Goal: Task Accomplishment & Management: Use online tool/utility

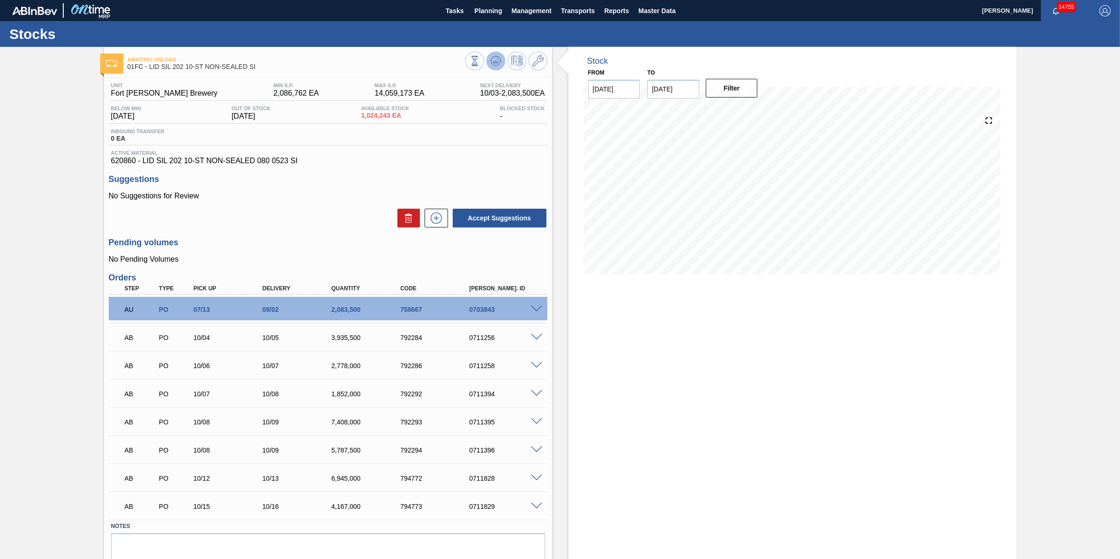
click at [494, 60] on icon at bounding box center [495, 60] width 11 height 11
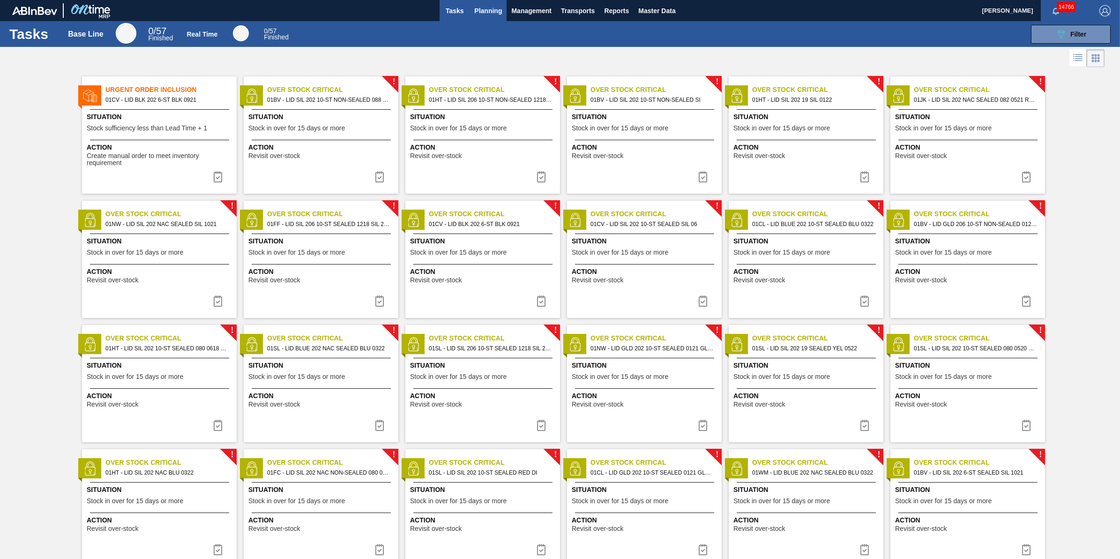
click at [496, 6] on span "Planning" at bounding box center [488, 10] width 28 height 11
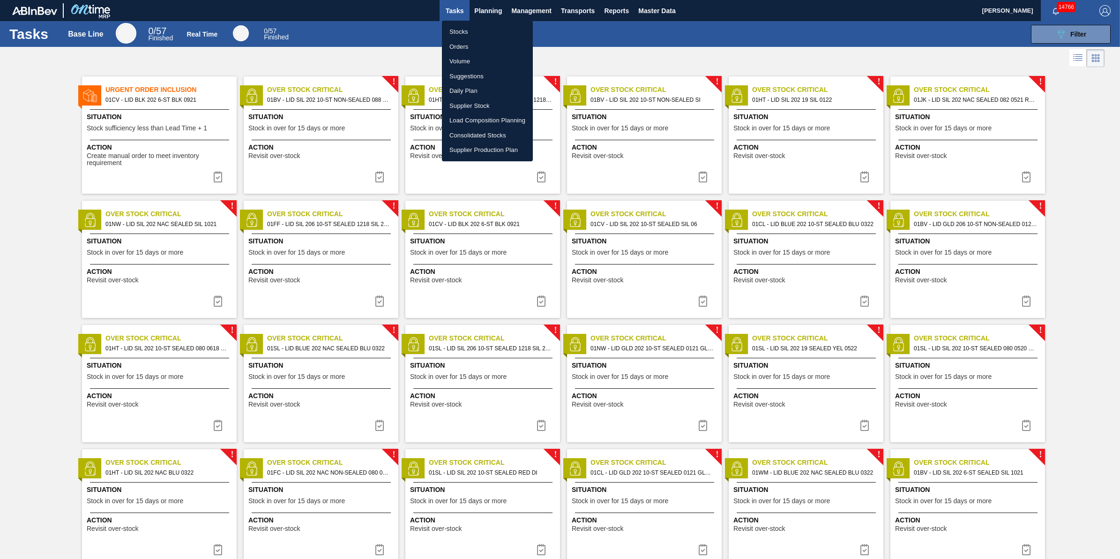
click at [129, 132] on div at bounding box center [560, 279] width 1120 height 559
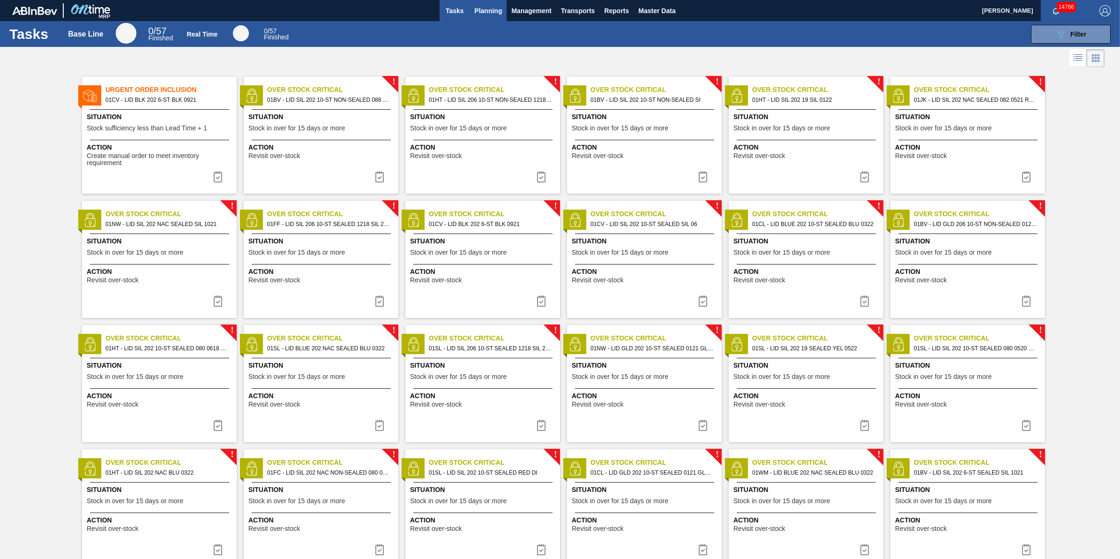
click at [492, 15] on span "Planning" at bounding box center [488, 10] width 28 height 11
click at [484, 3] on button "Planning" at bounding box center [487, 10] width 37 height 21
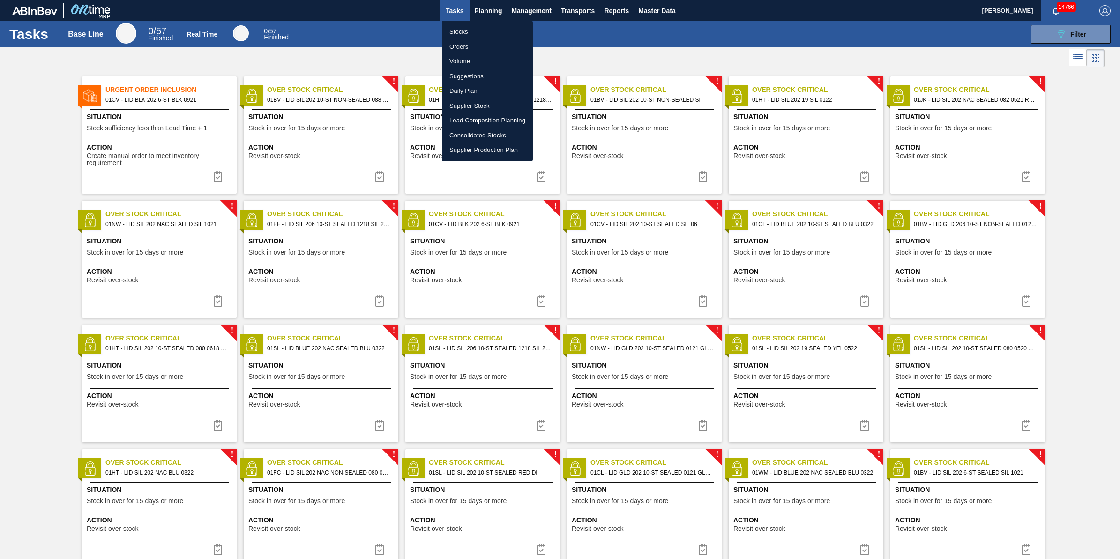
click at [484, 24] on li "Stocks" at bounding box center [487, 31] width 91 height 15
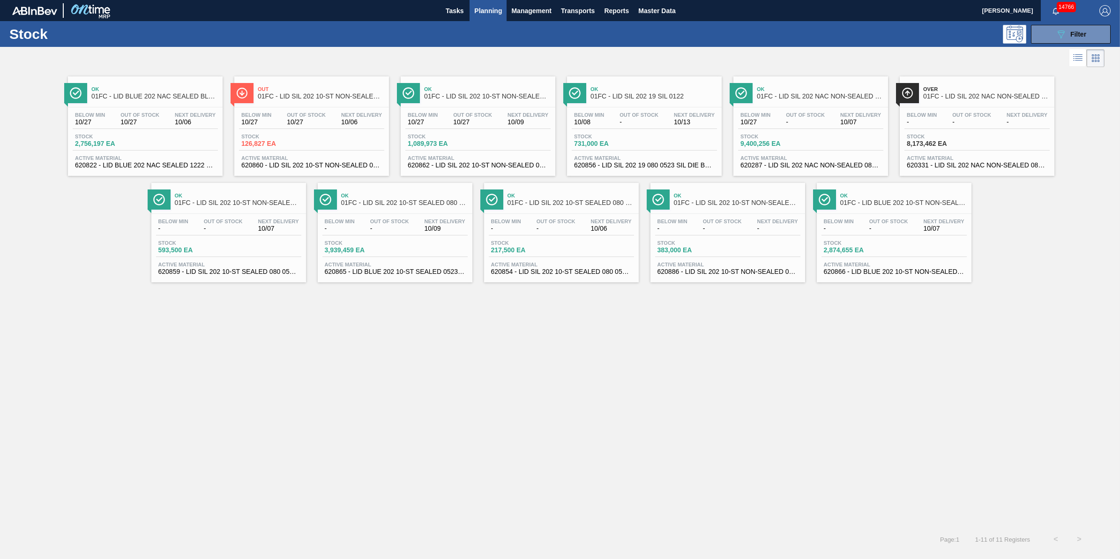
click at [294, 134] on span "Stock" at bounding box center [274, 137] width 66 height 6
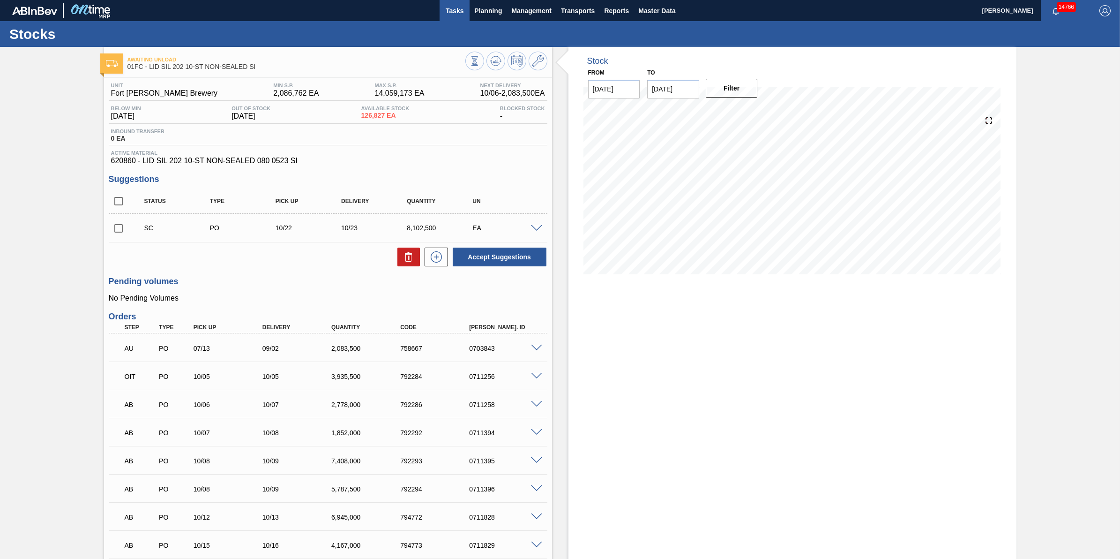
click at [453, 5] on span "Tasks" at bounding box center [454, 10] width 21 height 11
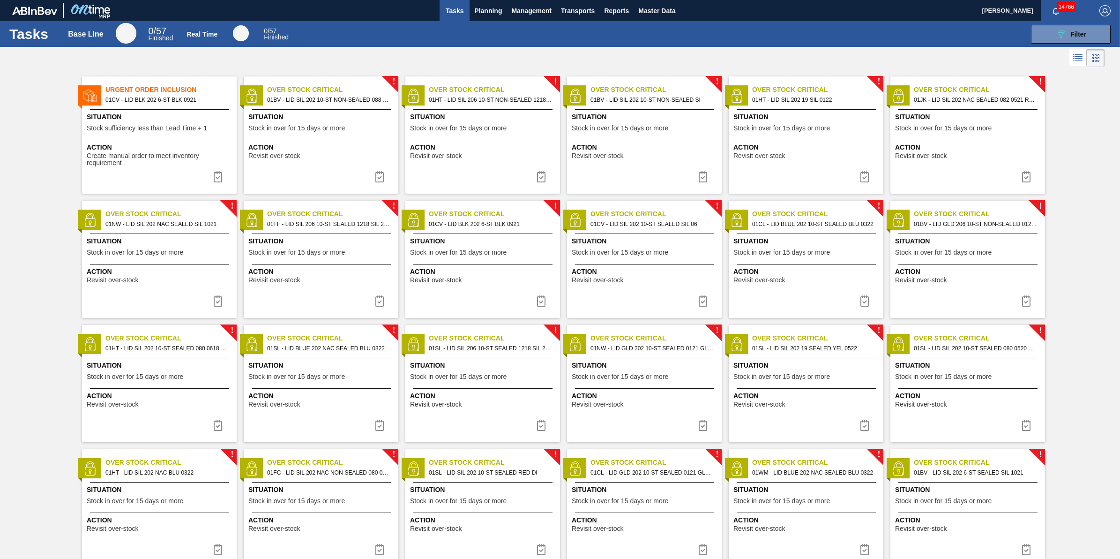
click at [157, 116] on span "Situation" at bounding box center [161, 117] width 148 height 10
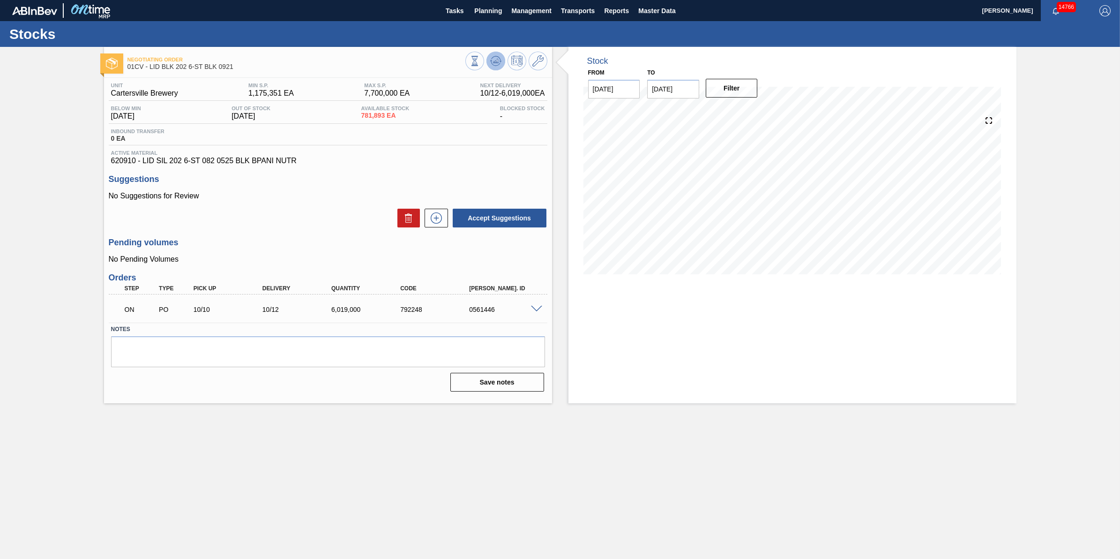
click at [497, 62] on icon at bounding box center [495, 61] width 6 height 4
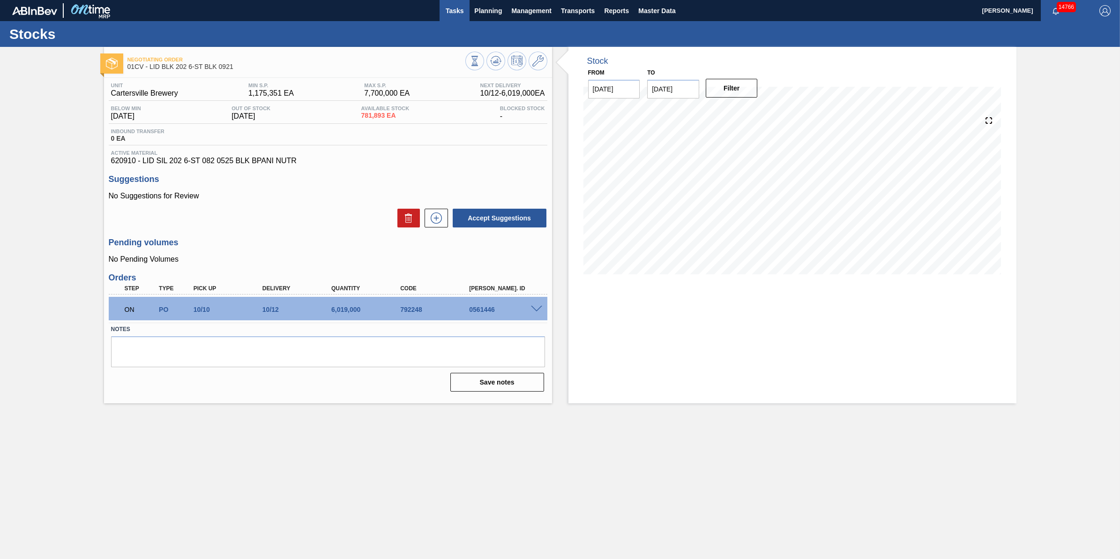
click at [455, 7] on span "Tasks" at bounding box center [454, 10] width 21 height 11
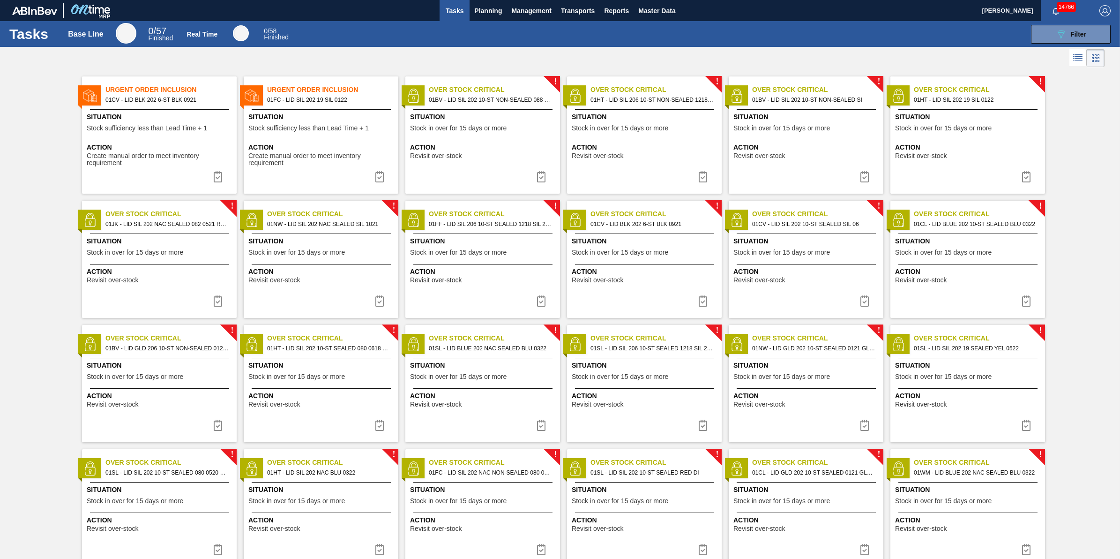
click at [316, 90] on span "Urgent Order Inclusion" at bounding box center [332, 90] width 131 height 10
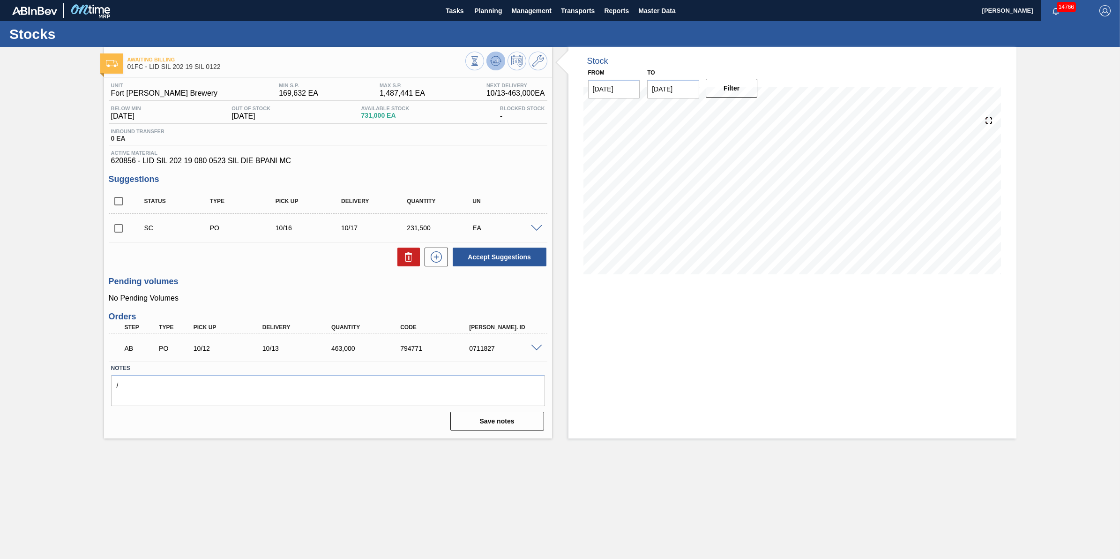
click at [498, 61] on icon at bounding box center [495, 60] width 11 height 11
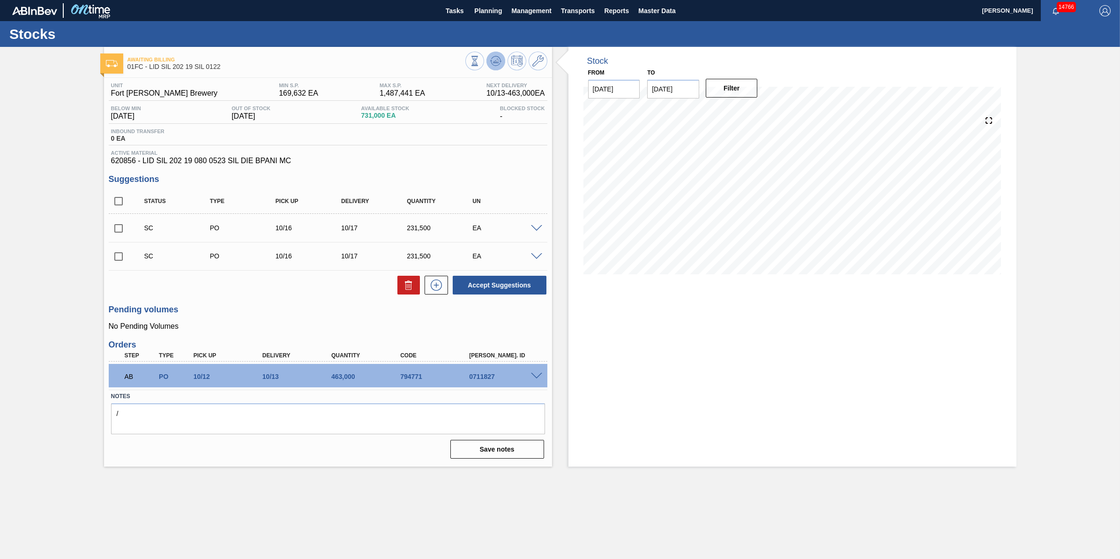
click at [494, 59] on icon at bounding box center [495, 60] width 11 height 11
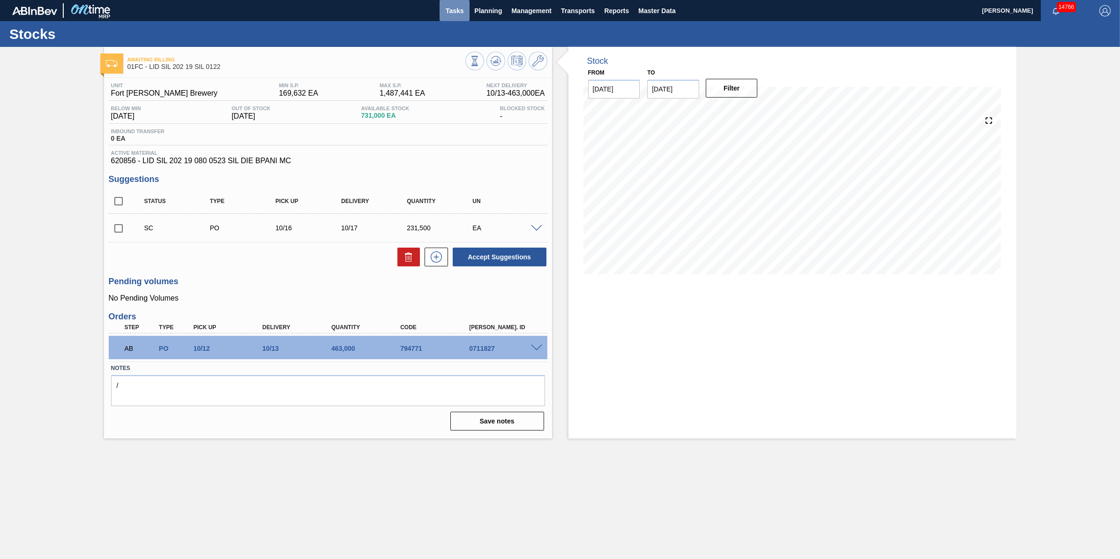
click at [453, 12] on span "Tasks" at bounding box center [454, 10] width 21 height 11
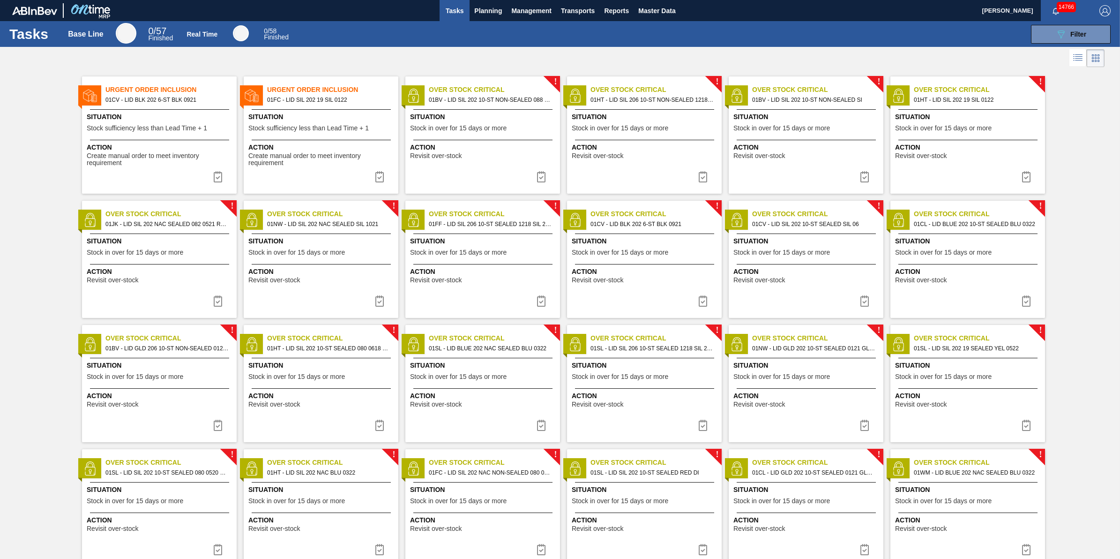
click at [190, 118] on span "Situation" at bounding box center [161, 117] width 148 height 10
click at [333, 139] on div "Urgent Order Inclusion 01FC - LID SIL 202 19 SIL 0122 Situation Stock sufficien…" at bounding box center [321, 134] width 155 height 117
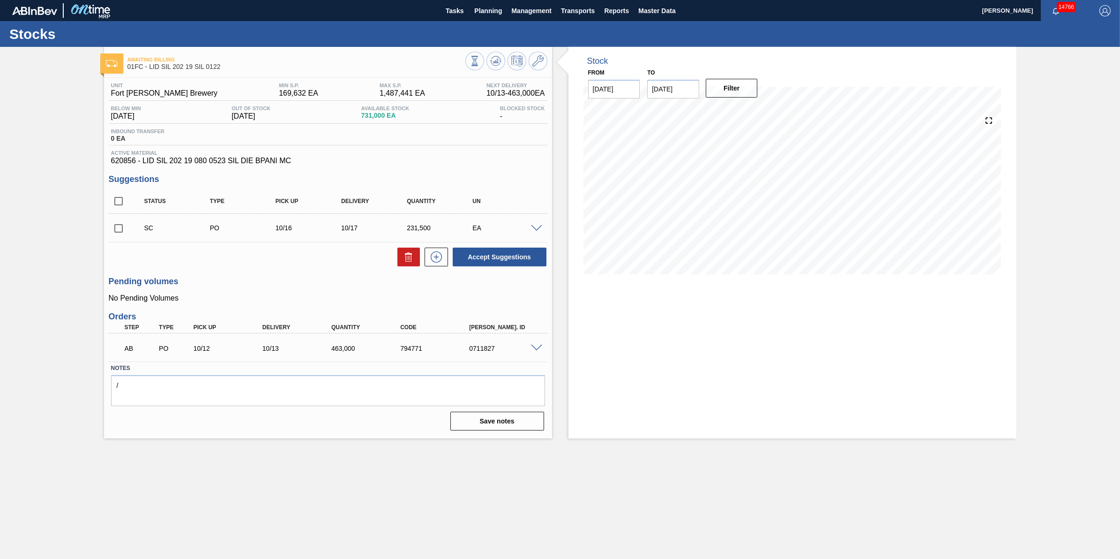
click at [496, 51] on div "Awaiting Billing 01FC - LID SIL 202 19 SIL 0122" at bounding box center [328, 60] width 448 height 26
click at [505, 59] on div at bounding box center [506, 62] width 82 height 21
click at [499, 61] on icon at bounding box center [500, 61] width 2 height 1
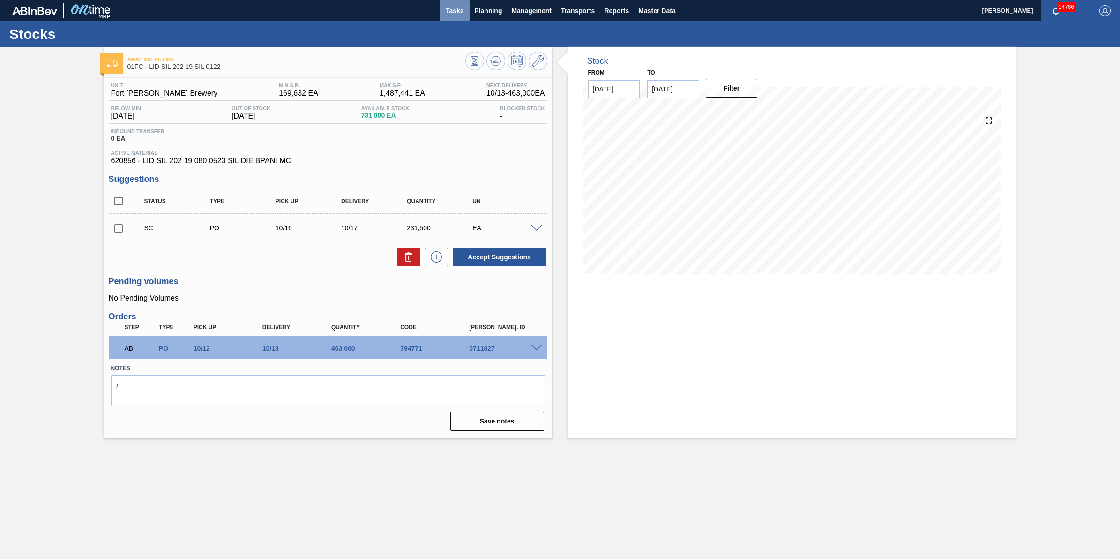
click at [457, 1] on button "Tasks" at bounding box center [455, 10] width 30 height 21
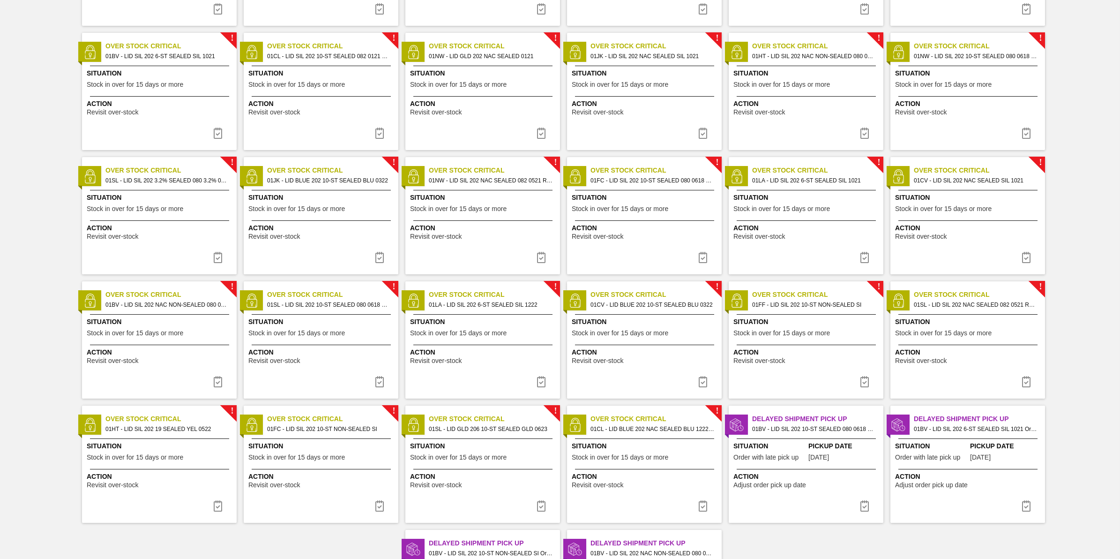
scroll to position [652, 0]
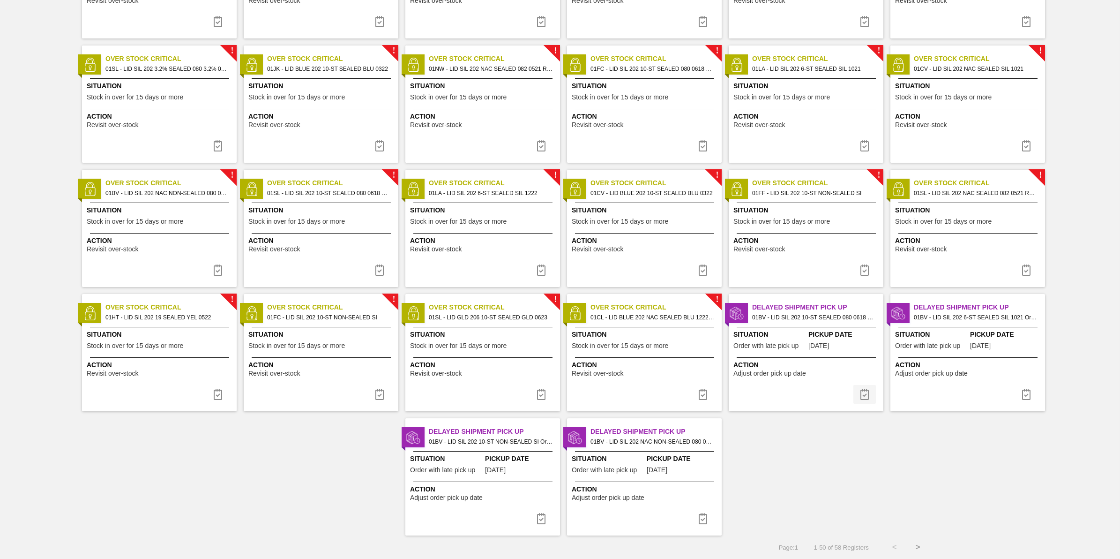
click at [866, 393] on img at bounding box center [864, 393] width 11 height 11
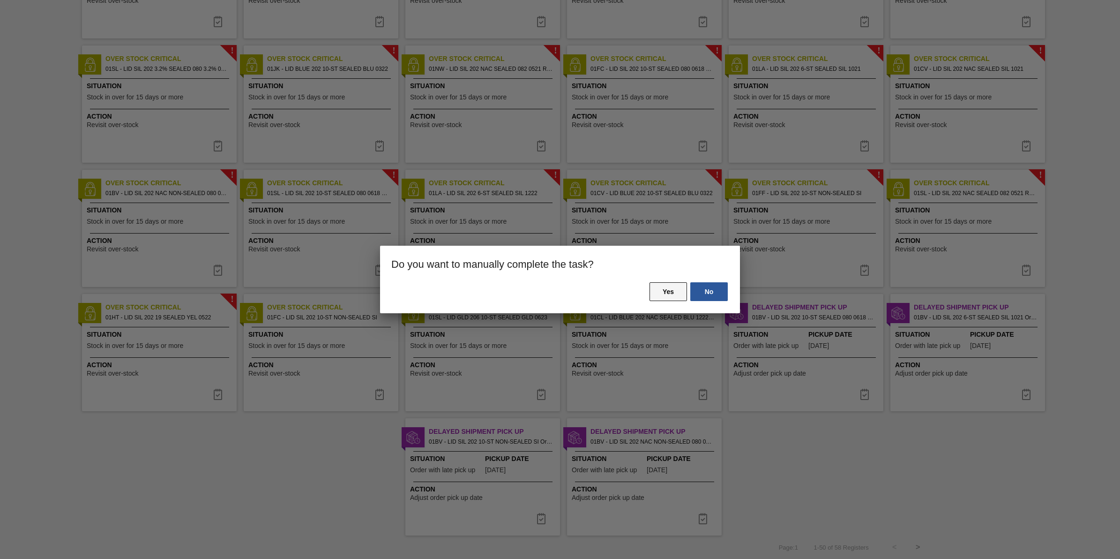
click at [667, 294] on button "Yes" at bounding box center [667, 291] width 37 height 19
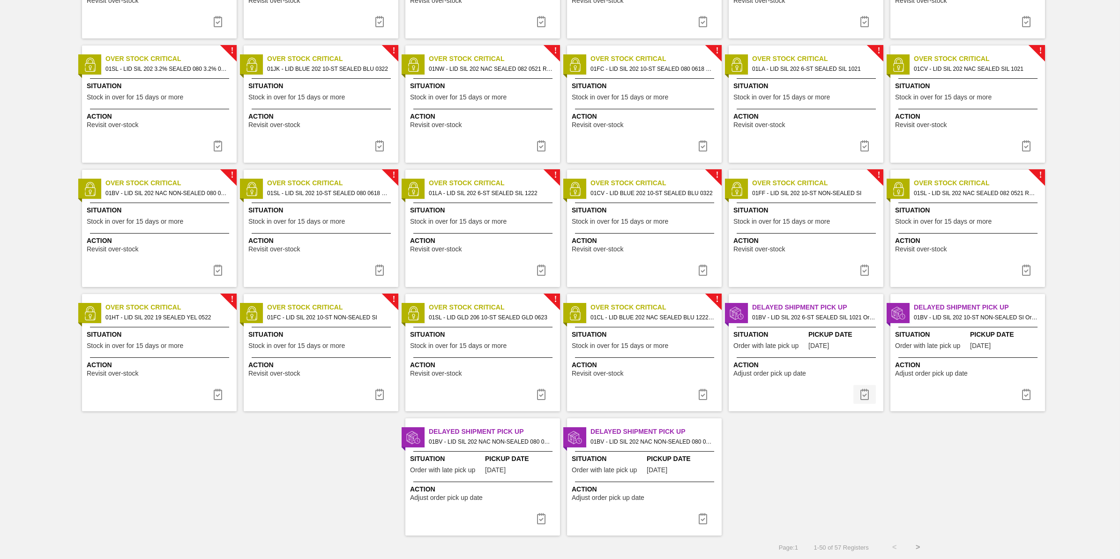
click at [868, 389] on img at bounding box center [864, 393] width 11 height 11
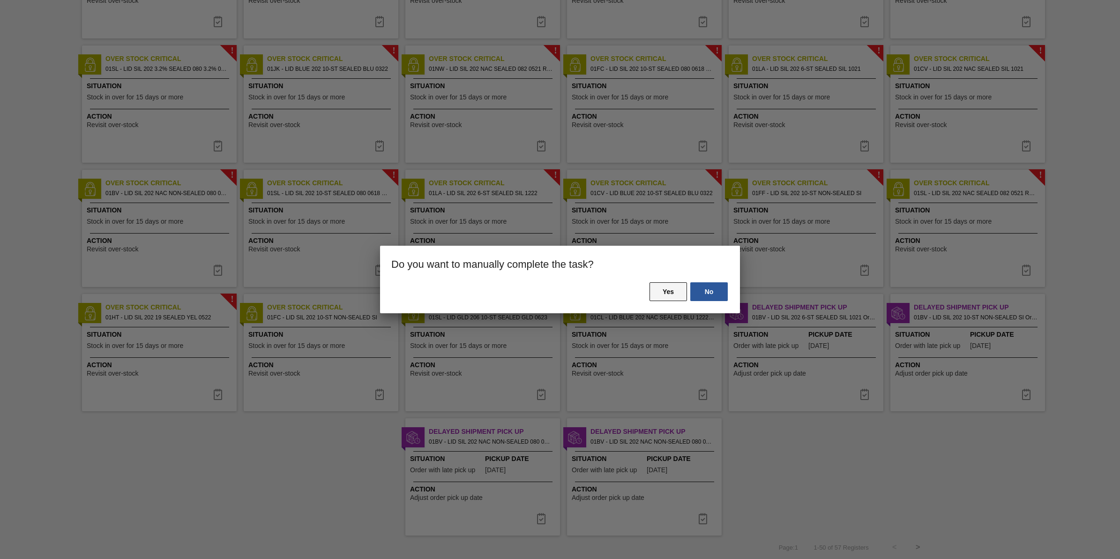
click at [663, 295] on button "Yes" at bounding box center [667, 291] width 37 height 19
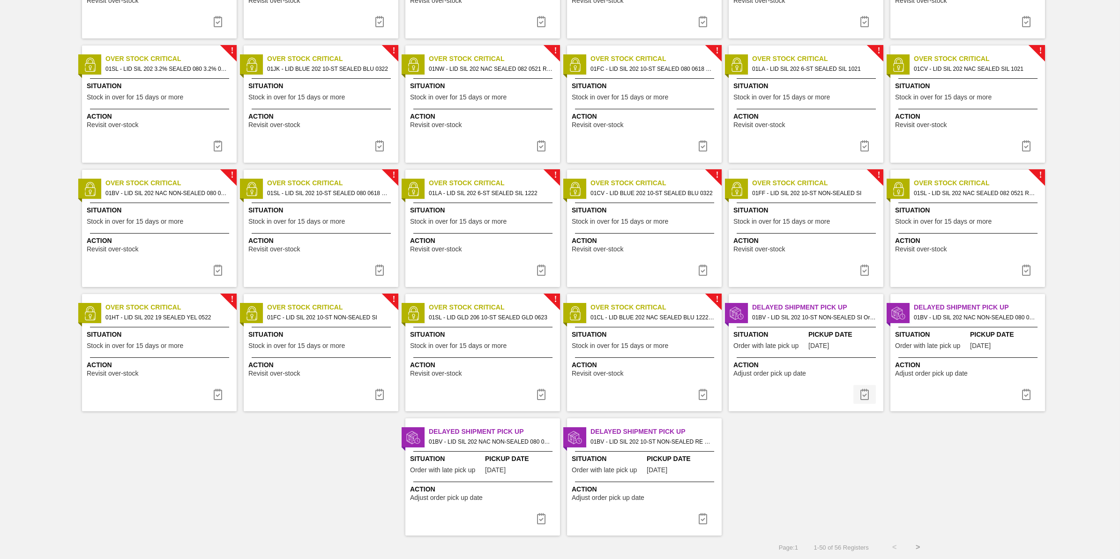
click at [871, 394] on button at bounding box center [864, 394] width 22 height 19
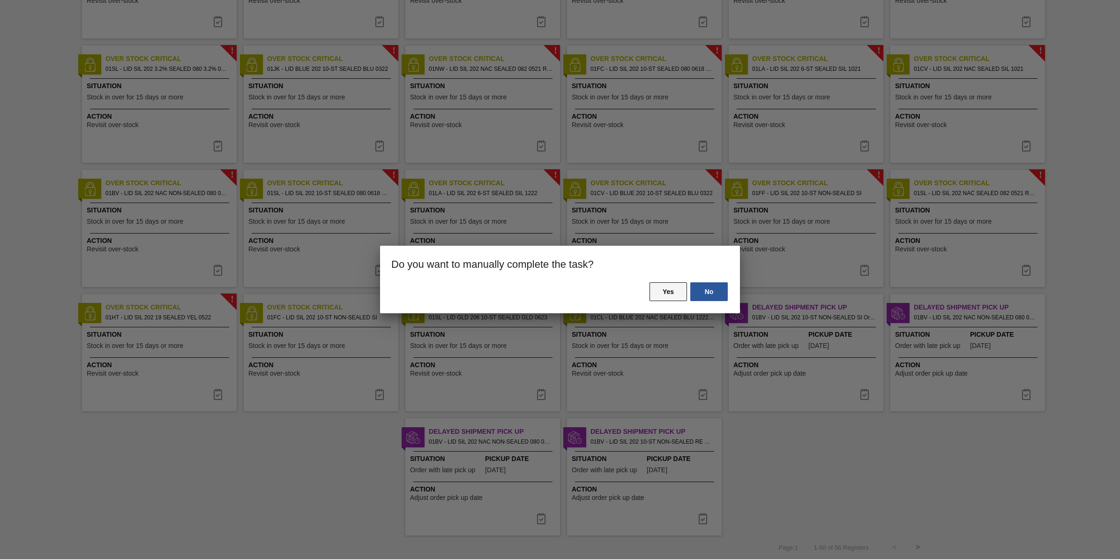
click at [657, 296] on button "Yes" at bounding box center [667, 291] width 37 height 19
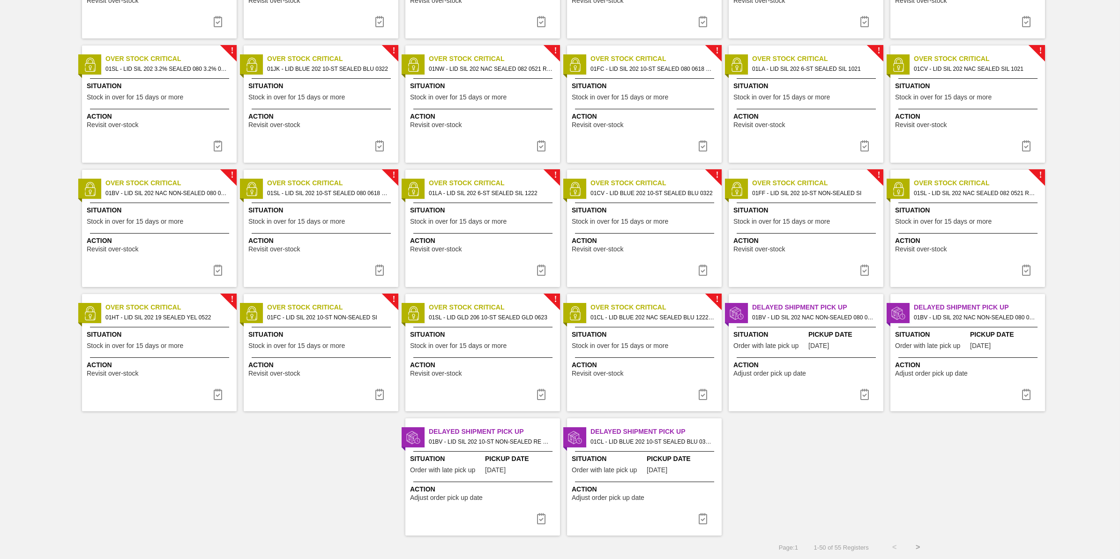
click at [861, 390] on img at bounding box center [864, 393] width 11 height 11
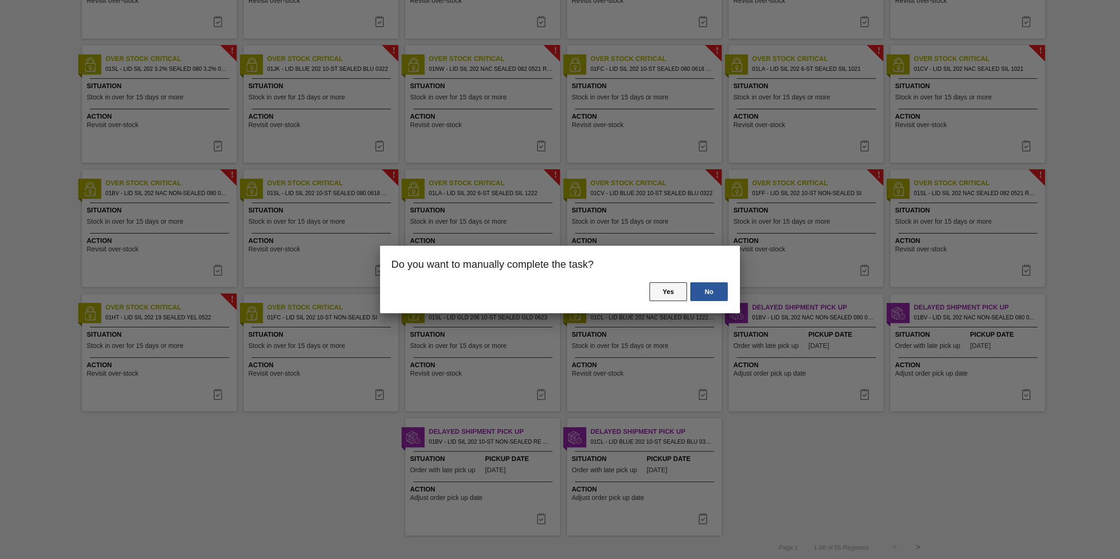
click at [663, 298] on button "Yes" at bounding box center [667, 291] width 37 height 19
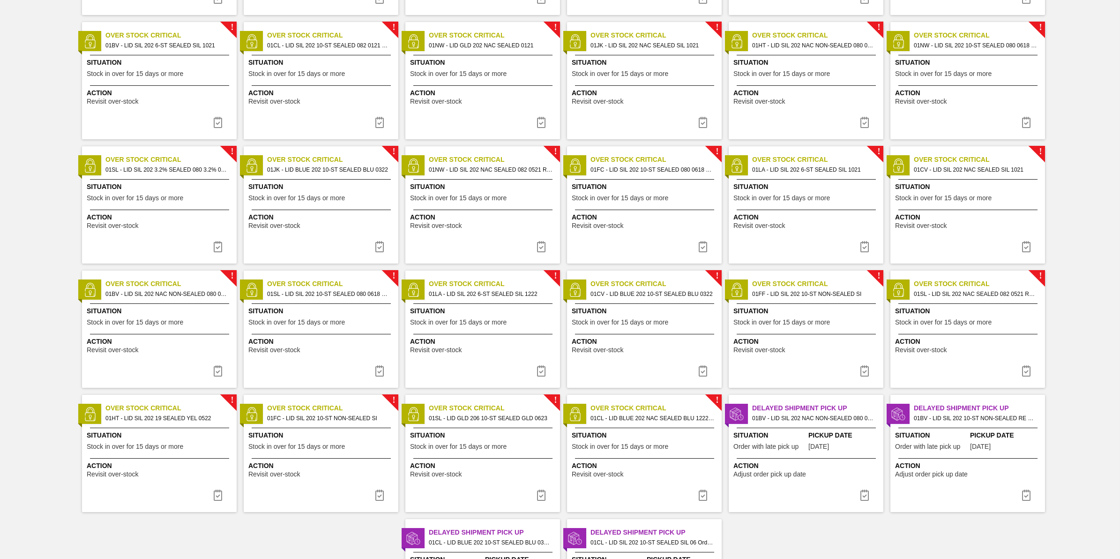
scroll to position [652, 0]
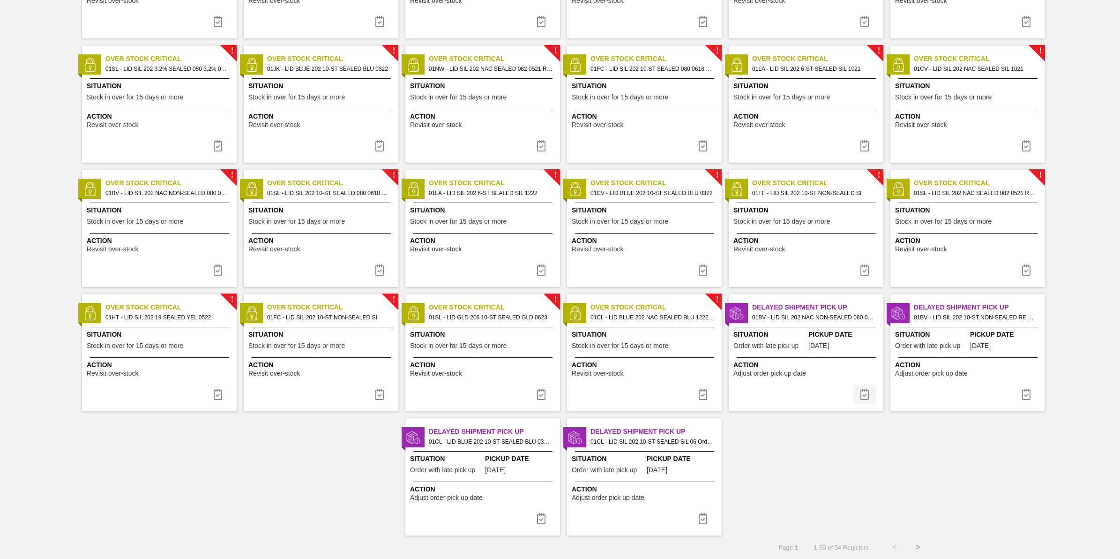
click at [861, 393] on img at bounding box center [864, 393] width 11 height 11
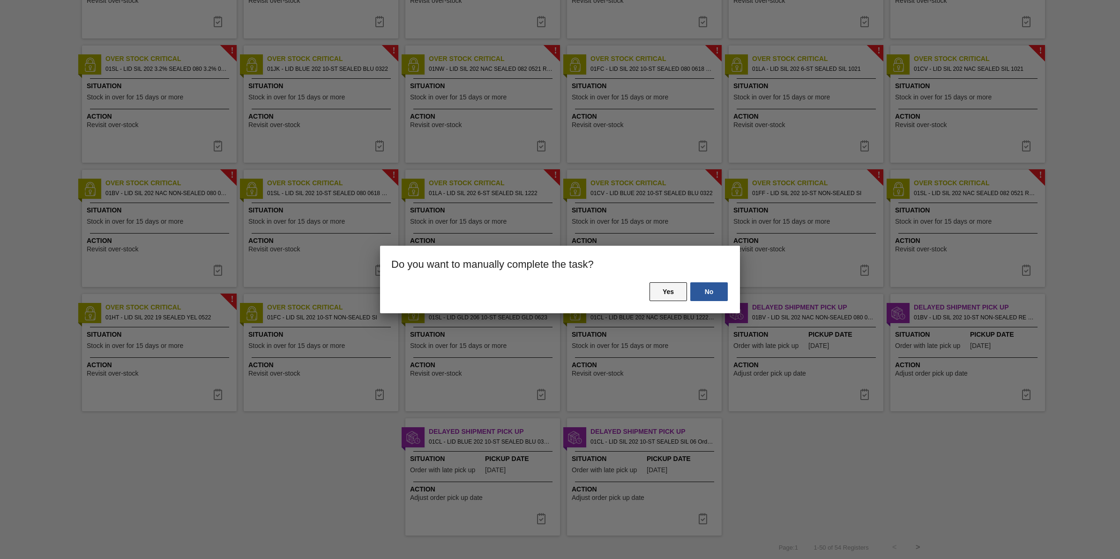
click at [656, 294] on button "Yes" at bounding box center [667, 291] width 37 height 19
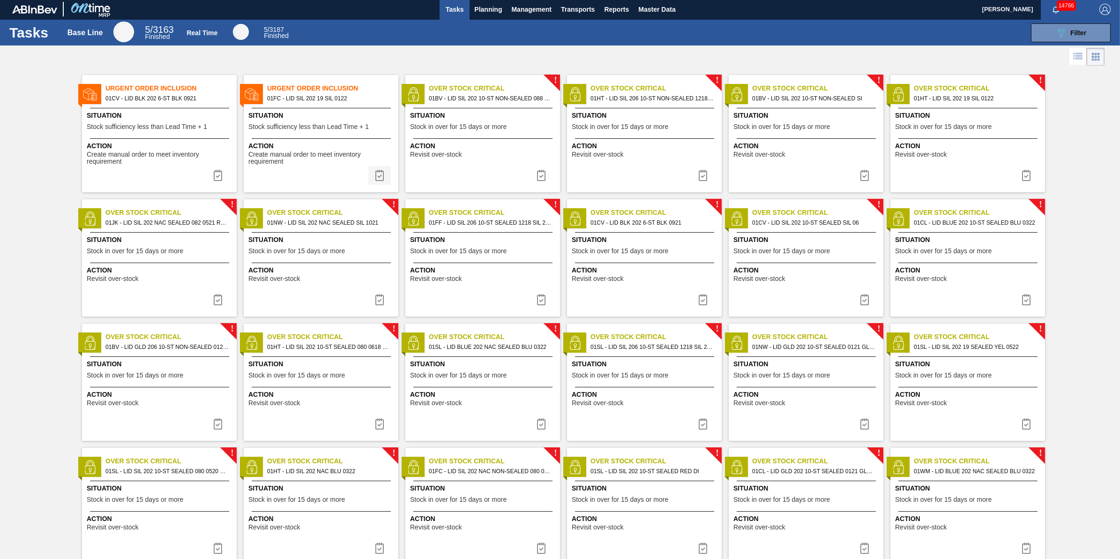
scroll to position [0, 0]
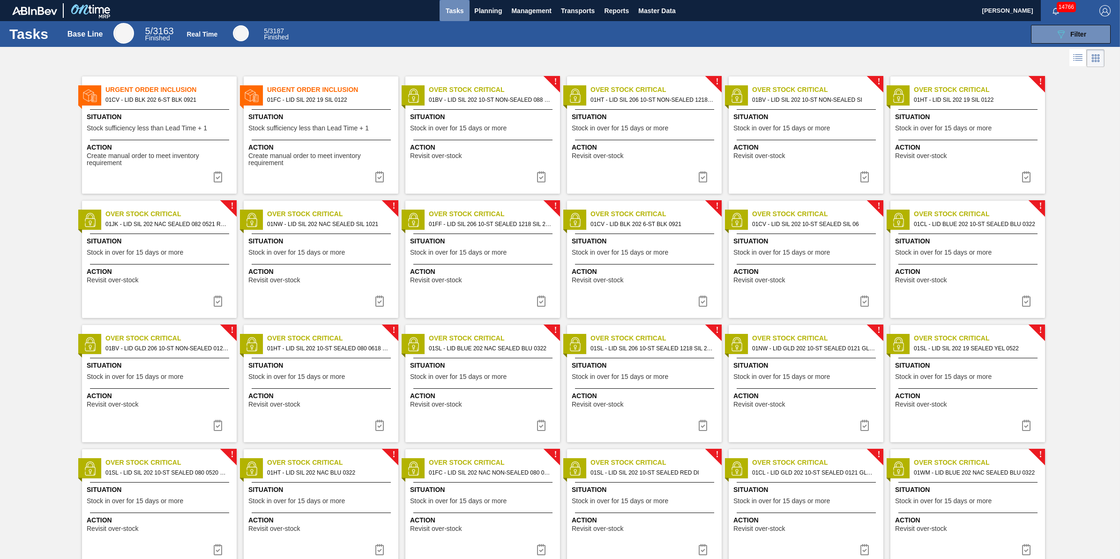
click at [459, 11] on span "Tasks" at bounding box center [454, 10] width 21 height 11
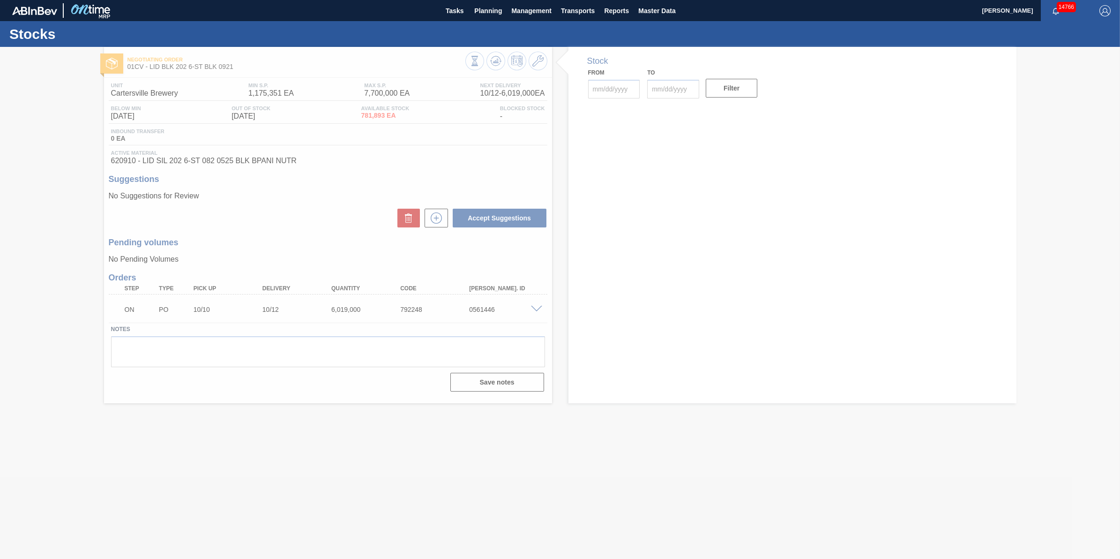
type input "[DATE]"
type input "10/20/2025"
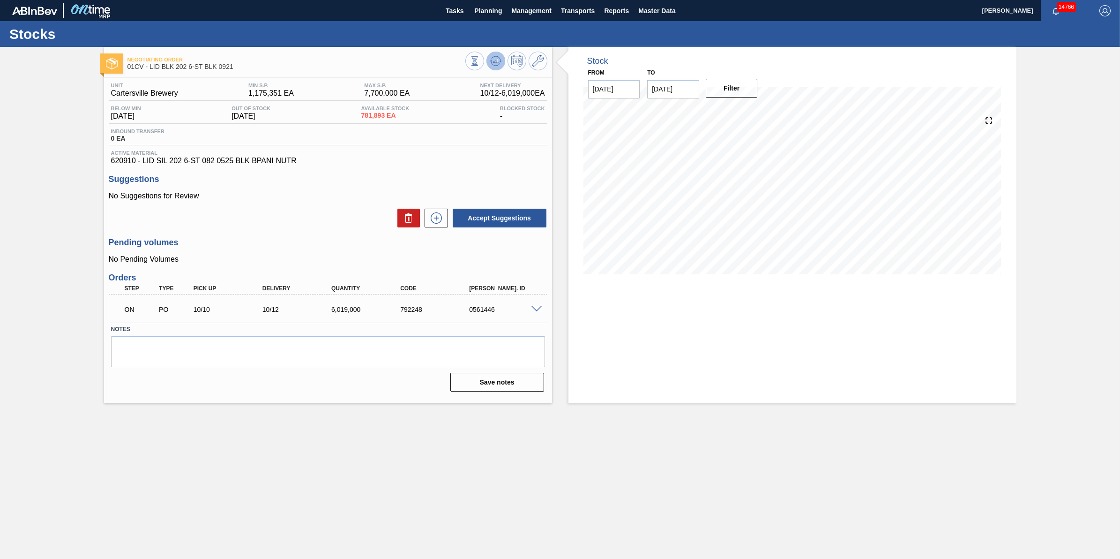
click at [494, 63] on icon at bounding box center [495, 60] width 11 height 11
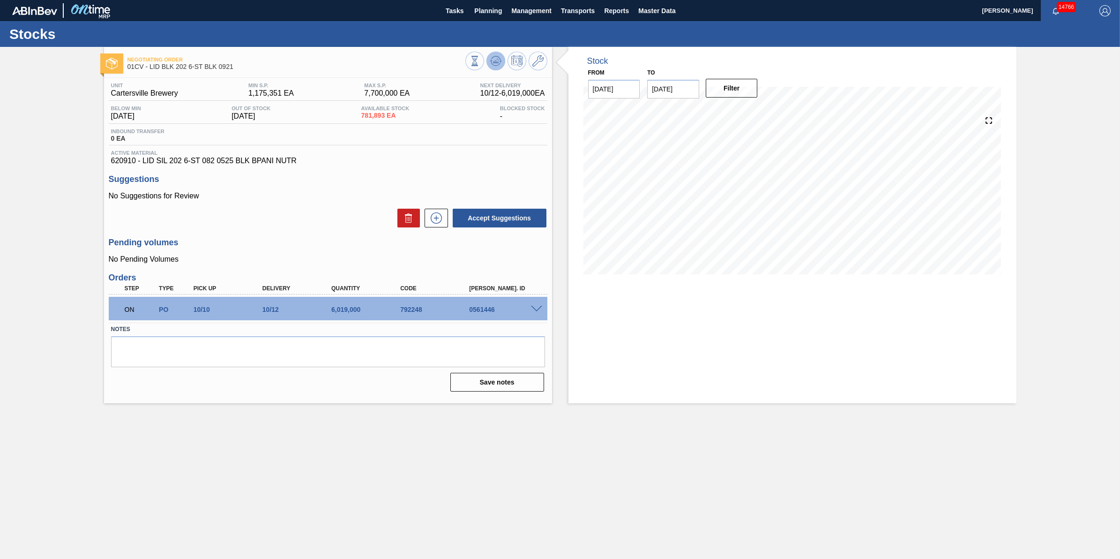
click at [501, 61] on button at bounding box center [495, 61] width 19 height 19
click at [492, 59] on icon at bounding box center [495, 60] width 11 height 11
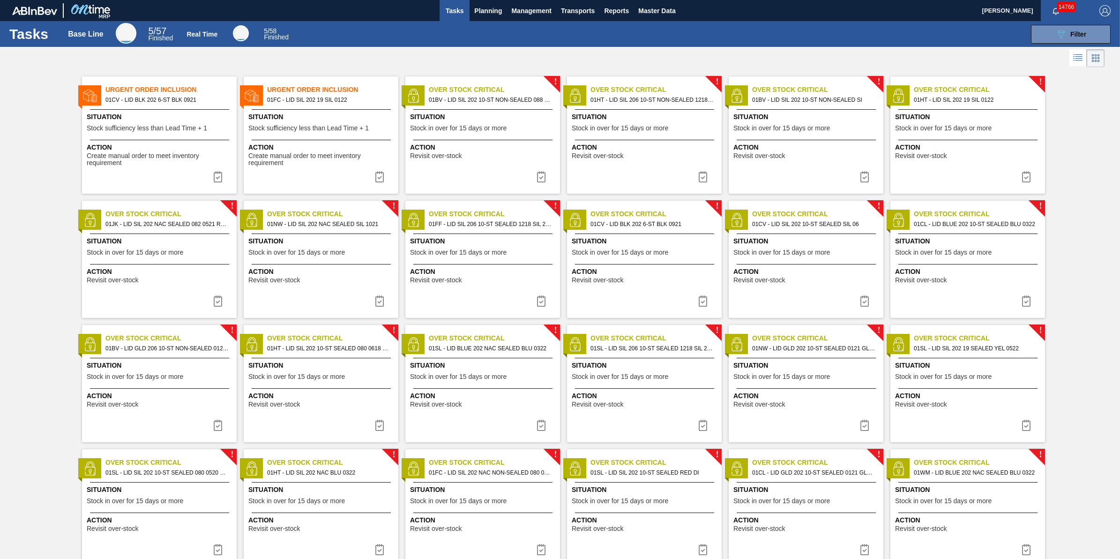
click at [455, 6] on span "Tasks" at bounding box center [454, 10] width 21 height 11
click at [502, 103] on span "01BV - LID SIL 202 10-ST NON-SEALED 088 0824 SI" at bounding box center [491, 100] width 124 height 10
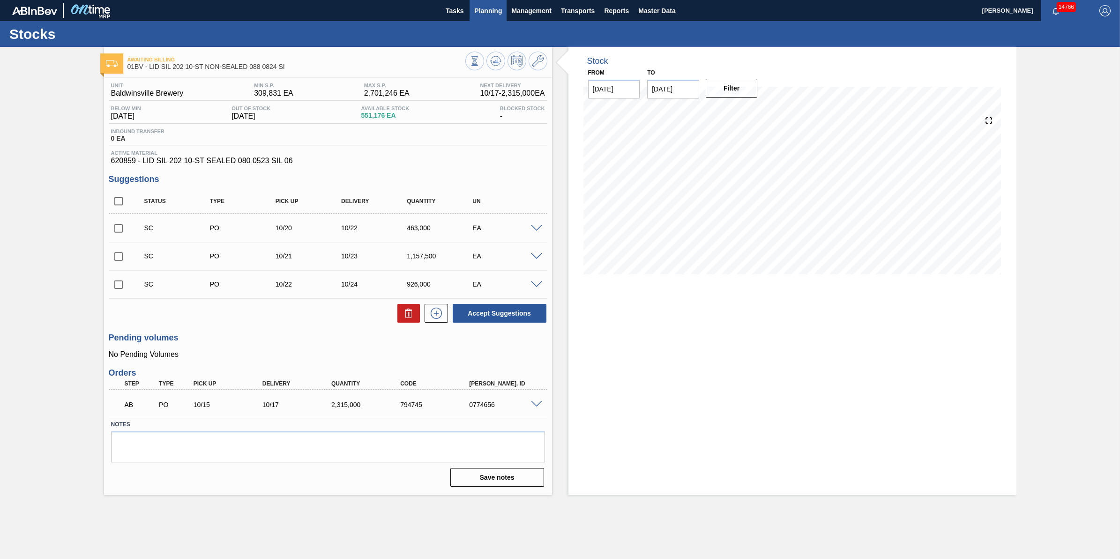
click at [469, 7] on button "Planning" at bounding box center [487, 10] width 37 height 21
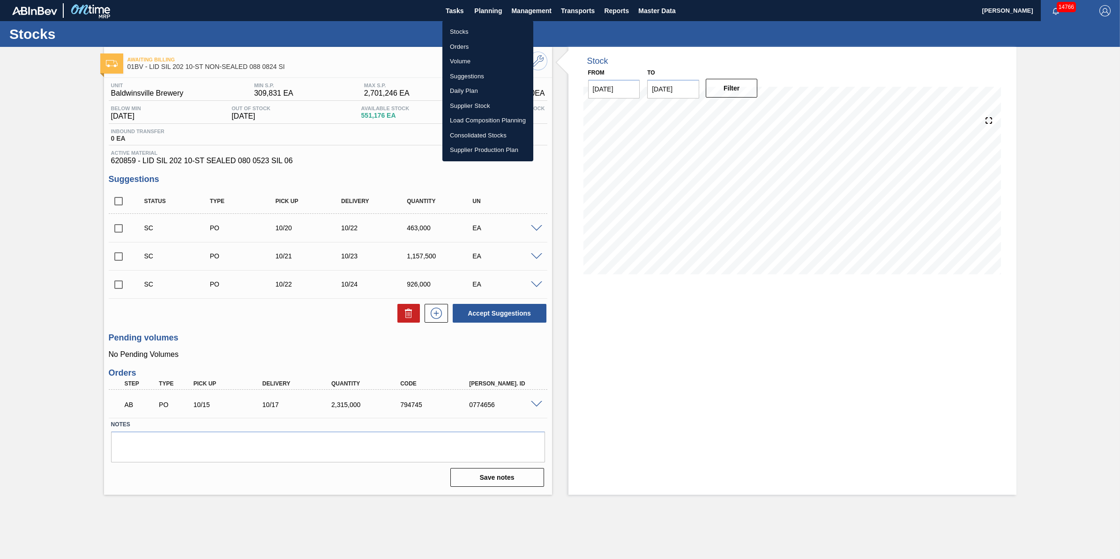
click at [455, 8] on div at bounding box center [560, 279] width 1120 height 559
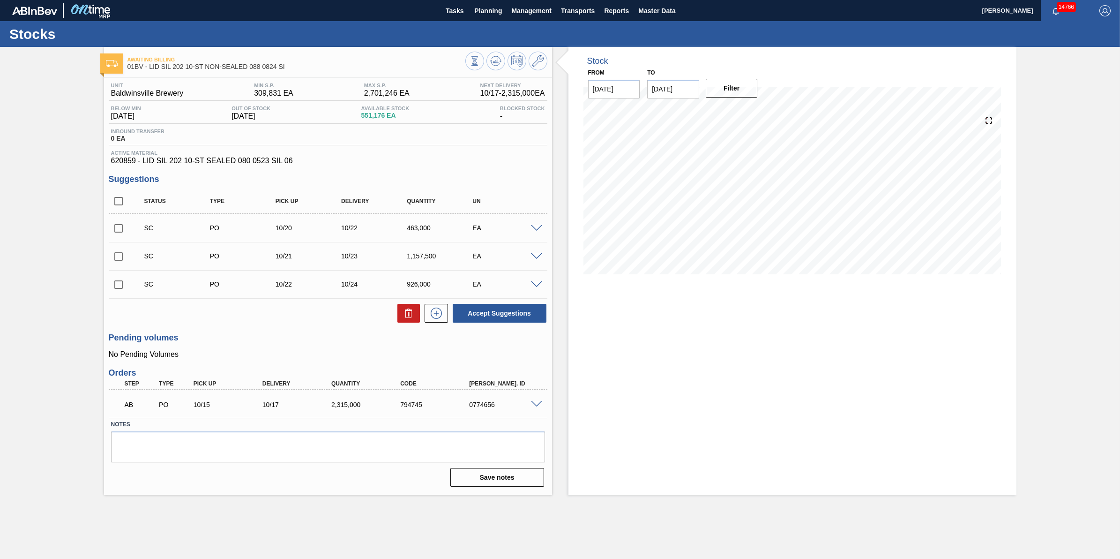
click at [455, 8] on div "Stocks Orders Volume Suggestions Daily Plan Supplier Stock Load Composition Pla…" at bounding box center [560, 279] width 1120 height 559
click at [455, 9] on span "Tasks" at bounding box center [454, 10] width 21 height 11
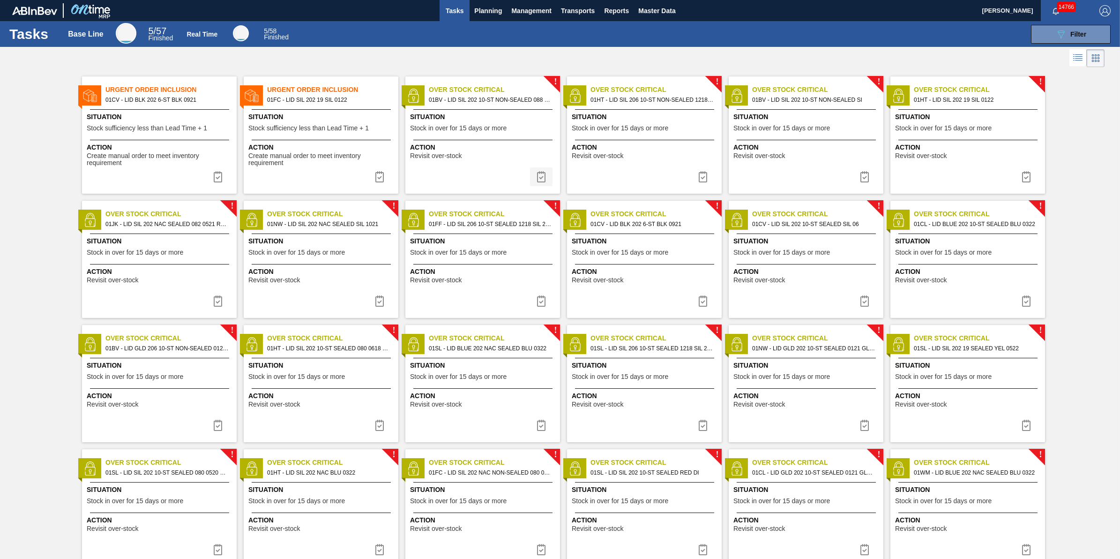
click at [543, 176] on img at bounding box center [541, 176] width 11 height 11
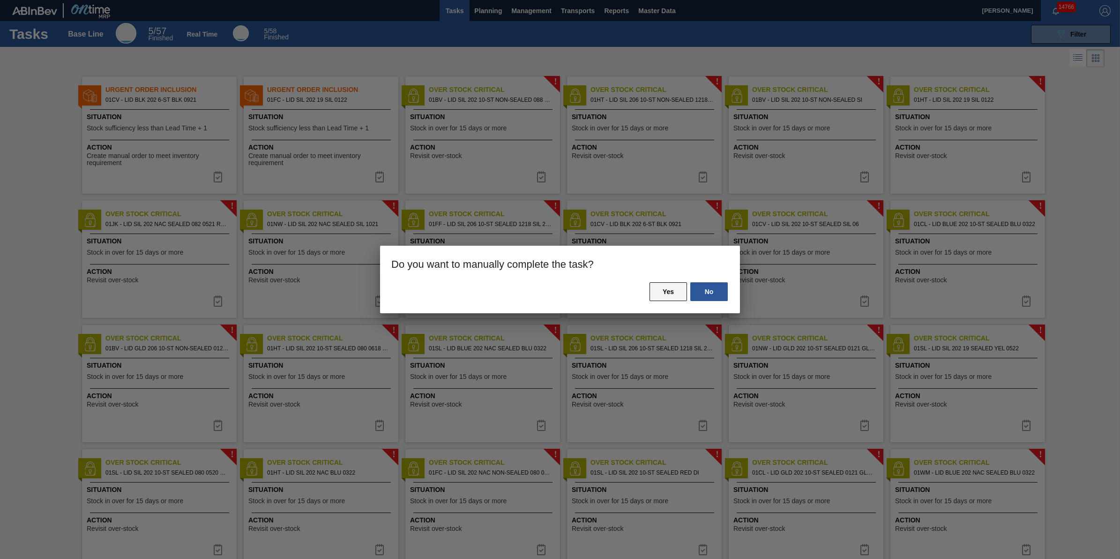
click at [663, 293] on button "Yes" at bounding box center [667, 291] width 37 height 19
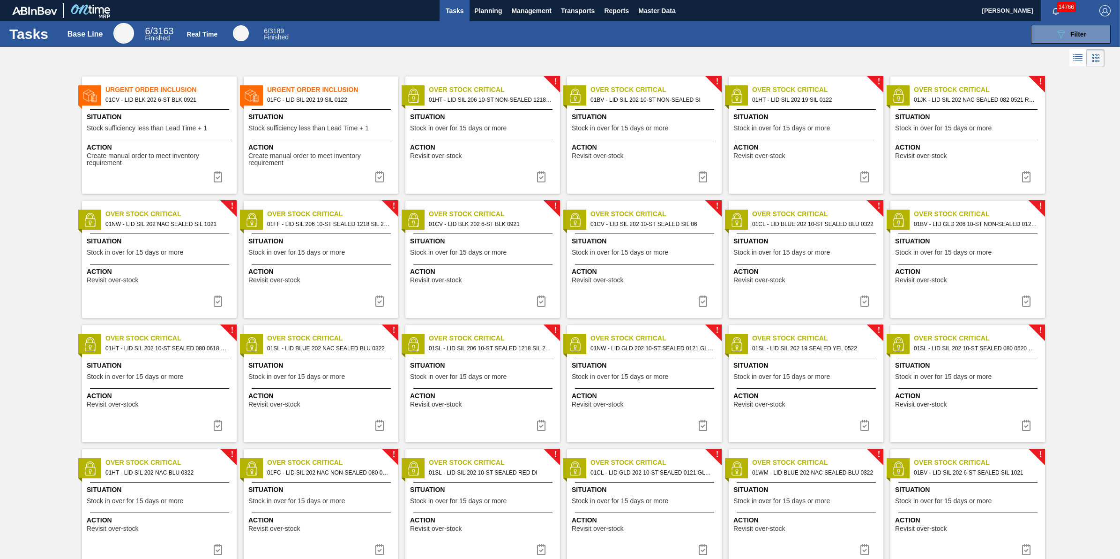
click at [440, 136] on div "! Over Stock Critical 01HT - LID SIL 206 10-ST NON-SEALED 1218 GRN 20 Situation…" at bounding box center [482, 134] width 155 height 117
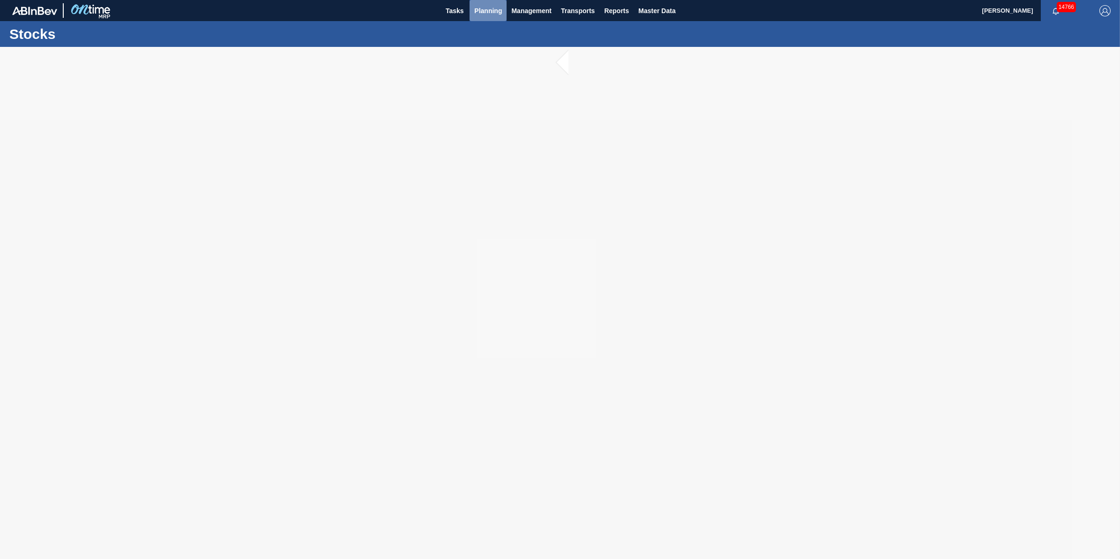
click at [477, 17] on button "Planning" at bounding box center [487, 10] width 37 height 21
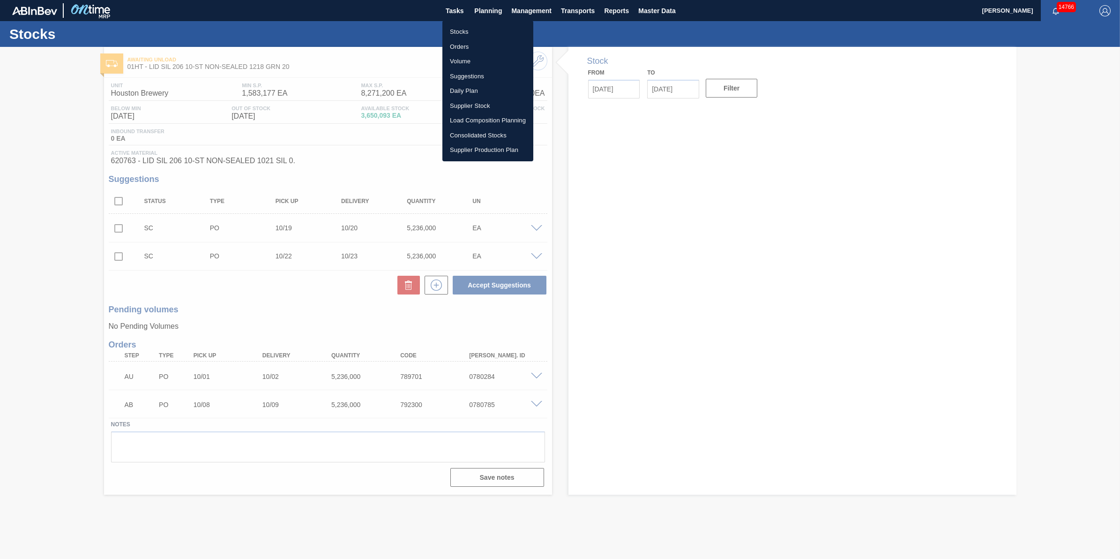
click at [477, 39] on li "Orders" at bounding box center [487, 46] width 91 height 15
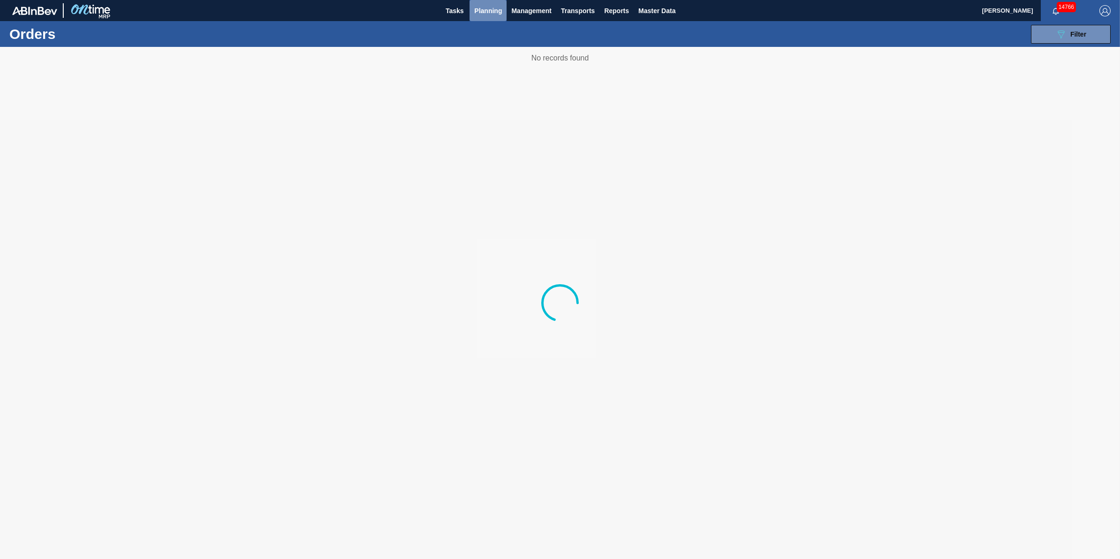
click at [482, 13] on span "Planning" at bounding box center [488, 10] width 28 height 11
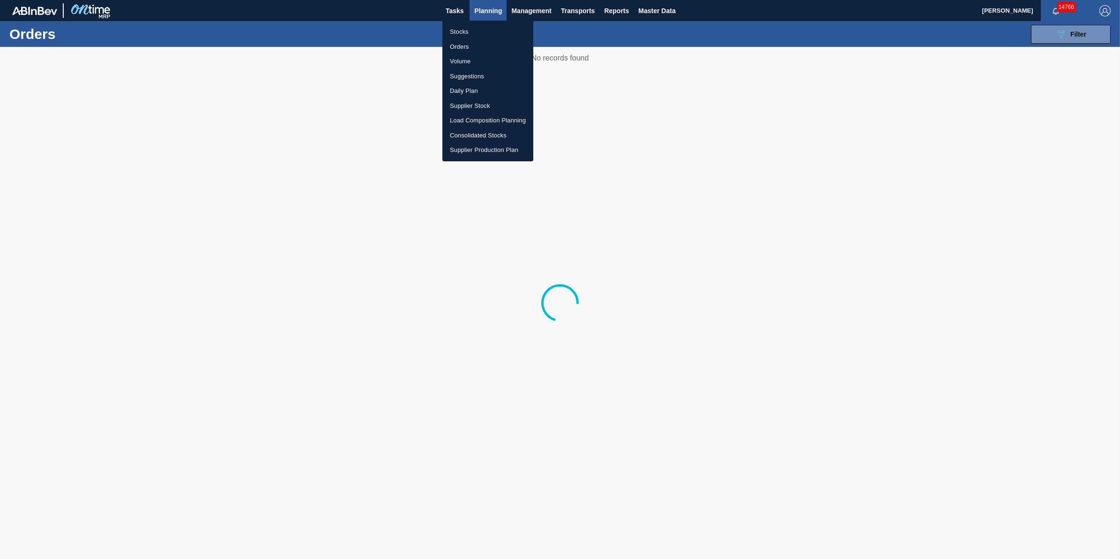
click at [479, 37] on li "Stocks" at bounding box center [487, 31] width 91 height 15
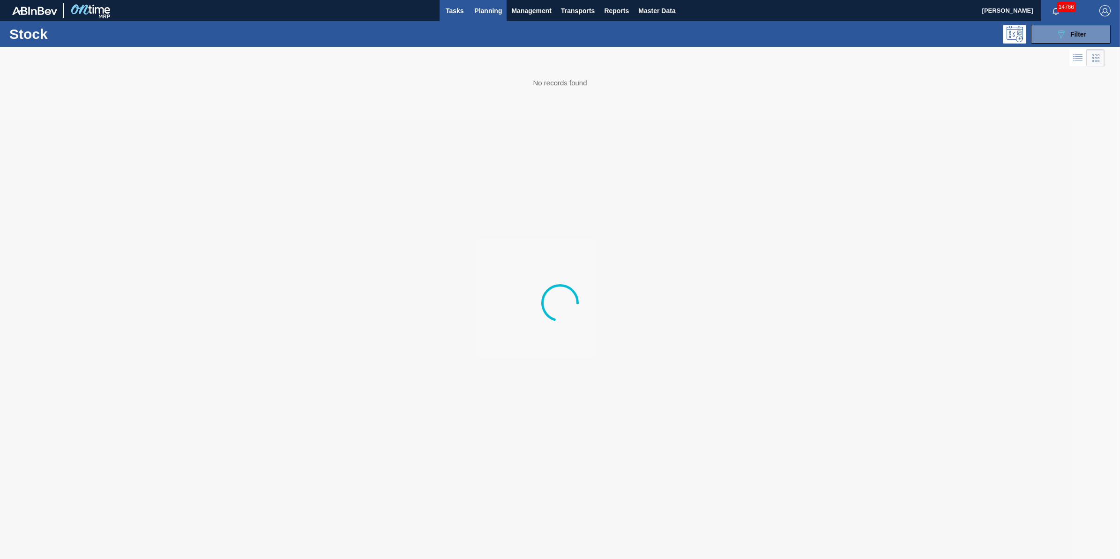
click at [457, 7] on span "Tasks" at bounding box center [454, 10] width 21 height 11
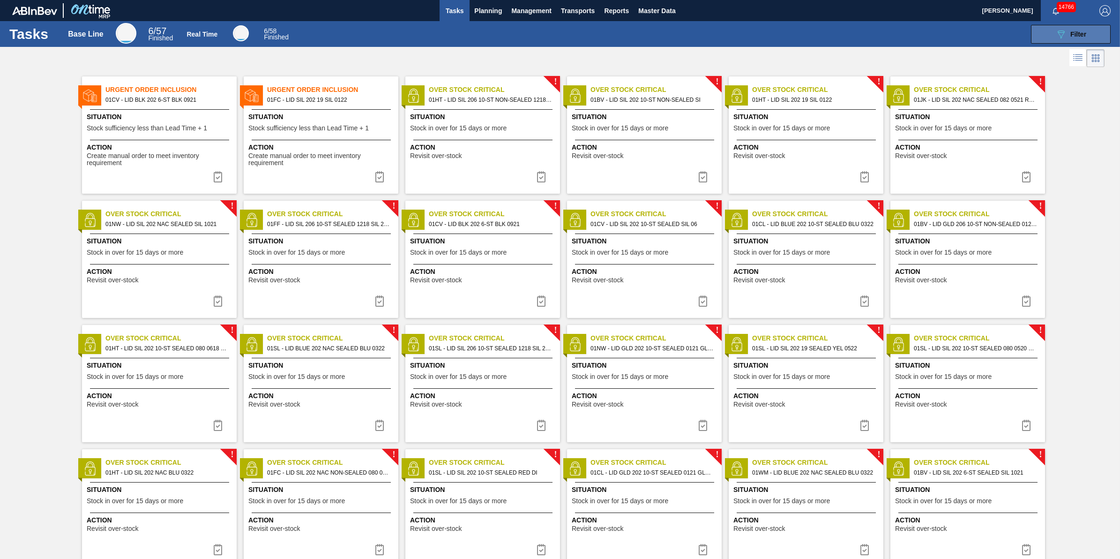
click at [1064, 35] on icon "089F7B8B-B2A5-4AFE-B5C0-19BA573D28AC" at bounding box center [1060, 34] width 11 height 11
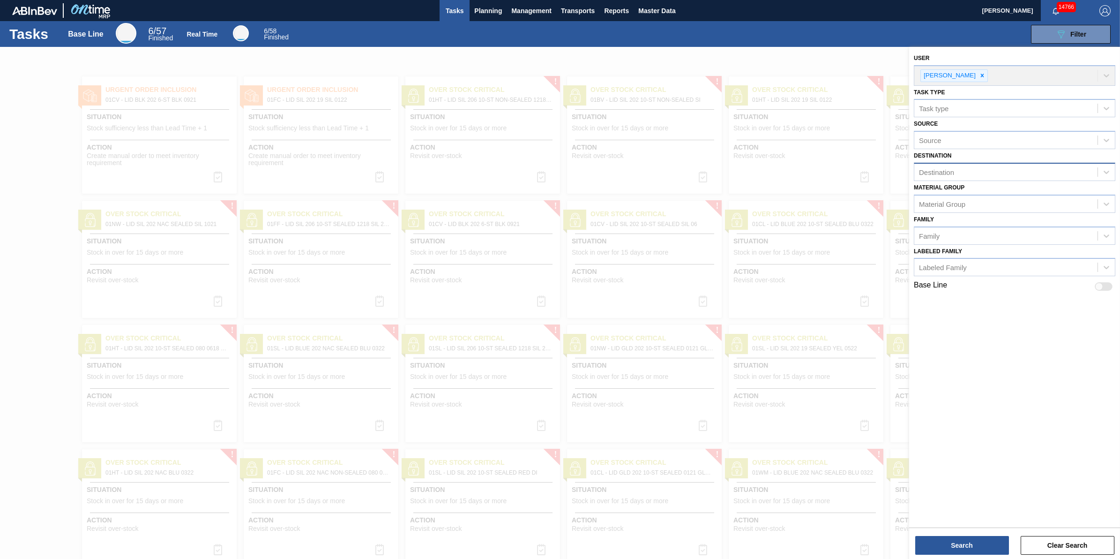
click at [1001, 170] on div "Destination" at bounding box center [1005, 172] width 183 height 14
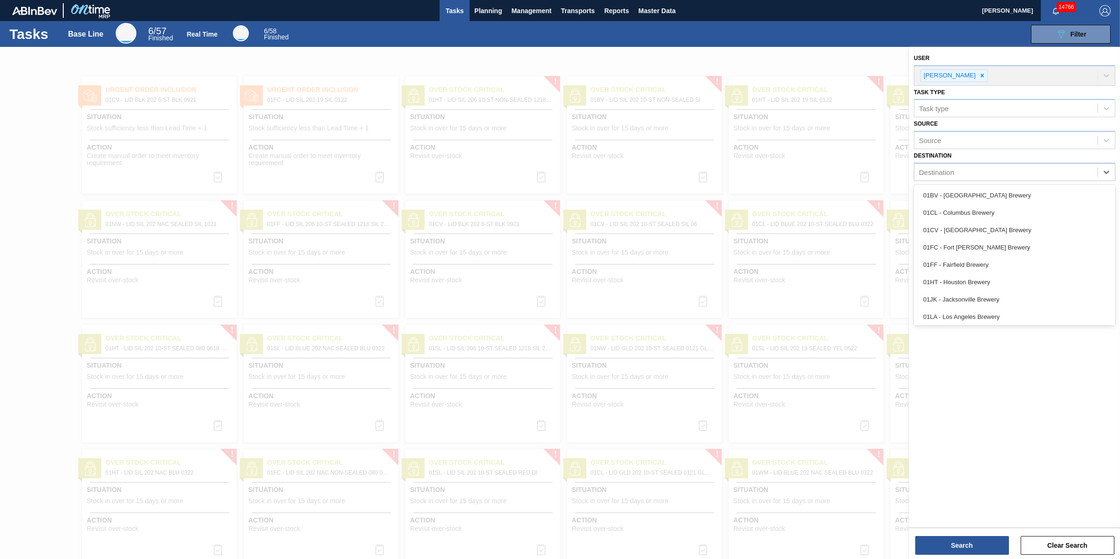
click at [1006, 193] on div "01BV - Baldwinsville Brewery" at bounding box center [1014, 194] width 201 height 17
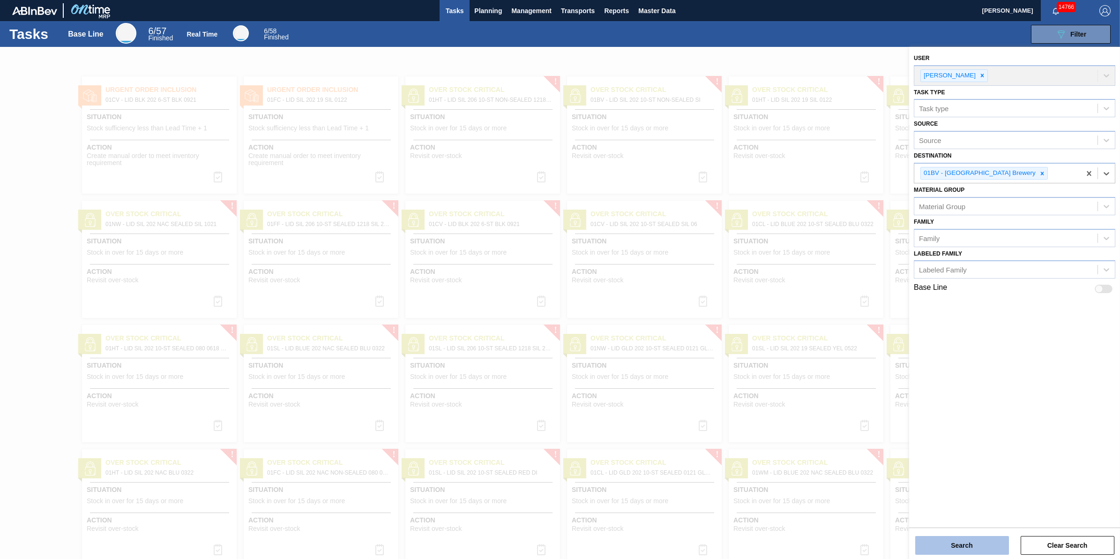
click at [932, 551] on button "Search" at bounding box center [962, 545] width 94 height 19
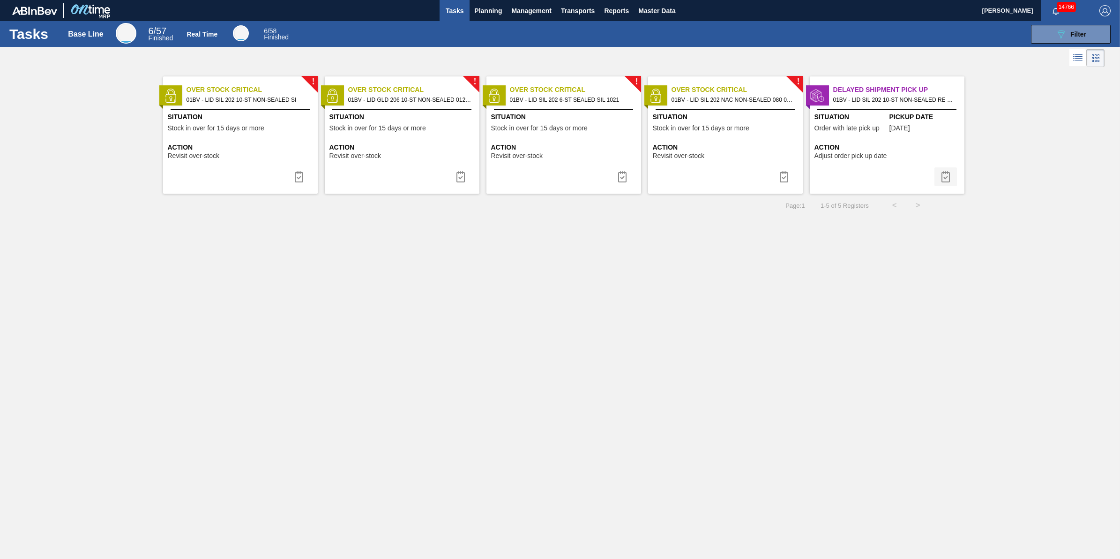
click at [947, 184] on button at bounding box center [945, 176] width 22 height 19
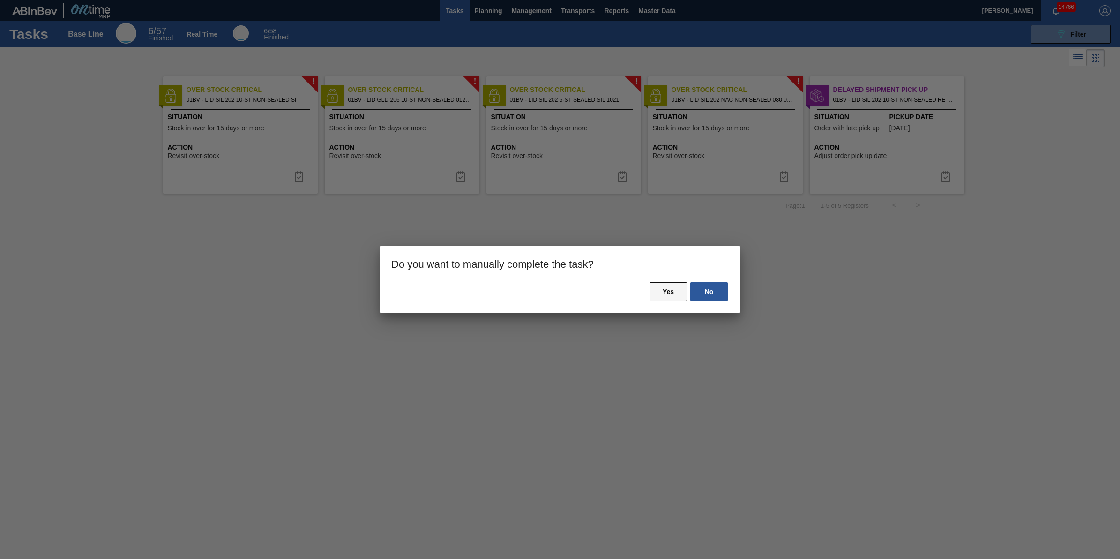
click at [675, 297] on button "Yes" at bounding box center [667, 291] width 37 height 19
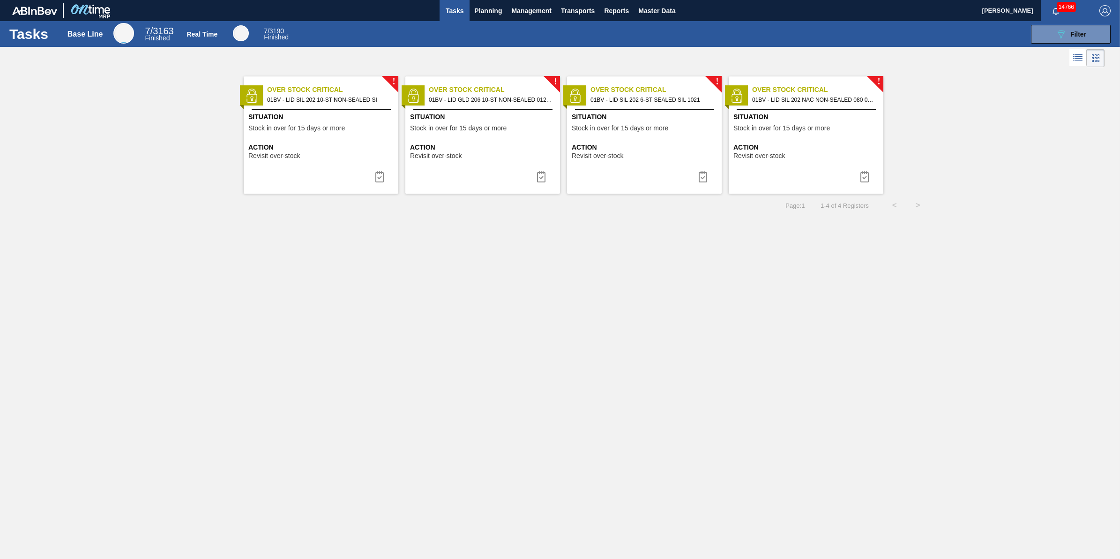
click at [310, 124] on div "Situation Stock in over for 15 days or more" at bounding box center [322, 123] width 148 height 23
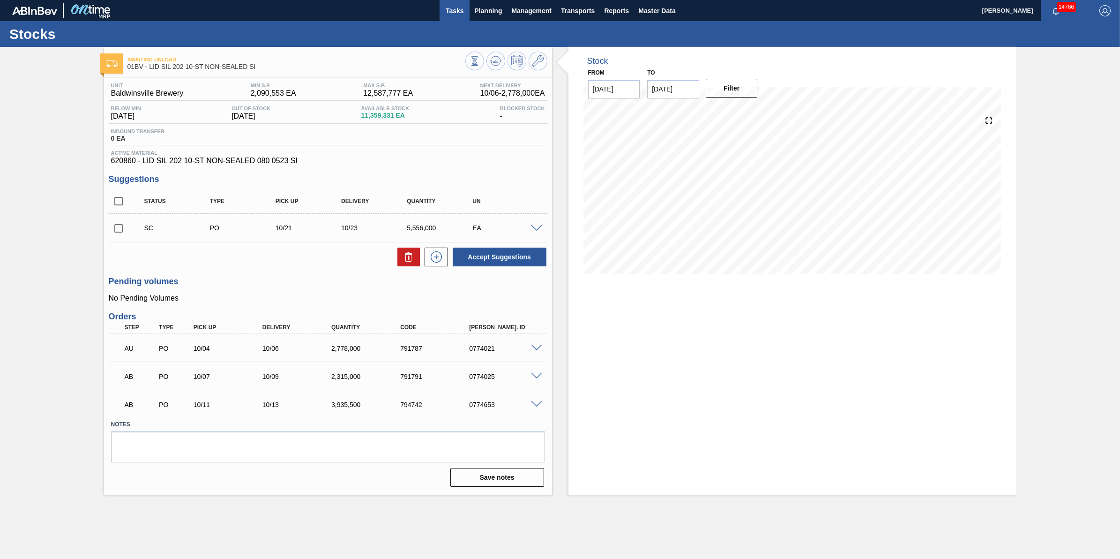
click at [464, 21] on div "Stocks" at bounding box center [560, 34] width 1120 height 26
click at [462, 15] on span "Tasks" at bounding box center [454, 10] width 21 height 11
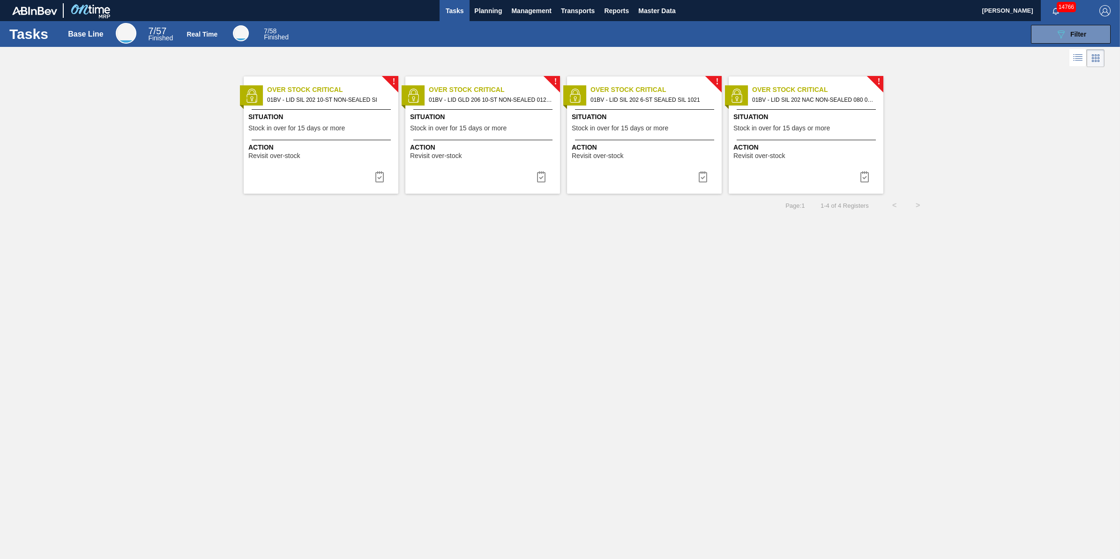
click at [360, 137] on div "! Over Stock Critical 01BV - LID SIL 202 10-ST NON-SEALED SI Situation Stock in…" at bounding box center [321, 134] width 155 height 117
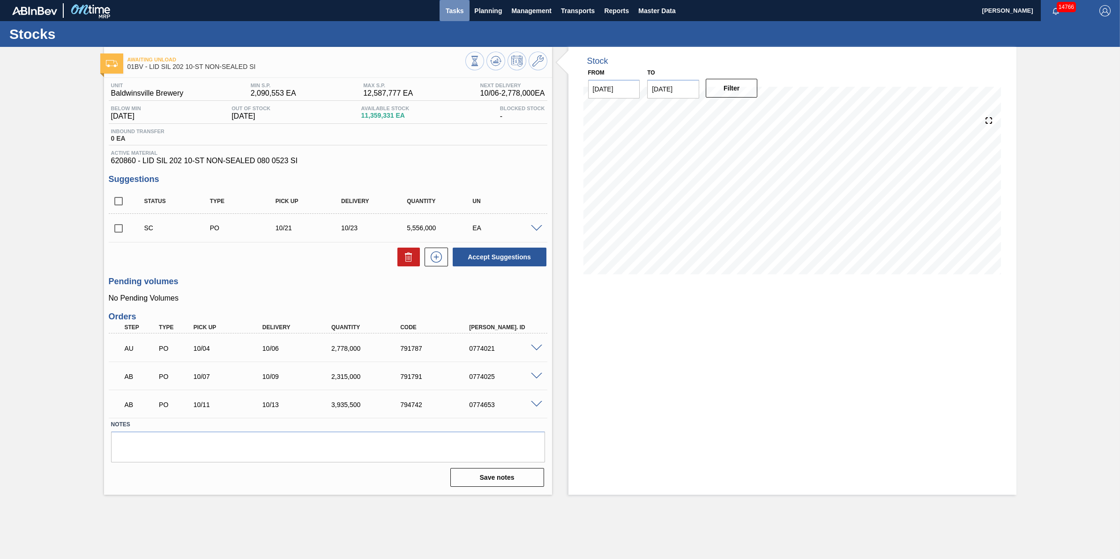
click at [462, 10] on span "Tasks" at bounding box center [454, 10] width 21 height 11
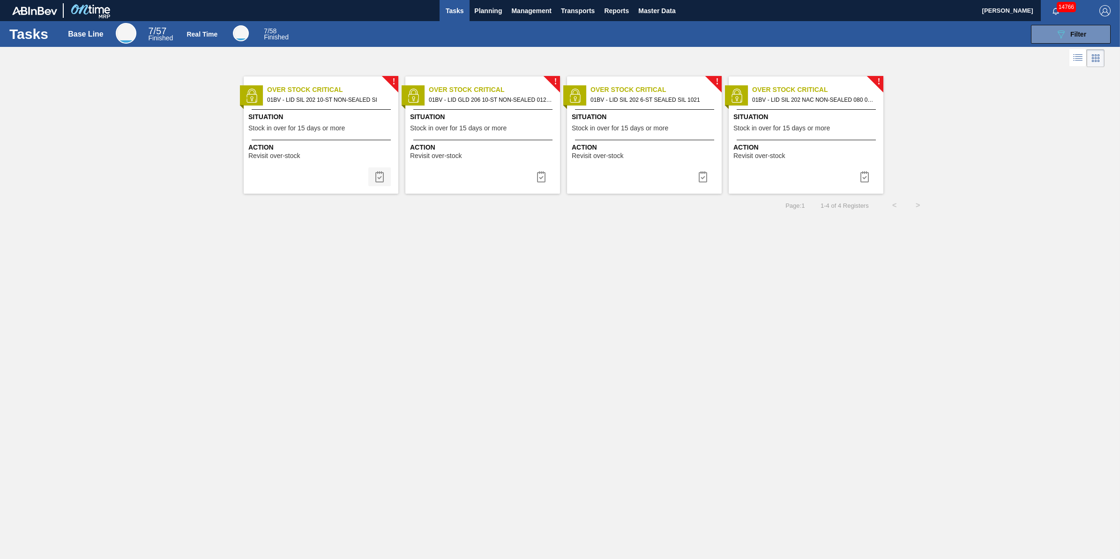
click at [380, 174] on img at bounding box center [379, 176] width 11 height 11
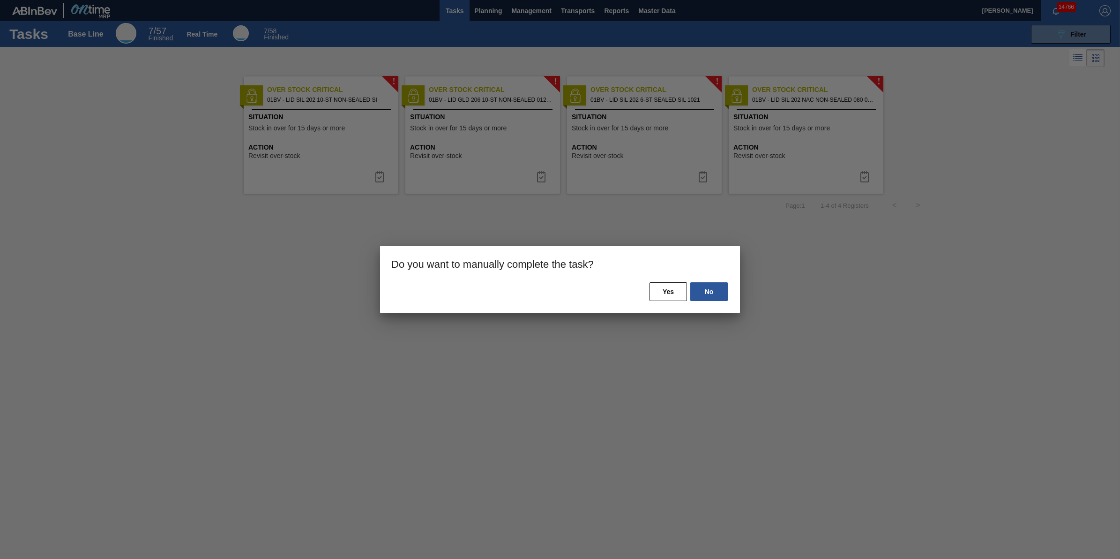
click at [671, 301] on div "No Yes" at bounding box center [560, 297] width 360 height 32
click at [671, 298] on button "Yes" at bounding box center [667, 291] width 37 height 19
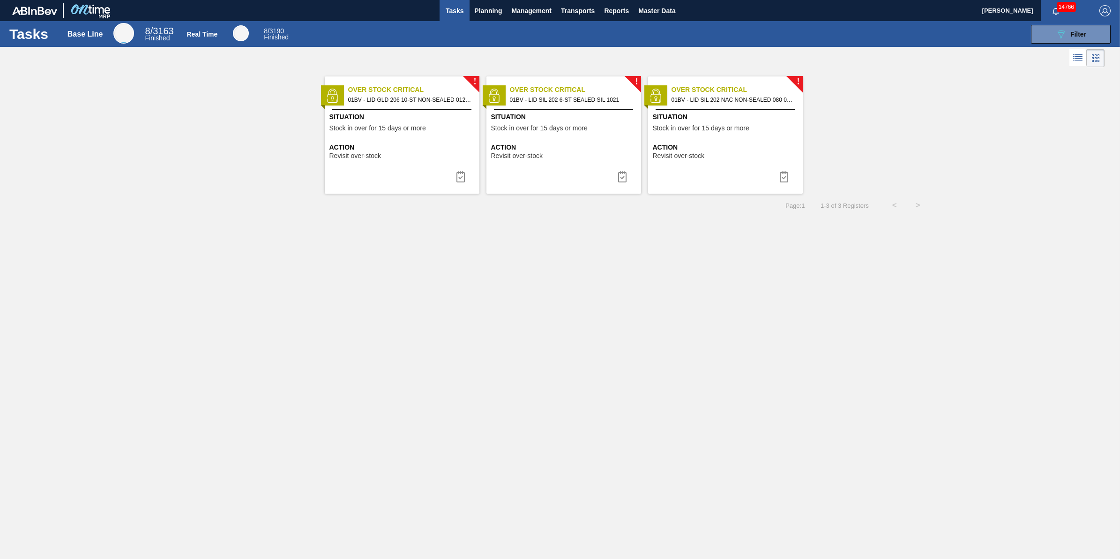
click at [429, 156] on div "Action Revisit over-stock" at bounding box center [403, 150] width 148 height 17
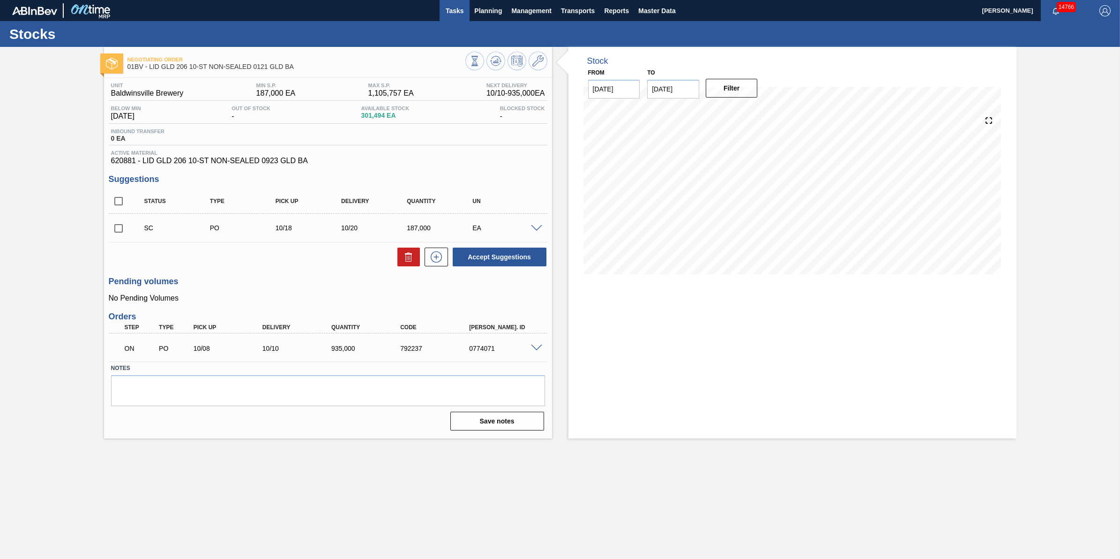
click at [455, 12] on span "Tasks" at bounding box center [454, 10] width 21 height 11
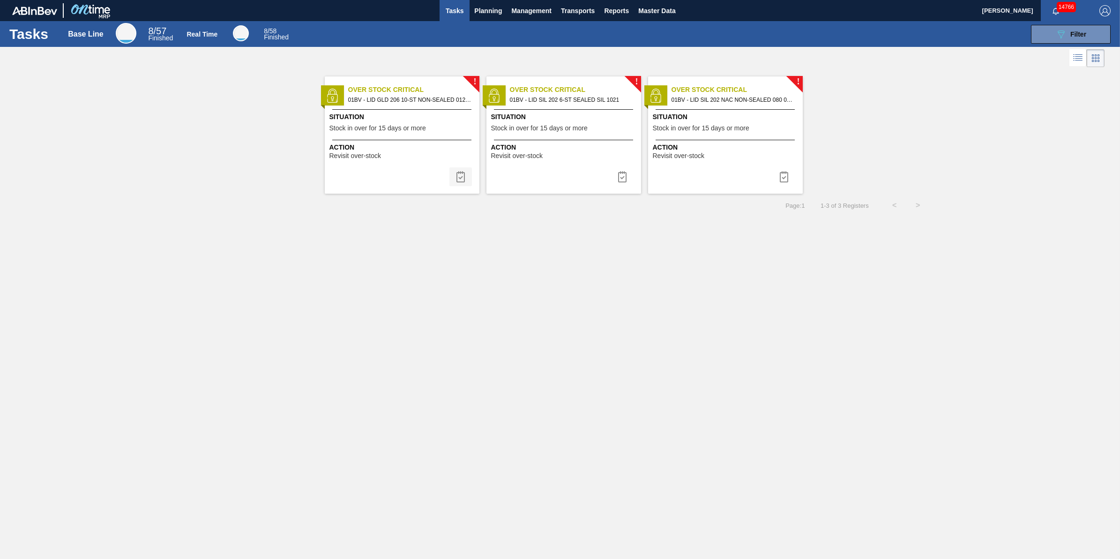
click at [464, 180] on img at bounding box center [460, 176] width 11 height 11
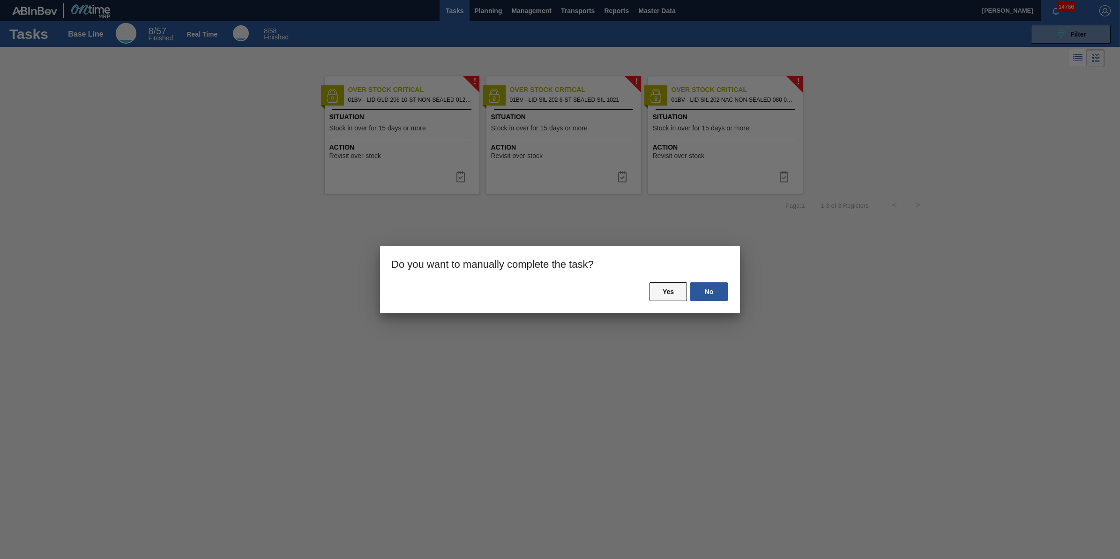
click at [680, 298] on button "Yes" at bounding box center [667, 291] width 37 height 19
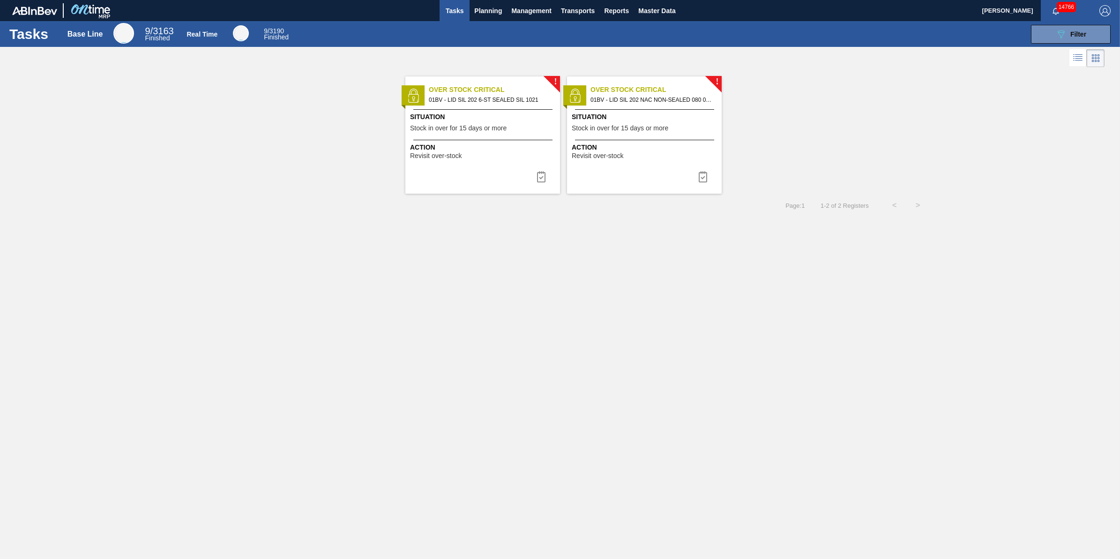
click at [462, 147] on span "Action" at bounding box center [484, 147] width 148 height 10
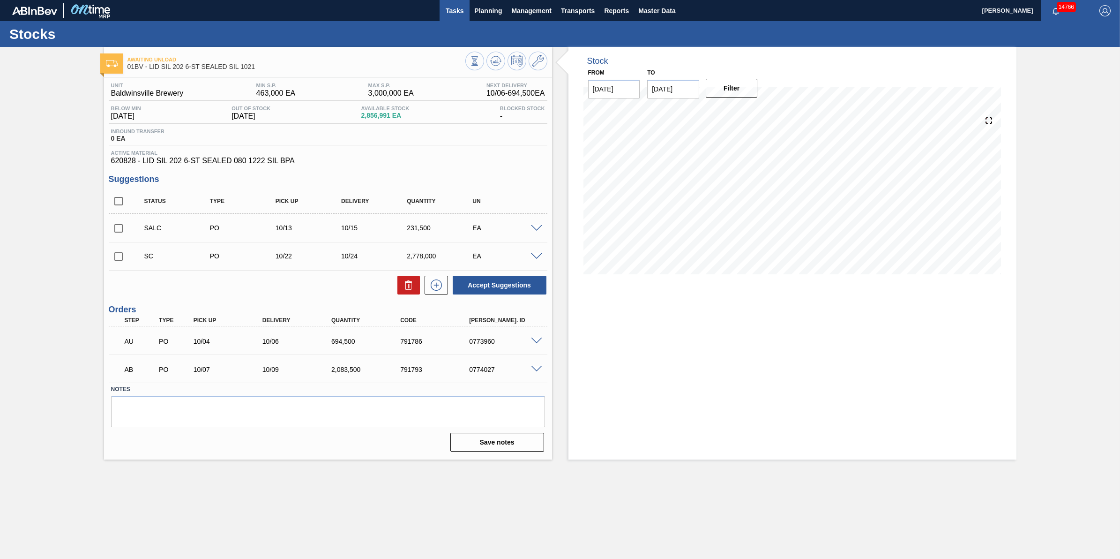
click at [464, 16] on button "Tasks" at bounding box center [455, 10] width 30 height 21
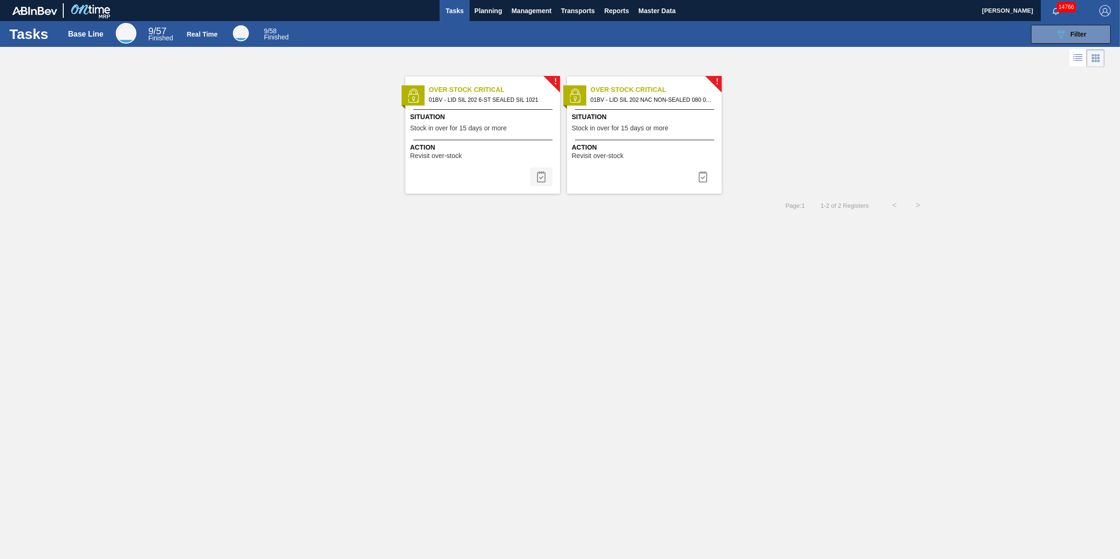
click at [551, 175] on button at bounding box center [541, 176] width 22 height 19
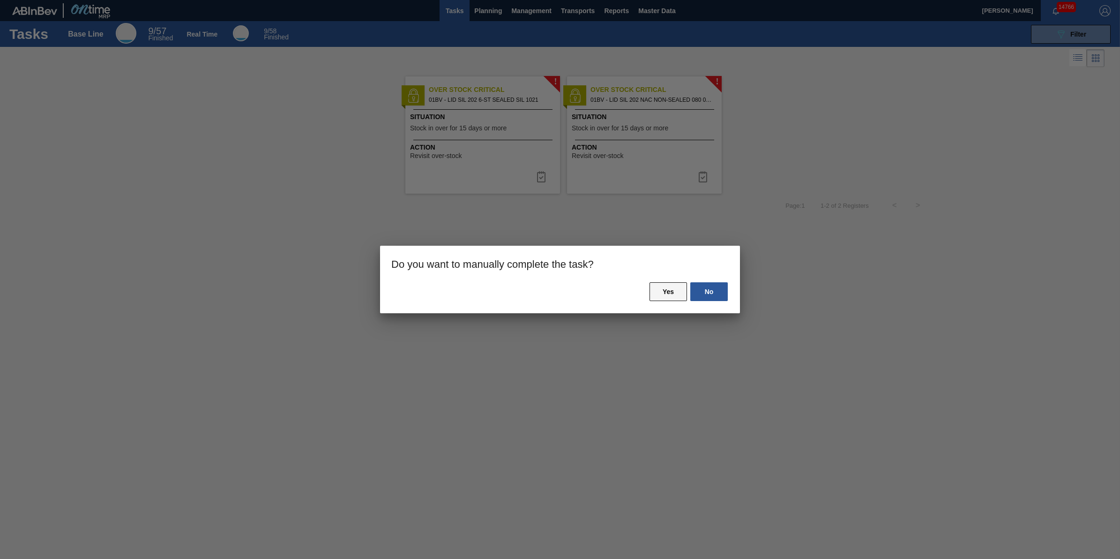
click at [671, 283] on button "Yes" at bounding box center [667, 291] width 37 height 19
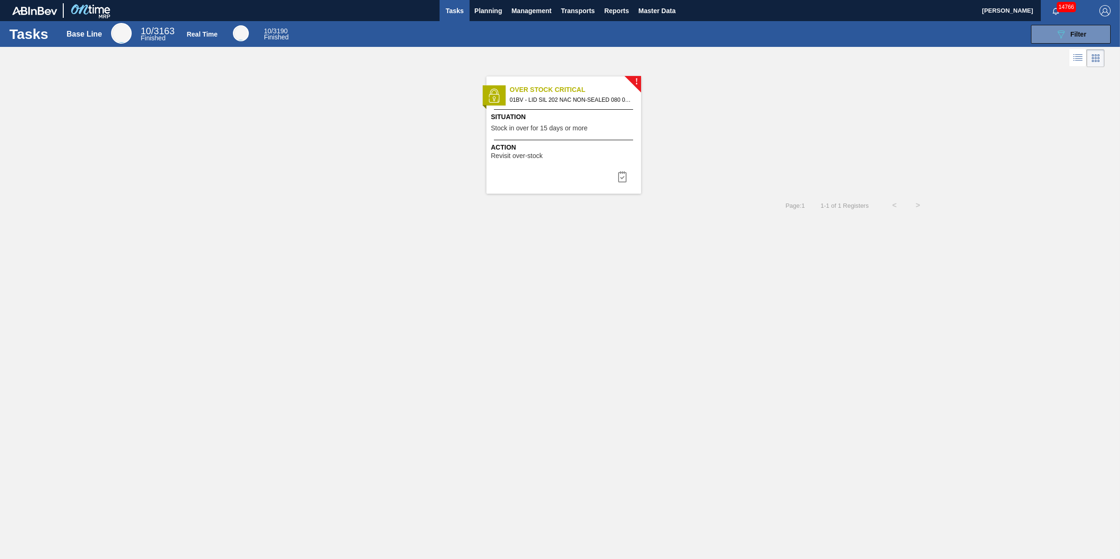
click at [546, 158] on div "Action Revisit over-stock" at bounding box center [565, 150] width 148 height 17
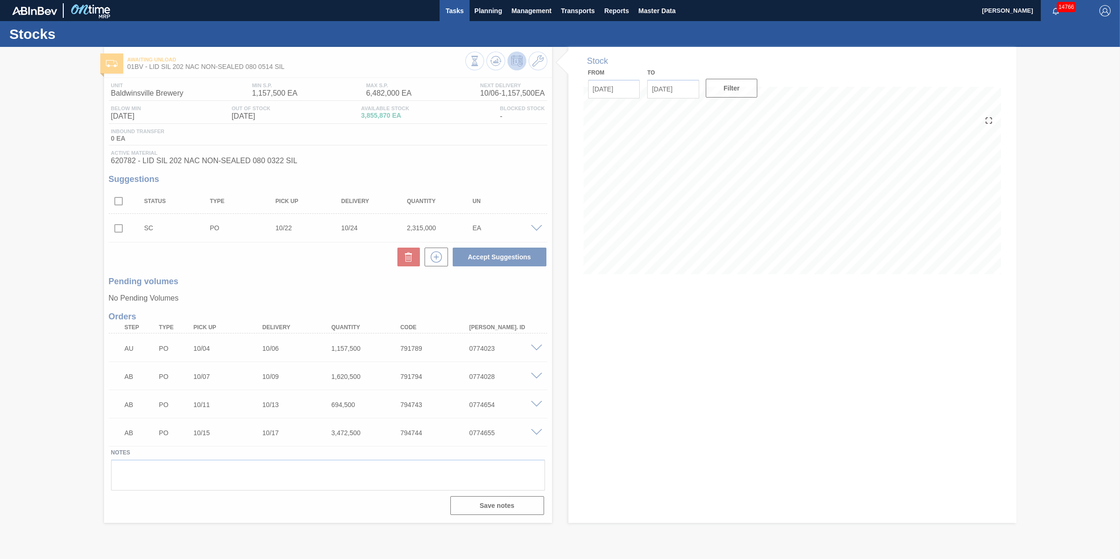
click at [462, 1] on button "Tasks" at bounding box center [455, 10] width 30 height 21
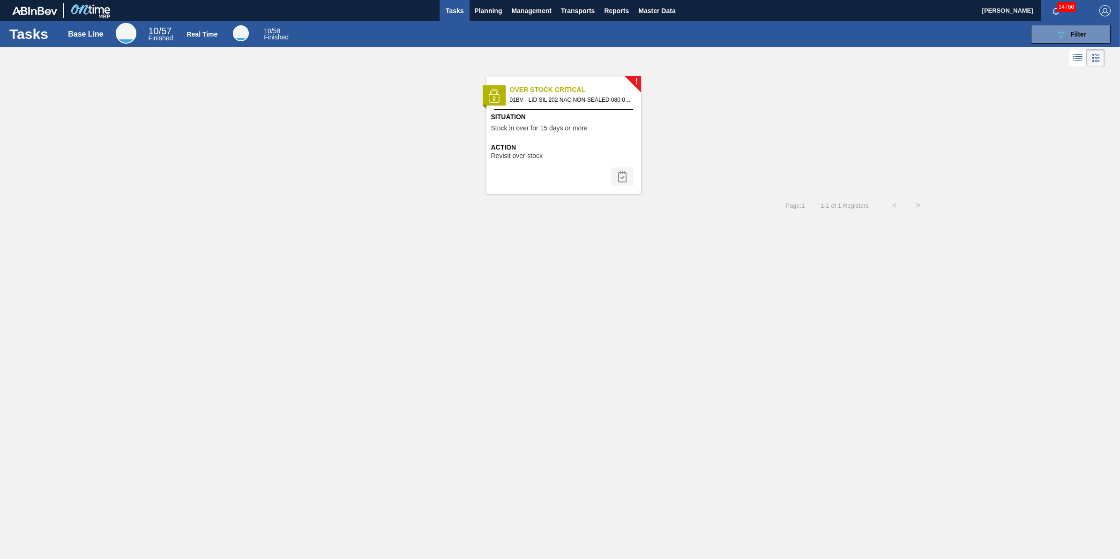
click at [631, 172] on button at bounding box center [622, 176] width 22 height 19
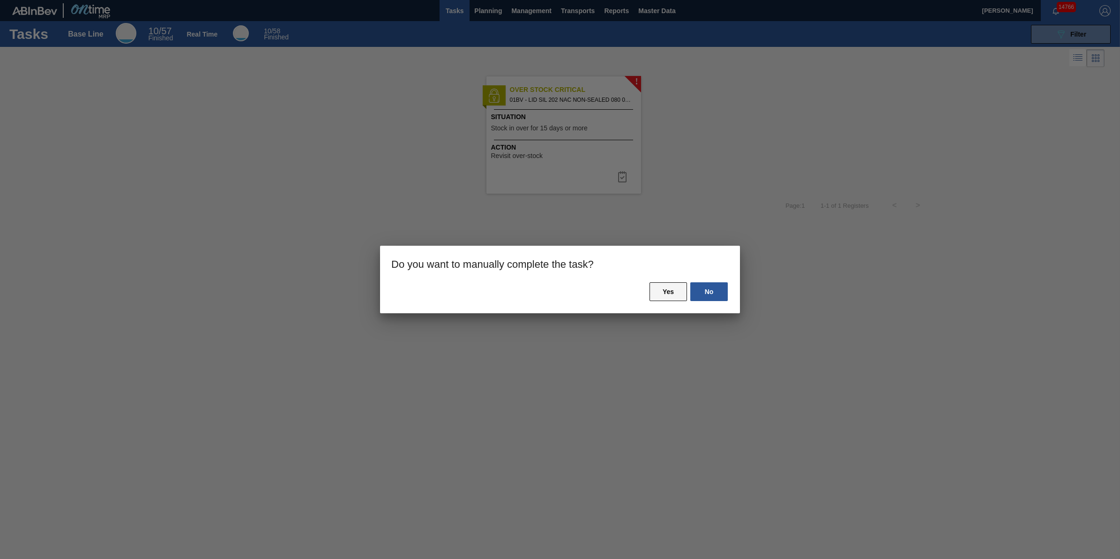
click at [661, 296] on button "Yes" at bounding box center [667, 291] width 37 height 19
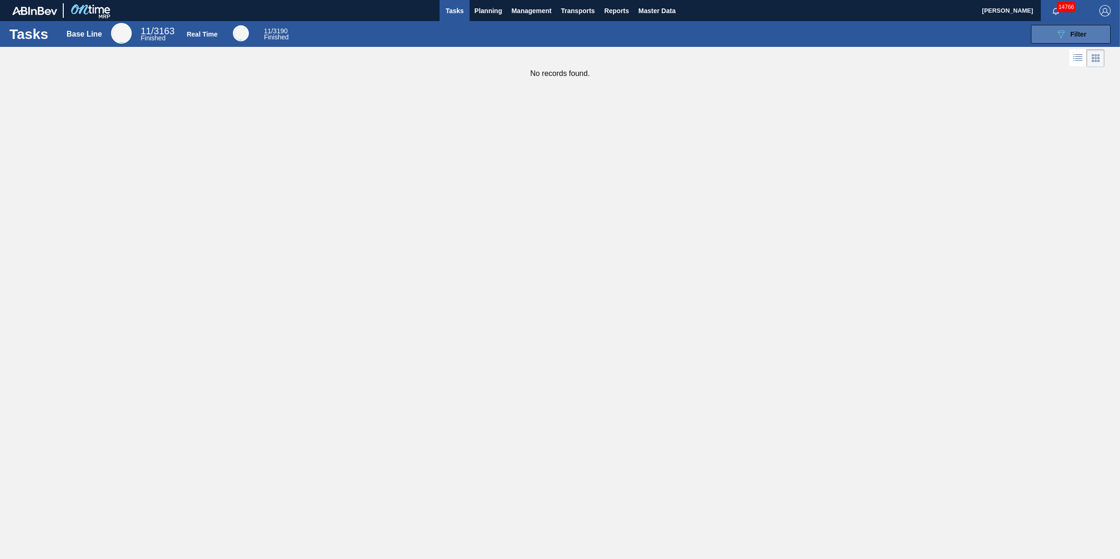
click at [1081, 30] on span "Filter" at bounding box center [1078, 33] width 16 height 7
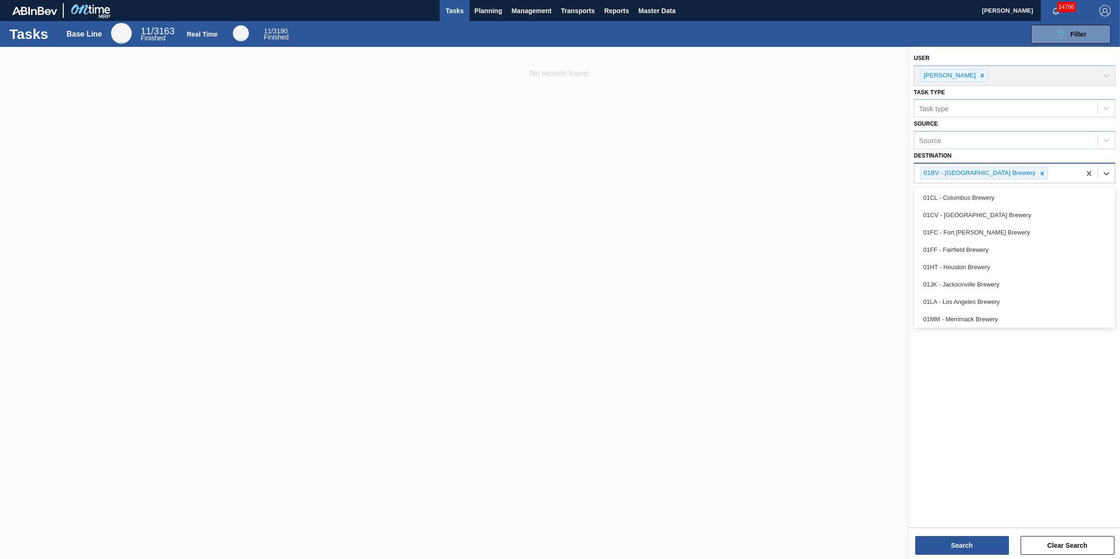
click at [1004, 169] on div "01BV - Baldwinsville Brewery" at bounding box center [979, 173] width 116 height 12
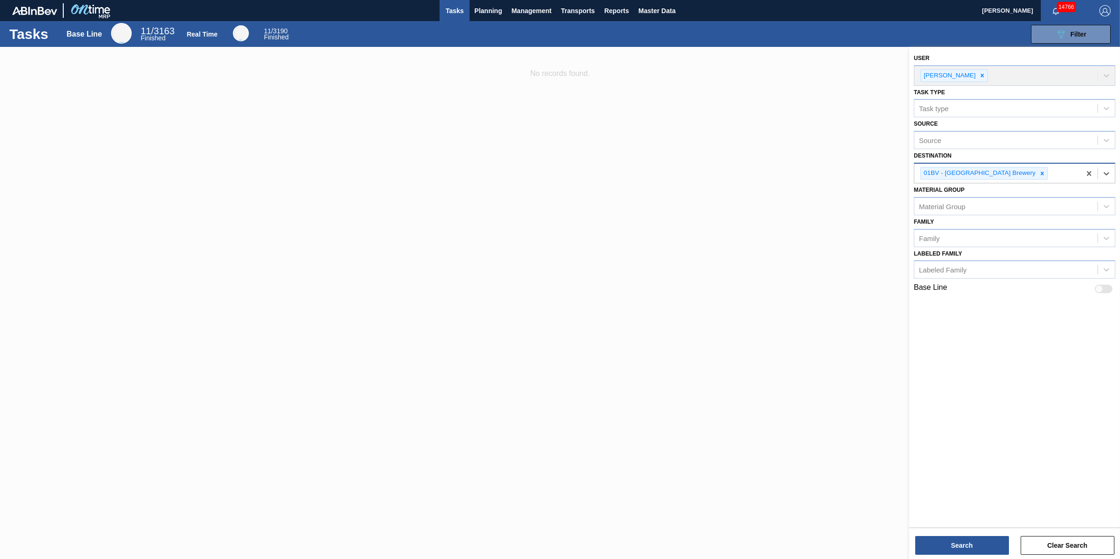
click at [1004, 170] on div "01BV - Baldwinsville Brewery" at bounding box center [979, 173] width 116 height 12
click at [1037, 171] on div at bounding box center [1042, 173] width 10 height 12
click at [1009, 171] on div "Destination" at bounding box center [1005, 172] width 183 height 14
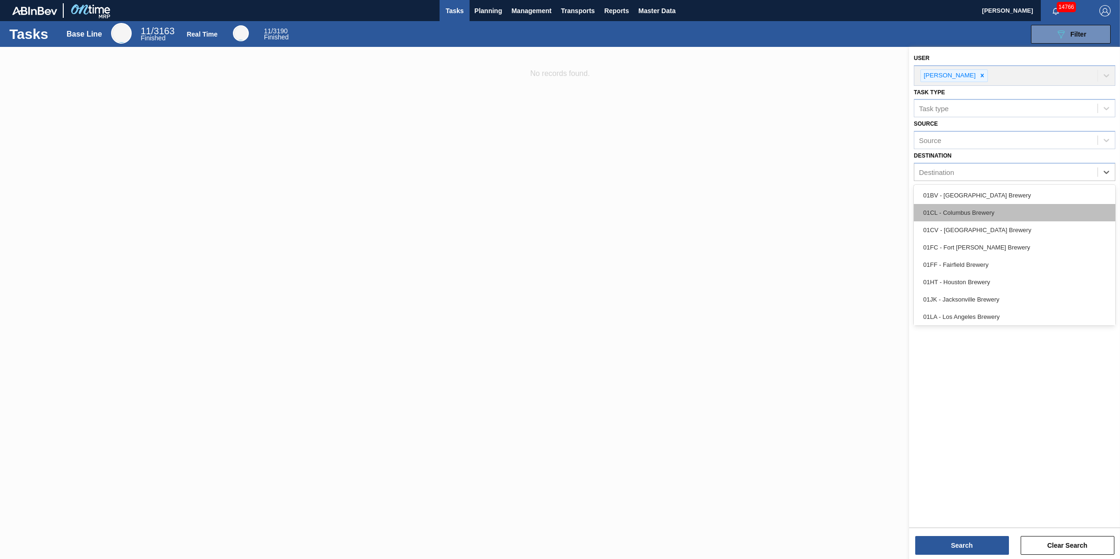
click at [1006, 209] on div "01CL - Columbus Brewery" at bounding box center [1014, 212] width 201 height 17
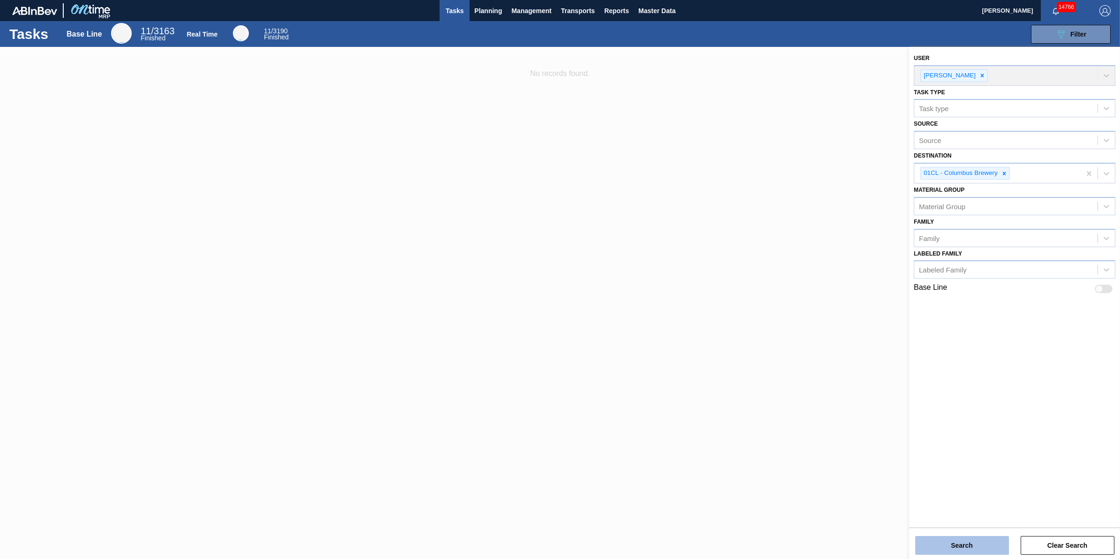
click at [928, 551] on button "Search" at bounding box center [962, 545] width 94 height 19
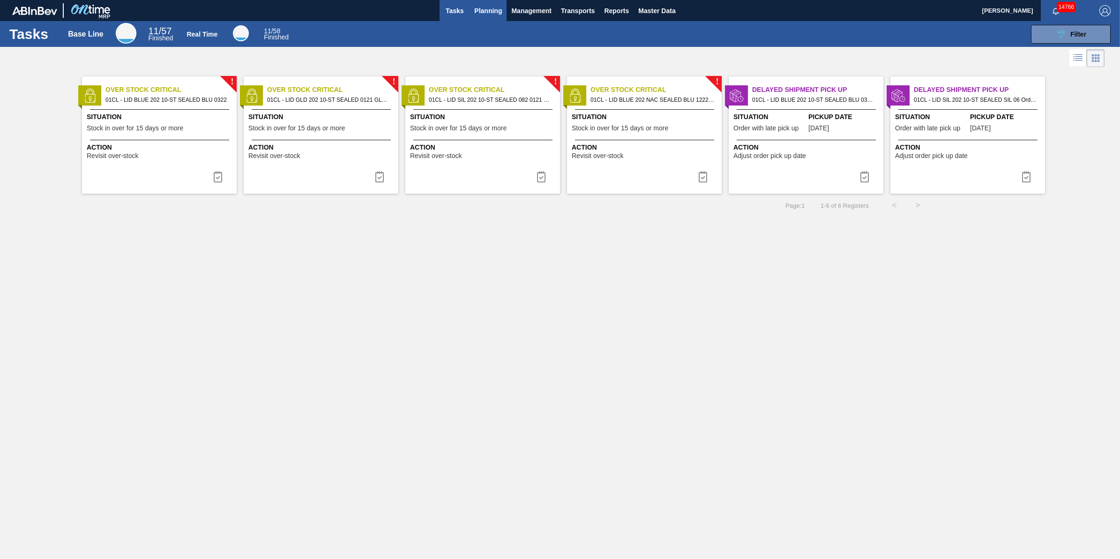
click at [476, 12] on span "Planning" at bounding box center [488, 10] width 28 height 11
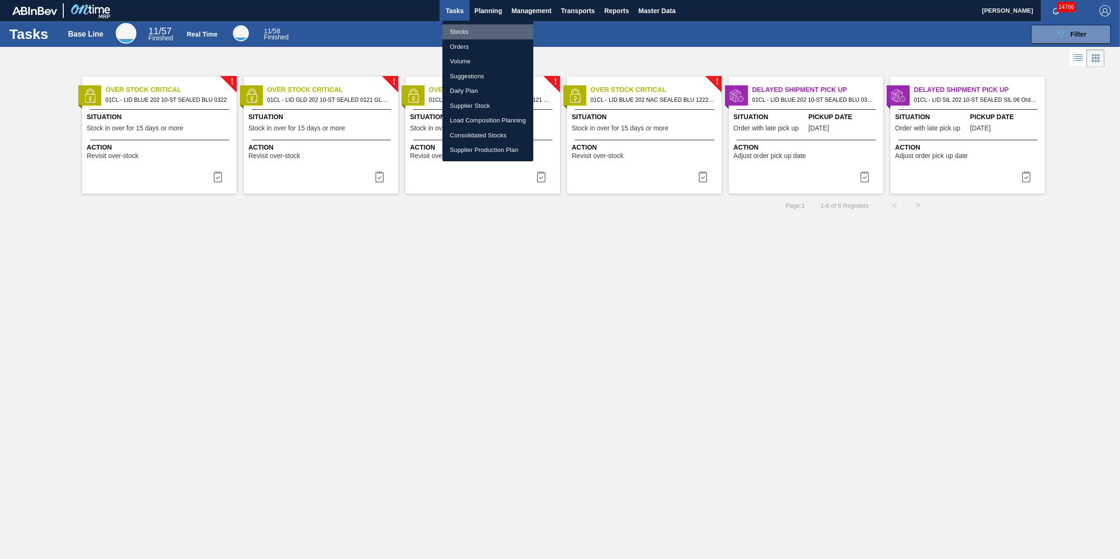
click at [475, 25] on li "Stocks" at bounding box center [487, 31] width 91 height 15
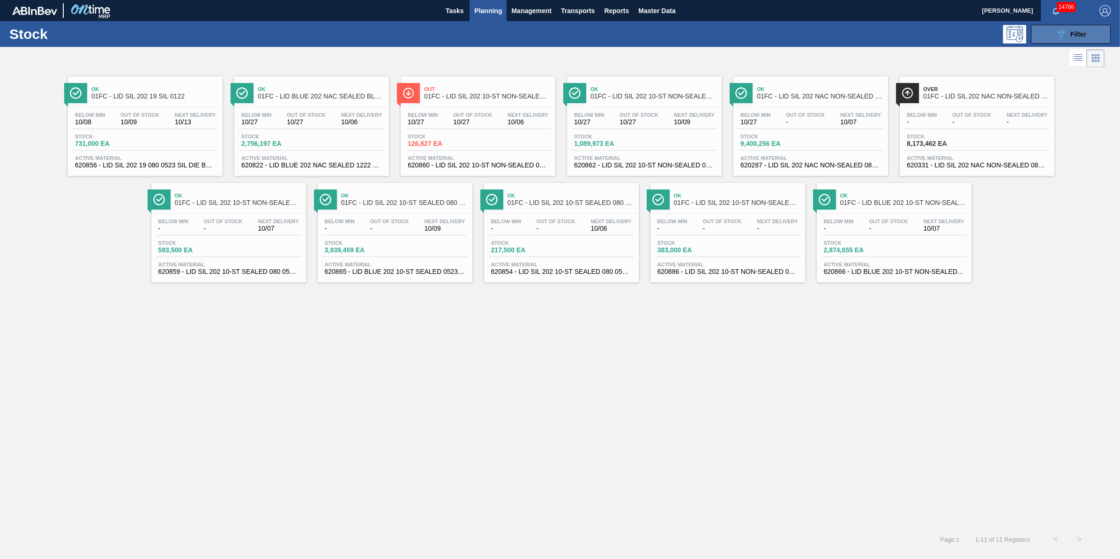
click at [1079, 27] on button "089F7B8B-B2A5-4AFE-B5C0-19BA573D28AC Filter" at bounding box center [1071, 34] width 80 height 19
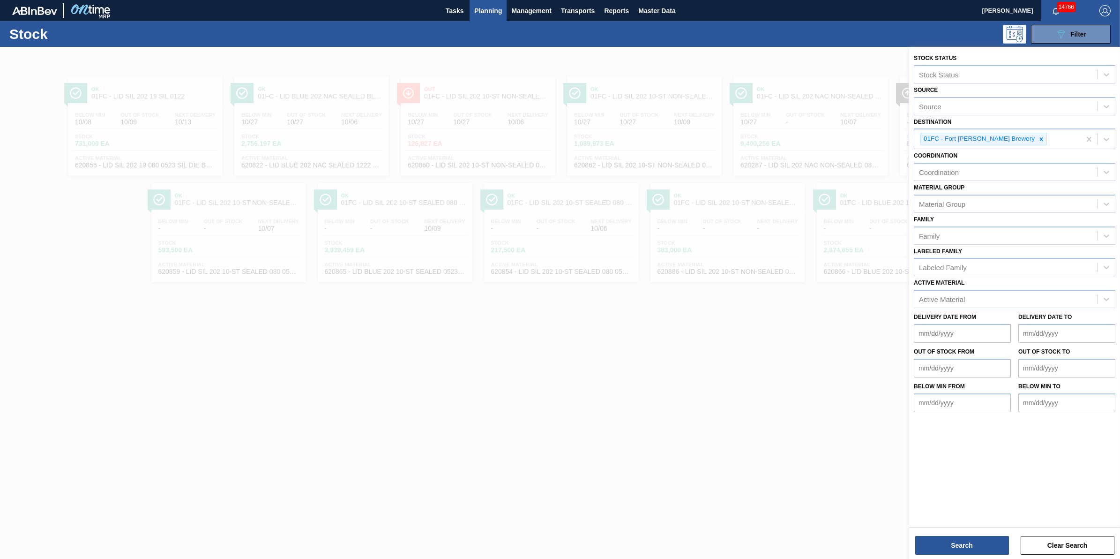
click at [547, 38] on div "089F7B8B-B2A5-4AFE-B5C0-19BA573D28AC Filter" at bounding box center [634, 34] width 961 height 19
click at [458, 9] on span "Tasks" at bounding box center [454, 10] width 21 height 11
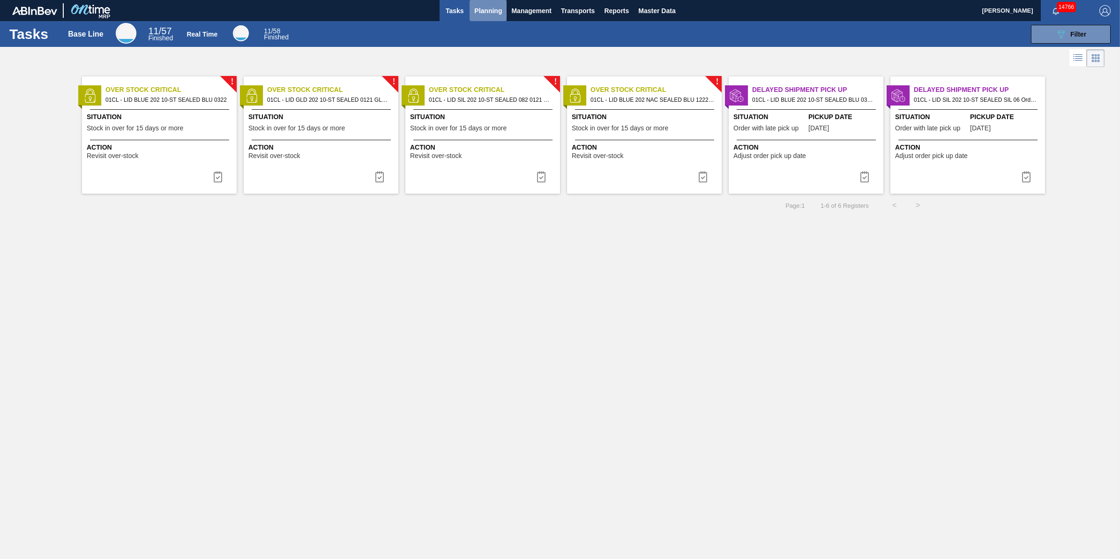
click at [488, 18] on button "Planning" at bounding box center [487, 10] width 37 height 21
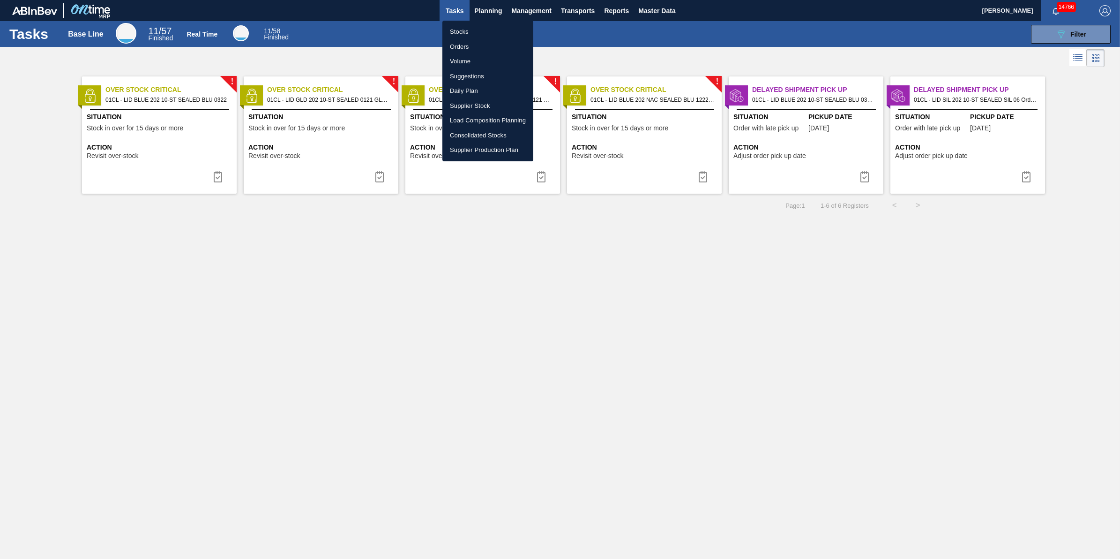
click at [479, 30] on li "Stocks" at bounding box center [487, 31] width 91 height 15
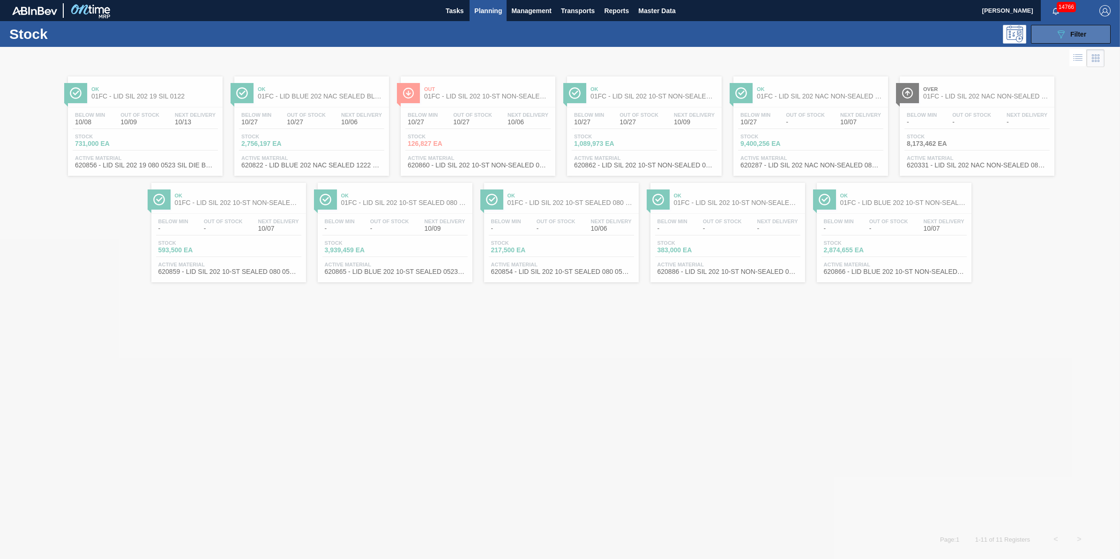
click at [1084, 34] on span "Filter" at bounding box center [1078, 33] width 16 height 7
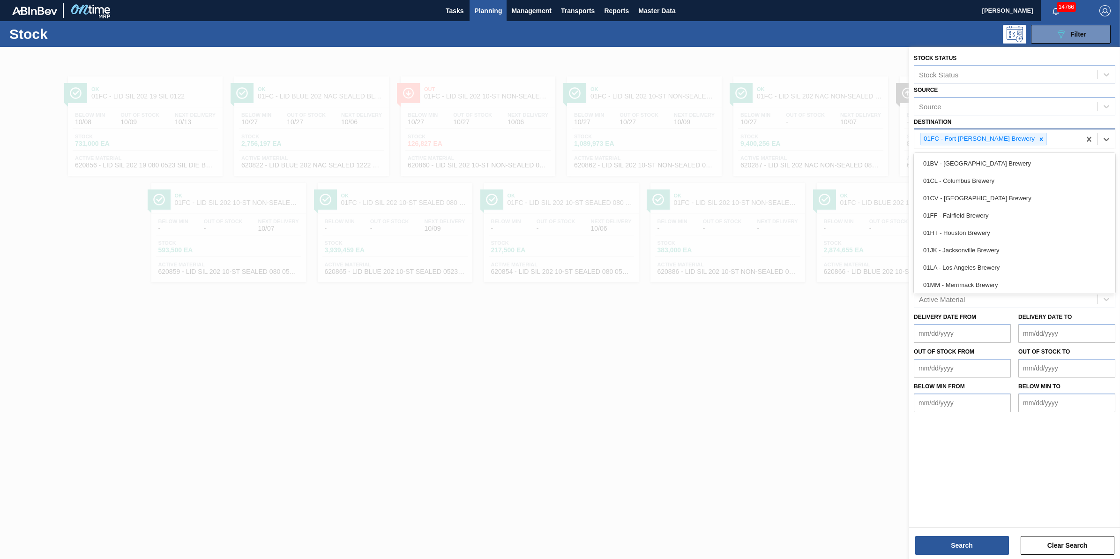
click at [1014, 143] on div "01FC - Fort Collins Brewery" at bounding box center [997, 138] width 166 height 19
click at [1049, 136] on input "Destination" at bounding box center [1049, 139] width 1 height 8
click at [1036, 137] on div at bounding box center [1041, 139] width 10 height 12
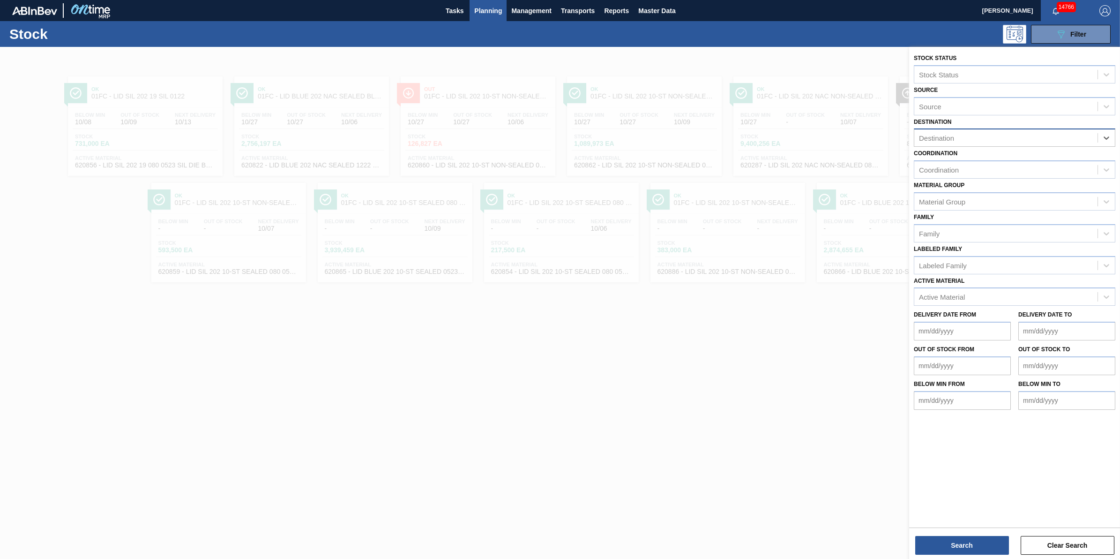
click at [1009, 136] on div "Destination" at bounding box center [1005, 138] width 183 height 14
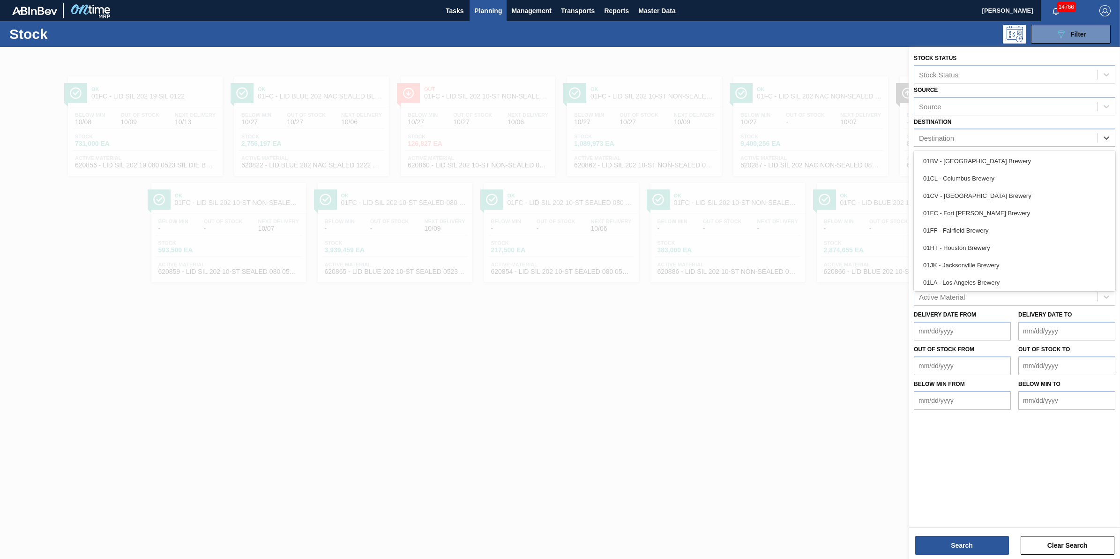
click at [994, 144] on div "Destination" at bounding box center [1014, 137] width 201 height 18
drag, startPoint x: 990, startPoint y: 256, endPoint x: 990, endPoint y: 287, distance: 30.5
click at [990, 258] on div "01SL - St. Louis Brewery" at bounding box center [1014, 263] width 201 height 17
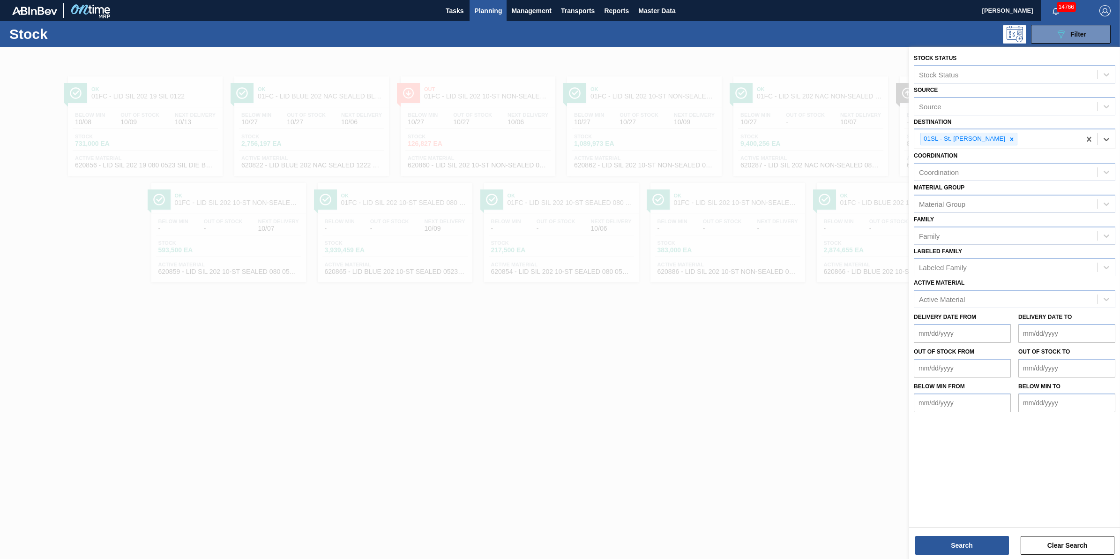
click at [990, 287] on div "Active Material Active Material" at bounding box center [1014, 292] width 201 height 32
click at [989, 296] on div "Active Material" at bounding box center [1005, 299] width 183 height 14
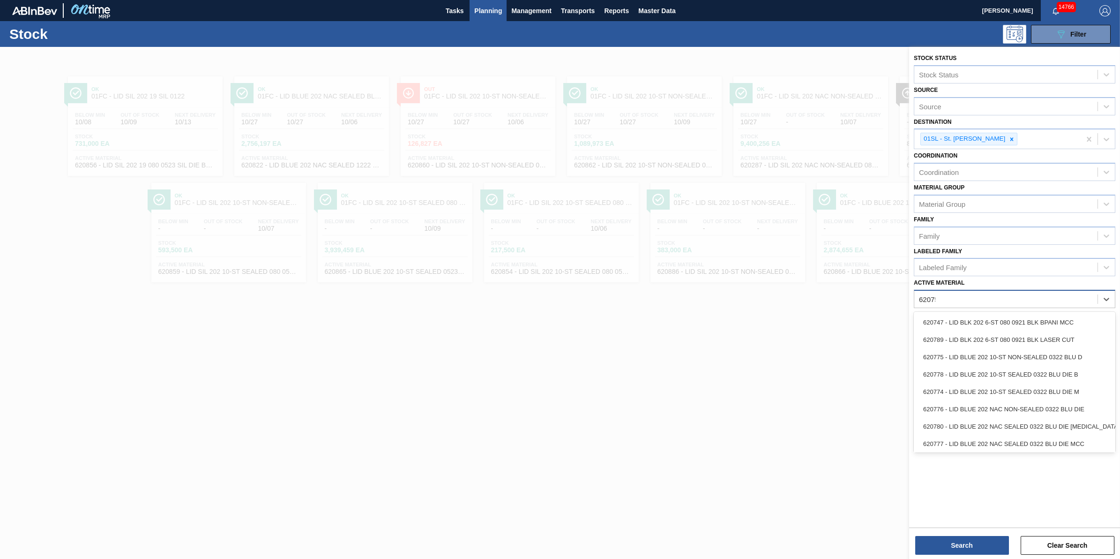
type Material "620759"
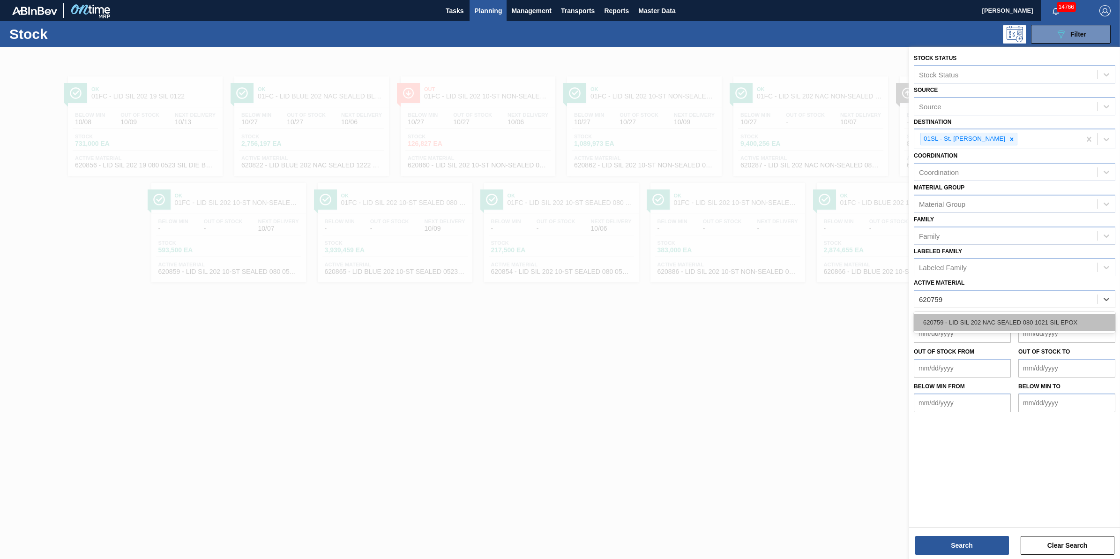
click at [987, 324] on div "620759 - LID SIL 202 NAC SEALED 080 1021 SIL EPOX" at bounding box center [1014, 321] width 201 height 17
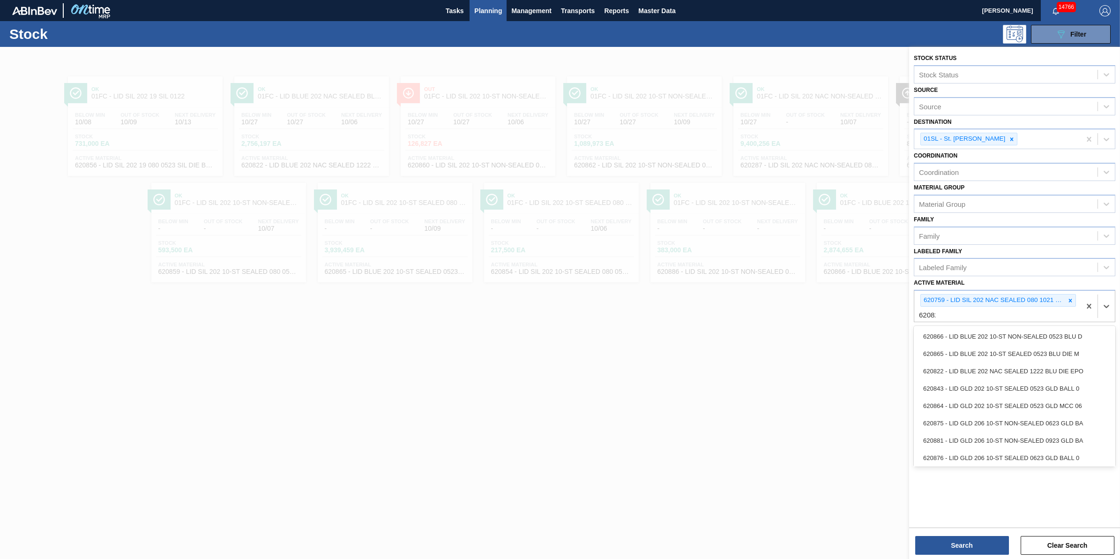
type Material "620828"
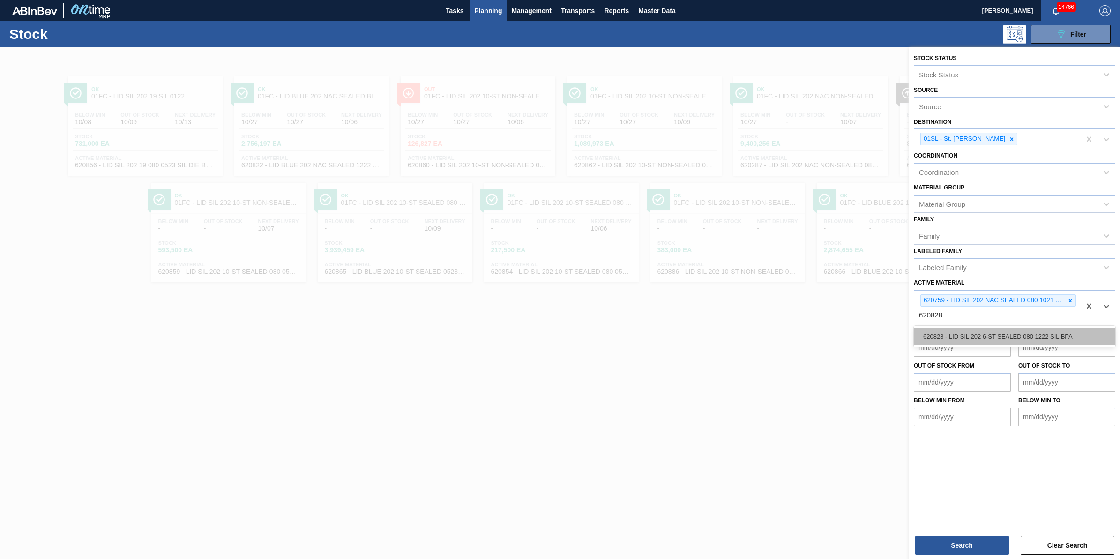
click at [975, 337] on div "620828 - LID SIL 202 6-ST SEALED 080 1222 SIL BPA" at bounding box center [1014, 336] width 201 height 17
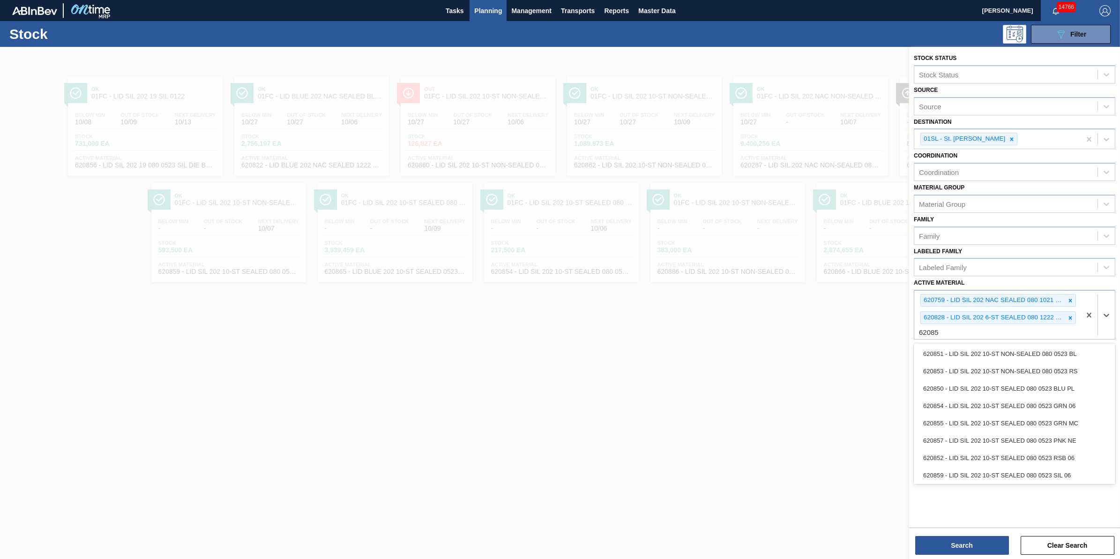
type Material "620859"
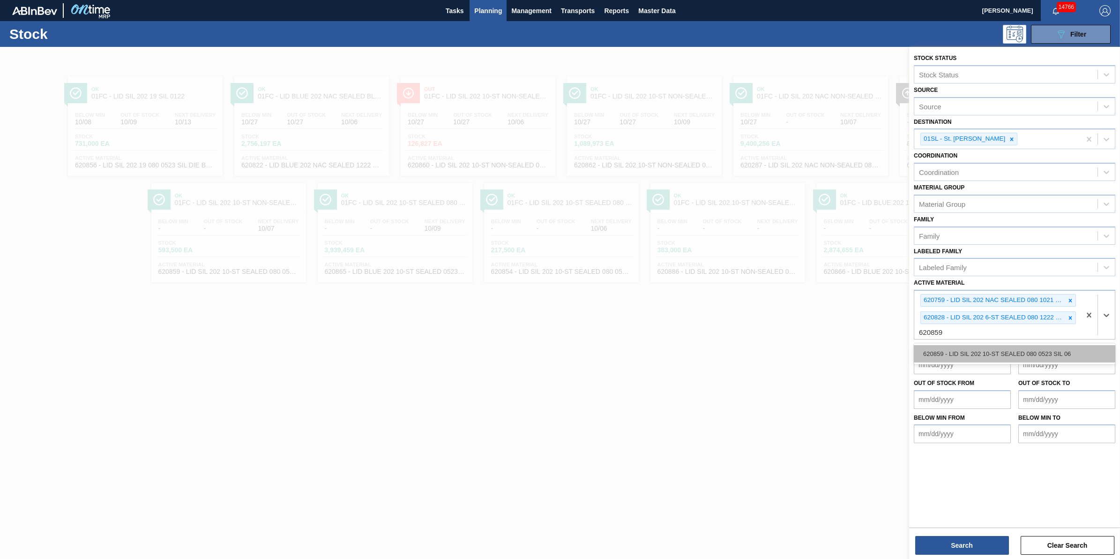
click at [946, 348] on div "620859 - LID SIL 202 10-ST SEALED 080 0523 SIL 06" at bounding box center [1014, 353] width 201 height 17
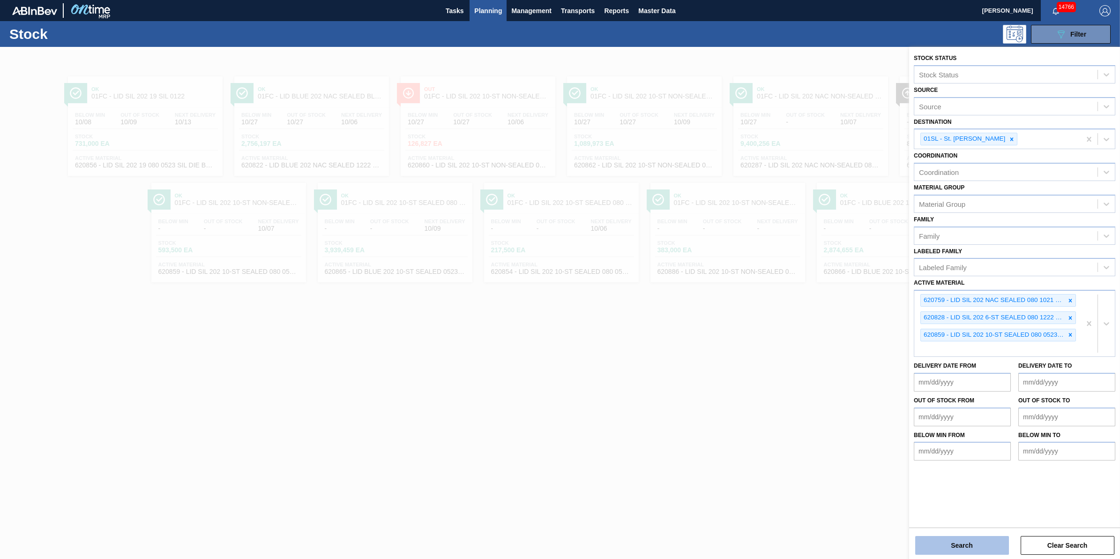
click at [954, 544] on button "Search" at bounding box center [962, 545] width 94 height 19
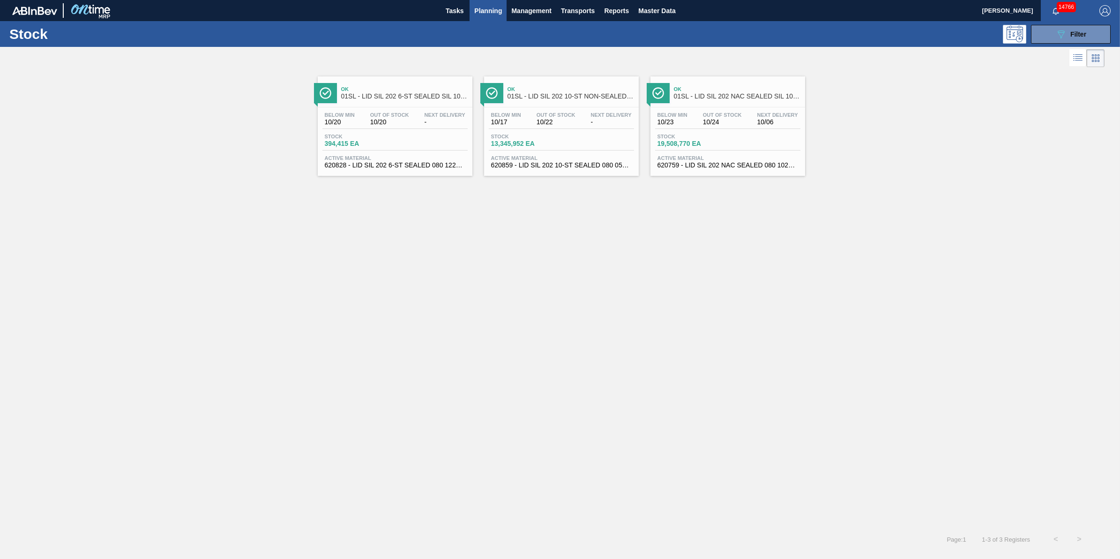
click at [396, 150] on div "Stock 394,415 EA" at bounding box center [394, 142] width 145 height 17
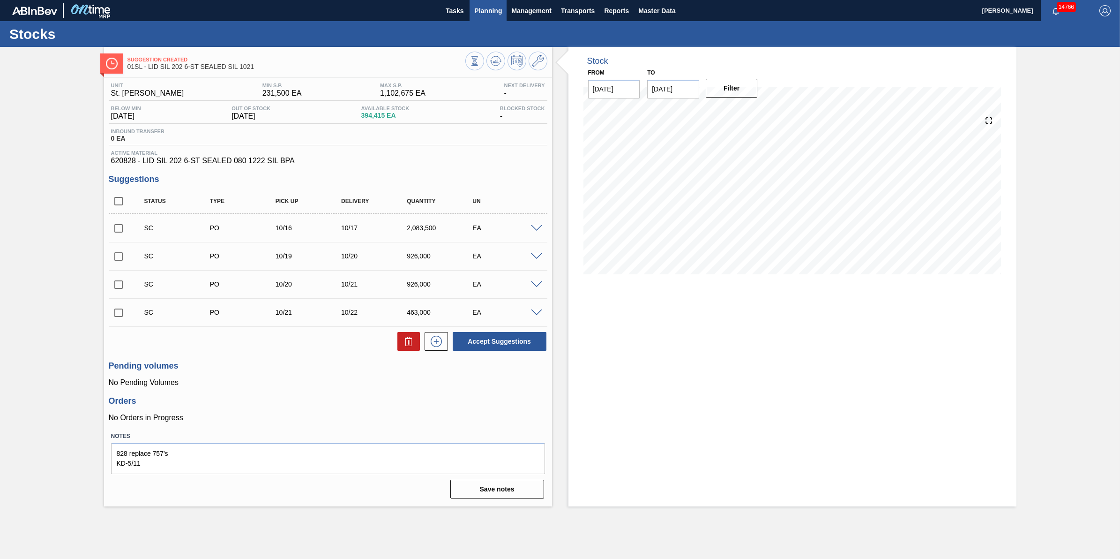
click at [494, 12] on span "Planning" at bounding box center [488, 10] width 28 height 11
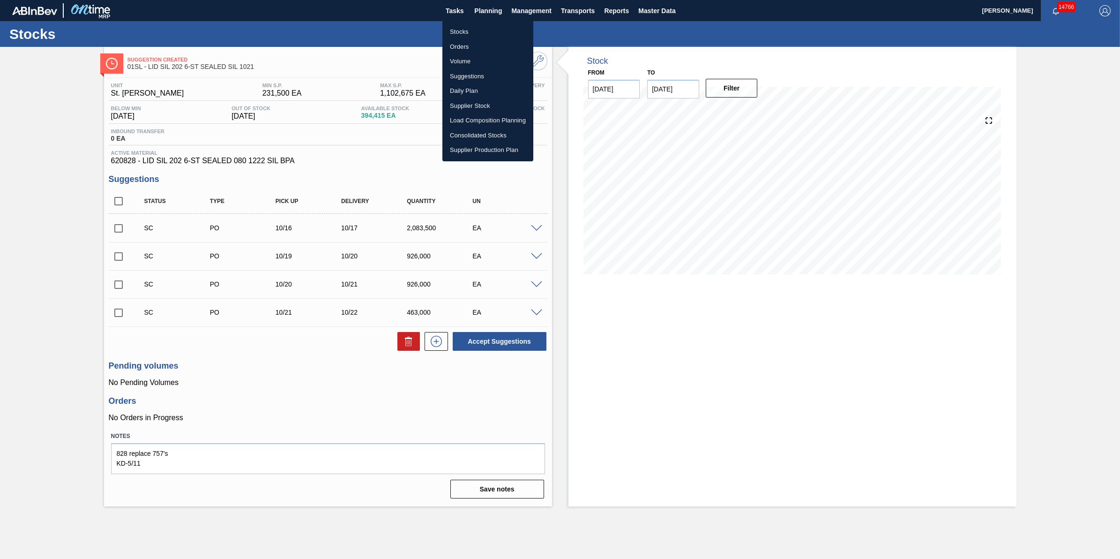
click at [489, 33] on li "Stocks" at bounding box center [487, 31] width 91 height 15
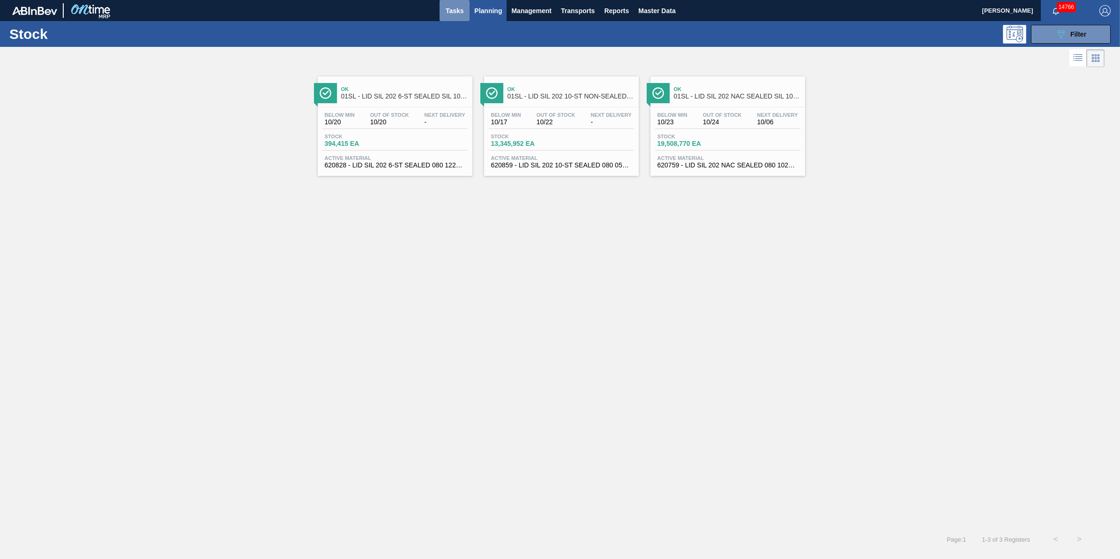
click at [455, 15] on span "Tasks" at bounding box center [454, 10] width 21 height 11
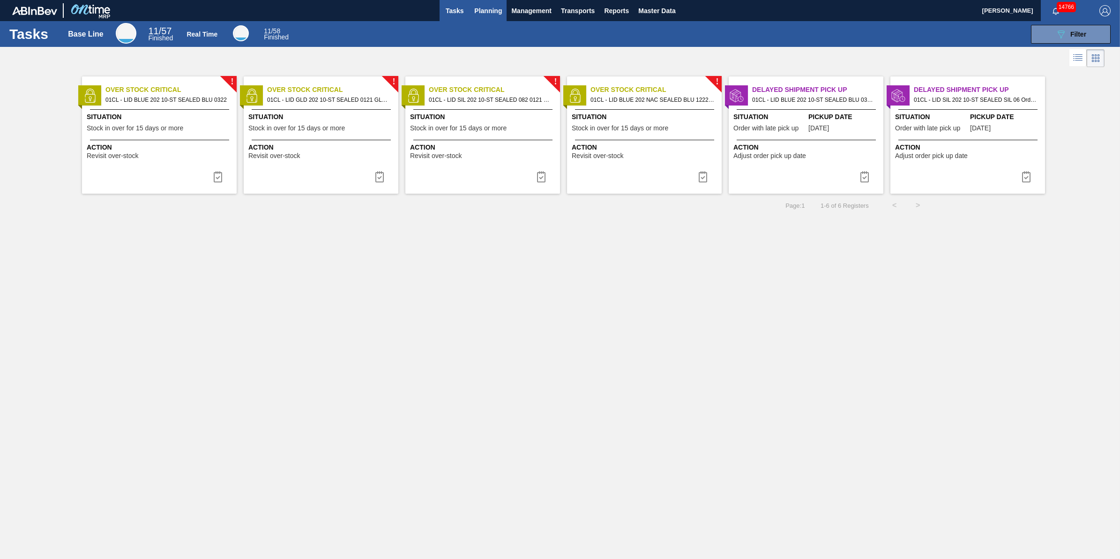
click at [490, 8] on span "Planning" at bounding box center [488, 10] width 28 height 11
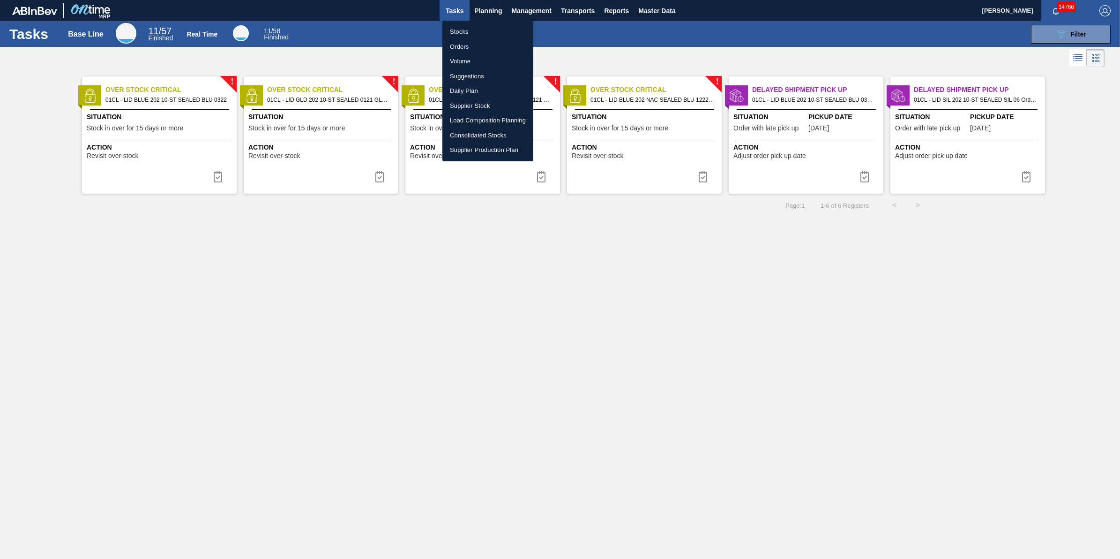
click at [491, 75] on li "Suggestions" at bounding box center [487, 76] width 91 height 15
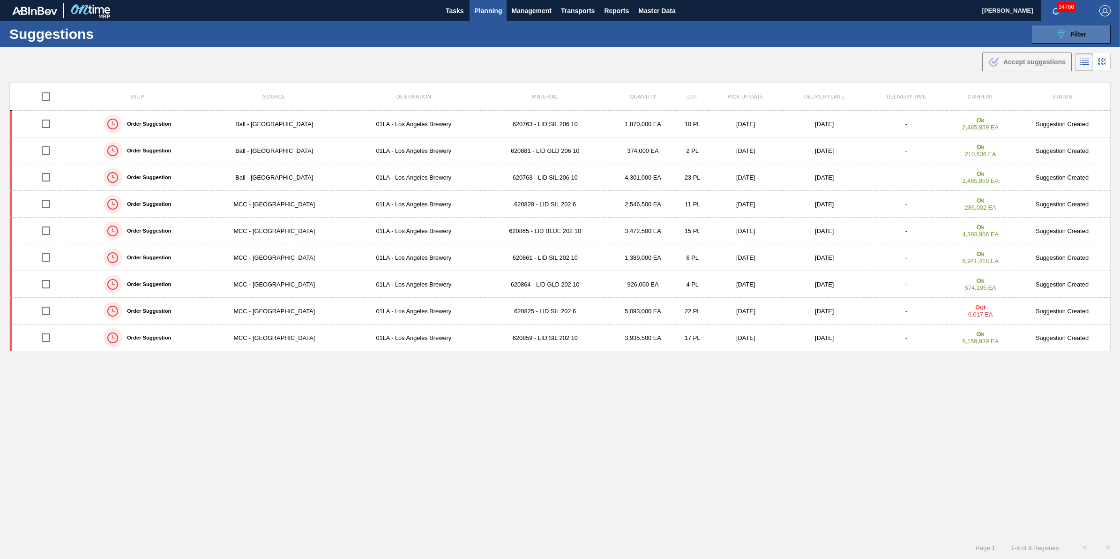
click at [1058, 31] on icon at bounding box center [1061, 34] width 7 height 8
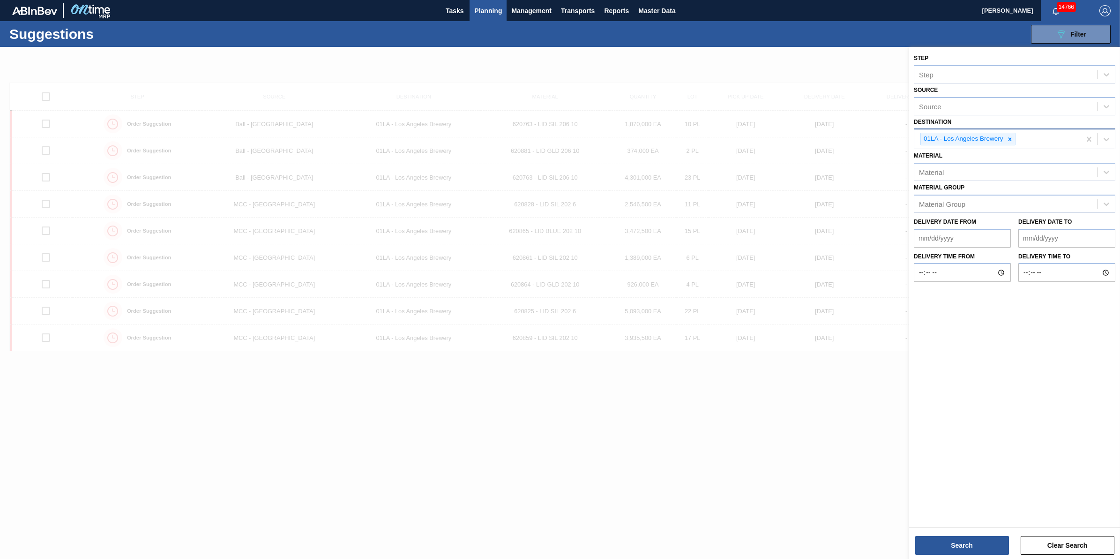
click at [1010, 137] on icon at bounding box center [1009, 139] width 7 height 7
click at [1010, 139] on div "01LA - Los Angeles Brewery" at bounding box center [997, 138] width 166 height 19
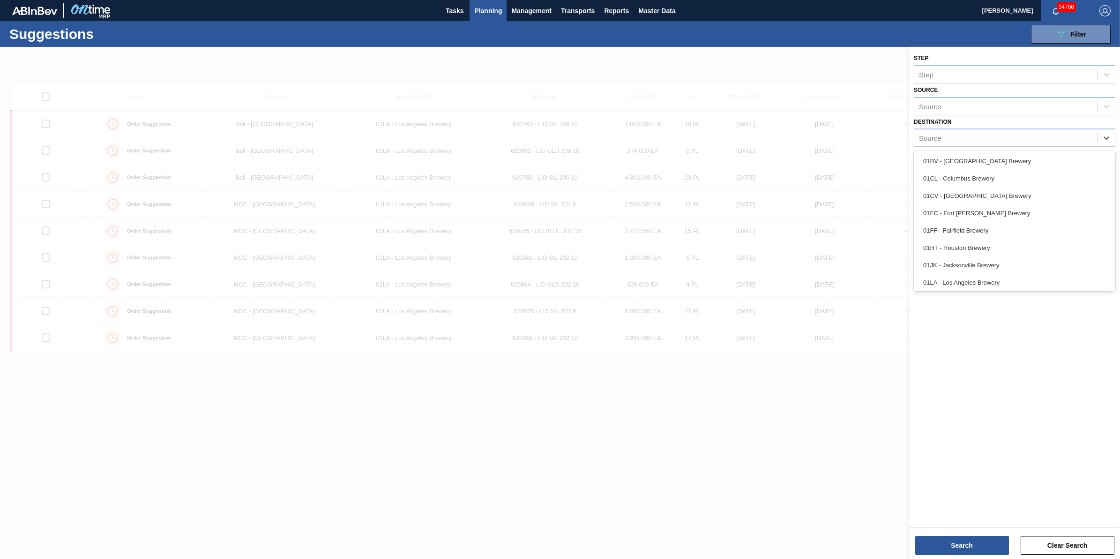
scroll to position [71, 0]
click at [977, 261] on div "01SL - St. Louis Brewery" at bounding box center [1014, 263] width 201 height 17
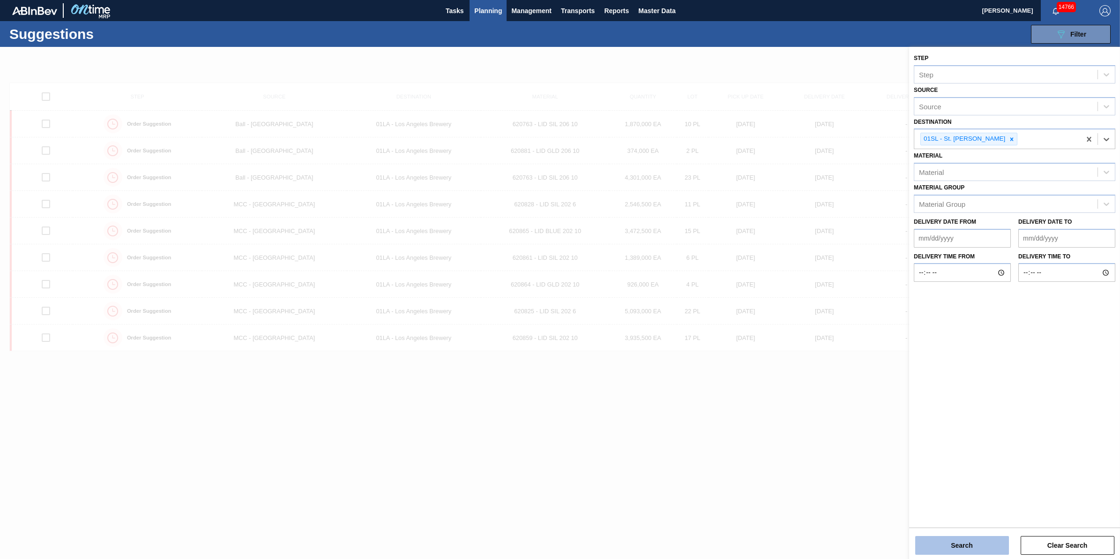
click at [947, 540] on button "Search" at bounding box center [962, 545] width 94 height 19
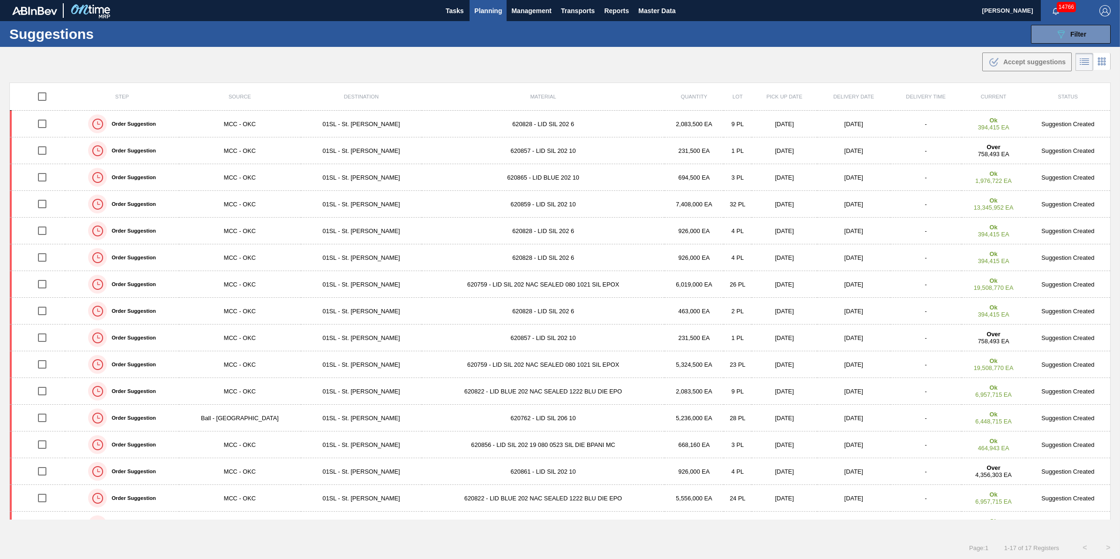
click at [40, 99] on input "checkbox" at bounding box center [42, 97] width 20 height 20
checkbox input "true"
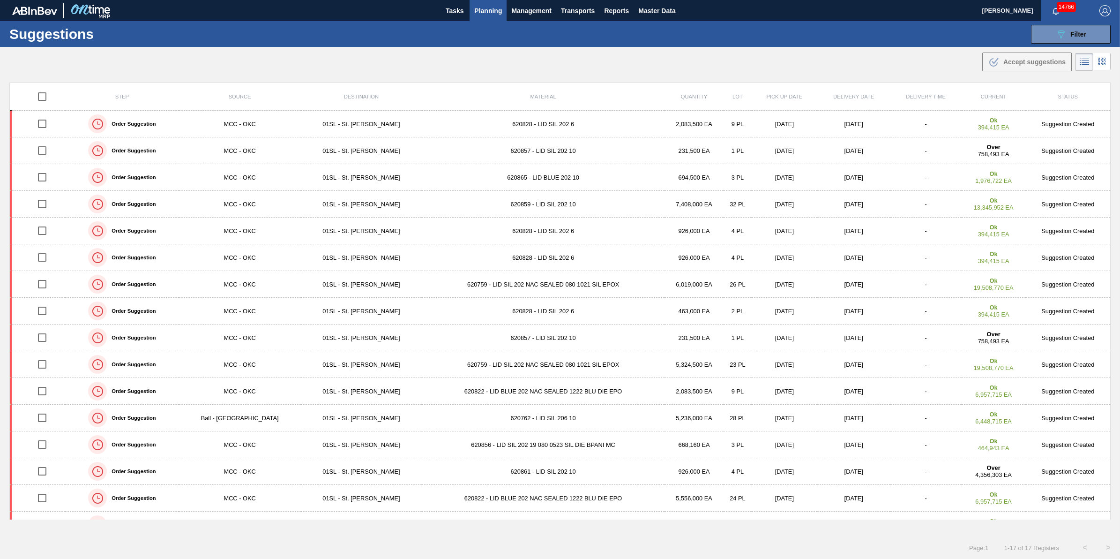
checkbox input "true"
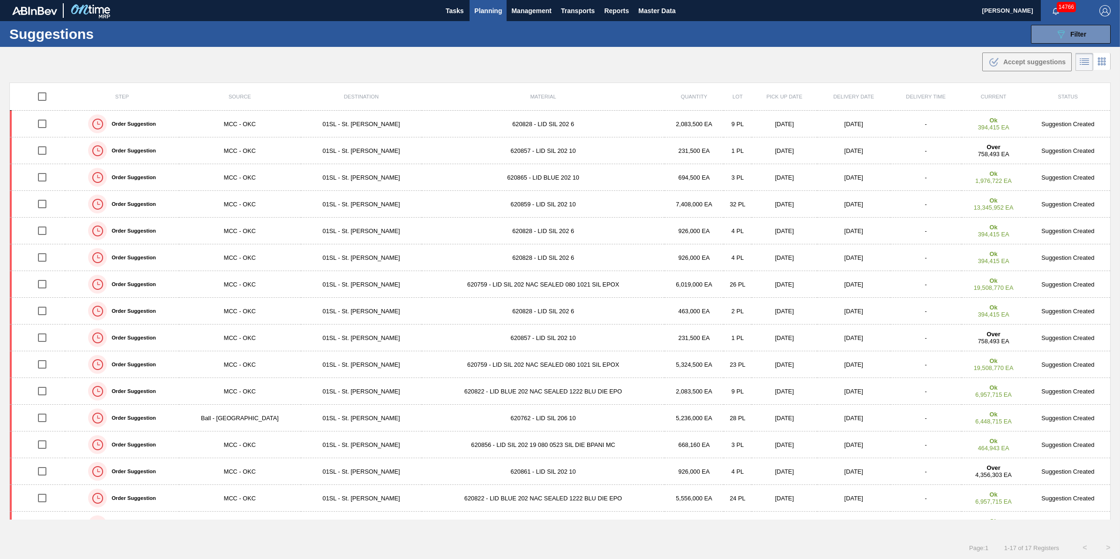
checkbox input "true"
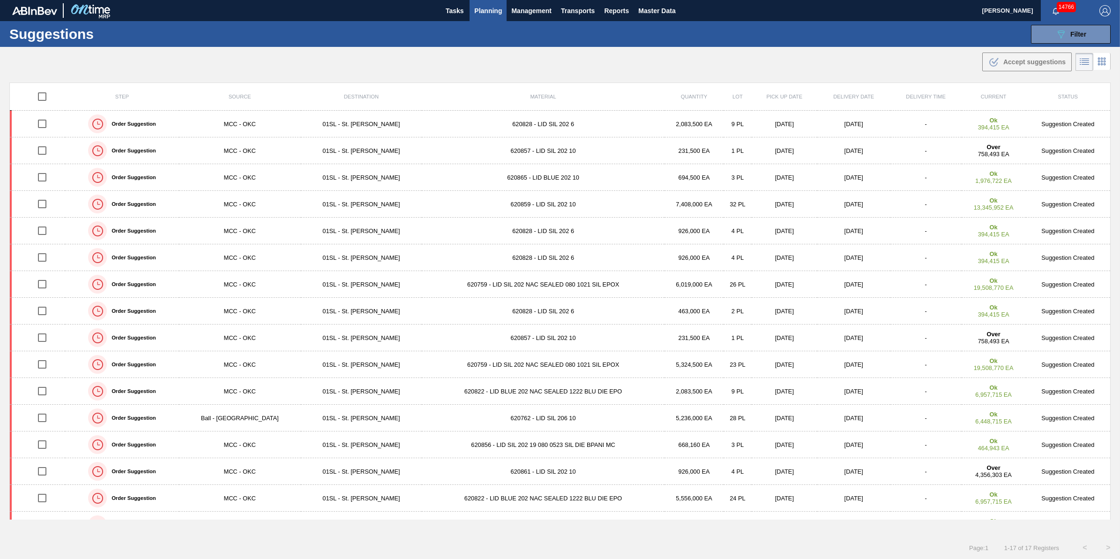
checkbox input "true"
click at [1017, 71] on div ".b{fill:var(--color-action-default)} Accept suggestions" at bounding box center [560, 60] width 1120 height 26
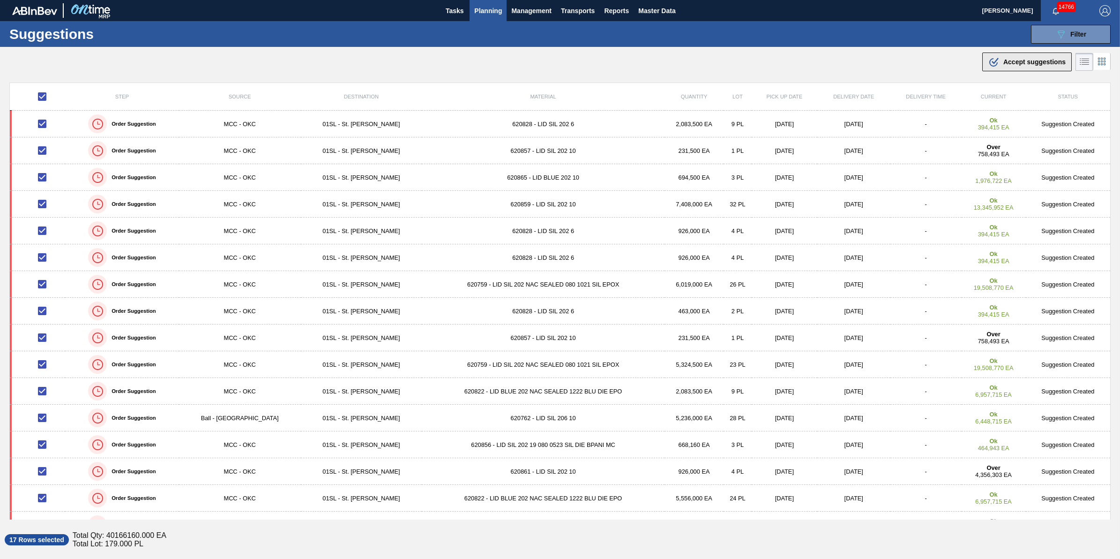
click at [1018, 58] on span "Accept suggestions" at bounding box center [1034, 61] width 62 height 7
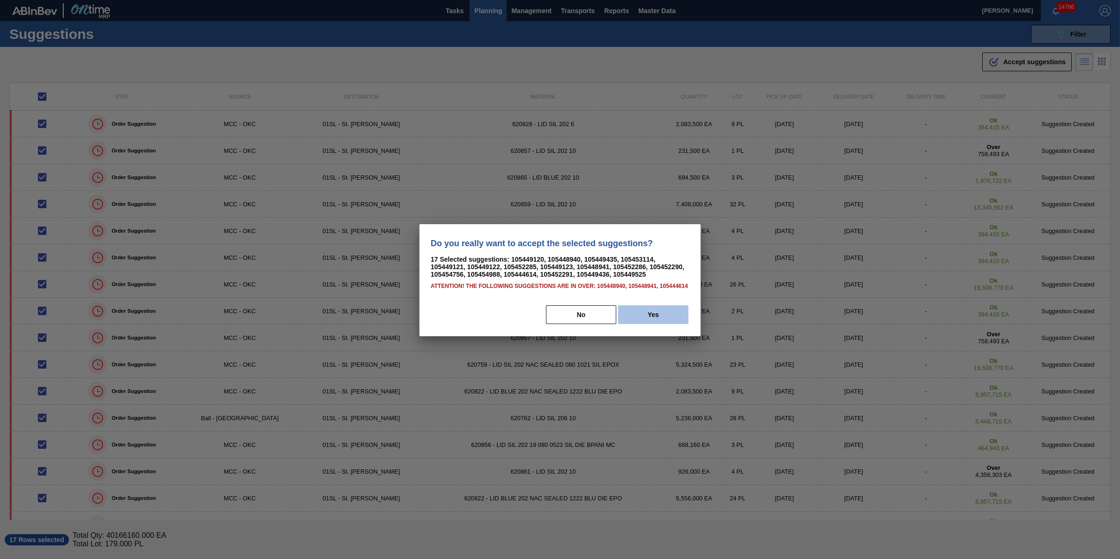
click at [664, 314] on button "Yes" at bounding box center [653, 314] width 70 height 19
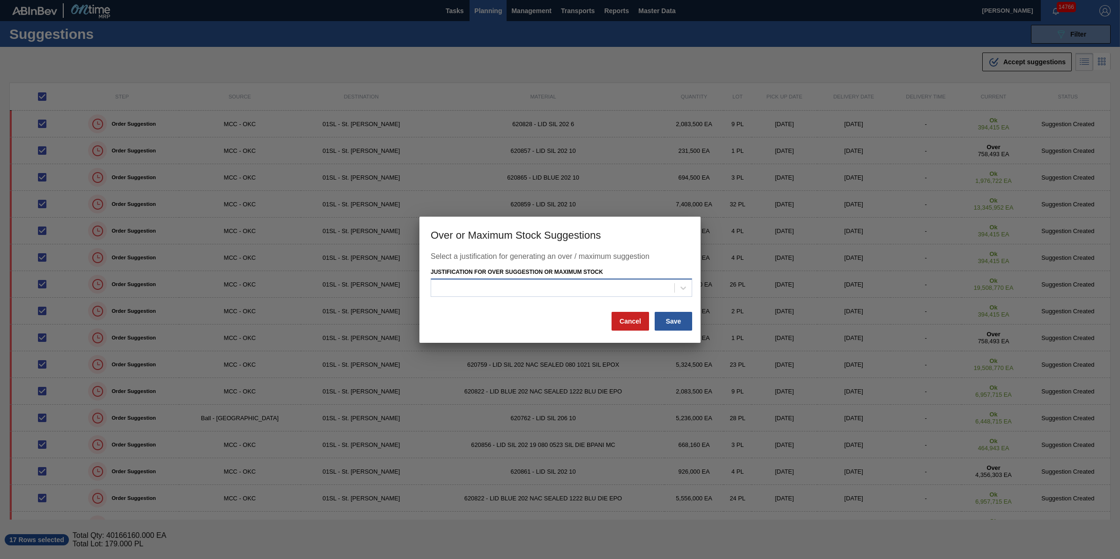
click at [607, 294] on div at bounding box center [552, 288] width 243 height 14
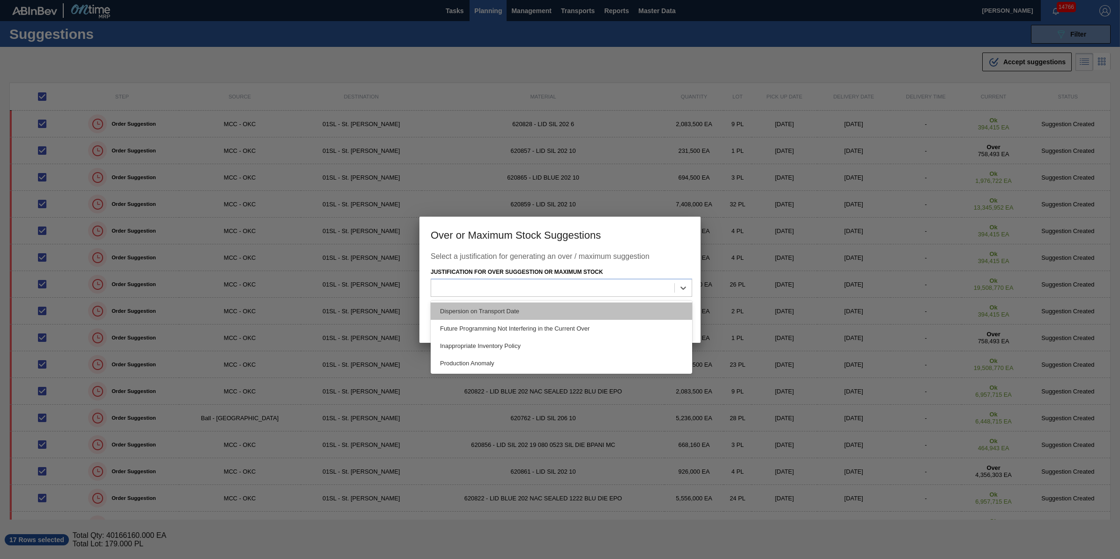
click at [599, 307] on div "Dispersion on Transport Date" at bounding box center [561, 310] width 261 height 17
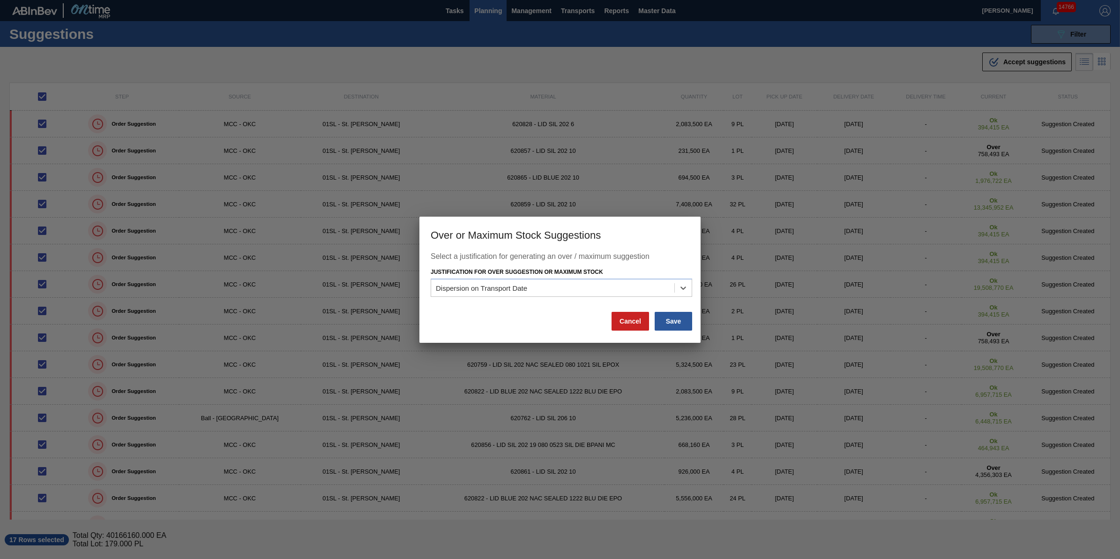
click at [690, 333] on div "Select a justification for generating an over / maximum suggestion Justificatio…" at bounding box center [559, 297] width 281 height 90
click at [685, 324] on button "Save" at bounding box center [673, 321] width 37 height 19
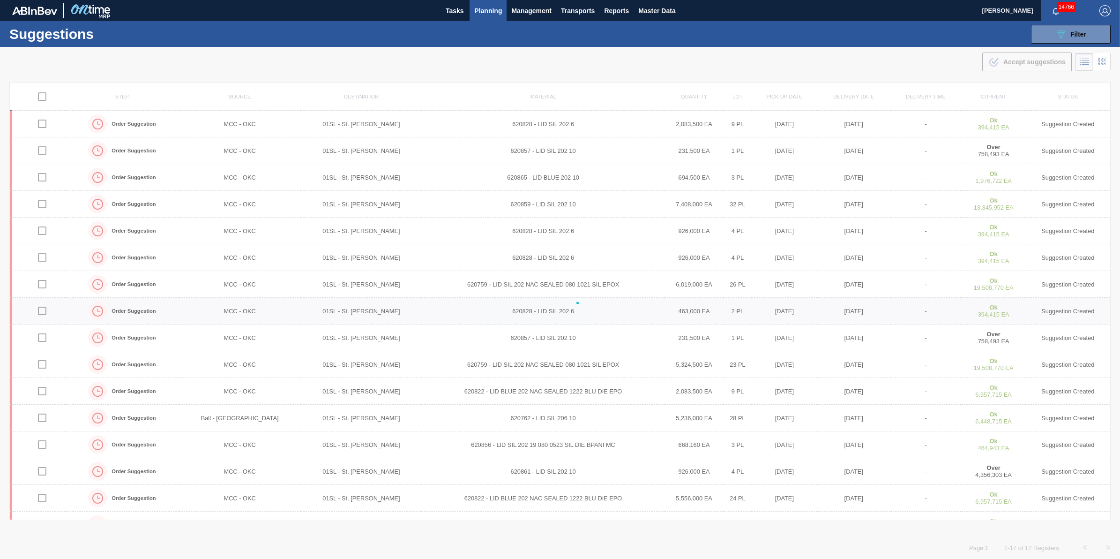
checkbox input "false"
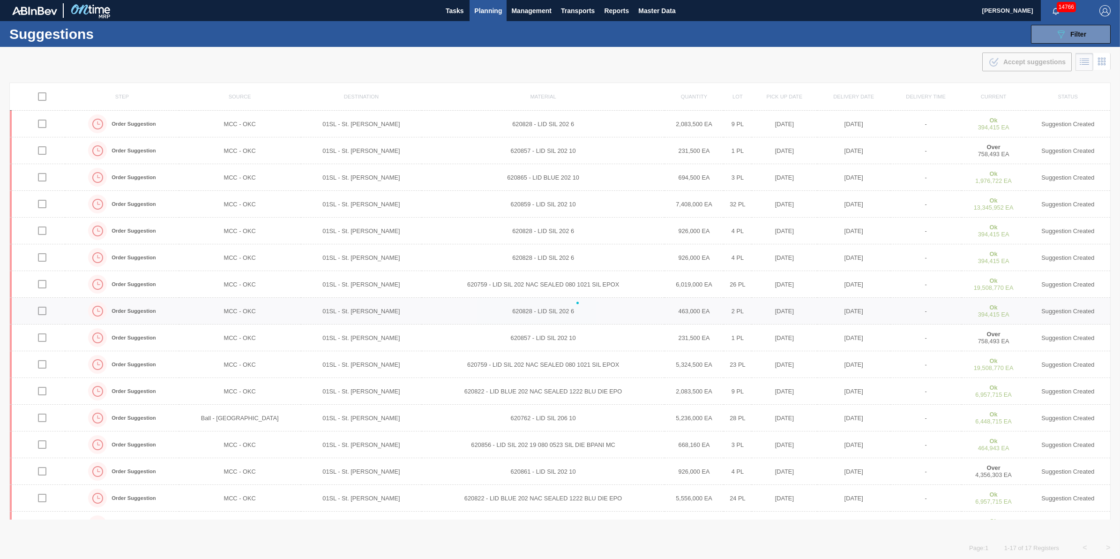
checkbox input "false"
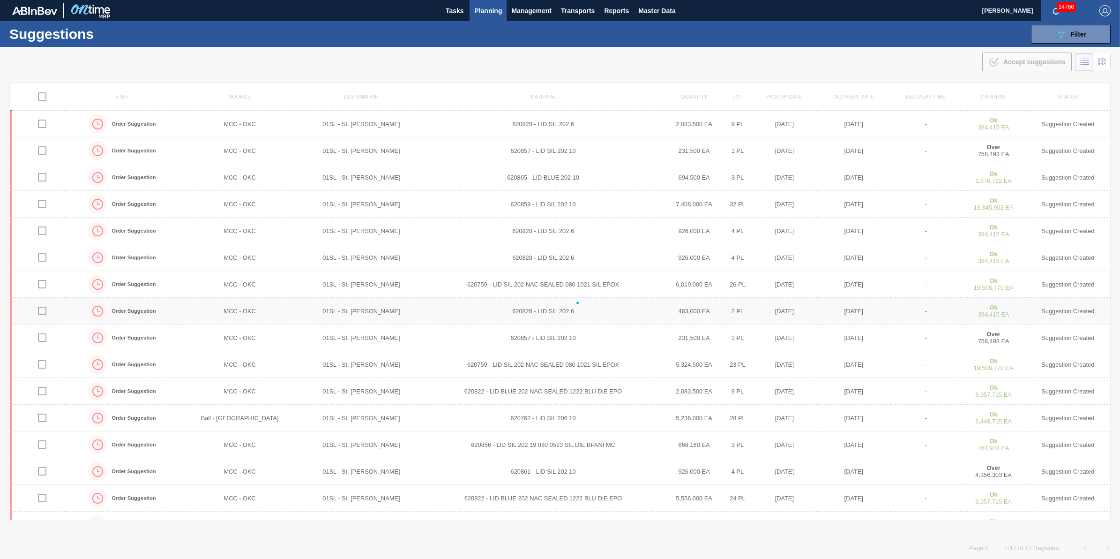
checkbox input "false"
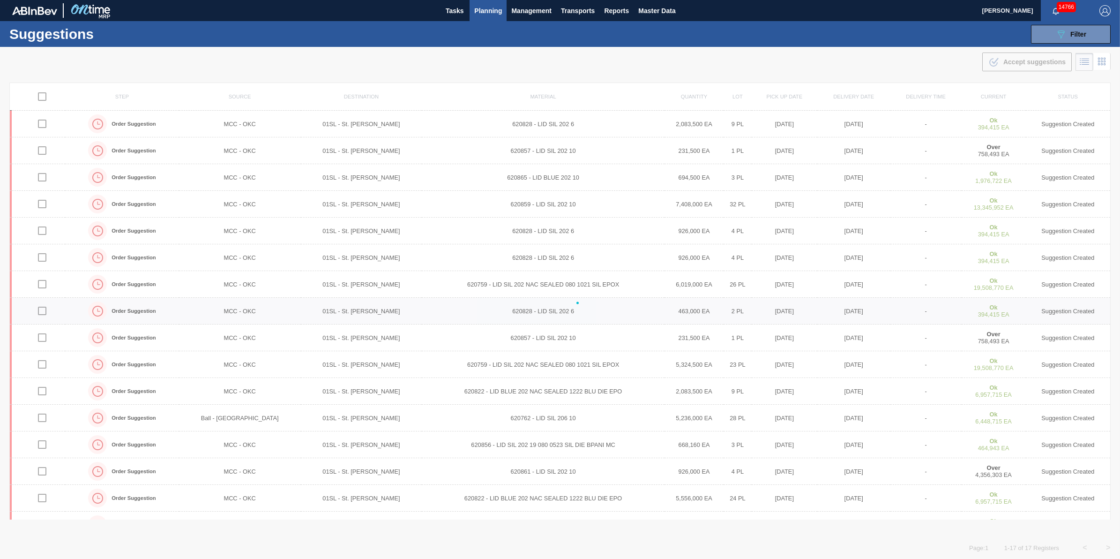
checkbox input "false"
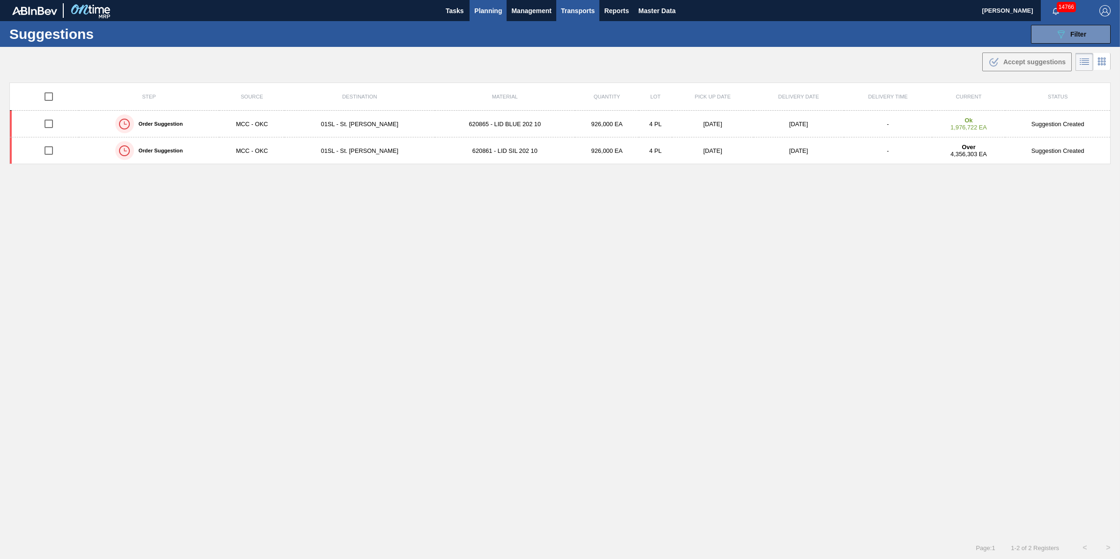
click at [577, 10] on span "Transports" at bounding box center [578, 10] width 34 height 11
click at [577, 45] on li "[GEOGRAPHIC_DATA]" at bounding box center [583, 46] width 79 height 15
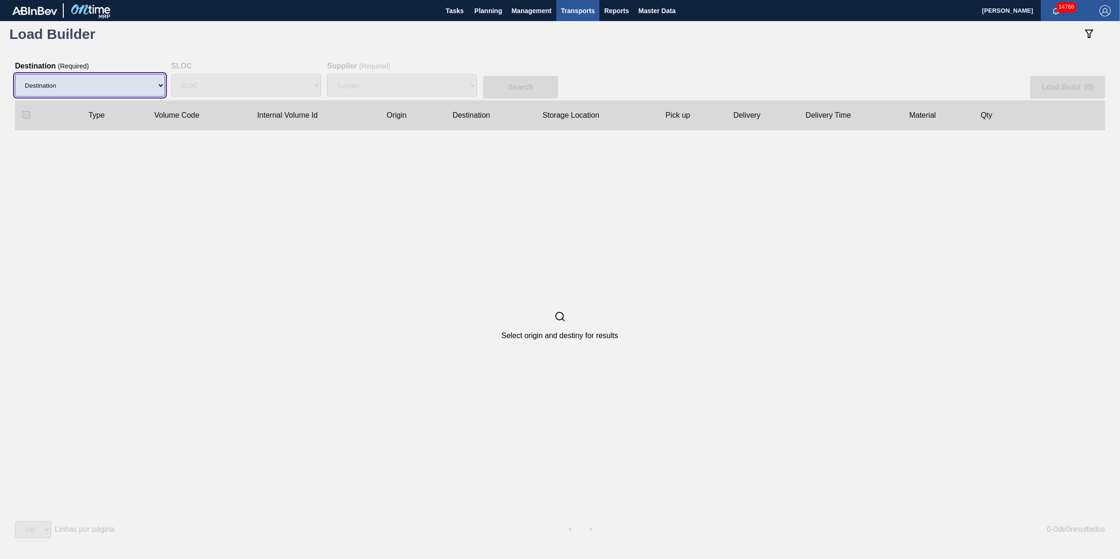
click at [125, 86] on select "Destination 01BV - Baldwinsville Brewery 01CL - Columbus Brewery 01CV - Carters…" at bounding box center [90, 85] width 150 height 22
select select "1"
click at [15, 74] on select "Destination 01BV - Baldwinsville Brewery 01CL - Columbus Brewery 01CV - Carters…" at bounding box center [90, 85] width 150 height 22
select select "N/A"
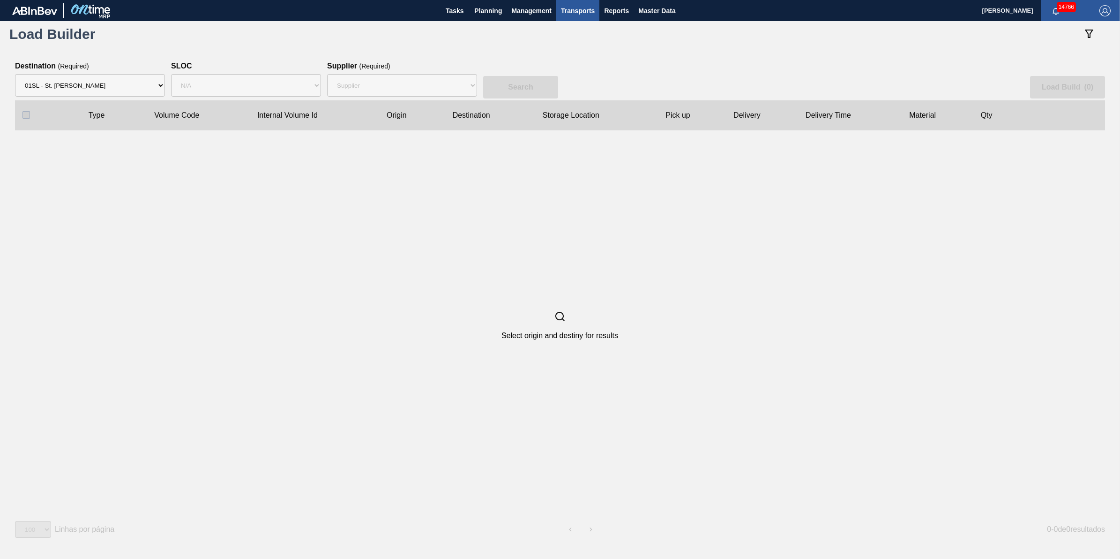
click at [279, 98] on div "SLOC N/A" at bounding box center [246, 85] width 150 height 30
click at [279, 83] on select "SLOC N/A" at bounding box center [246, 85] width 150 height 22
click at [380, 75] on select "Supplier 8221649 - BALL METAL CONTAINER GROUP 8342641 - BALL METAL CONTAINER GR…" at bounding box center [402, 85] width 150 height 22
click at [277, 83] on select "SLOC N/A" at bounding box center [246, 85] width 150 height 22
click at [171, 74] on select "SLOC N/A" at bounding box center [246, 85] width 150 height 22
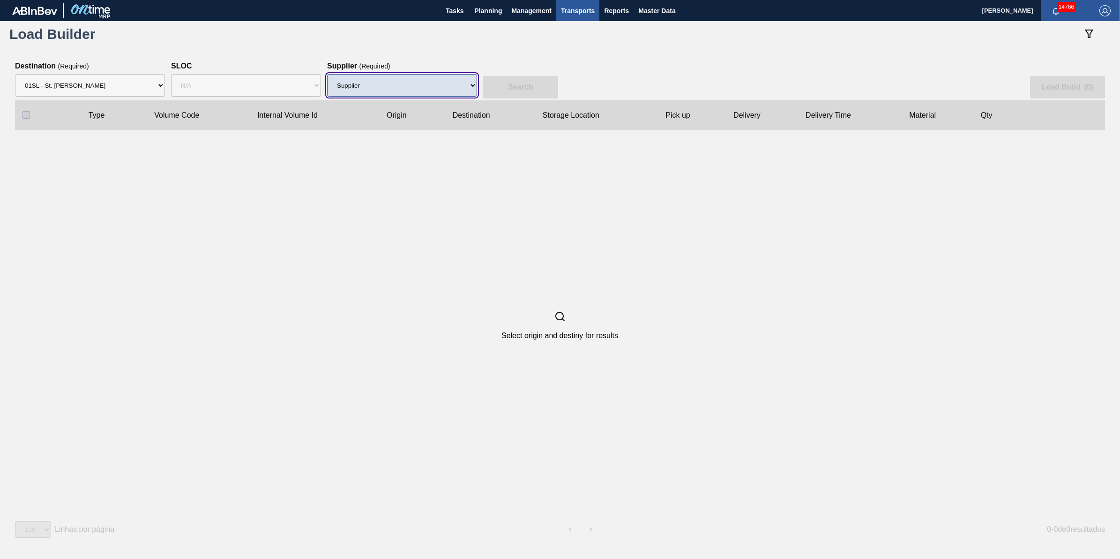
click at [357, 80] on select "Supplier 8221649 - BALL METAL CONTAINER GROUP 8342641 - BALL METAL CONTAINER GR…" at bounding box center [402, 85] width 150 height 22
select select "166"
click at [327, 74] on select "Supplier 8221649 - BALL METAL CONTAINER GROUP 8342641 - BALL METAL CONTAINER GR…" at bounding box center [402, 85] width 150 height 22
click at [498, 87] on button "Search" at bounding box center [520, 87] width 75 height 22
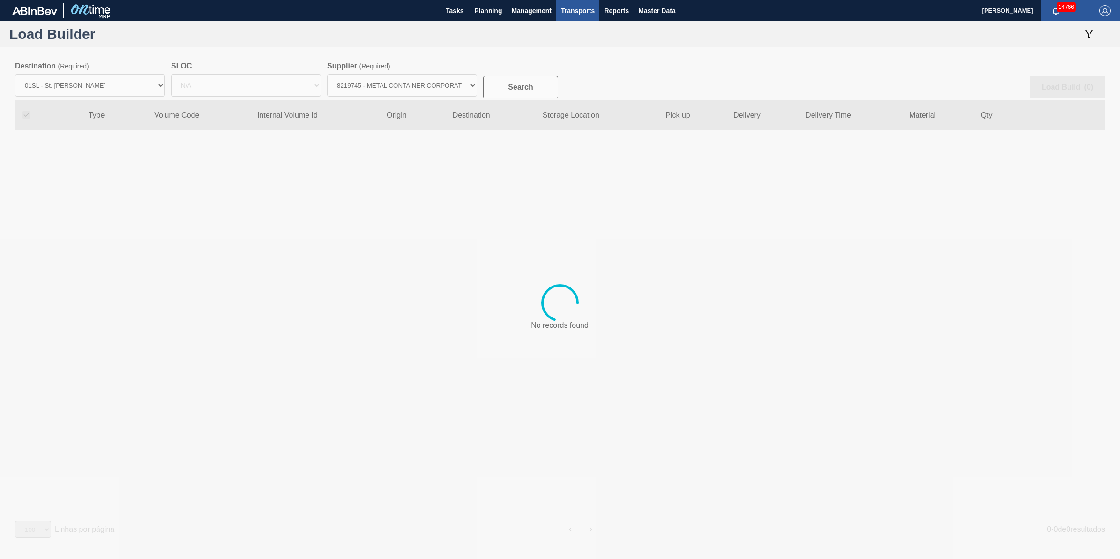
checkbox input "true"
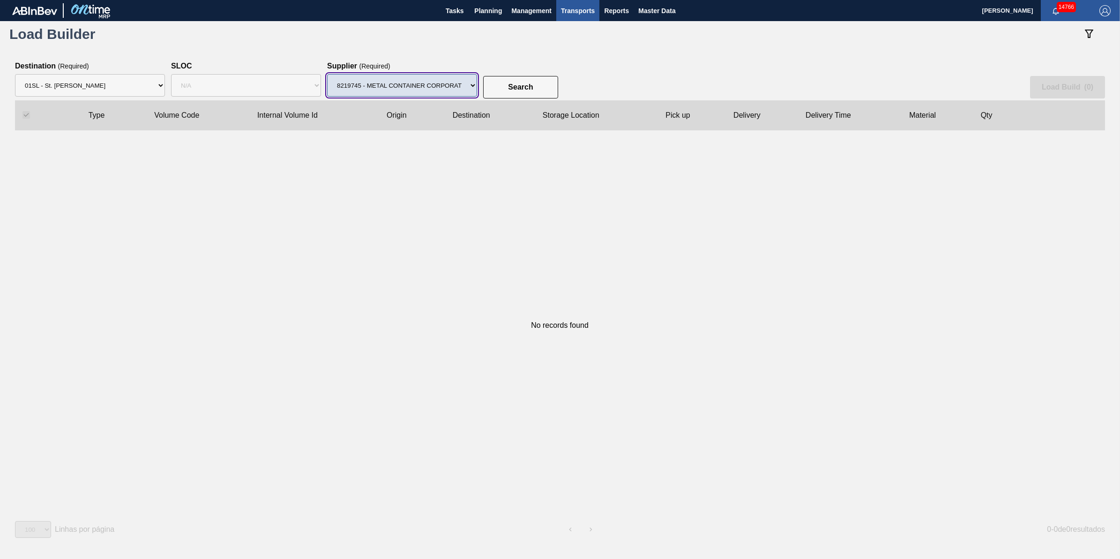
click at [467, 89] on select "Supplier 8221649 - BALL METAL CONTAINER GROUP 8342641 - BALL METAL CONTAINER GR…" at bounding box center [402, 85] width 150 height 22
click at [327, 74] on select "Supplier 8221649 - BALL METAL CONTAINER GROUP 8342641 - BALL METAL CONTAINER GR…" at bounding box center [402, 85] width 150 height 22
click at [444, 89] on select "Supplier 8221649 - BALL METAL CONTAINER GROUP 8342641 - BALL METAL CONTAINER GR…" at bounding box center [402, 85] width 150 height 22
select select "13"
click at [327, 74] on select "Supplier 8221649 - BALL METAL CONTAINER GROUP 8342641 - BALL METAL CONTAINER GR…" at bounding box center [402, 85] width 150 height 22
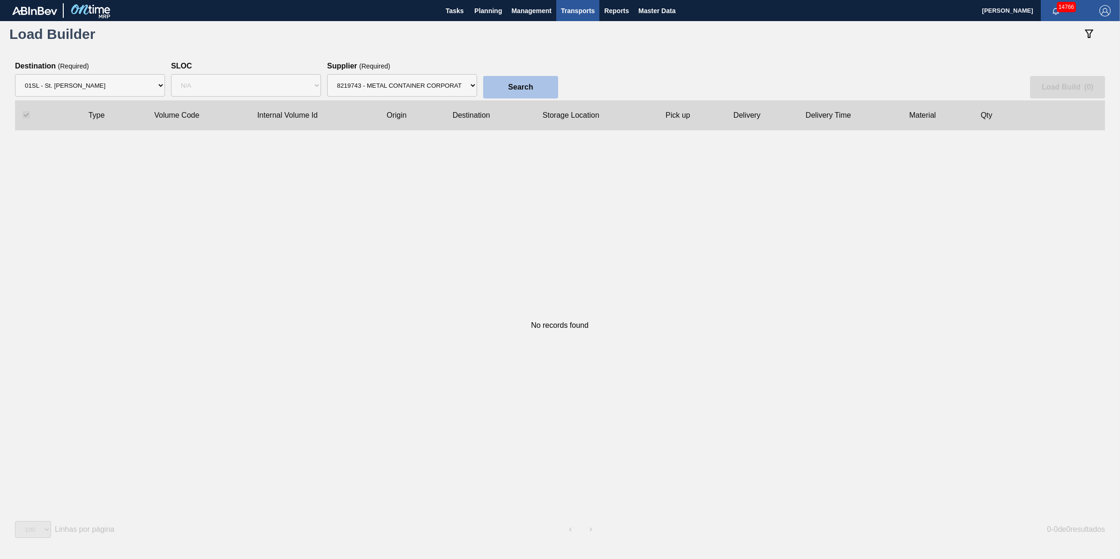
click at [500, 88] on button "Search" at bounding box center [520, 87] width 75 height 22
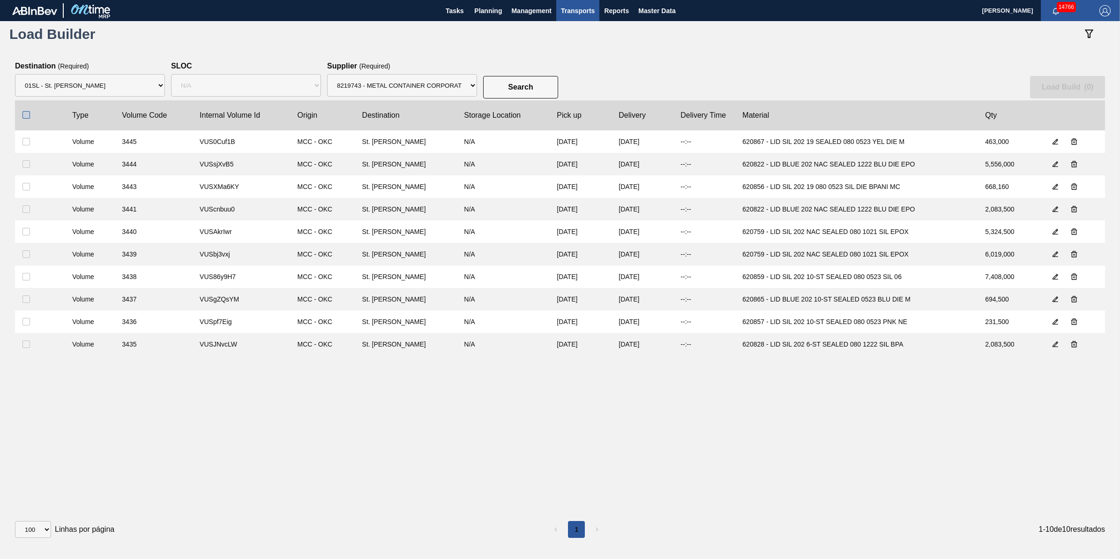
click at [29, 113] on input "checkbox" at bounding box center [25, 114] width 7 height 7
checkbox input "true"
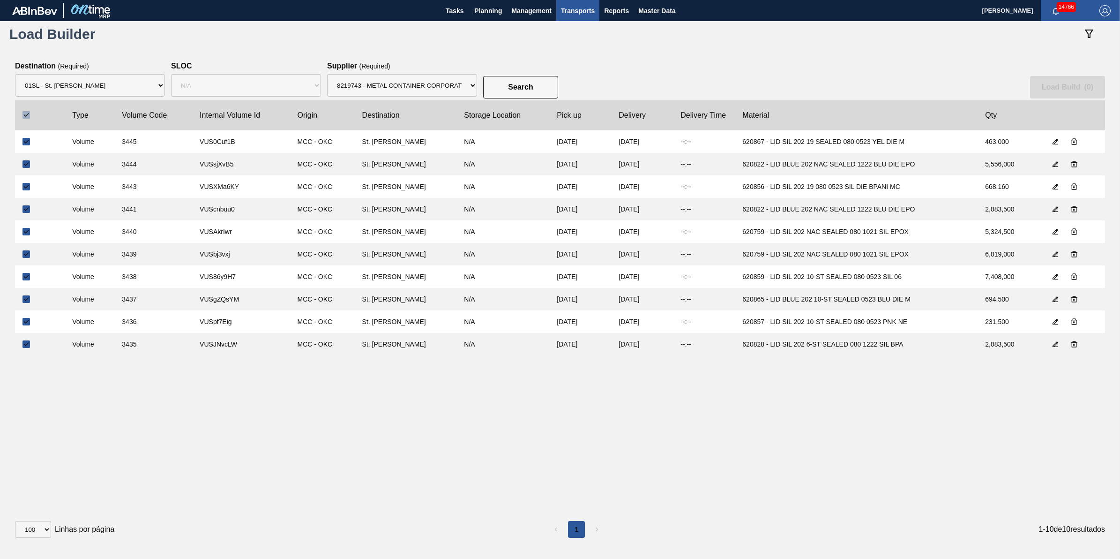
checkbox input "true"
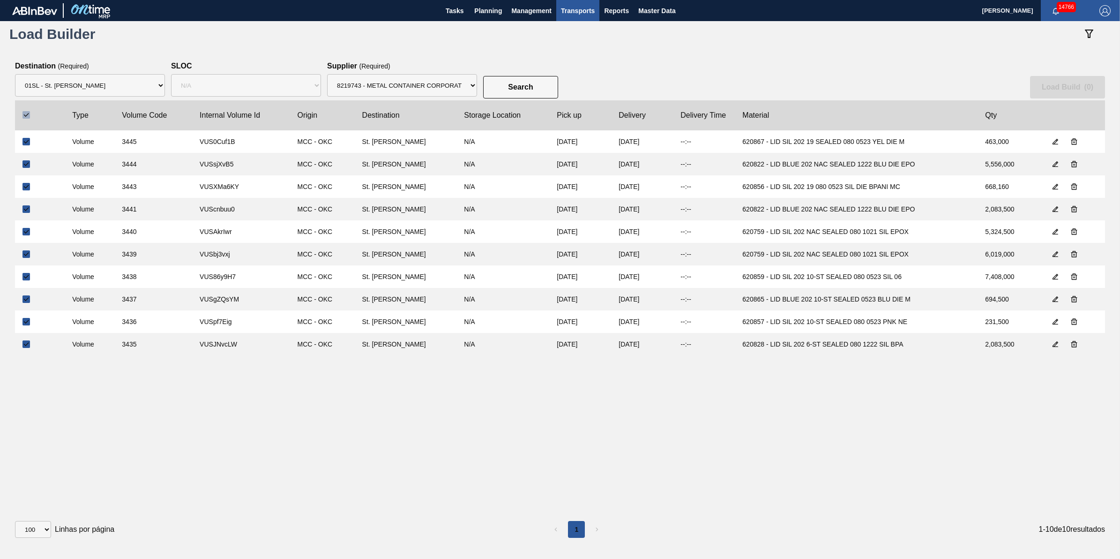
checkbox input "true"
click at [1079, 80] on button "Load Build ( 10 )" at bounding box center [1066, 87] width 78 height 22
select select "Undefined"
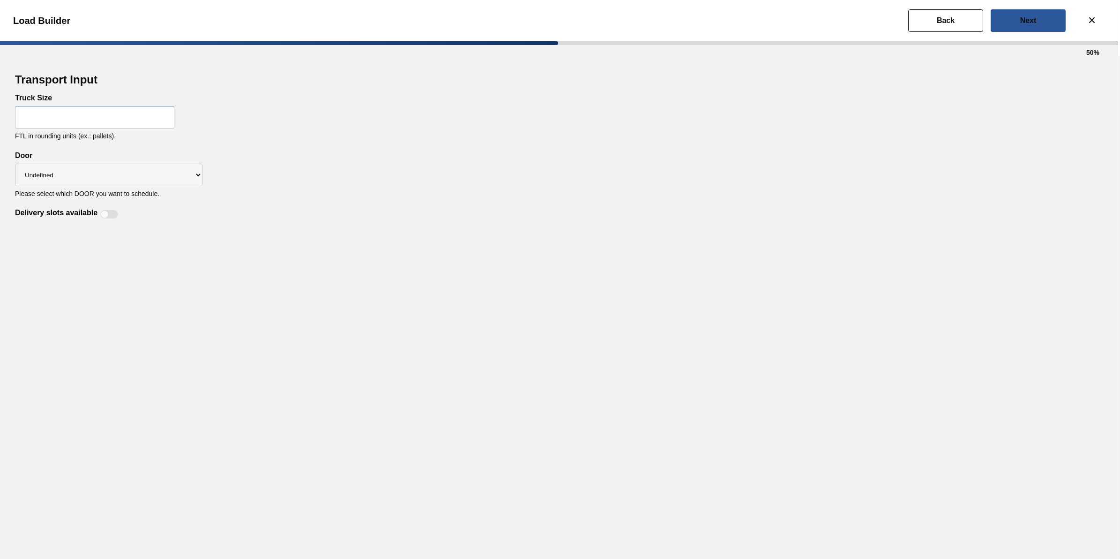
click at [75, 116] on input "text" at bounding box center [94, 117] width 159 height 22
type input "32"
click at [462, 279] on div "Transport Input Truck Size 32 FTL in rounding units (ex.: pallets). Delivery sl…" at bounding box center [560, 307] width 1120 height 502
click at [111, 211] on div at bounding box center [109, 214] width 18 height 8
checkbox input "true"
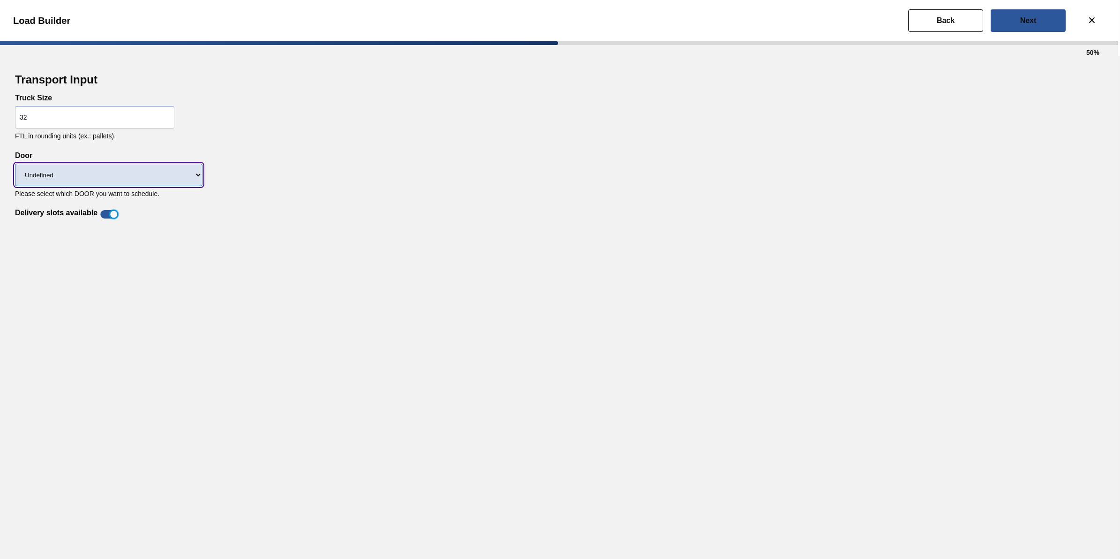
click at [137, 166] on select "Undefined DDR99 DDR104" at bounding box center [108, 175] width 187 height 22
select select "DDR104"
click at [15, 164] on select "Undefined DDR99 DDR104" at bounding box center [108, 175] width 187 height 22
click at [985, 27] on div "Back Next" at bounding box center [986, 20] width 157 height 22
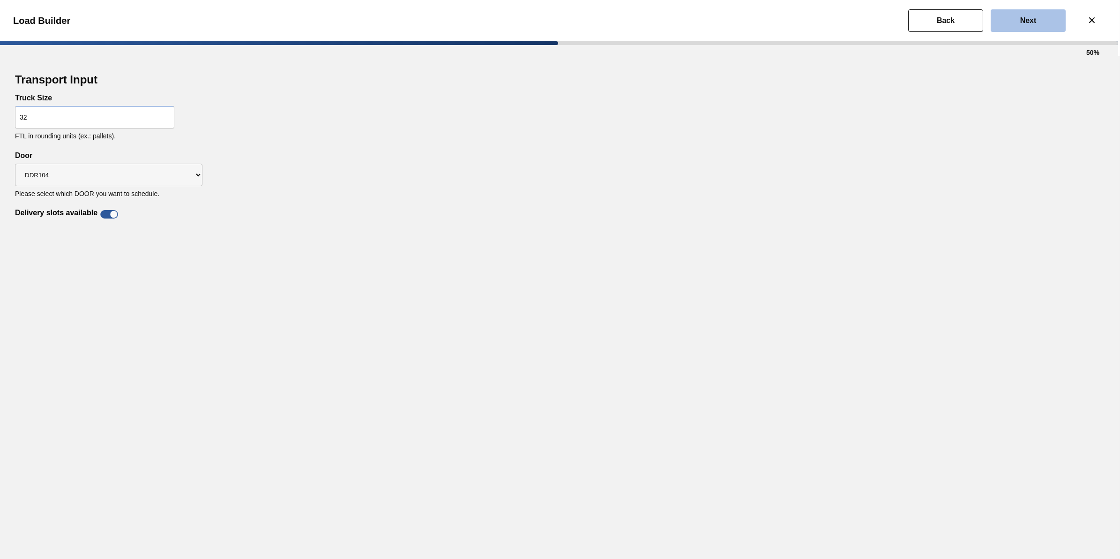
click at [0, 0] on slot "Next" at bounding box center [0, 0] width 0 height 0
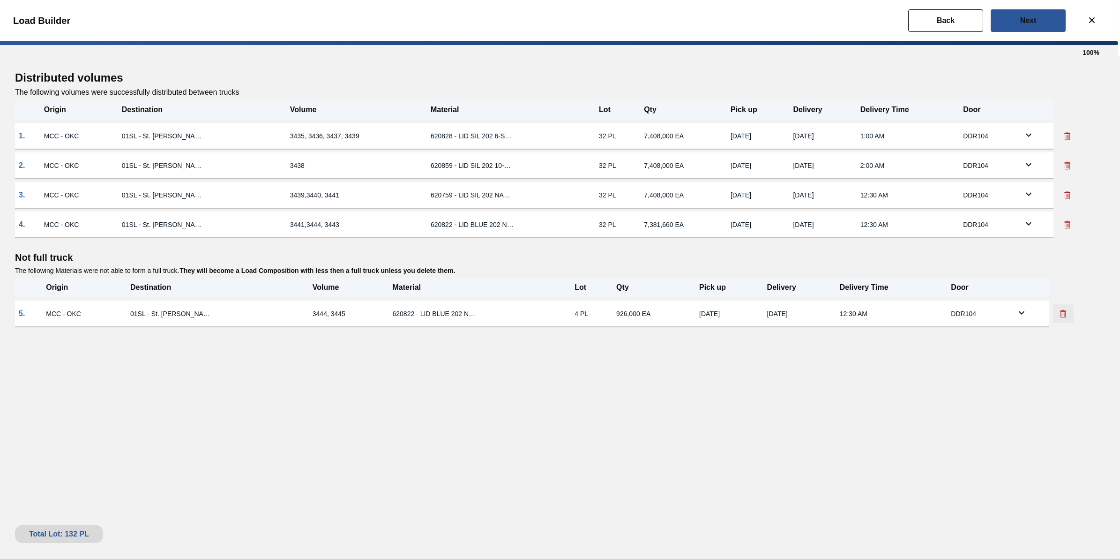
click at [1069, 313] on button at bounding box center [1063, 313] width 21 height 19
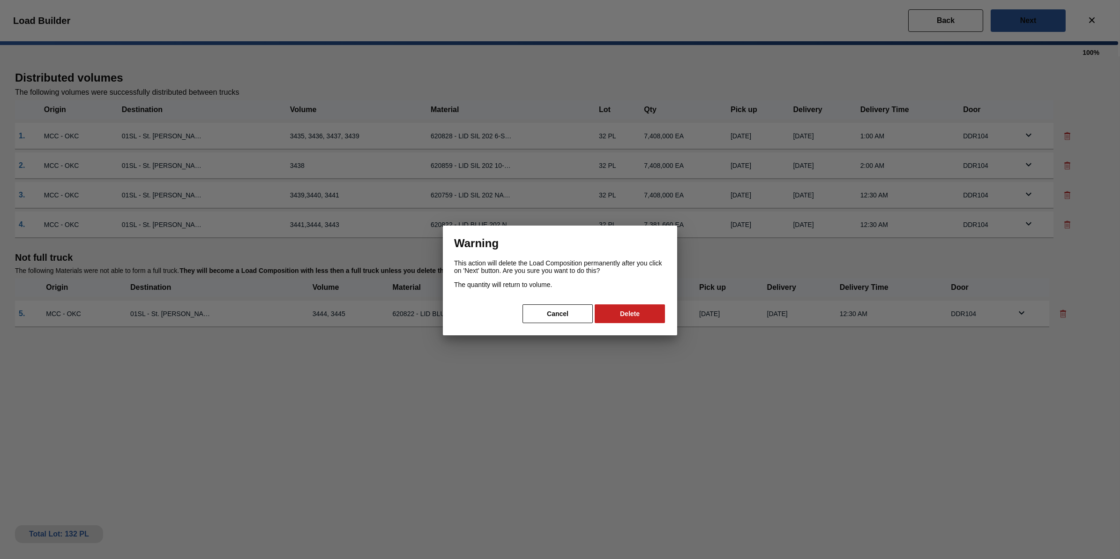
click at [655, 313] on button "Delete" at bounding box center [630, 313] width 70 height 19
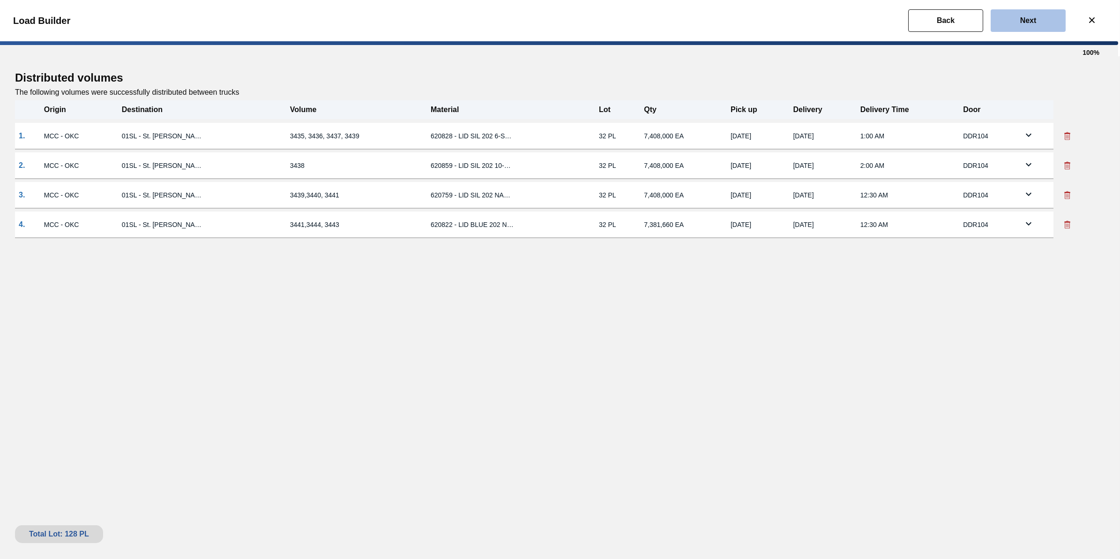
click at [1039, 16] on button "Next" at bounding box center [1028, 20] width 75 height 22
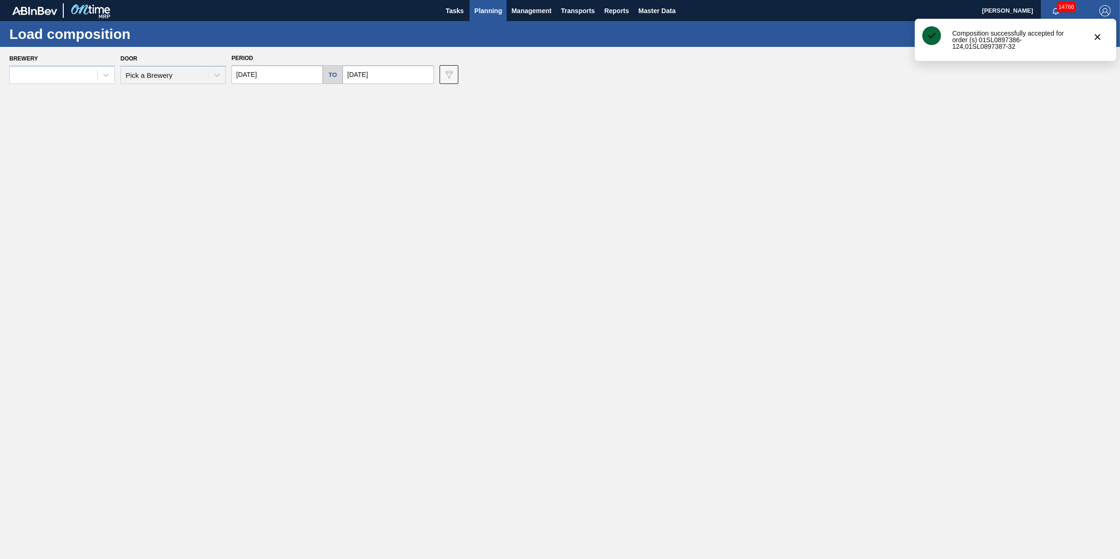
type input "[DATE]"
type input "10/23/2025"
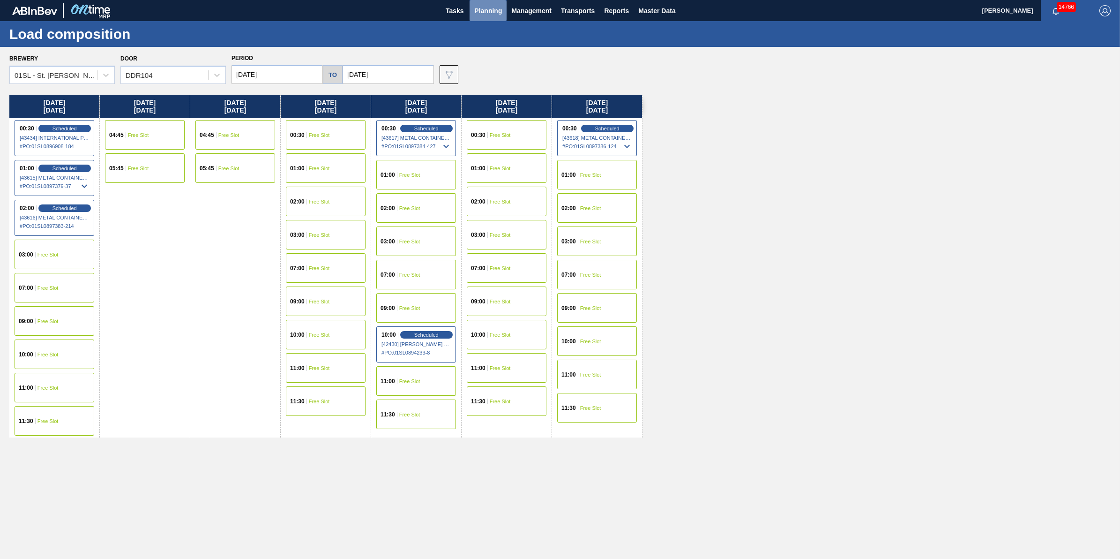
click at [478, 6] on span "Planning" at bounding box center [488, 10] width 28 height 11
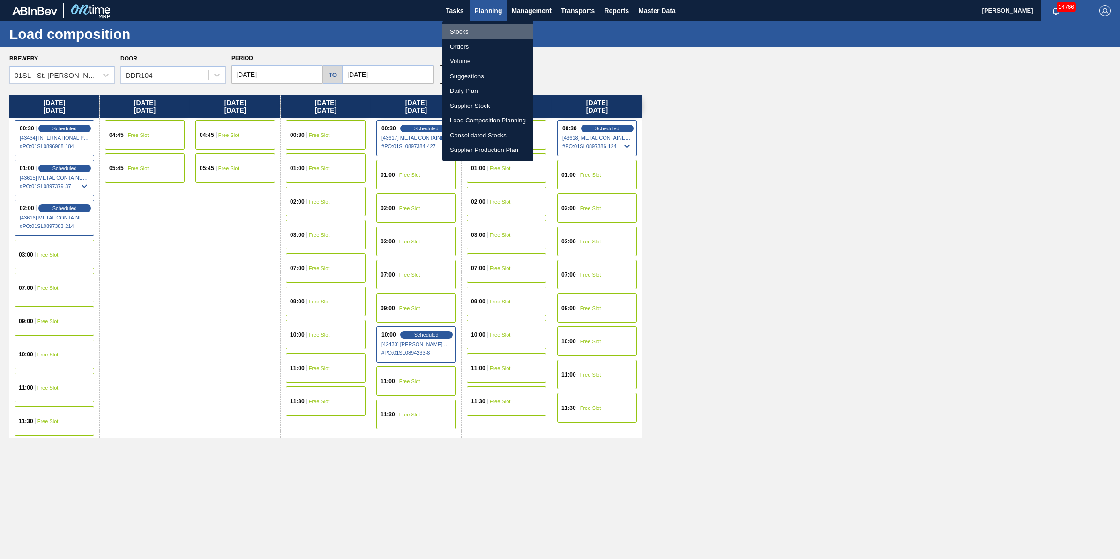
click at [485, 28] on li "Stocks" at bounding box center [487, 31] width 91 height 15
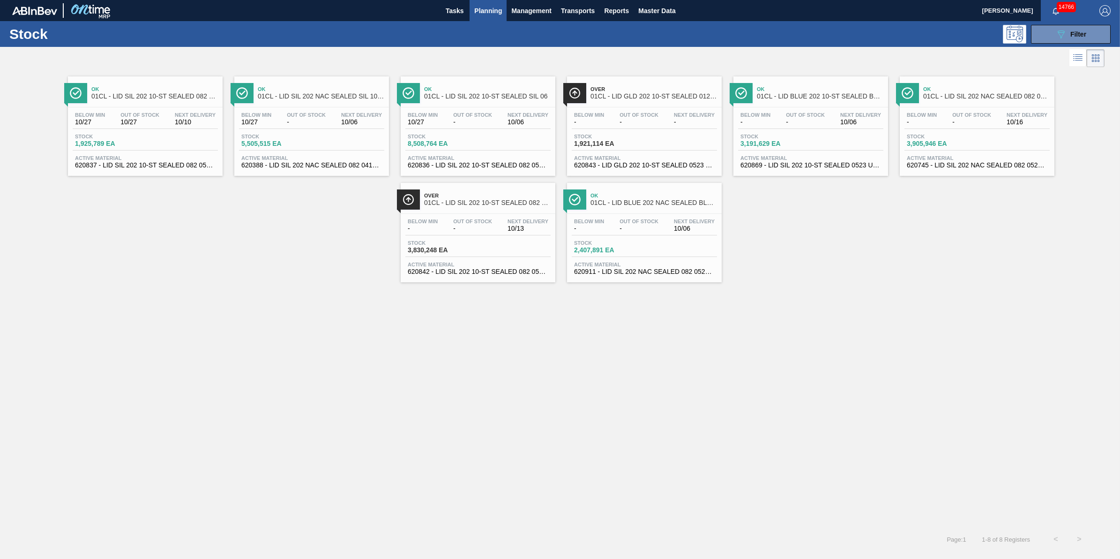
click at [494, 14] on span "Planning" at bounding box center [488, 10] width 28 height 11
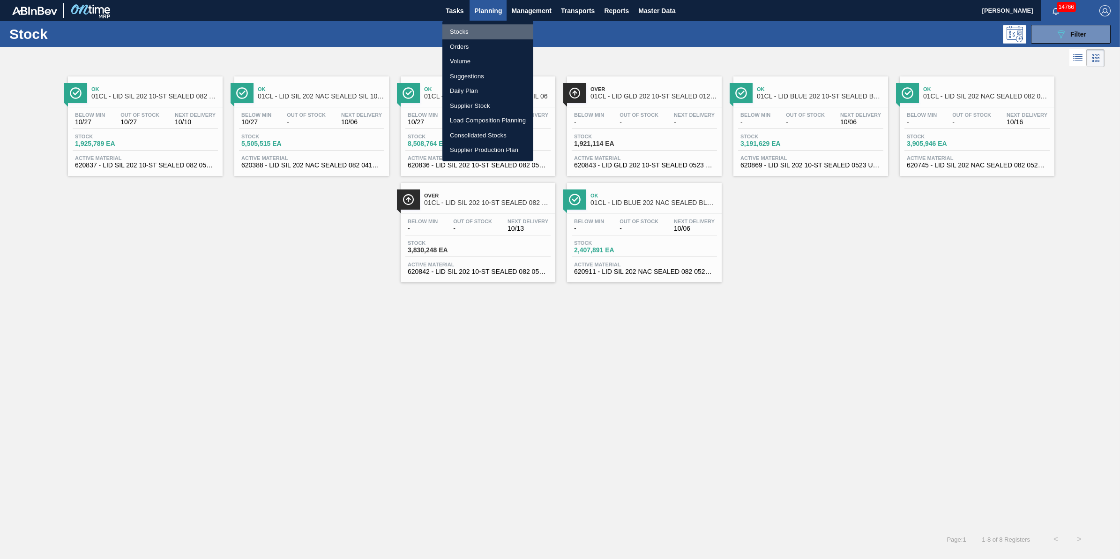
click at [491, 27] on li "Stocks" at bounding box center [487, 31] width 91 height 15
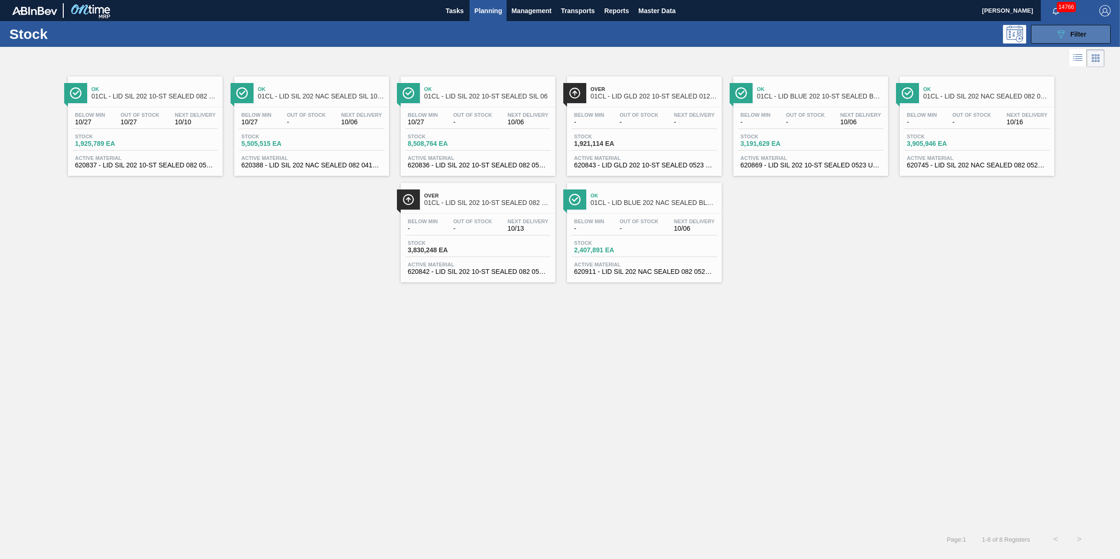
click at [1041, 31] on button "089F7B8B-B2A5-4AFE-B5C0-19BA573D28AC Filter" at bounding box center [1071, 34] width 80 height 19
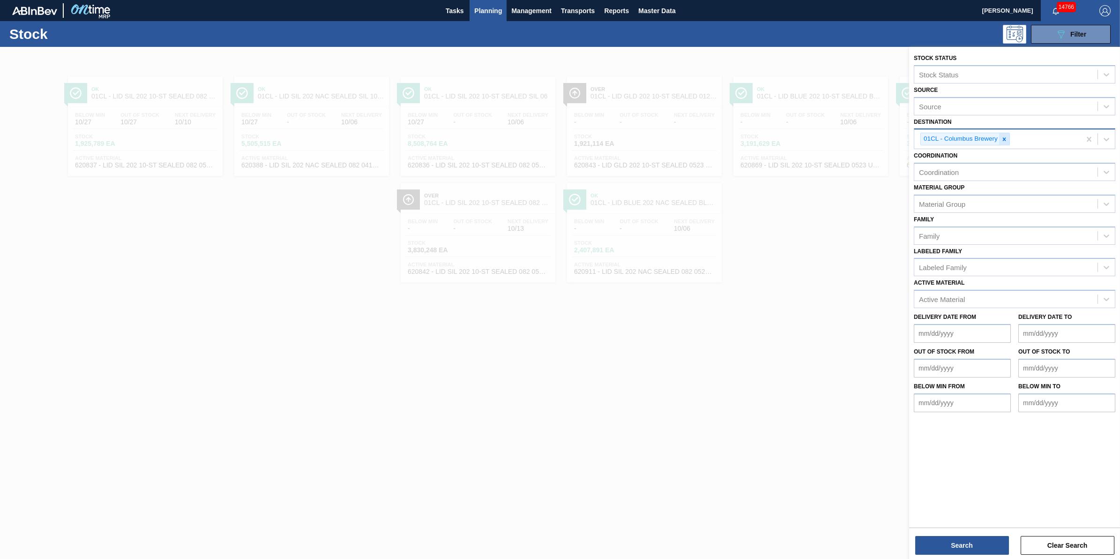
click at [1006, 136] on icon at bounding box center [1004, 139] width 7 height 7
click at [1006, 136] on div "Destination" at bounding box center [1005, 138] width 183 height 14
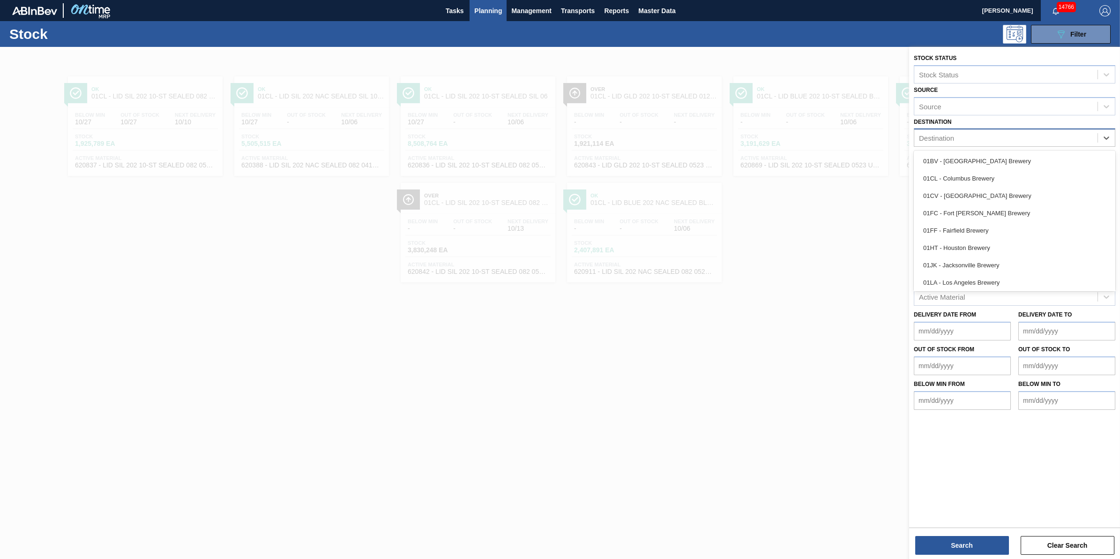
drag, startPoint x: 991, startPoint y: 191, endPoint x: 964, endPoint y: 180, distance: 29.5
click at [991, 193] on div "01CV - Cartersville Brewery" at bounding box center [1014, 195] width 201 height 17
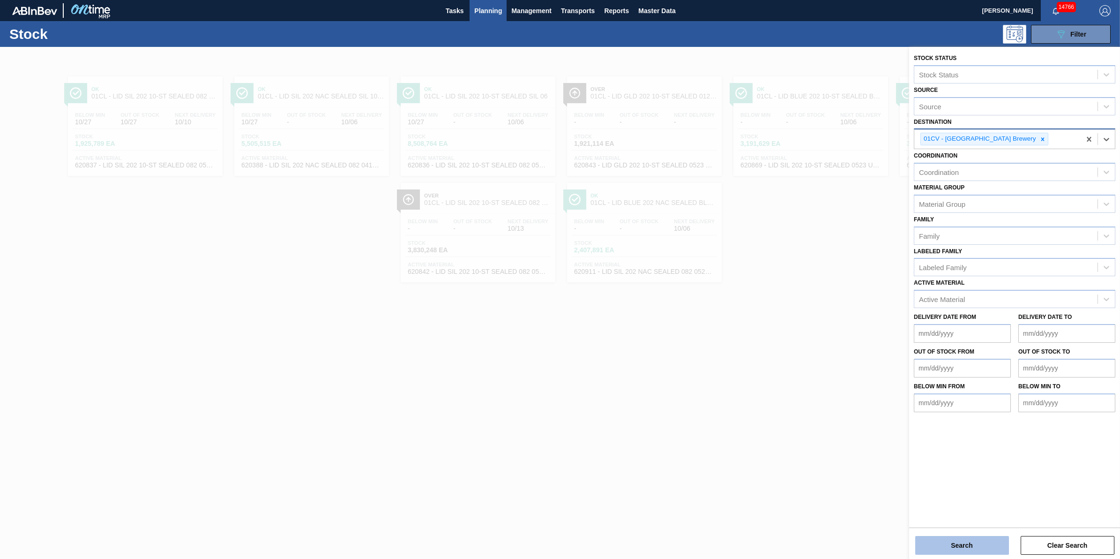
click at [936, 544] on button "Search" at bounding box center [962, 545] width 94 height 19
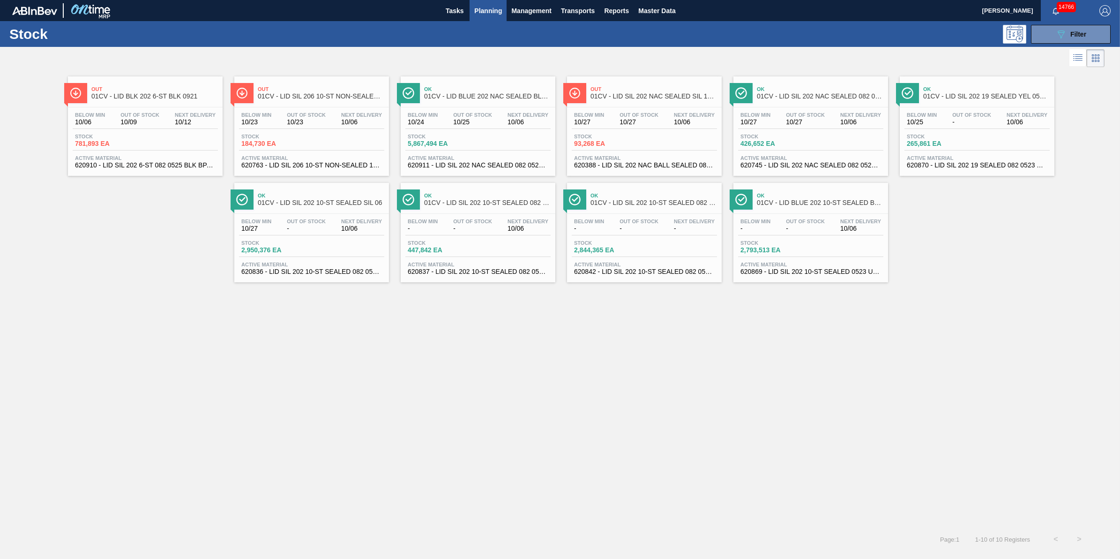
click at [179, 120] on span "10/12" at bounding box center [195, 122] width 41 height 7
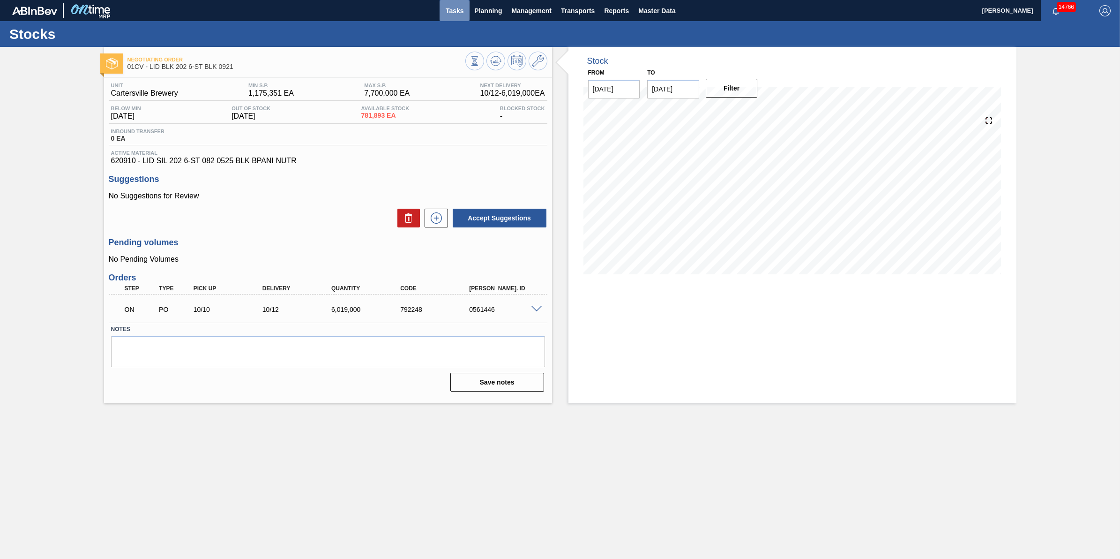
click at [456, 4] on button "Tasks" at bounding box center [455, 10] width 30 height 21
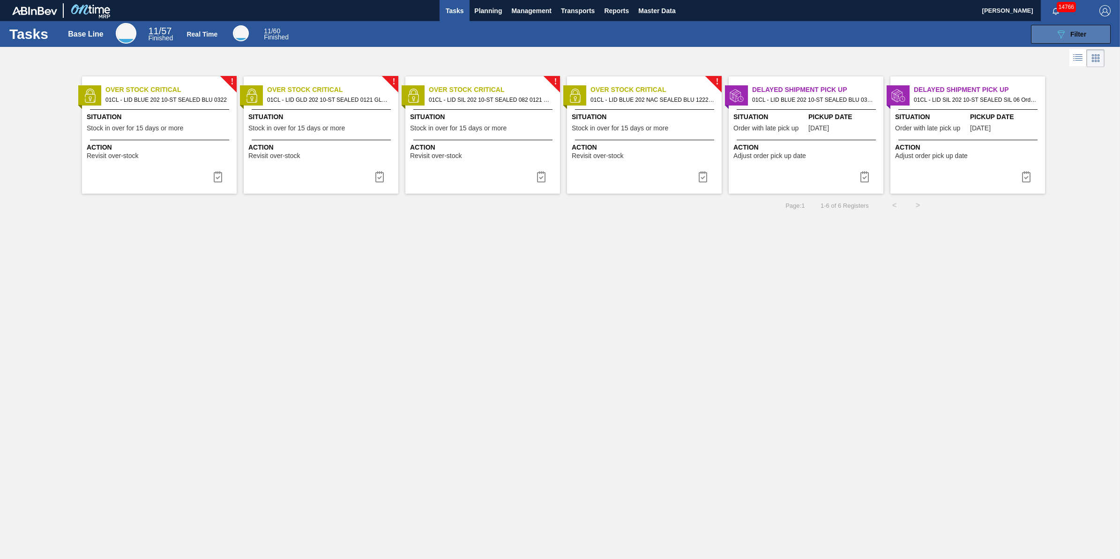
drag, startPoint x: 1031, startPoint y: 34, endPoint x: 1033, endPoint y: 28, distance: 6.5
click at [1032, 36] on button "089F7B8B-B2A5-4AFE-B5C0-19BA573D28AC Filter" at bounding box center [1071, 34] width 80 height 19
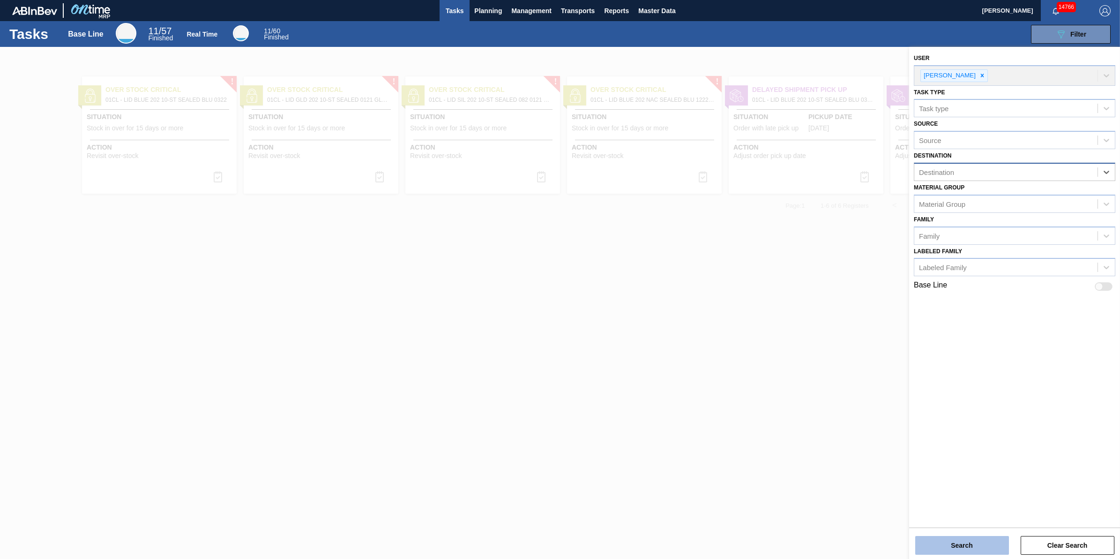
click at [952, 549] on button "Search" at bounding box center [962, 545] width 94 height 19
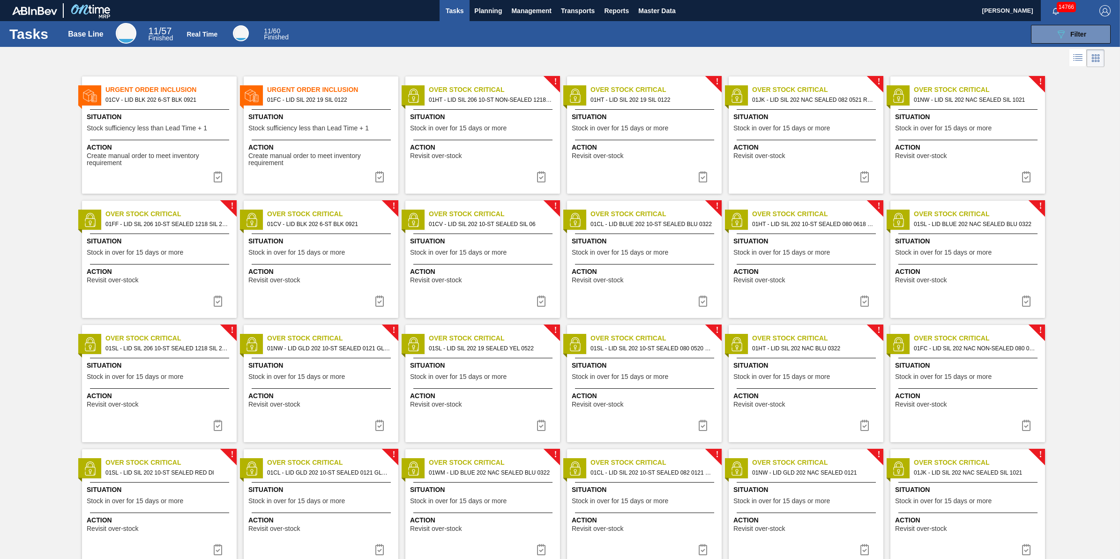
click at [168, 129] on span "Stock sufficiency less than Lead Time + 1" at bounding box center [147, 128] width 120 height 7
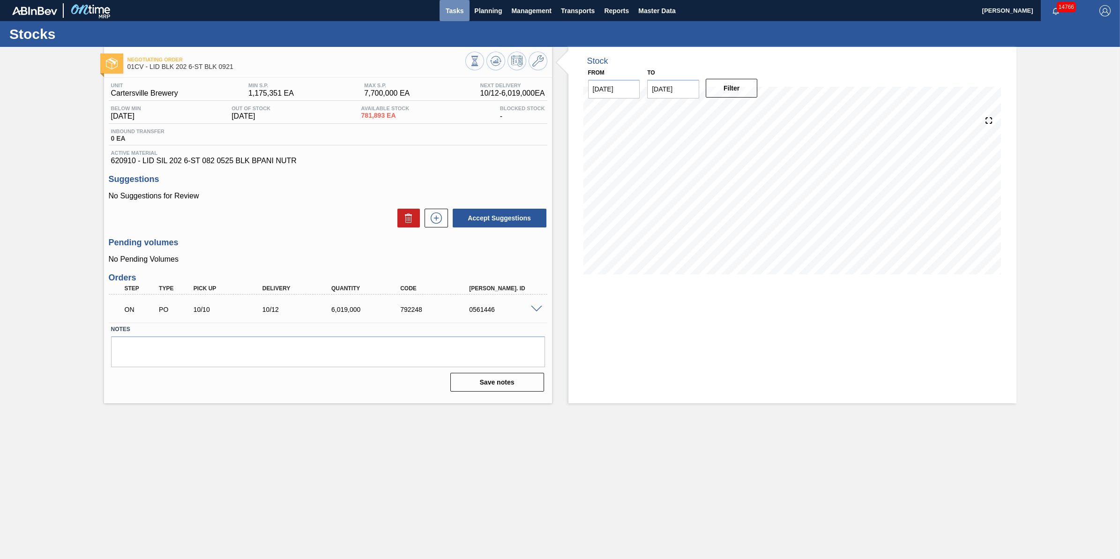
click at [447, 6] on span "Tasks" at bounding box center [454, 10] width 21 height 11
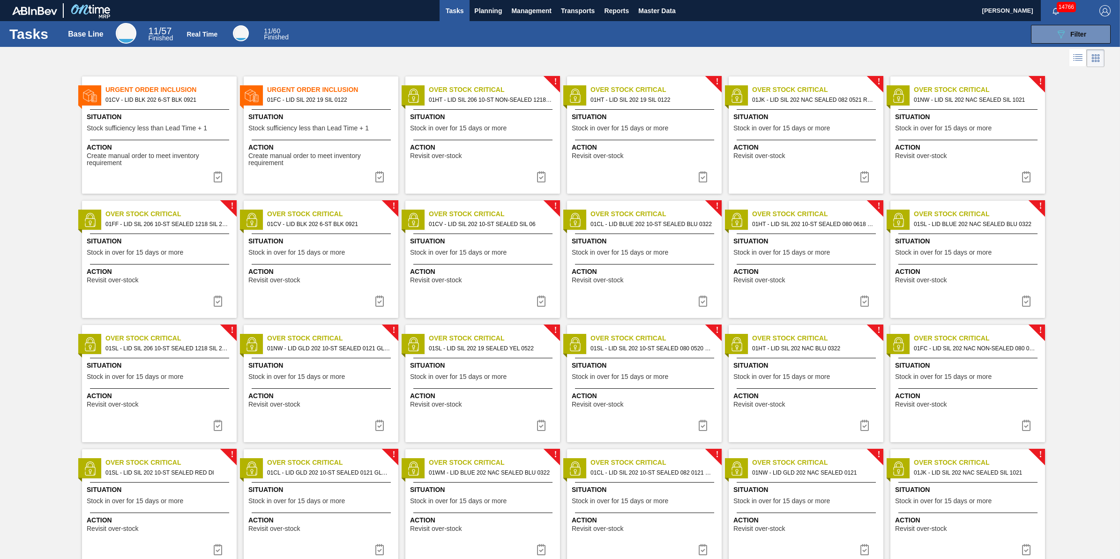
click at [343, 123] on div "Situation Stock sufficiency less than Lead Time + 1" at bounding box center [322, 123] width 148 height 23
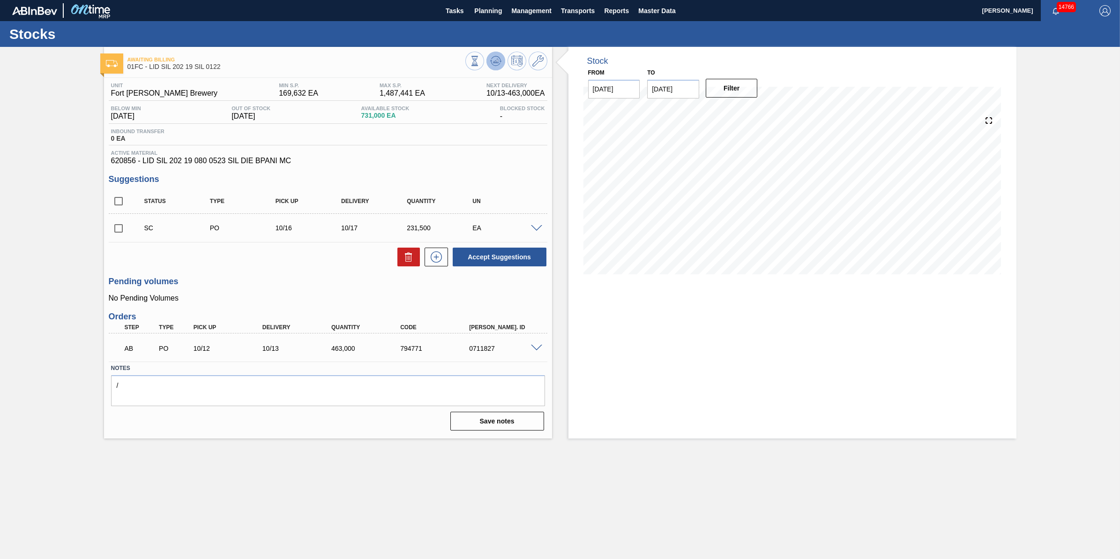
click at [492, 61] on icon at bounding box center [495, 60] width 11 height 11
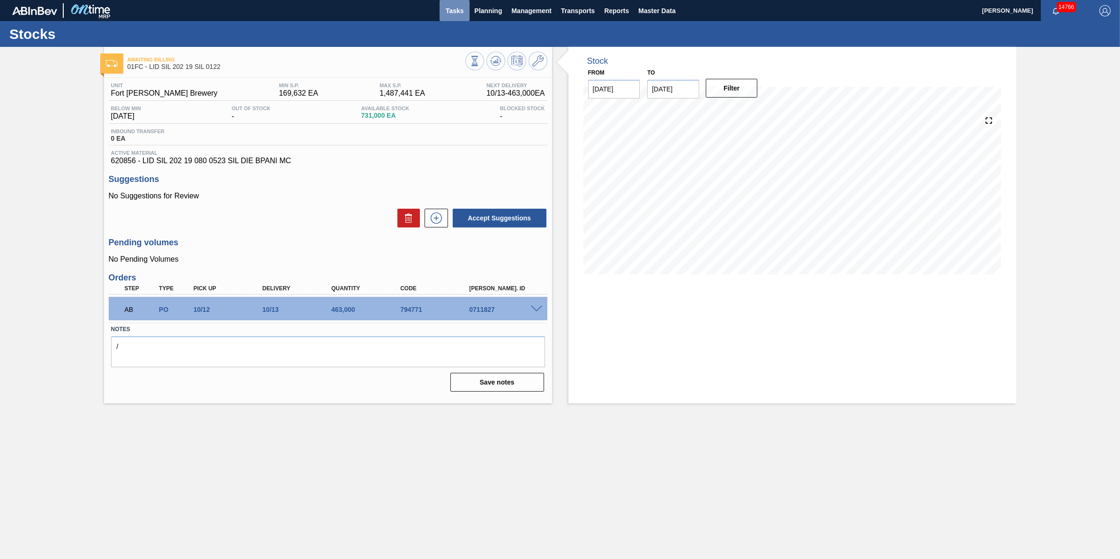
click at [451, 15] on span "Tasks" at bounding box center [454, 10] width 21 height 11
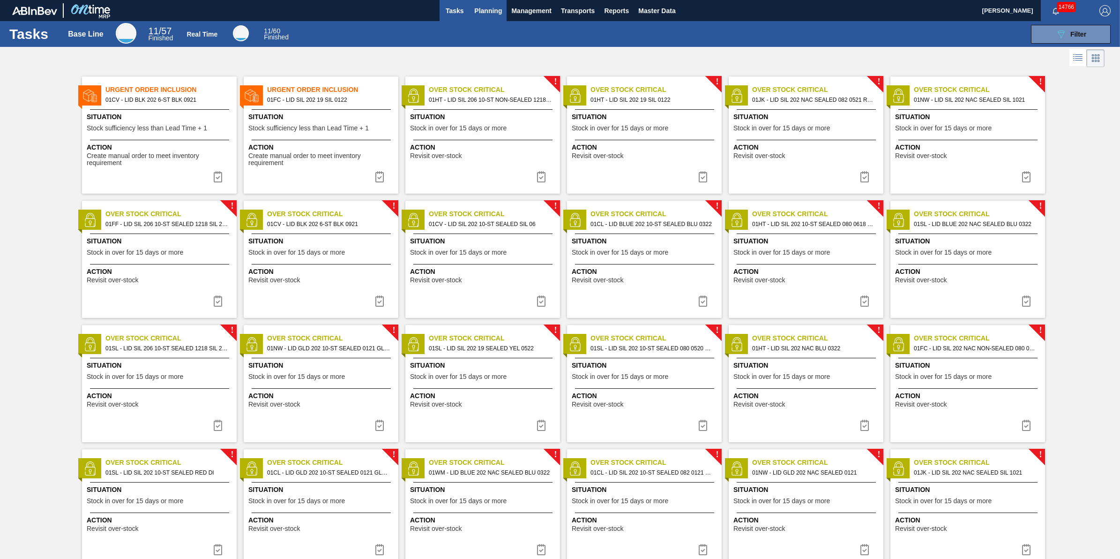
click at [483, 15] on span "Planning" at bounding box center [488, 10] width 28 height 11
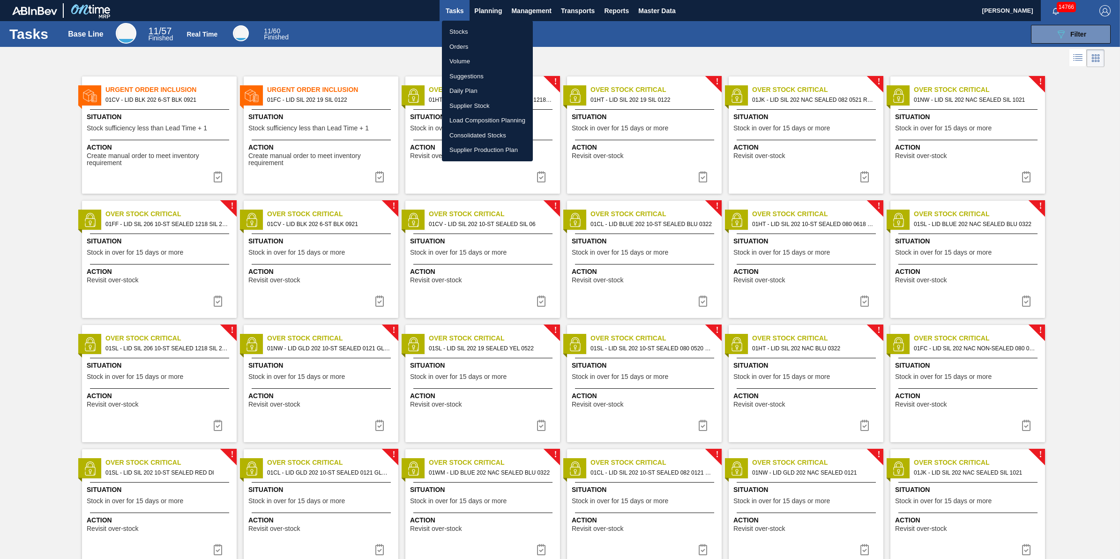
click at [479, 29] on li "Stocks" at bounding box center [487, 31] width 91 height 15
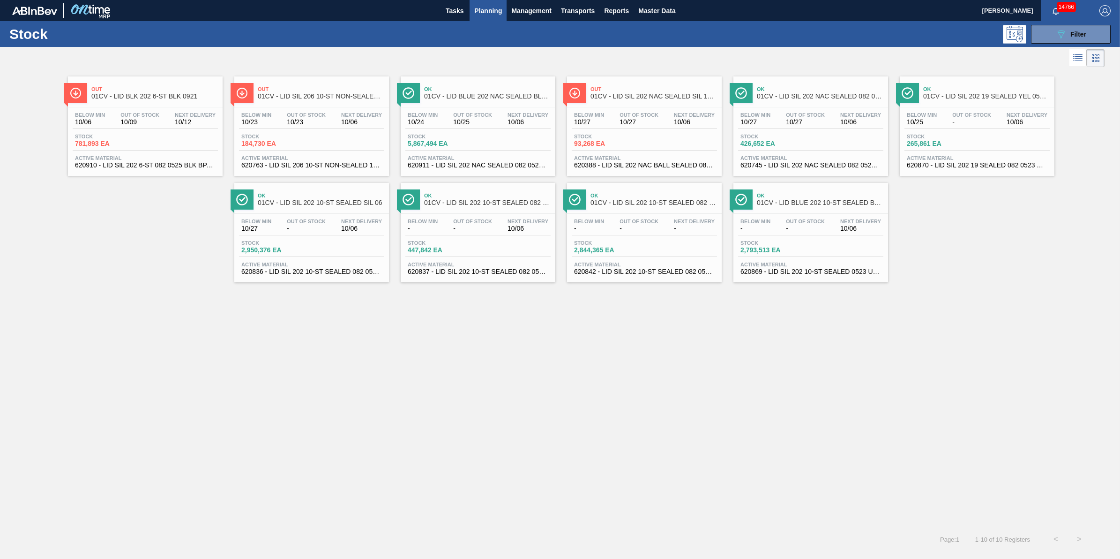
click at [486, 10] on span "Planning" at bounding box center [488, 10] width 28 height 11
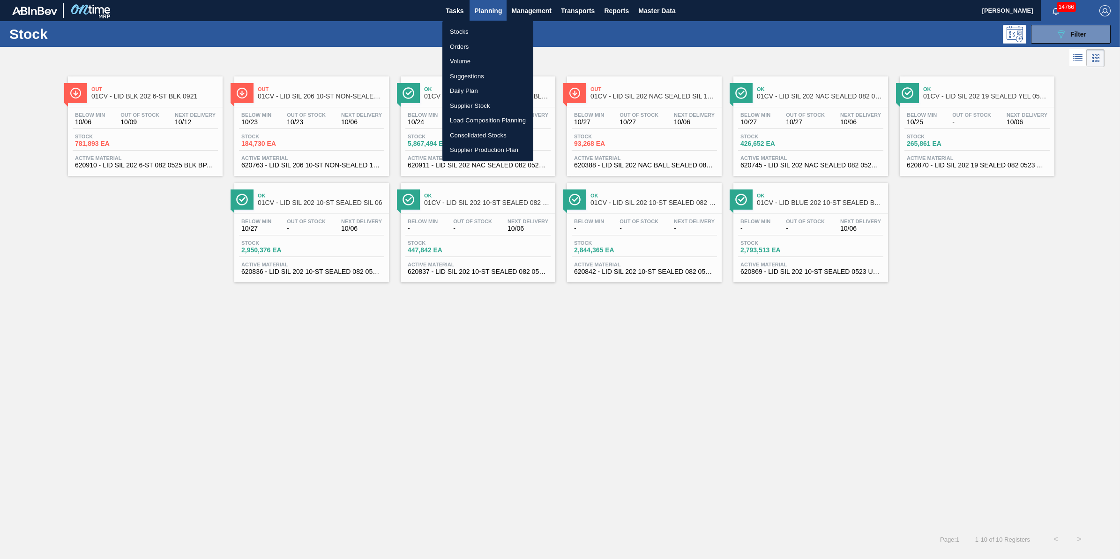
click at [486, 23] on ul "Stocks Orders Volume Suggestions Daily Plan Supplier Stock Load Composition Pla…" at bounding box center [487, 91] width 91 height 141
click at [485, 26] on li "Stocks" at bounding box center [487, 31] width 91 height 15
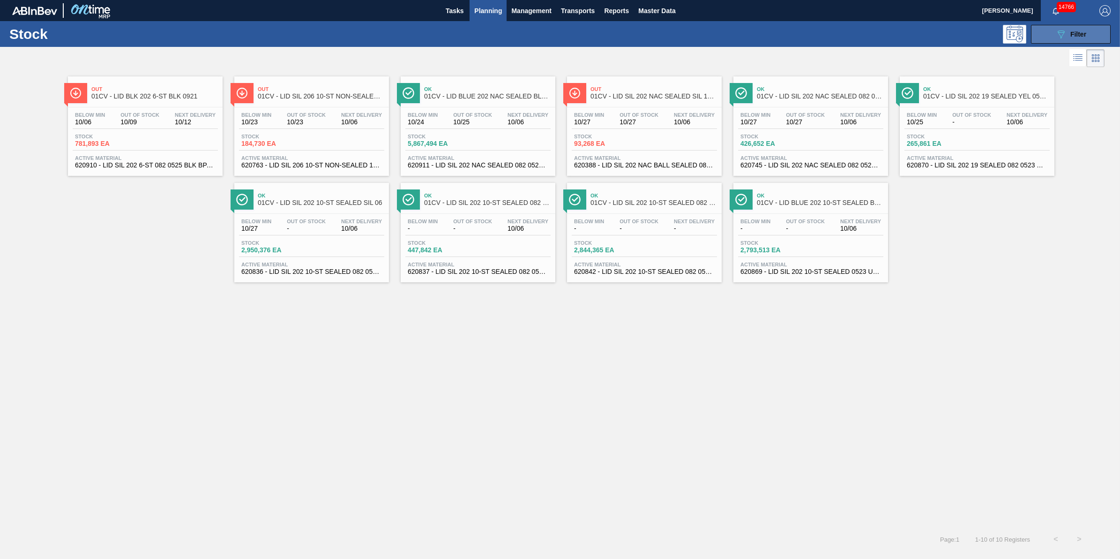
click at [1055, 36] on icon "089F7B8B-B2A5-4AFE-B5C0-19BA573D28AC" at bounding box center [1060, 34] width 11 height 11
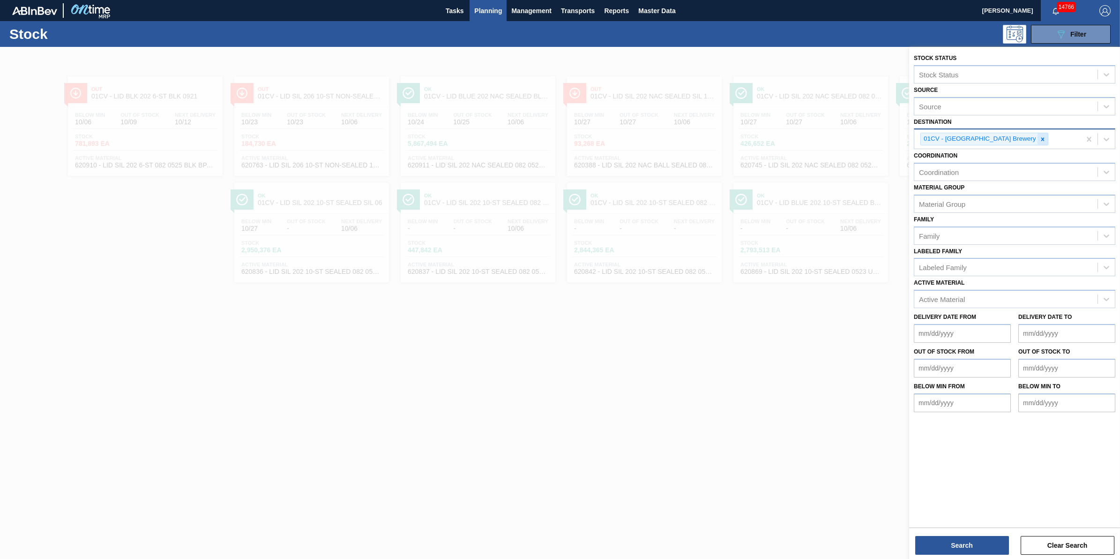
click at [1039, 138] on icon at bounding box center [1042, 139] width 7 height 7
click at [1009, 139] on div "Destination" at bounding box center [1005, 138] width 183 height 14
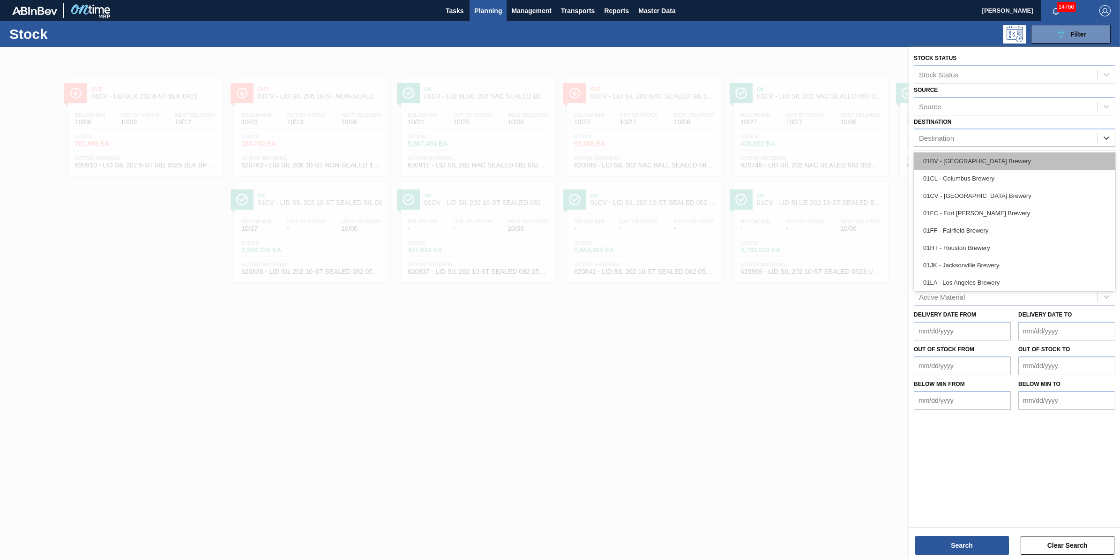
click at [998, 158] on div "01BV - Baldwinsville Brewery" at bounding box center [1014, 160] width 201 height 17
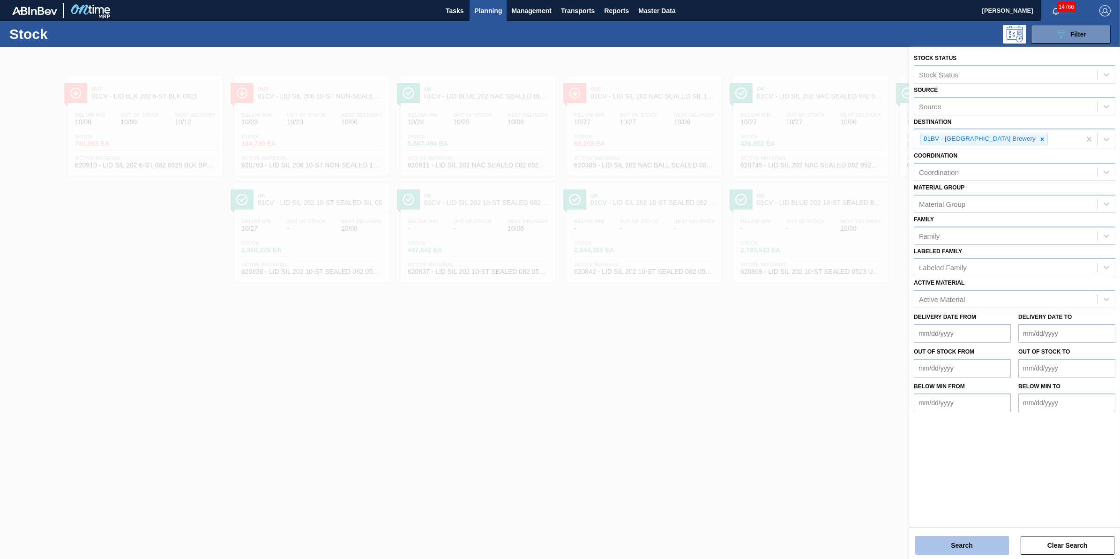
click at [924, 542] on button "Search" at bounding box center [962, 545] width 94 height 19
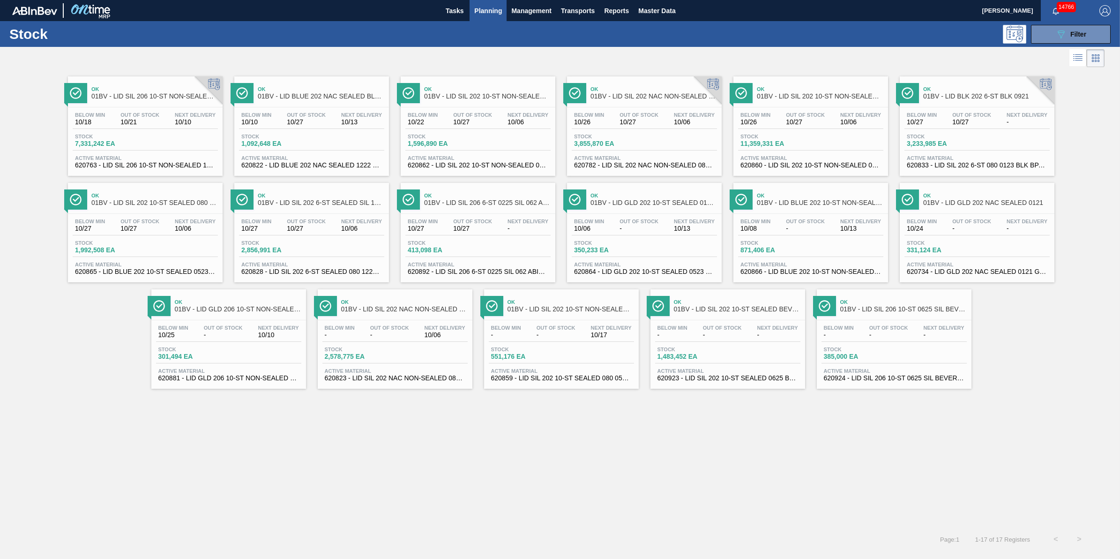
click at [179, 125] on span "10/10" at bounding box center [195, 122] width 41 height 7
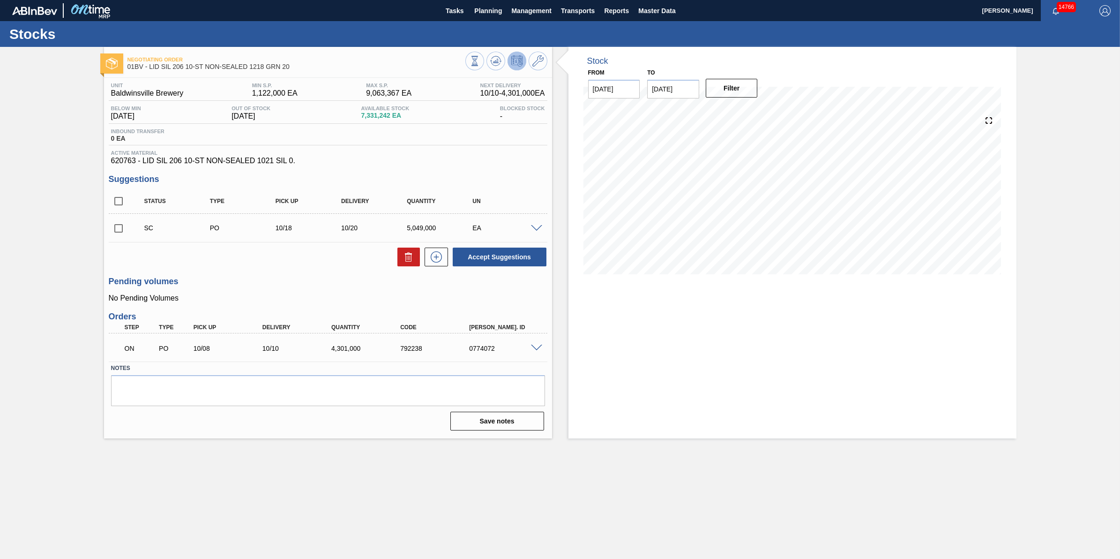
click at [537, 350] on span at bounding box center [536, 347] width 11 height 7
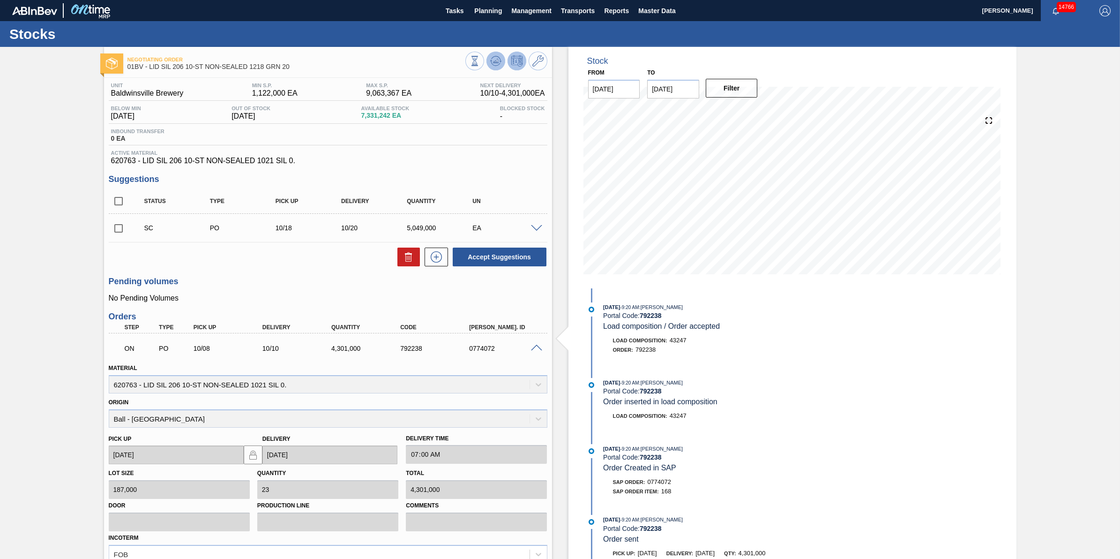
click at [497, 62] on icon at bounding box center [495, 61] width 6 height 4
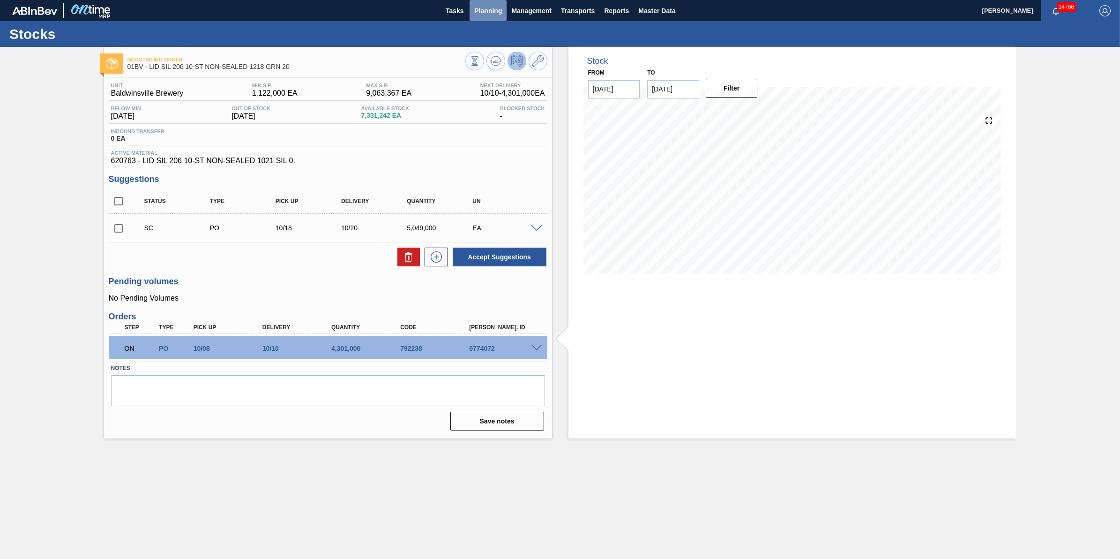
click at [488, 13] on span "Planning" at bounding box center [488, 10] width 28 height 11
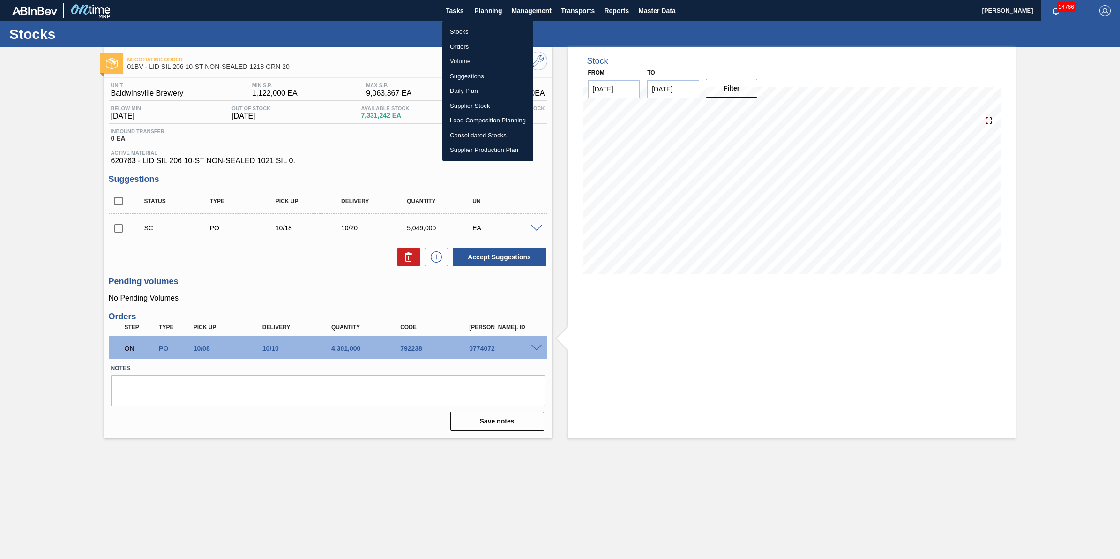
click at [488, 29] on li "Stocks" at bounding box center [487, 31] width 91 height 15
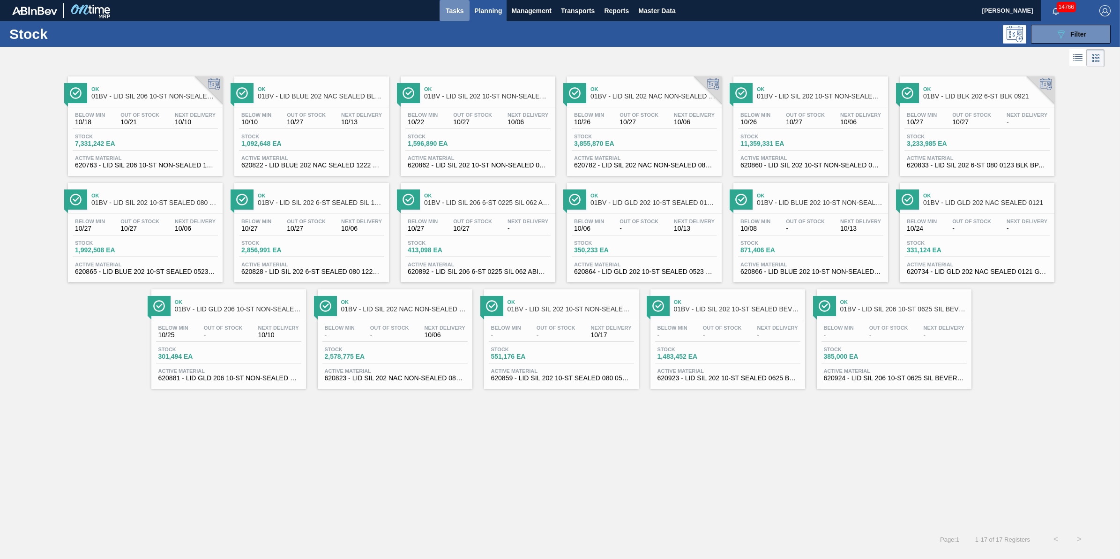
click at [458, 10] on span "Tasks" at bounding box center [454, 10] width 21 height 11
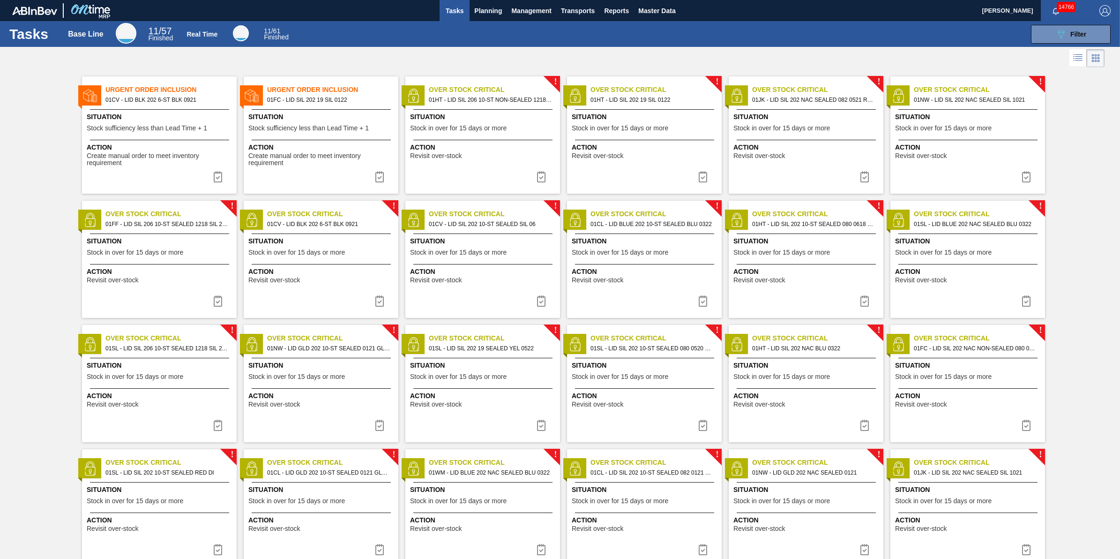
click at [177, 127] on span "Stock sufficiency less than Lead Time + 1" at bounding box center [147, 128] width 120 height 7
click at [491, 8] on span "Planning" at bounding box center [488, 10] width 28 height 11
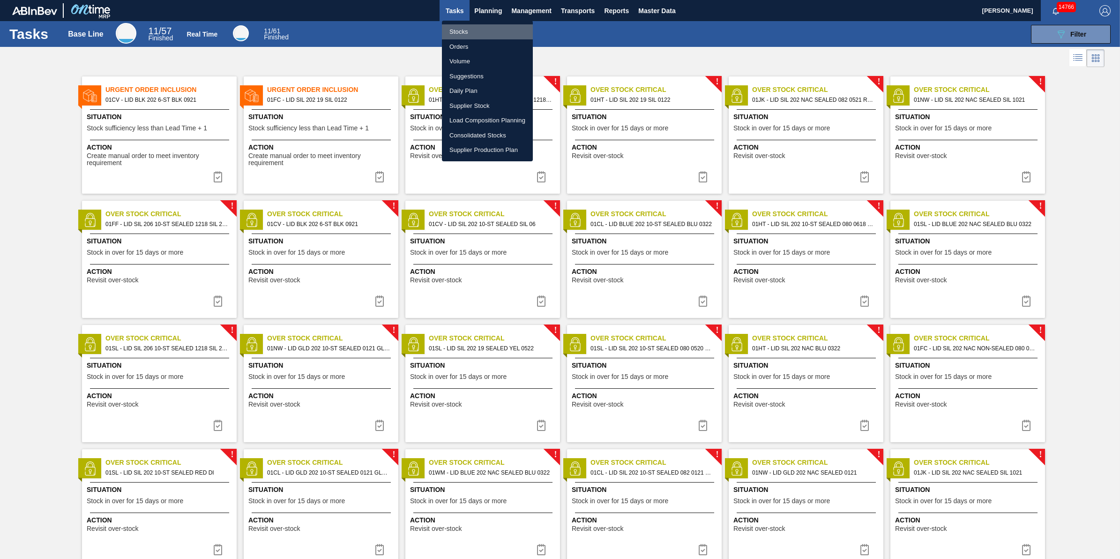
click at [486, 24] on li "Stocks" at bounding box center [487, 31] width 91 height 15
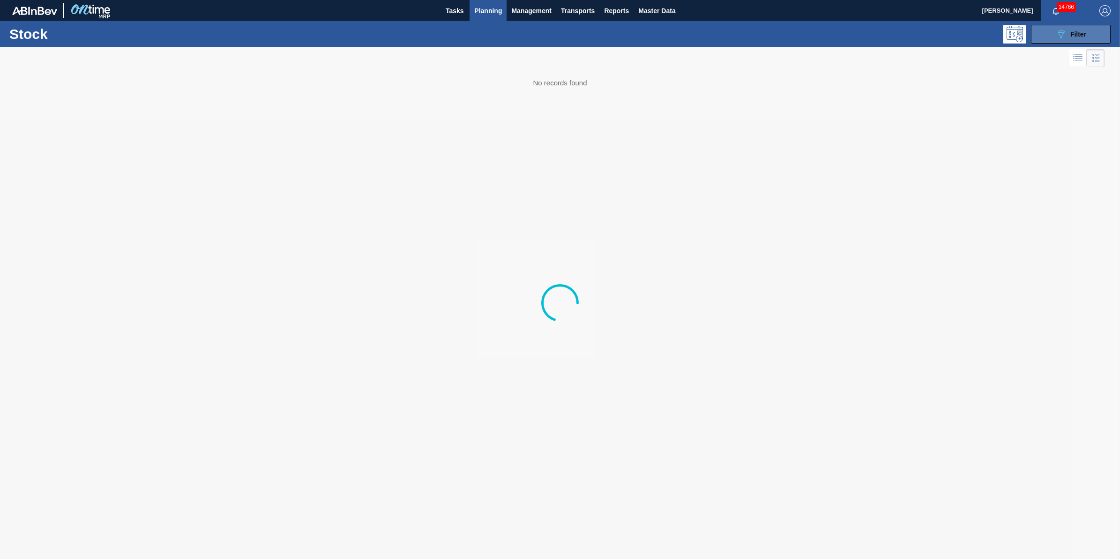
click at [1057, 30] on icon "089F7B8B-B2A5-4AFE-B5C0-19BA573D28AC" at bounding box center [1060, 34] width 11 height 11
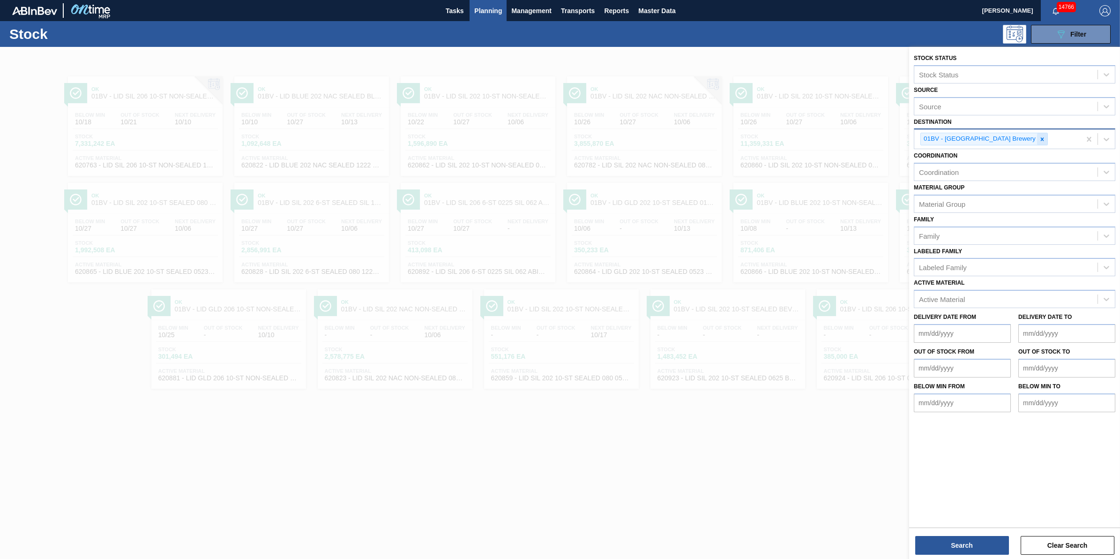
click at [1037, 142] on div at bounding box center [1042, 139] width 10 height 12
click at [1013, 142] on div "Destination" at bounding box center [1005, 138] width 183 height 14
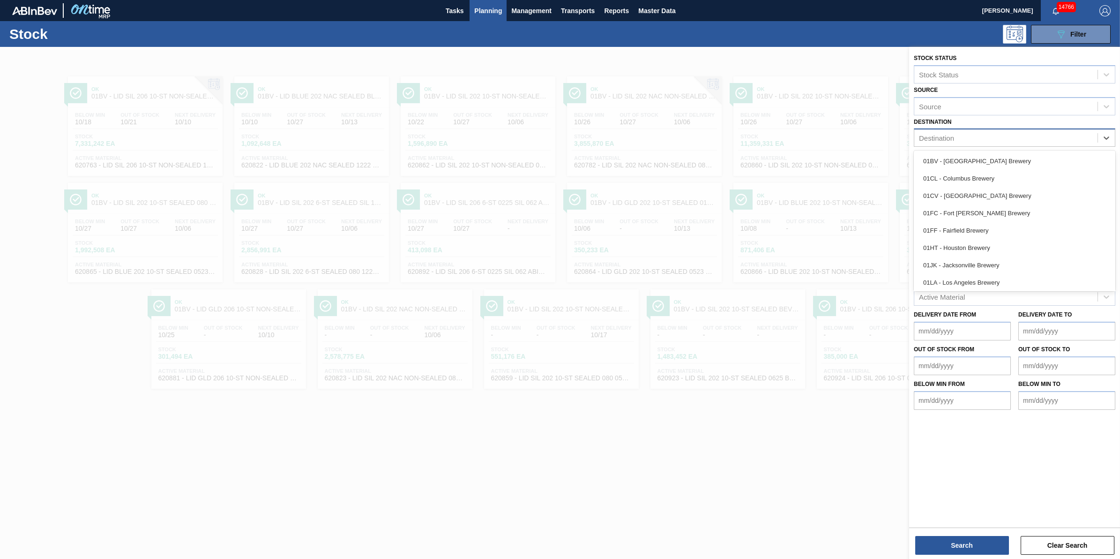
click at [1013, 142] on div "Destination" at bounding box center [1005, 138] width 183 height 14
click at [988, 174] on div "01CL - Columbus Brewery" at bounding box center [1014, 178] width 201 height 17
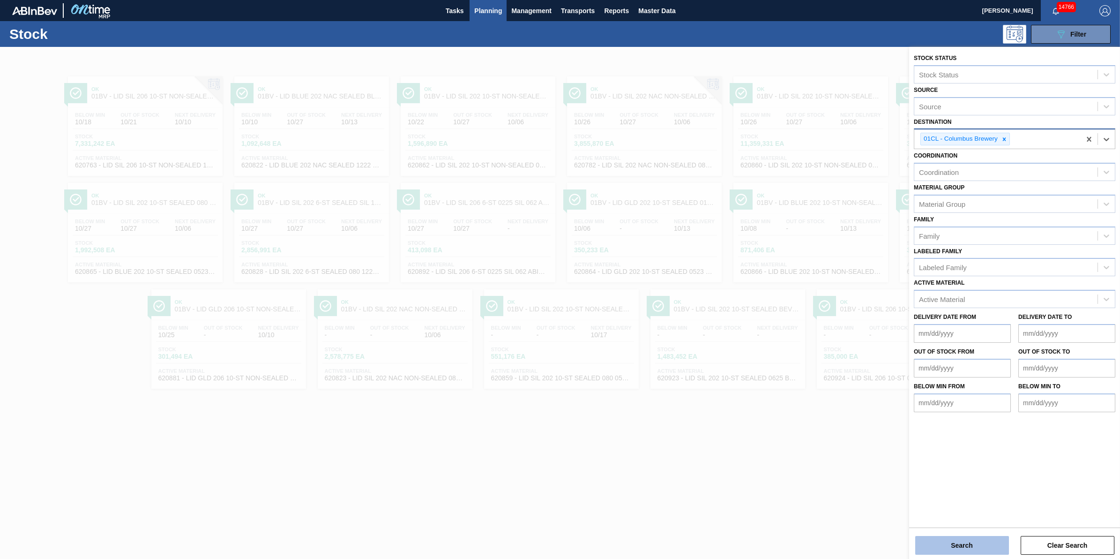
click at [968, 551] on button "Search" at bounding box center [962, 545] width 94 height 19
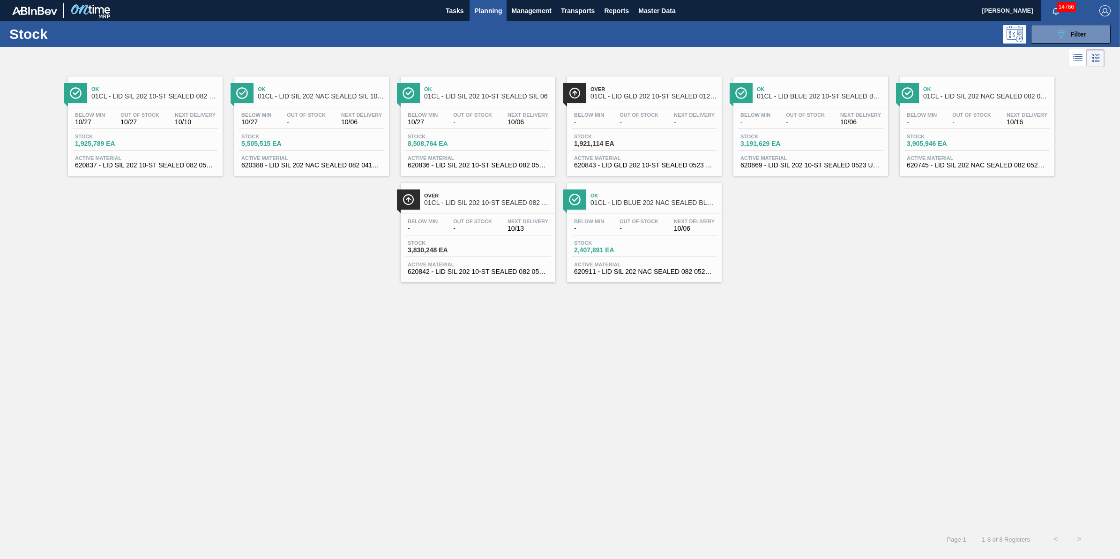
click at [671, 244] on div "Stock 2,407,891 EA" at bounding box center [644, 248] width 145 height 17
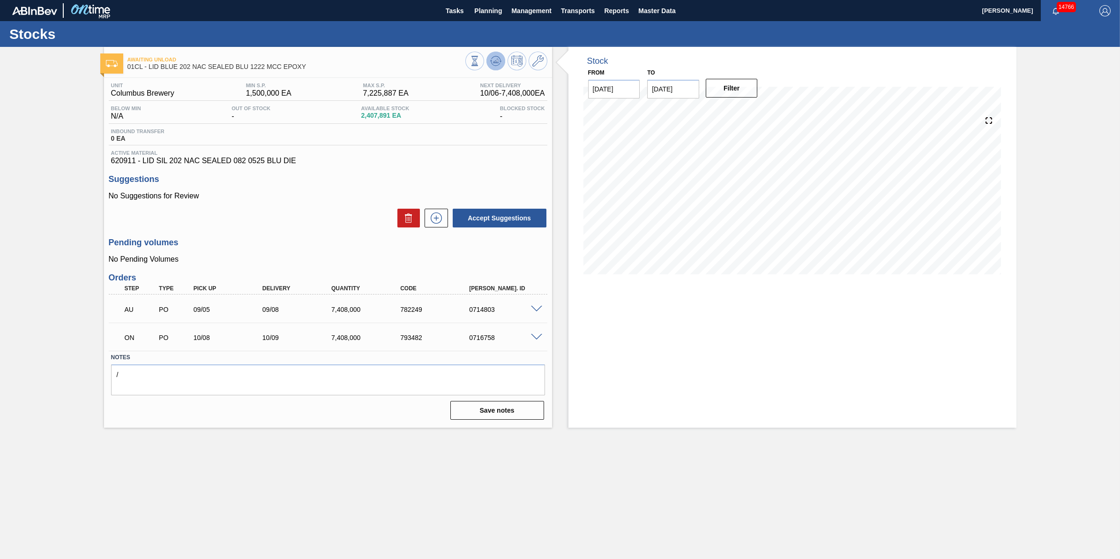
click at [493, 53] on button at bounding box center [495, 61] width 19 height 19
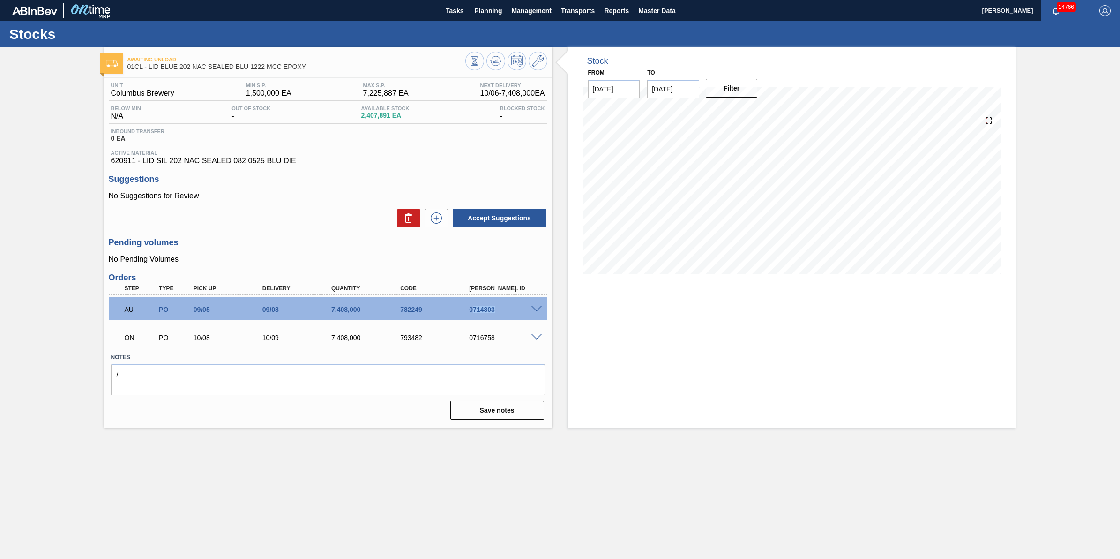
drag, startPoint x: 504, startPoint y: 315, endPoint x: 473, endPoint y: 320, distance: 30.9
click at [473, 320] on div "AU PO 09/05 09/08 7,408,000 782249 0714803" at bounding box center [328, 308] width 439 height 23
drag, startPoint x: 473, startPoint y: 320, endPoint x: 478, endPoint y: 309, distance: 11.8
copy div "714803"
click at [488, 17] on button "Planning" at bounding box center [487, 10] width 37 height 21
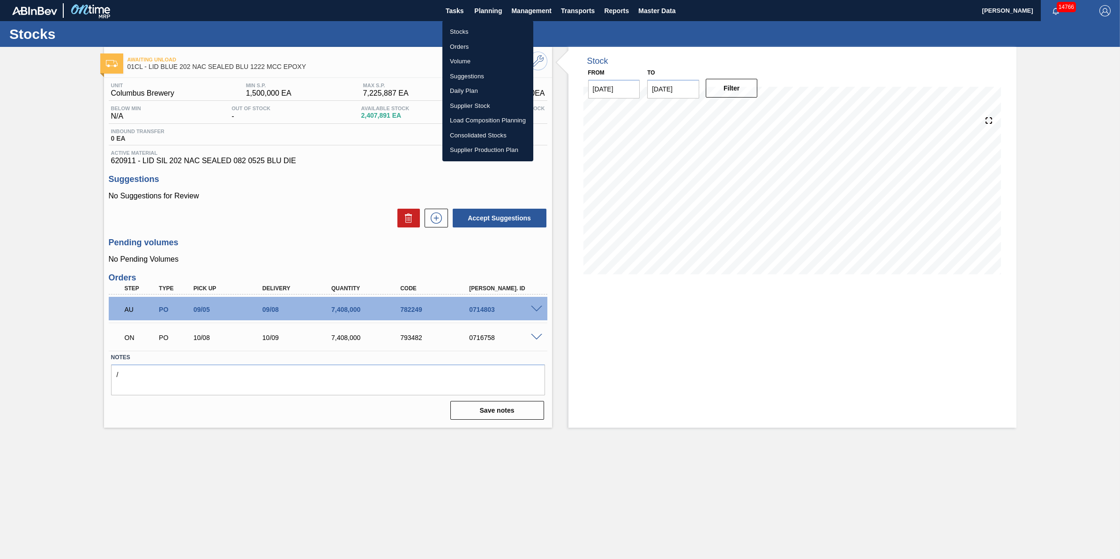
click at [486, 23] on ul "Stocks Orders Volume Suggestions Daily Plan Supplier Stock Load Composition Pla…" at bounding box center [487, 91] width 91 height 141
drag, startPoint x: 486, startPoint y: 28, endPoint x: 490, endPoint y: 34, distance: 7.4
click at [486, 28] on li "Stocks" at bounding box center [487, 31] width 91 height 15
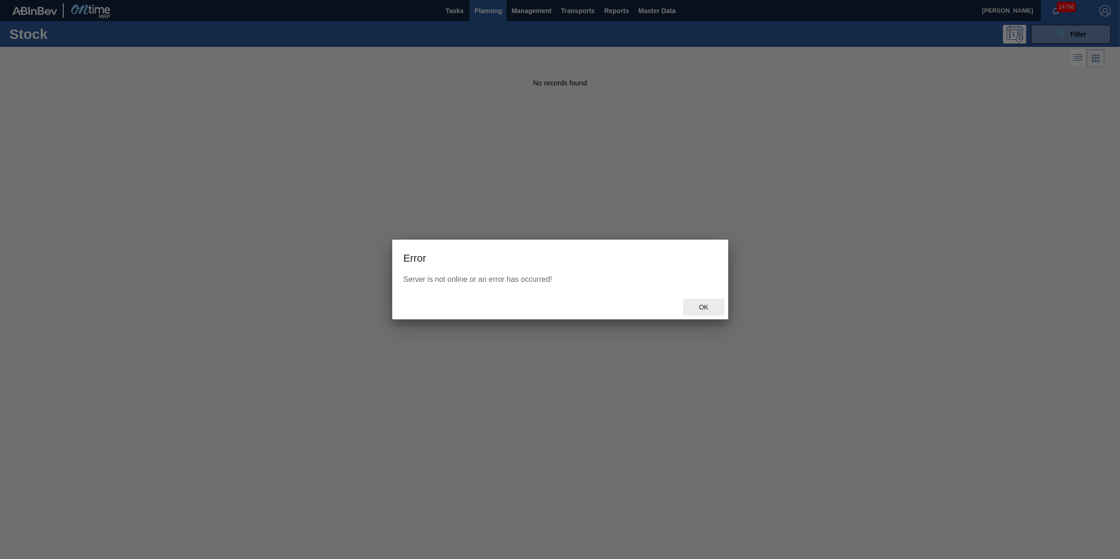
click at [703, 307] on span "Ok" at bounding box center [703, 306] width 24 height 7
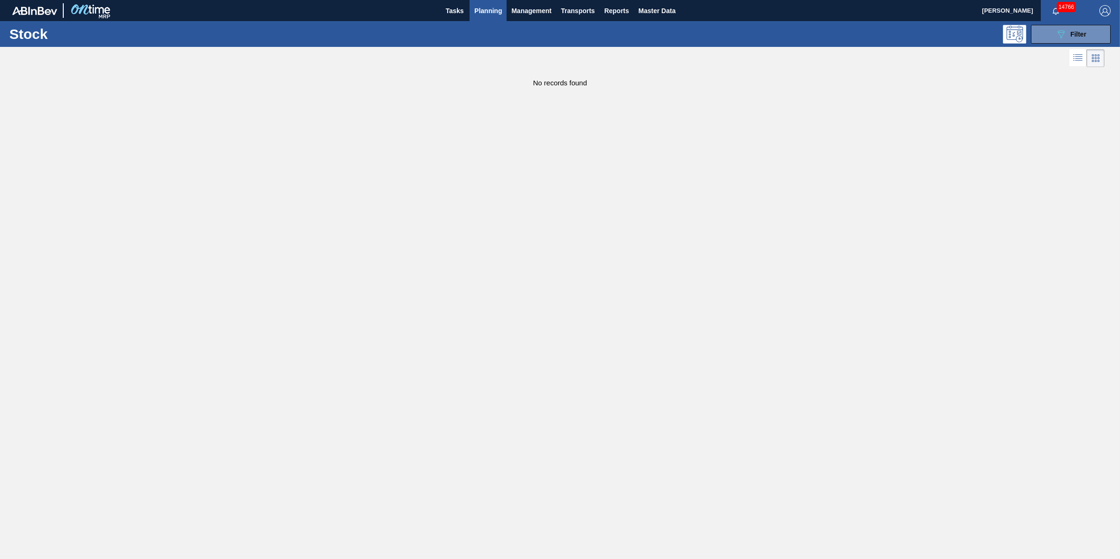
click at [479, 15] on span "Planning" at bounding box center [488, 10] width 28 height 11
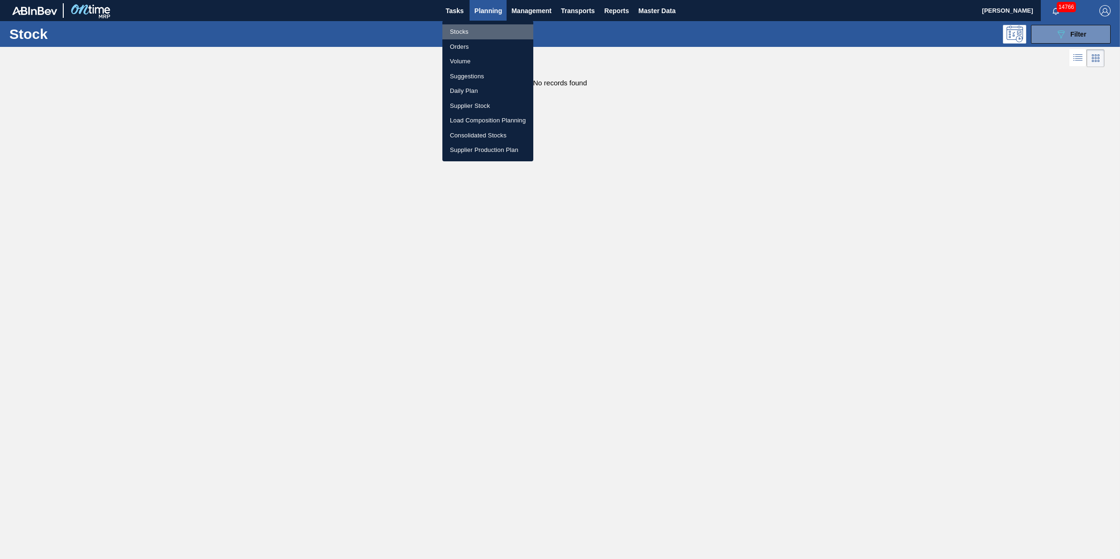
click at [478, 33] on li "Stocks" at bounding box center [487, 31] width 91 height 15
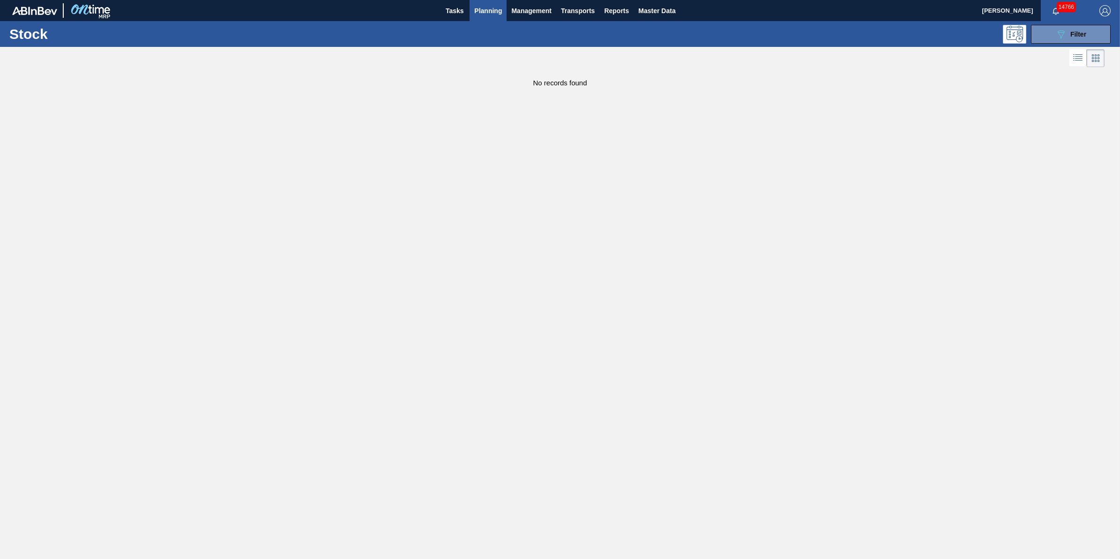
drag, startPoint x: 498, startPoint y: 19, endPoint x: 489, endPoint y: 39, distance: 21.6
click at [498, 19] on button "Planning" at bounding box center [487, 10] width 37 height 21
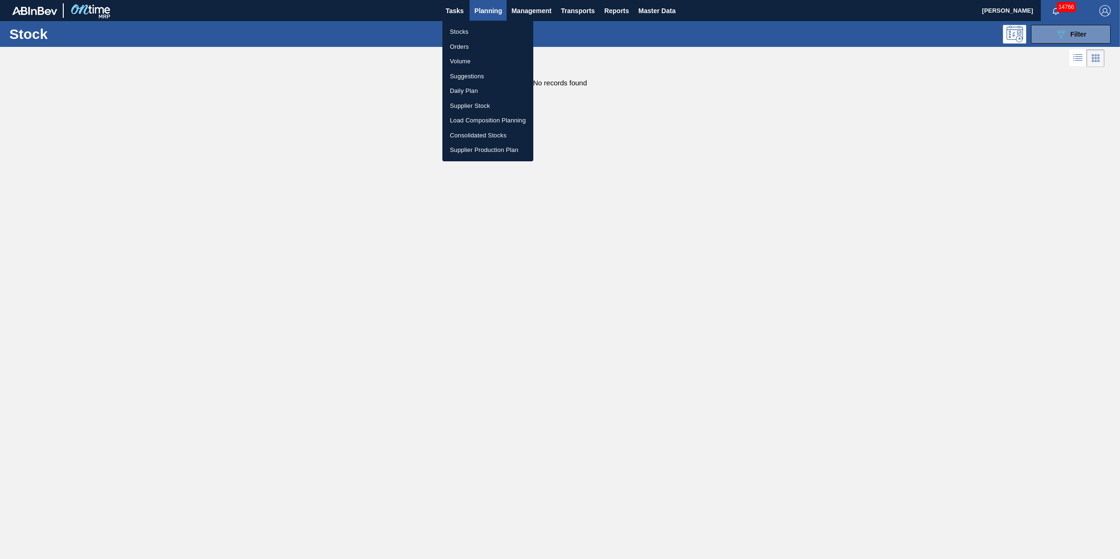
click at [489, 39] on li "Orders" at bounding box center [487, 46] width 91 height 15
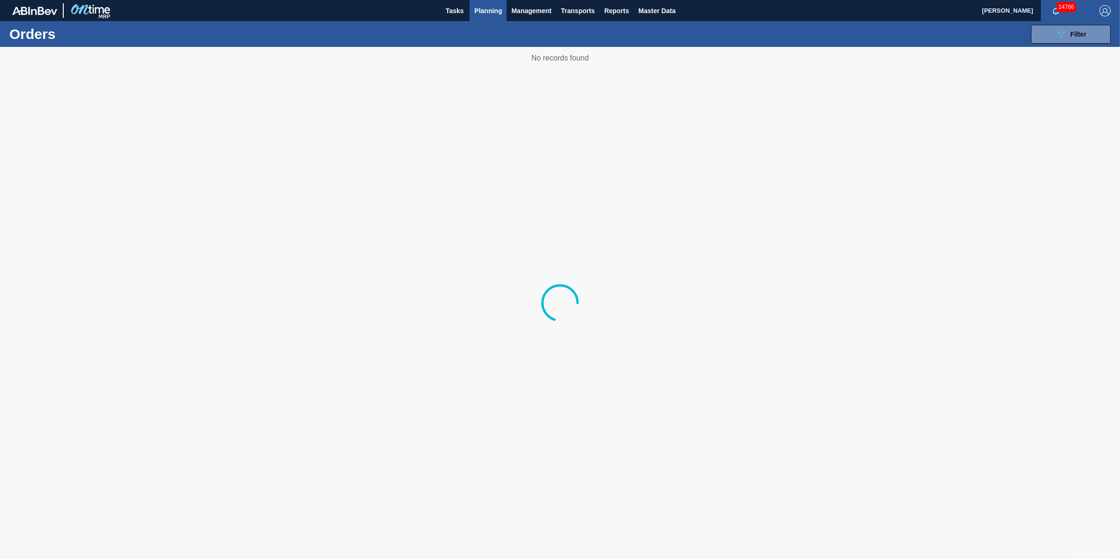
click at [490, 15] on span "Planning" at bounding box center [488, 10] width 28 height 11
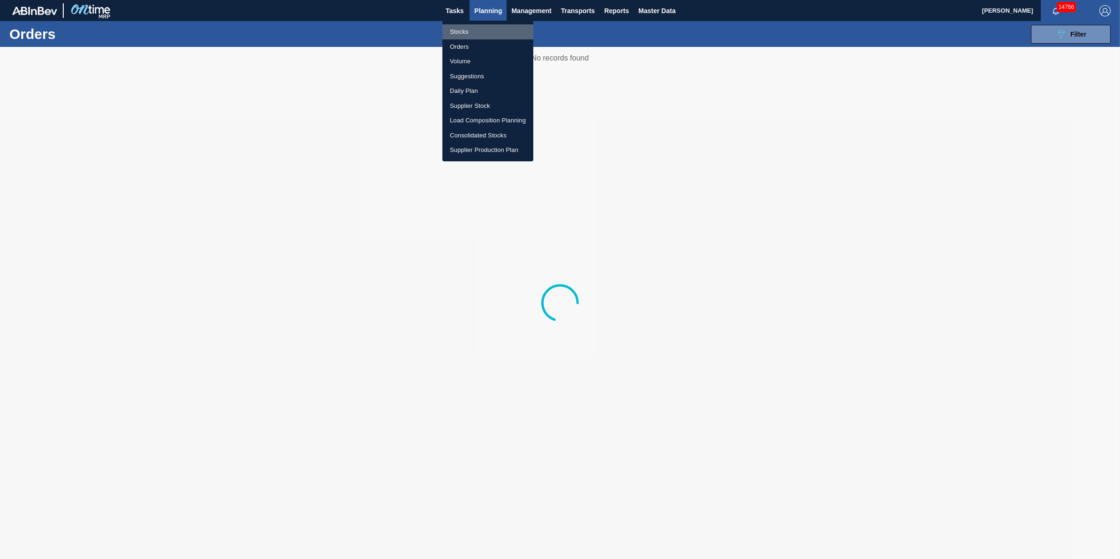
click at [489, 26] on li "Stocks" at bounding box center [487, 31] width 91 height 15
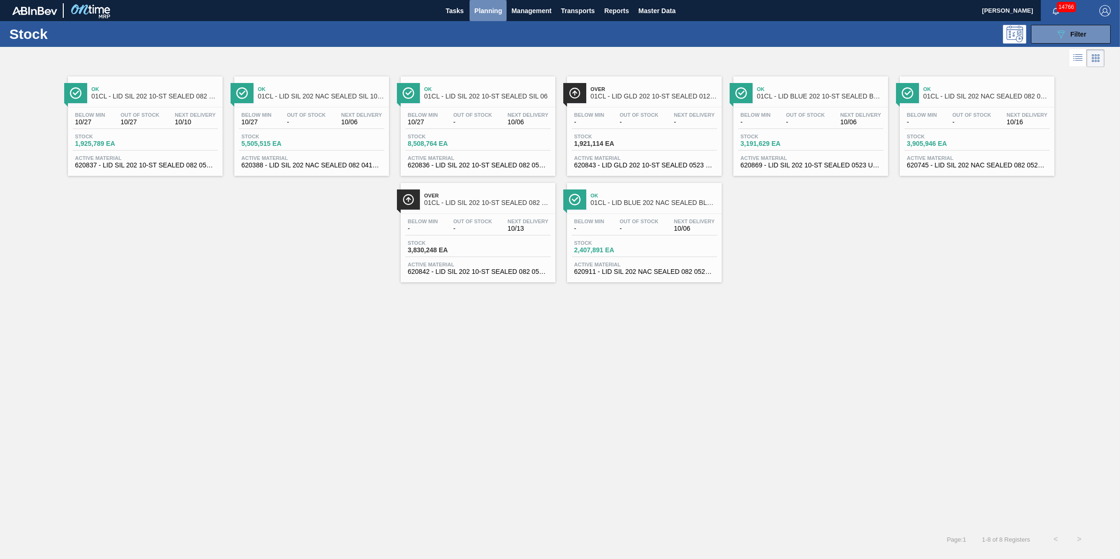
click at [487, 11] on span "Planning" at bounding box center [488, 10] width 28 height 11
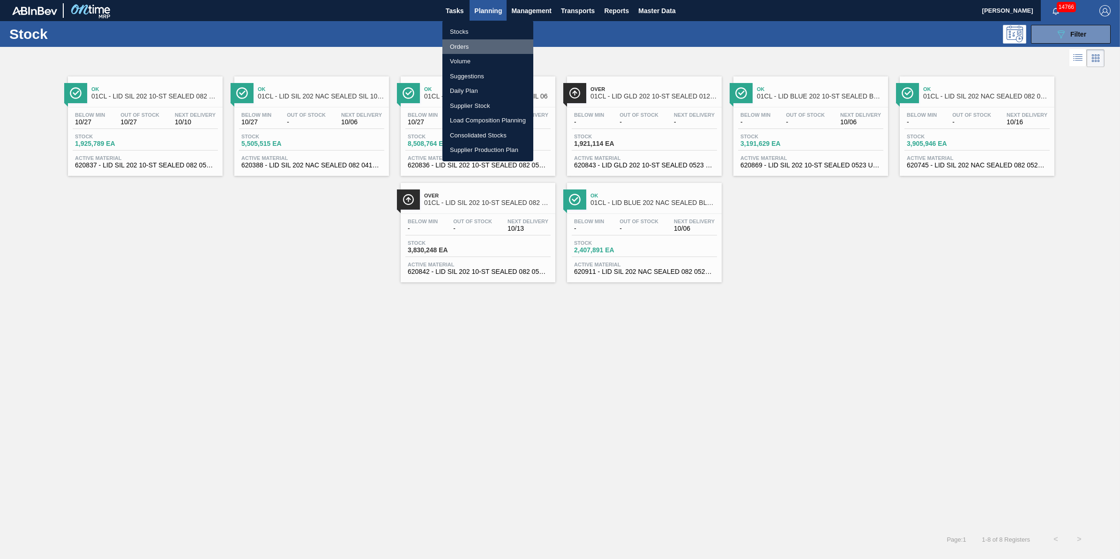
click at [472, 39] on li "Orders" at bounding box center [487, 46] width 91 height 15
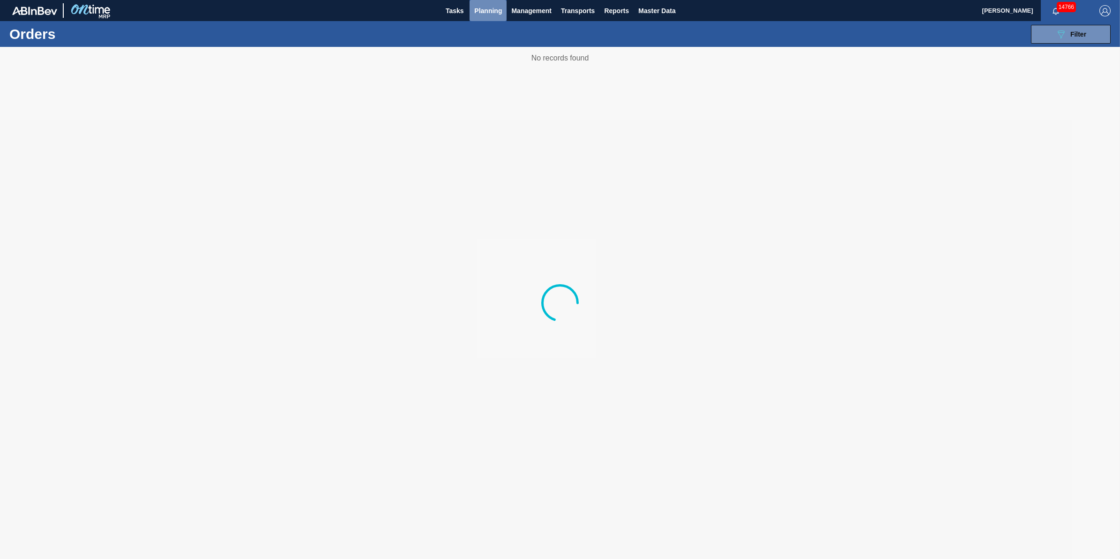
click at [477, 19] on button "Planning" at bounding box center [487, 10] width 37 height 21
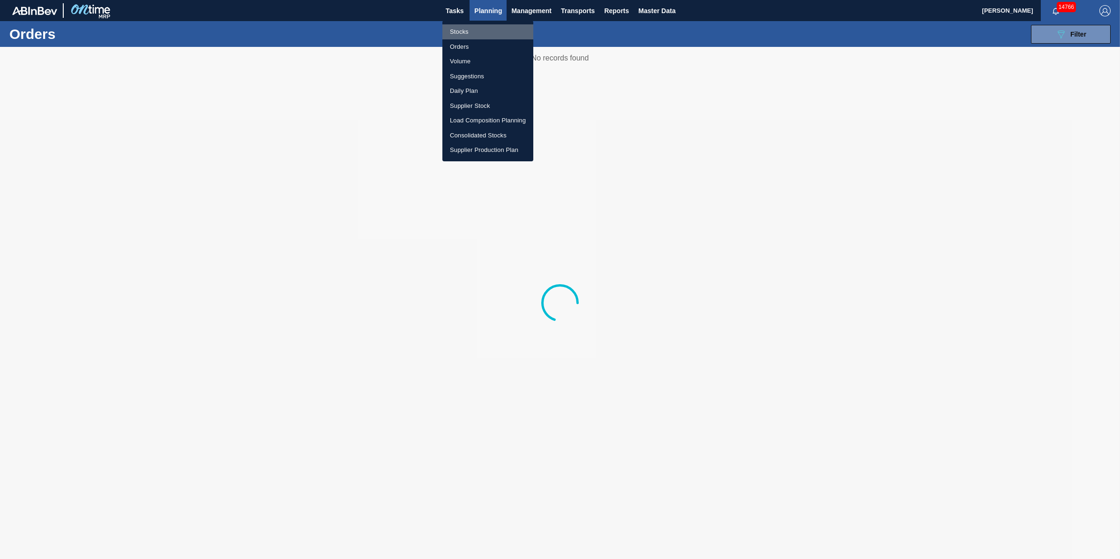
click at [476, 29] on li "Stocks" at bounding box center [487, 31] width 91 height 15
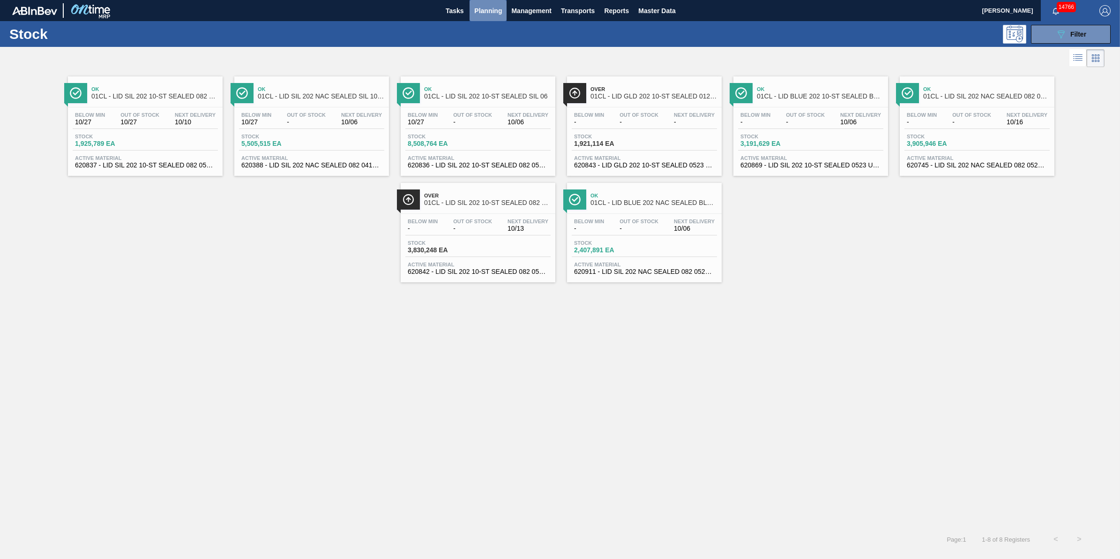
click at [495, 8] on span "Planning" at bounding box center [488, 10] width 28 height 11
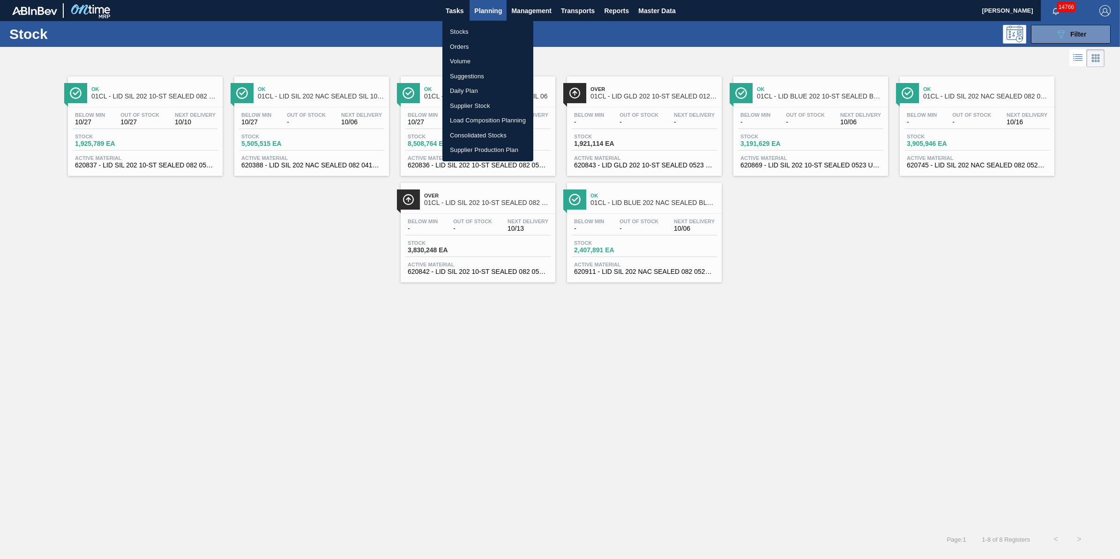
click at [495, 27] on li "Stocks" at bounding box center [487, 31] width 91 height 15
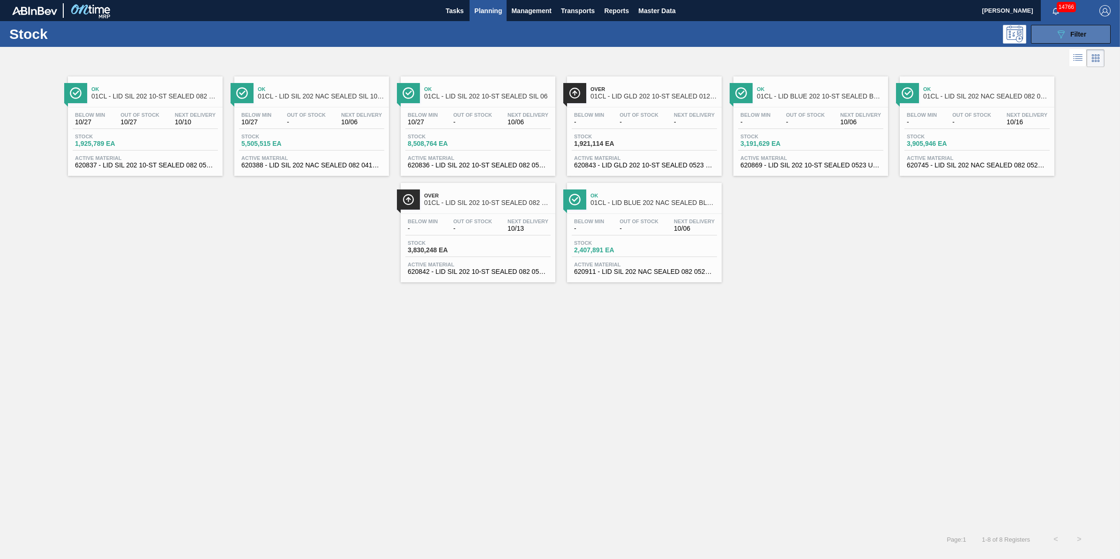
click at [1050, 33] on button "089F7B8B-B2A5-4AFE-B5C0-19BA573D28AC Filter" at bounding box center [1071, 34] width 80 height 19
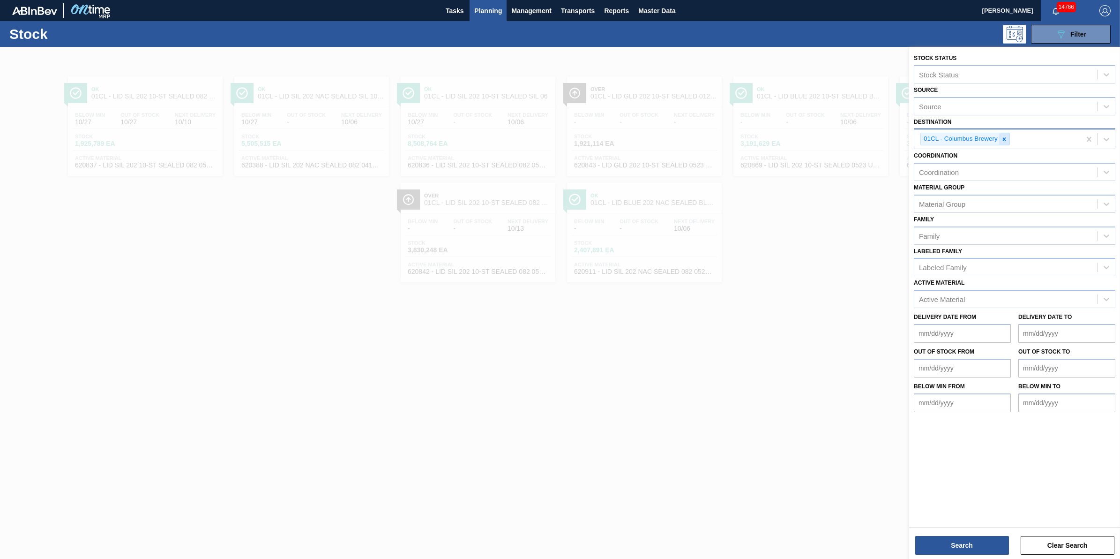
click at [1000, 143] on div at bounding box center [1004, 139] width 10 height 12
click at [1001, 142] on div "Destination" at bounding box center [1005, 138] width 183 height 14
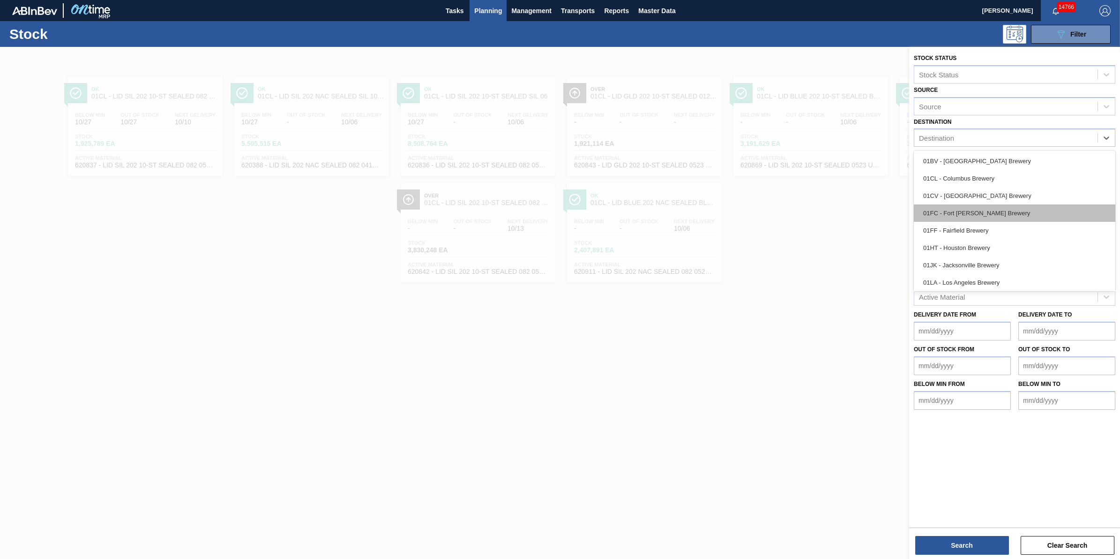
click at [999, 213] on div "01FC - Fort Collins Brewery" at bounding box center [1014, 212] width 201 height 17
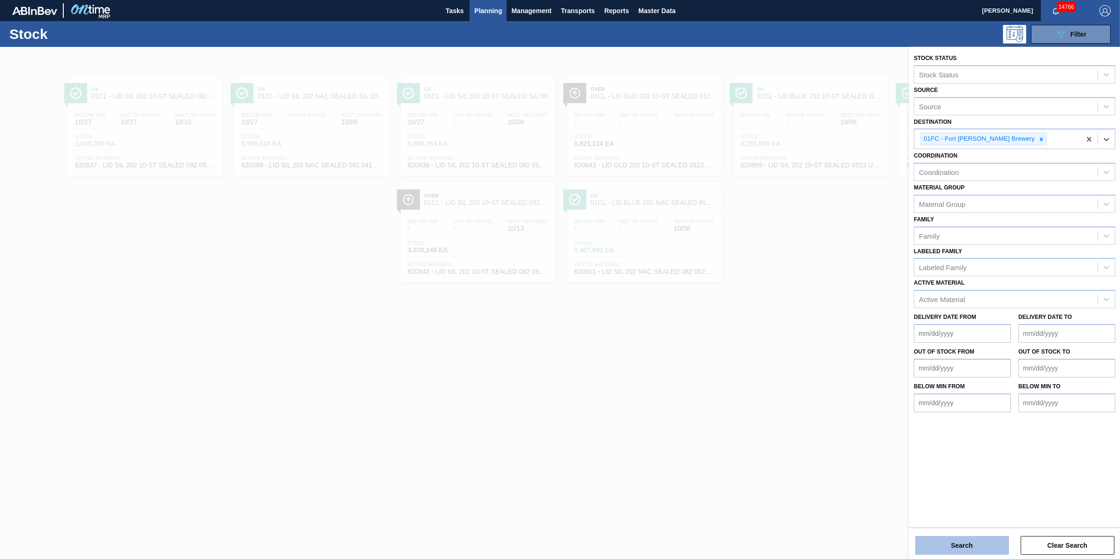
click at [939, 540] on button "Search" at bounding box center [962, 545] width 94 height 19
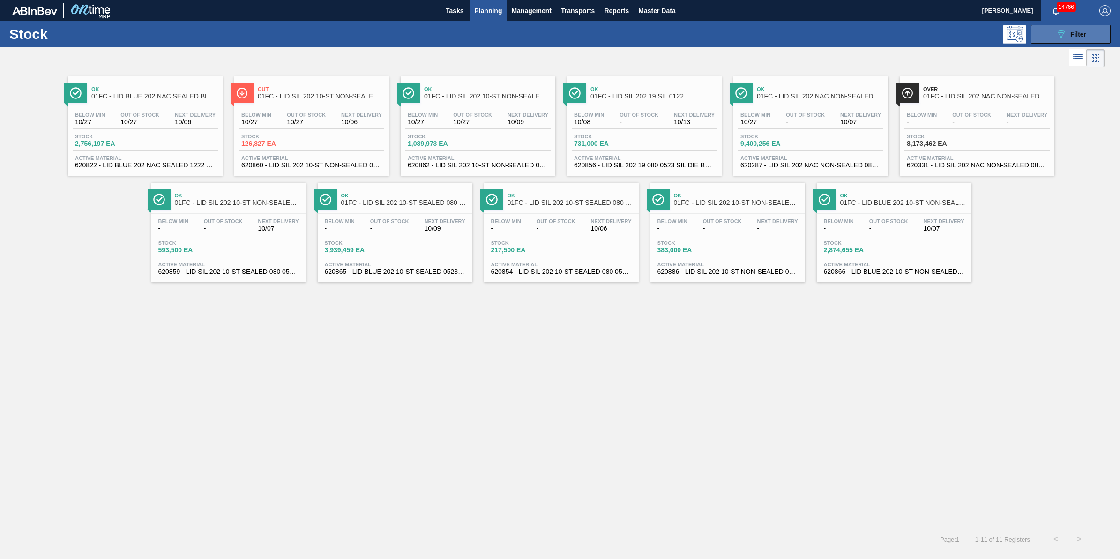
click at [1033, 33] on button "089F7B8B-B2A5-4AFE-B5C0-19BA573D28AC Filter" at bounding box center [1071, 34] width 80 height 19
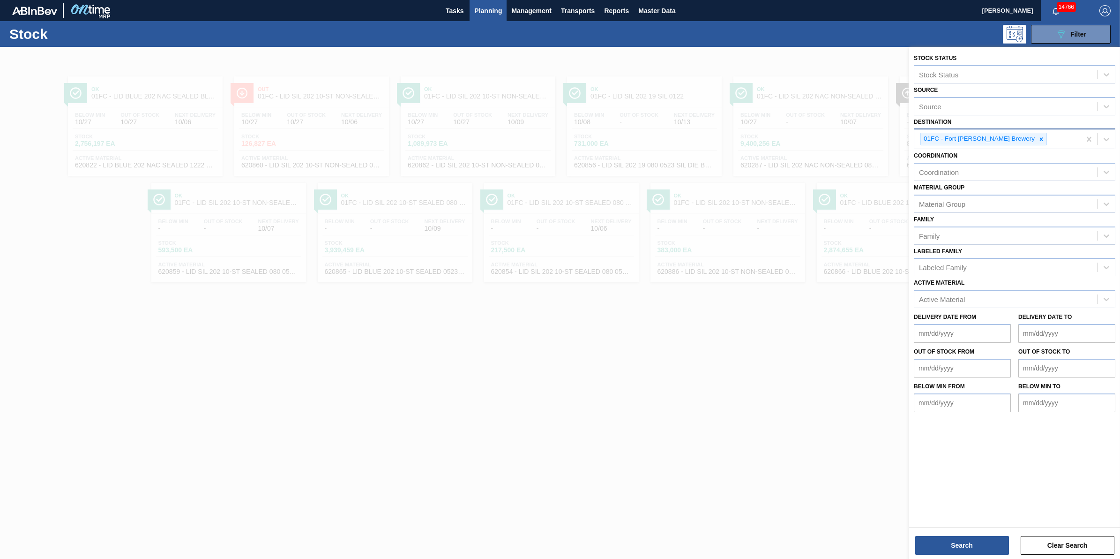
click at [995, 138] on div "01FC - Fort Collins Brewery" at bounding box center [978, 139] width 115 height 12
click at [1038, 139] on icon at bounding box center [1041, 139] width 7 height 7
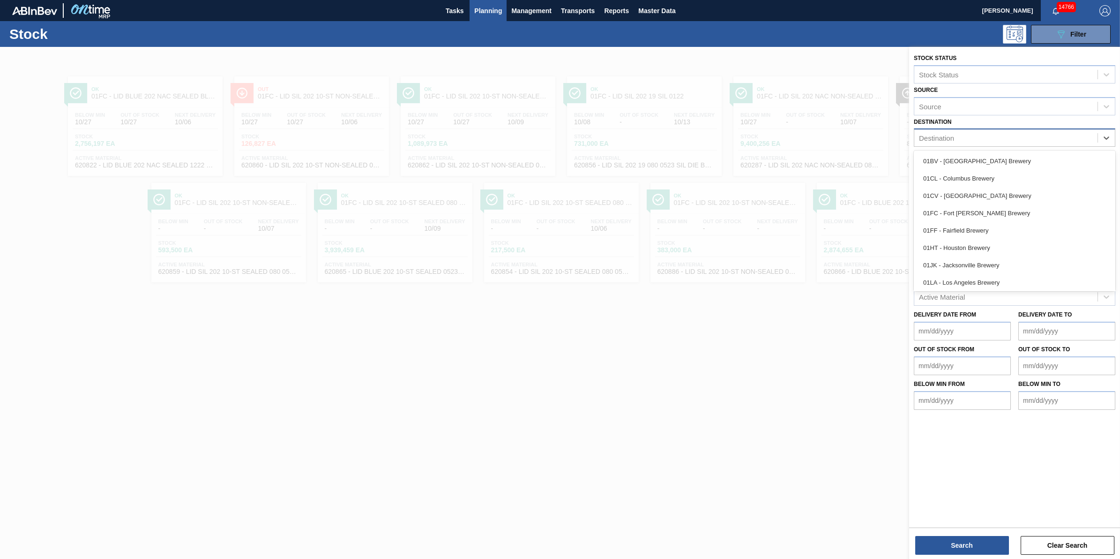
click at [1010, 139] on div "Destination" at bounding box center [1005, 138] width 183 height 14
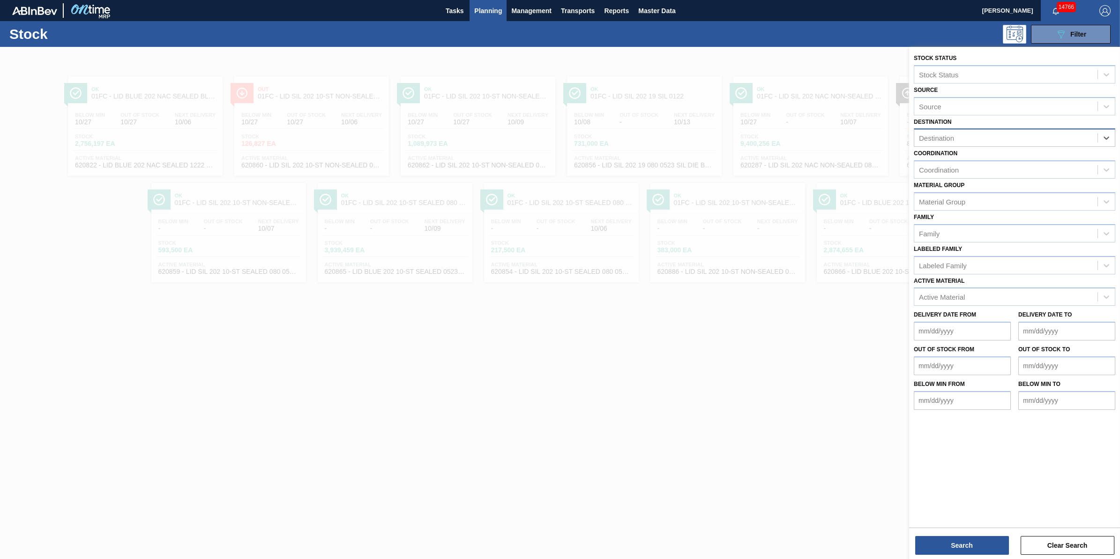
click at [1010, 142] on div "Destination" at bounding box center [1005, 138] width 183 height 14
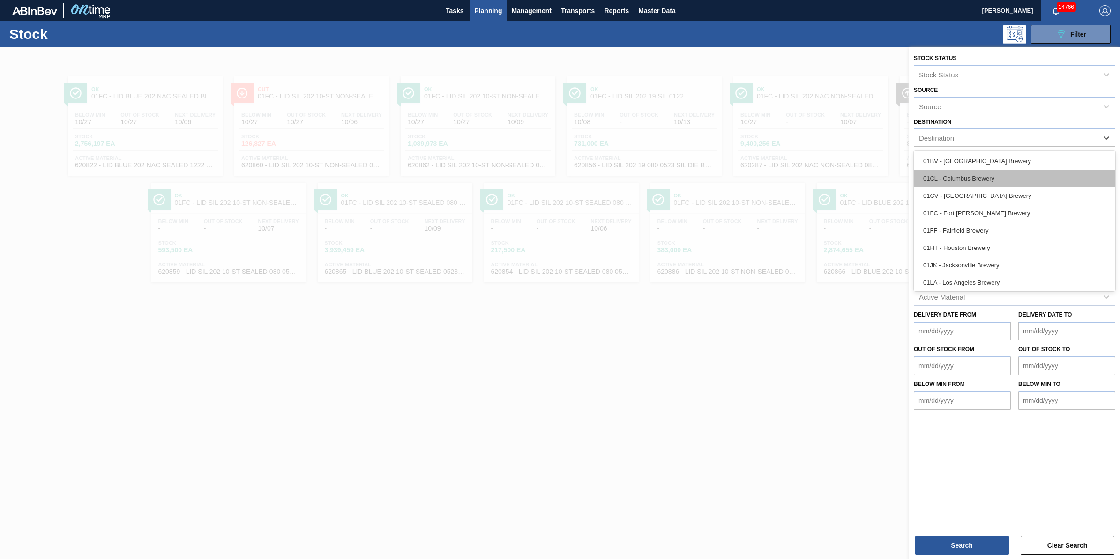
click at [989, 178] on div "01CL - Columbus Brewery" at bounding box center [1014, 178] width 201 height 17
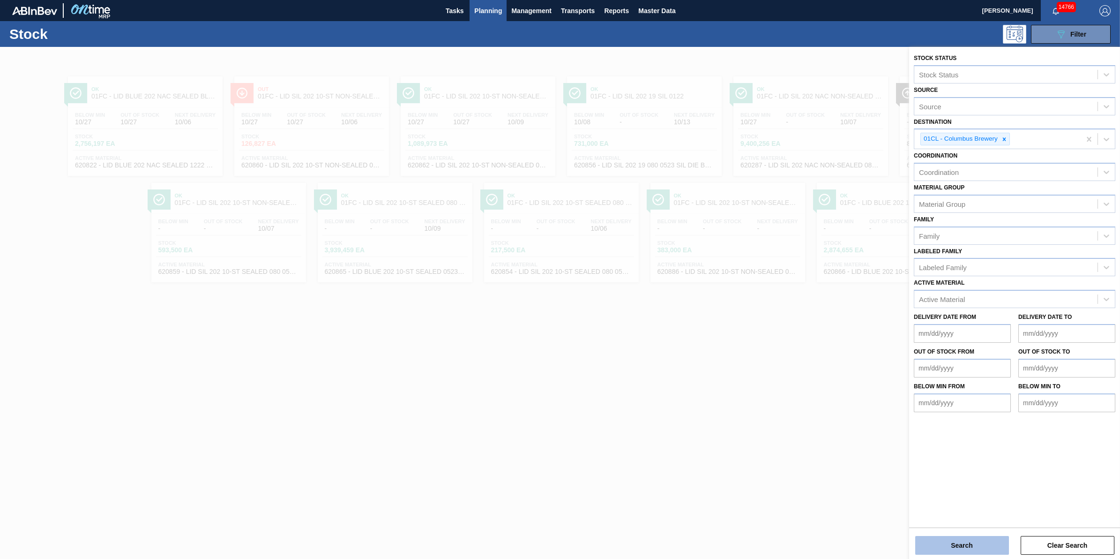
click at [949, 540] on button "Search" at bounding box center [962, 545] width 94 height 19
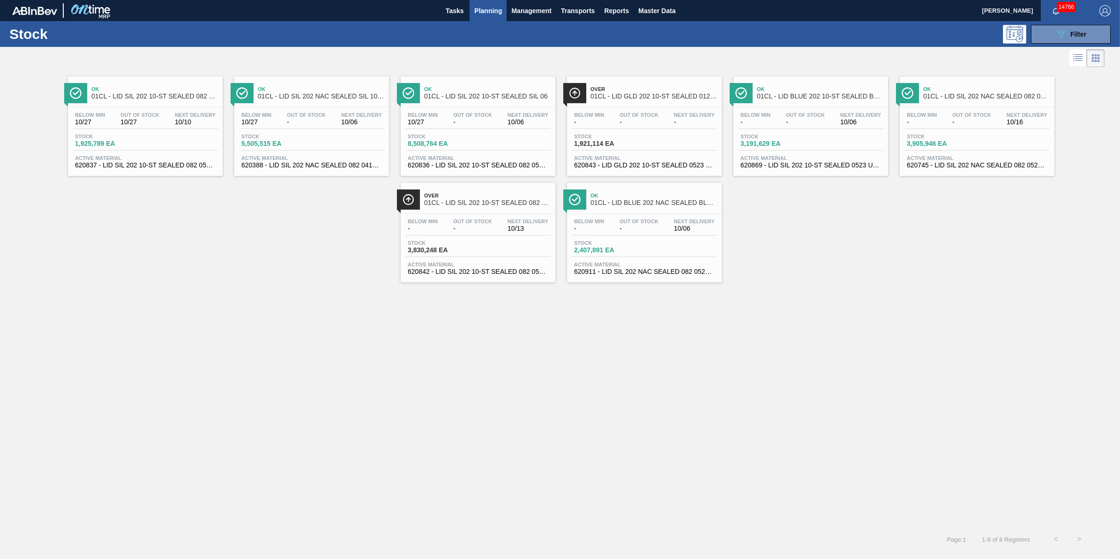
click at [663, 224] on div "Below Min - Out Of Stock - Next Delivery 10/06" at bounding box center [644, 226] width 145 height 17
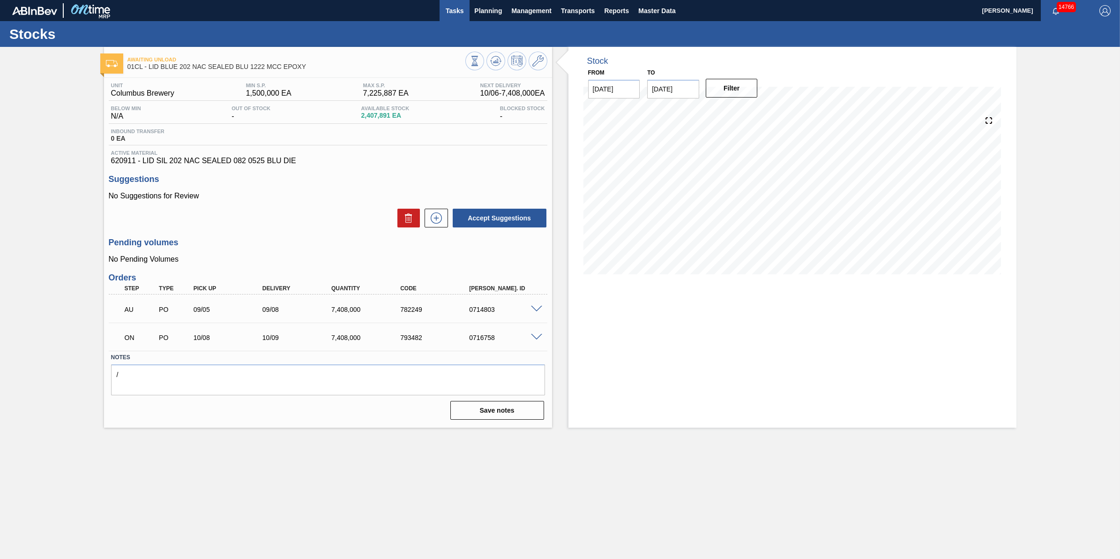
click at [453, 10] on span "Tasks" at bounding box center [454, 10] width 21 height 11
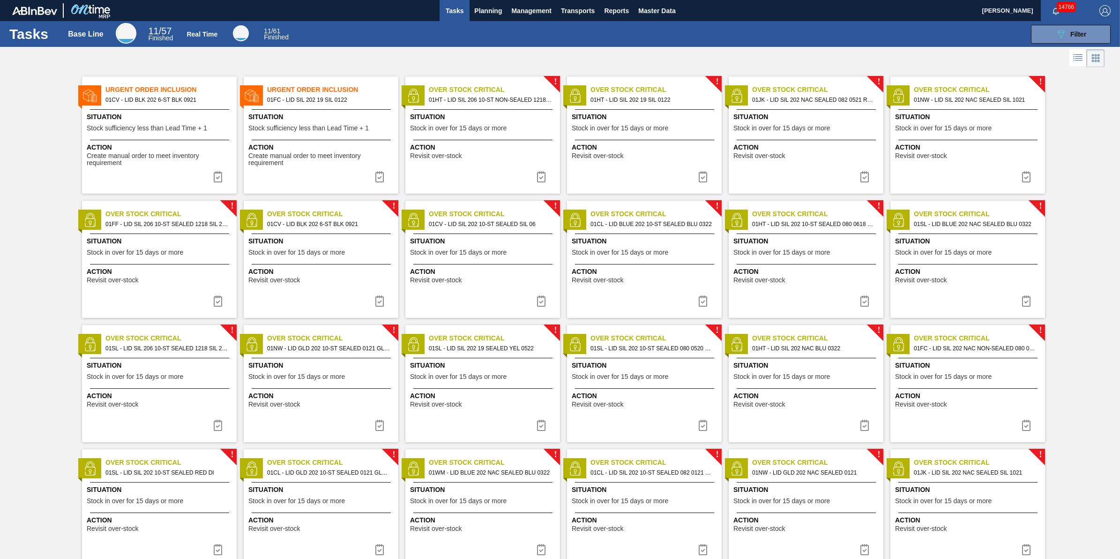
click at [331, 140] on div at bounding box center [321, 140] width 139 height 0
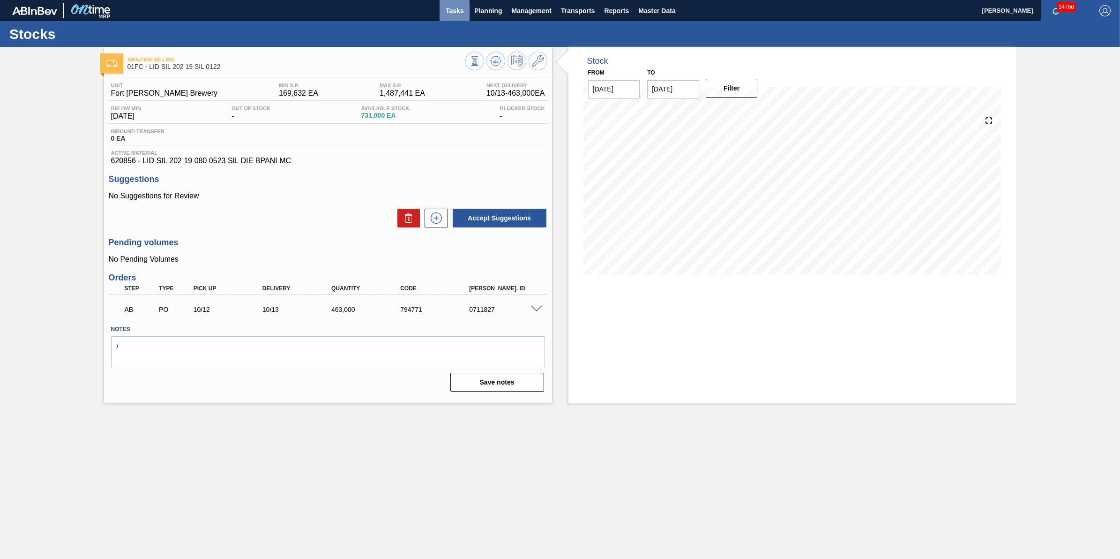
click at [453, 8] on span "Tasks" at bounding box center [454, 10] width 21 height 11
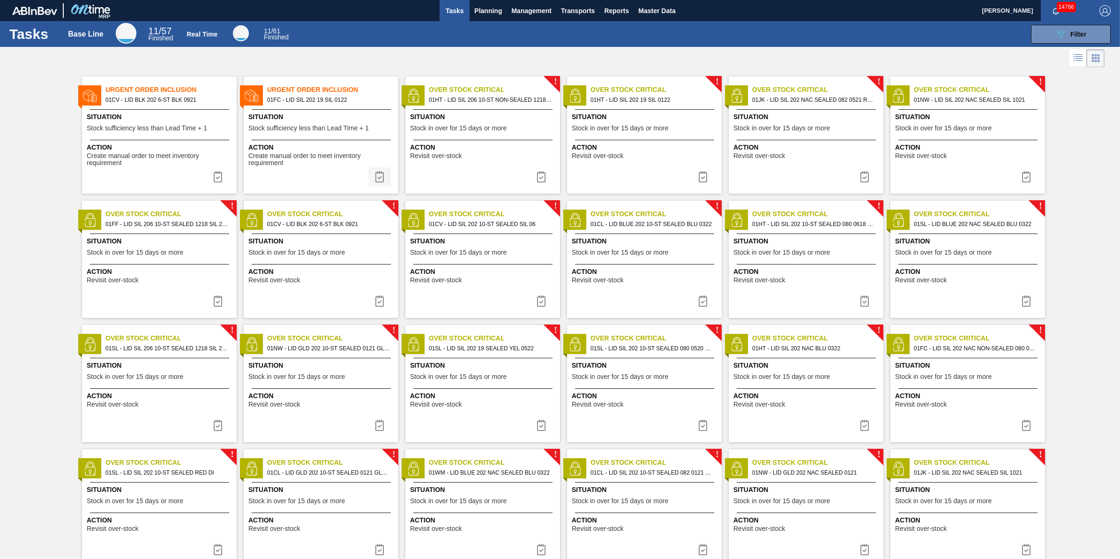
click at [377, 174] on img at bounding box center [379, 176] width 11 height 11
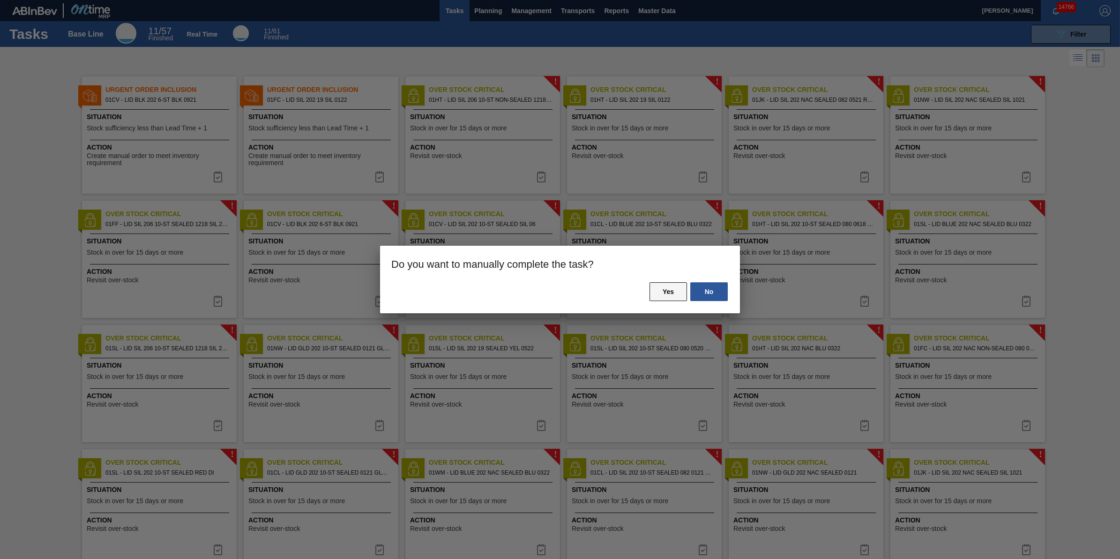
click at [673, 291] on button "Yes" at bounding box center [667, 291] width 37 height 19
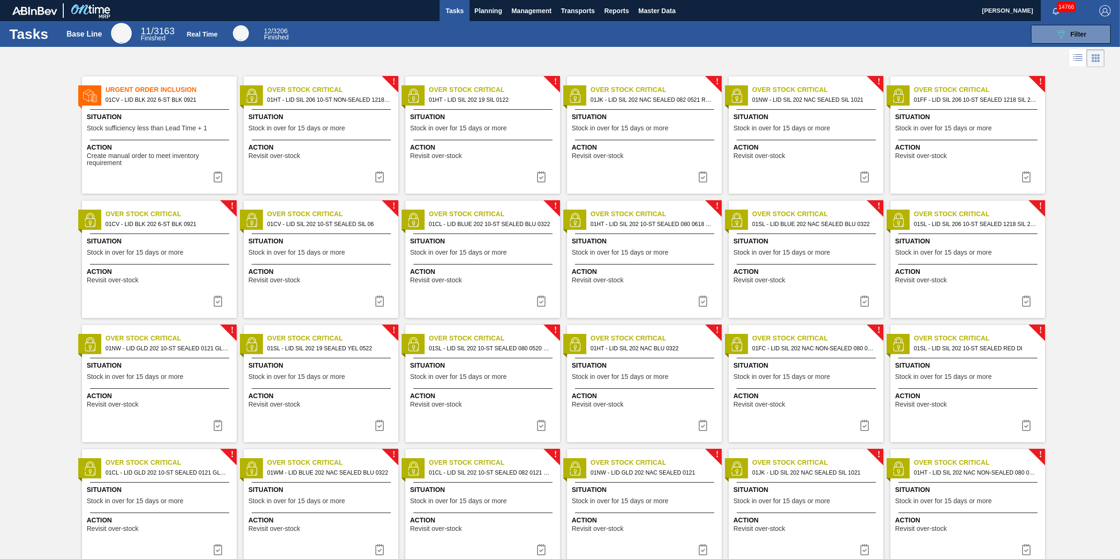
click at [193, 129] on span "Stock sufficiency less than Lead Time + 1" at bounding box center [147, 128] width 120 height 7
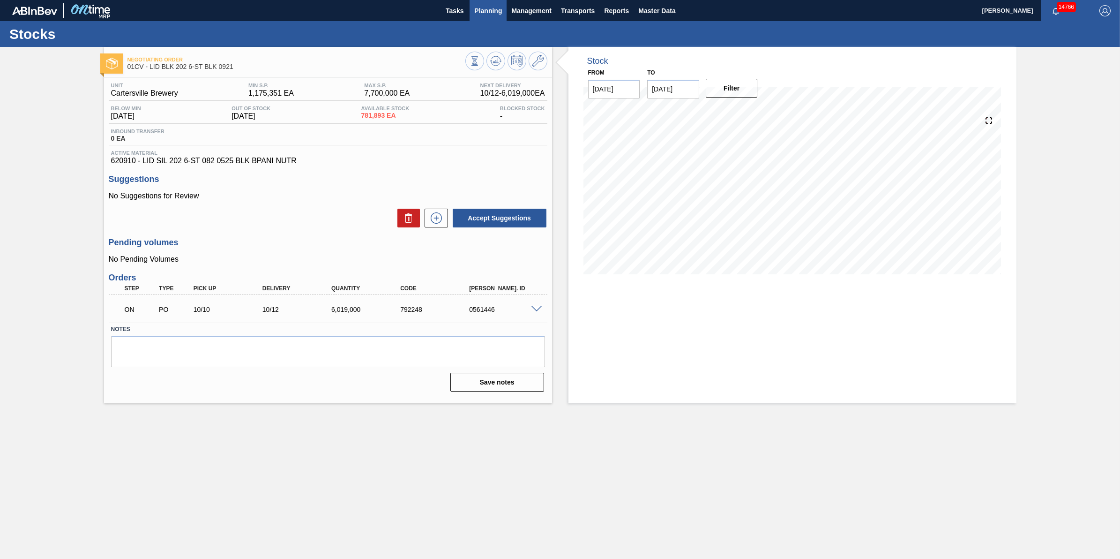
click at [502, 4] on button "Planning" at bounding box center [487, 10] width 37 height 21
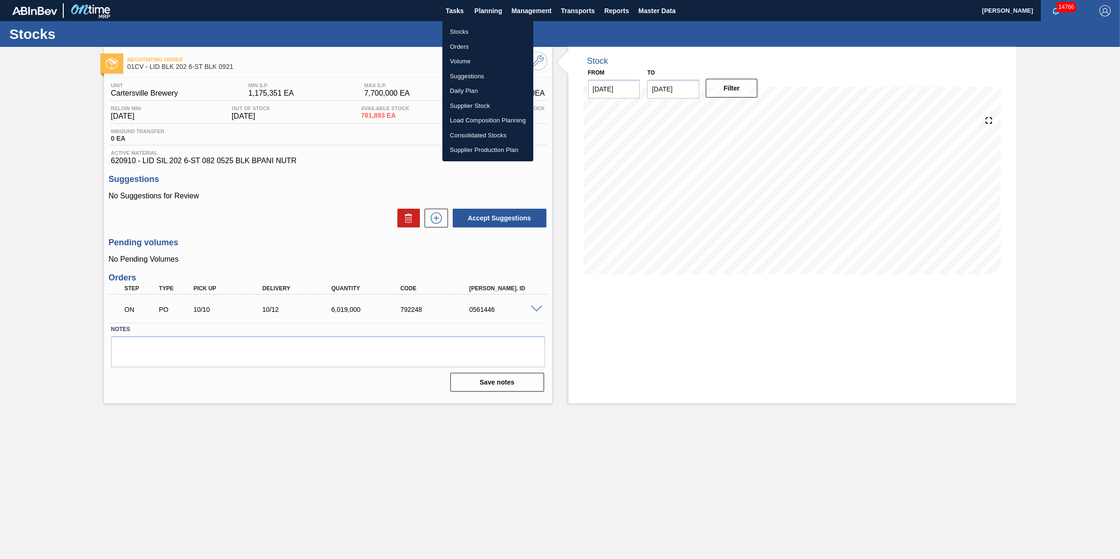
click at [497, 26] on li "Stocks" at bounding box center [487, 31] width 91 height 15
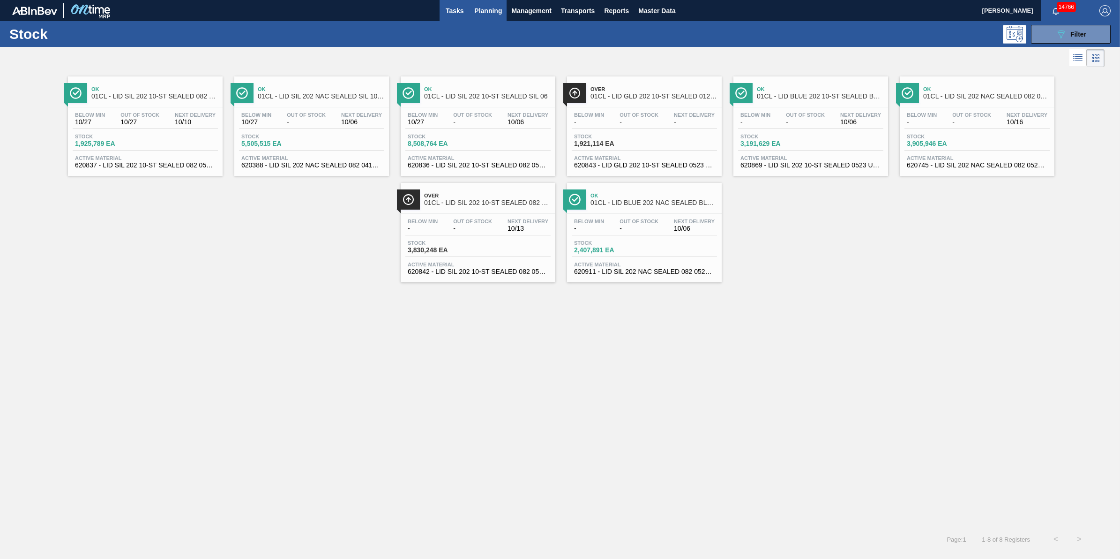
click at [453, 23] on div "Stock 089F7B8B-B2A5-4AFE-B5C0-19BA573D28AC Filter" at bounding box center [560, 34] width 1120 height 26
click at [455, 18] on button "Tasks" at bounding box center [455, 10] width 30 height 21
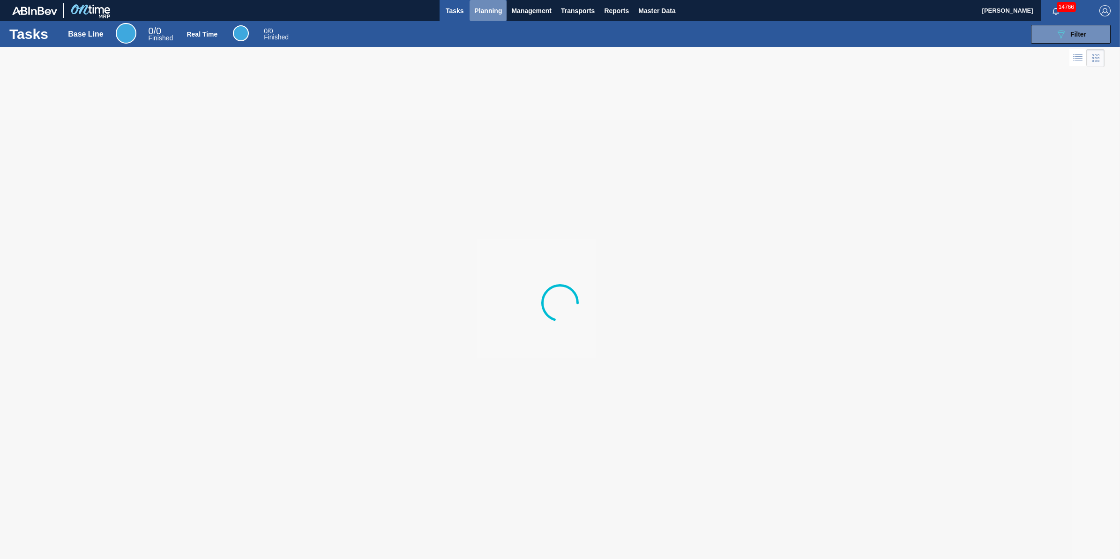
click at [486, 18] on button "Planning" at bounding box center [487, 10] width 37 height 21
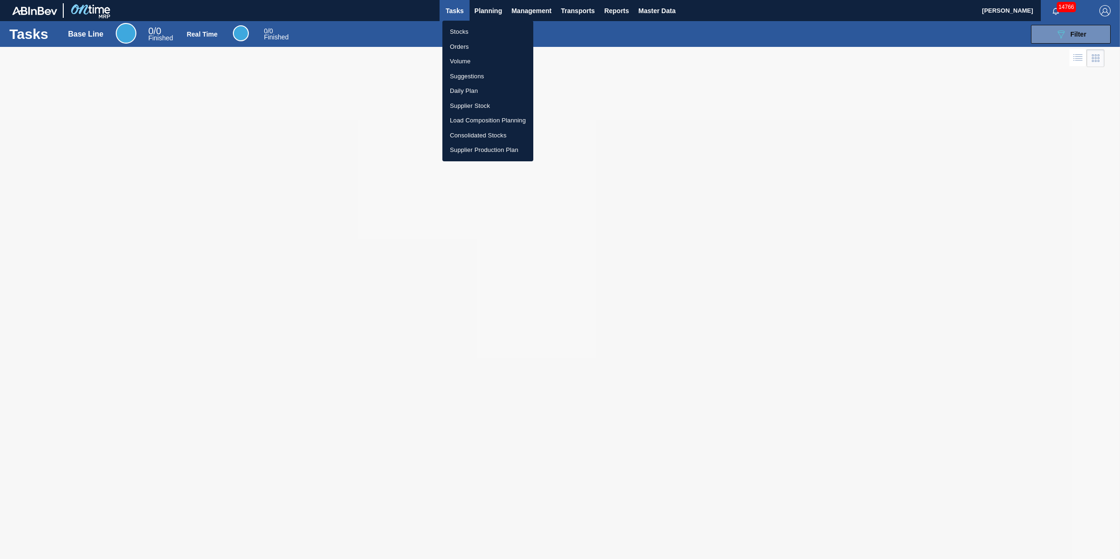
click at [483, 33] on li "Stocks" at bounding box center [487, 31] width 91 height 15
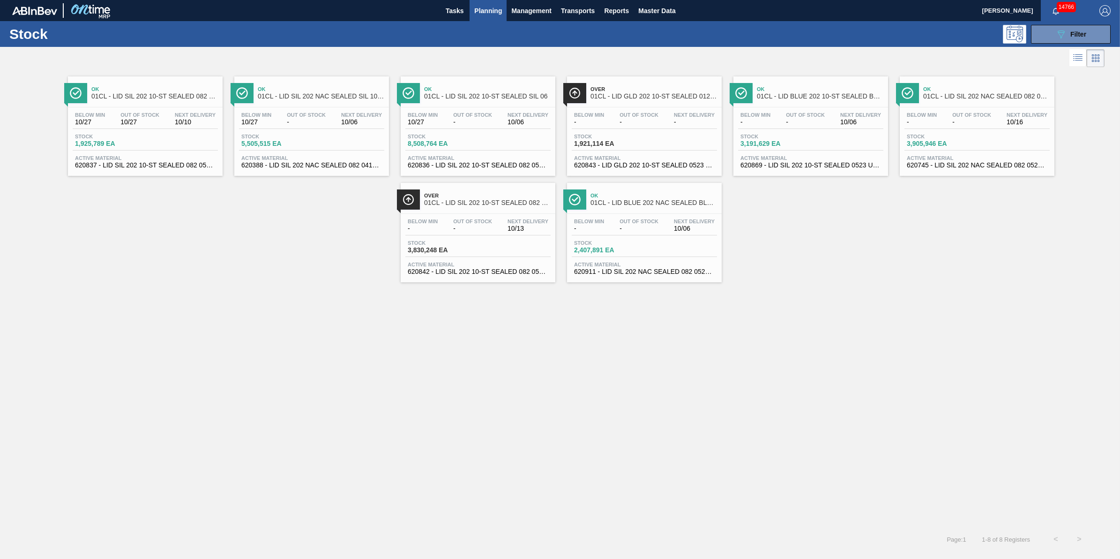
click at [491, 18] on button "Planning" at bounding box center [487, 10] width 37 height 21
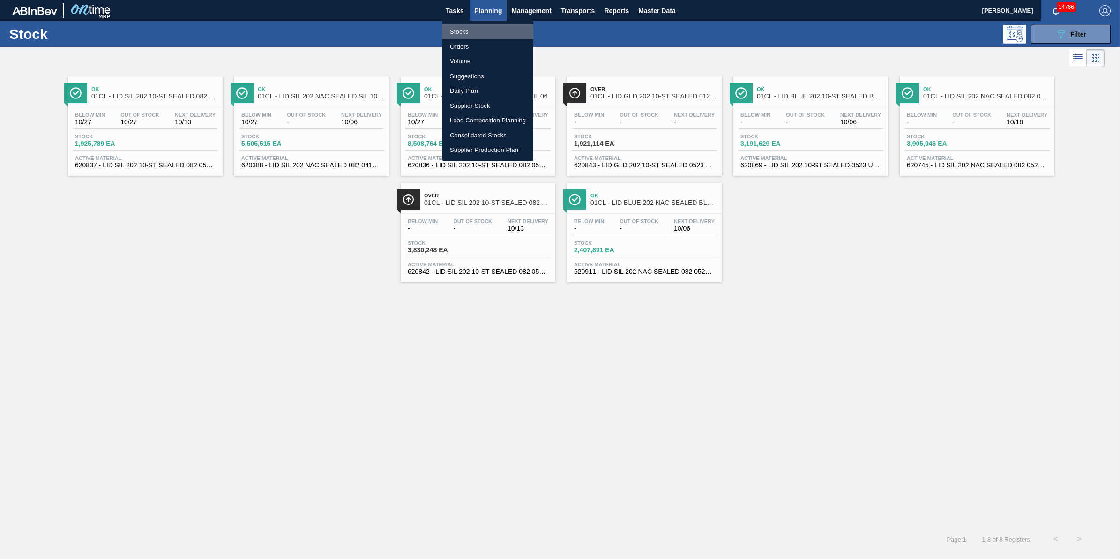
click at [484, 29] on li "Stocks" at bounding box center [487, 31] width 91 height 15
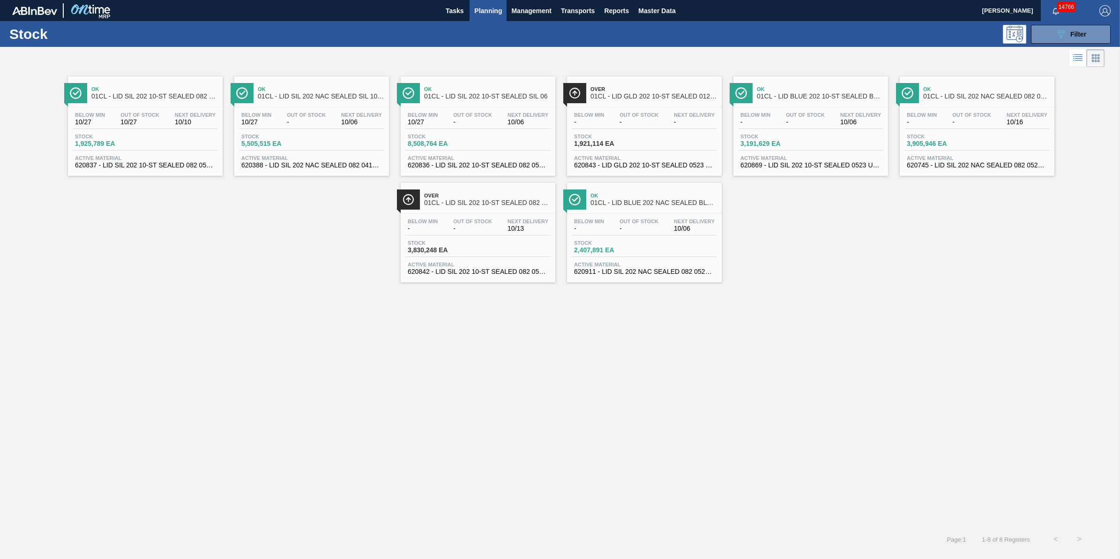
click at [502, 7] on span "Planning" at bounding box center [488, 10] width 28 height 11
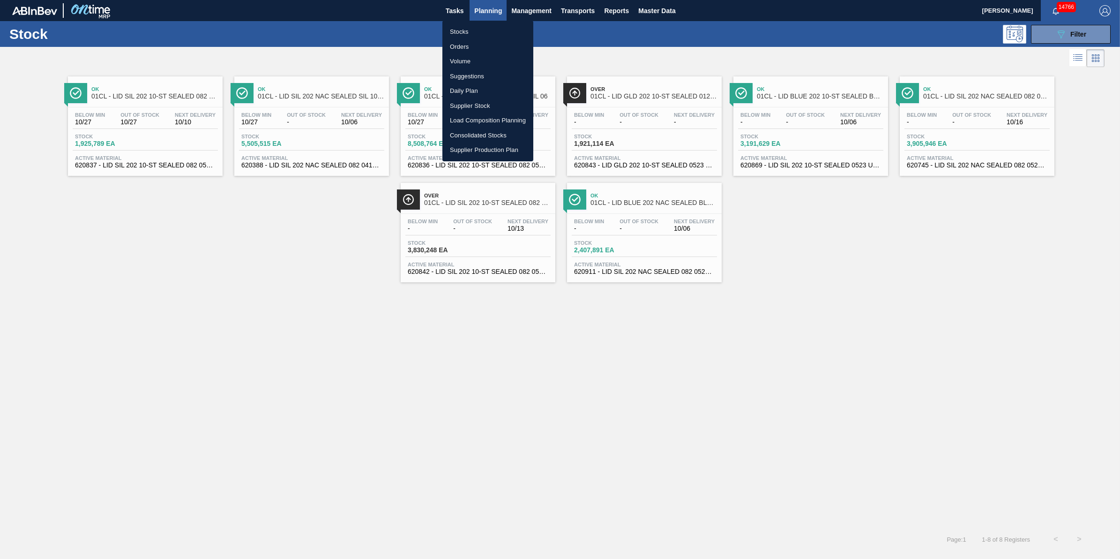
click at [501, 27] on li "Stocks" at bounding box center [487, 31] width 91 height 15
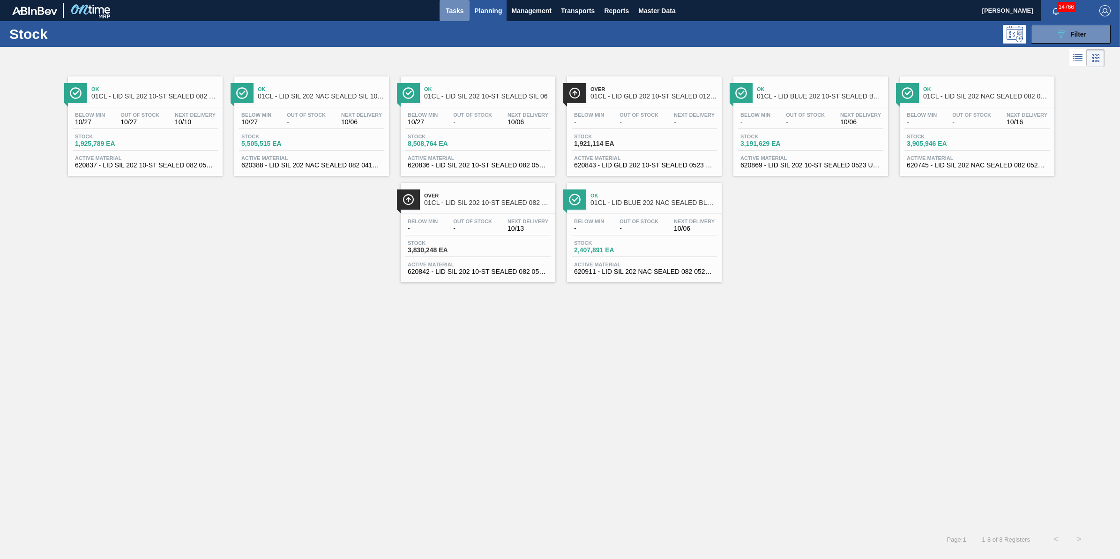
click at [453, 8] on span "Tasks" at bounding box center [454, 10] width 21 height 11
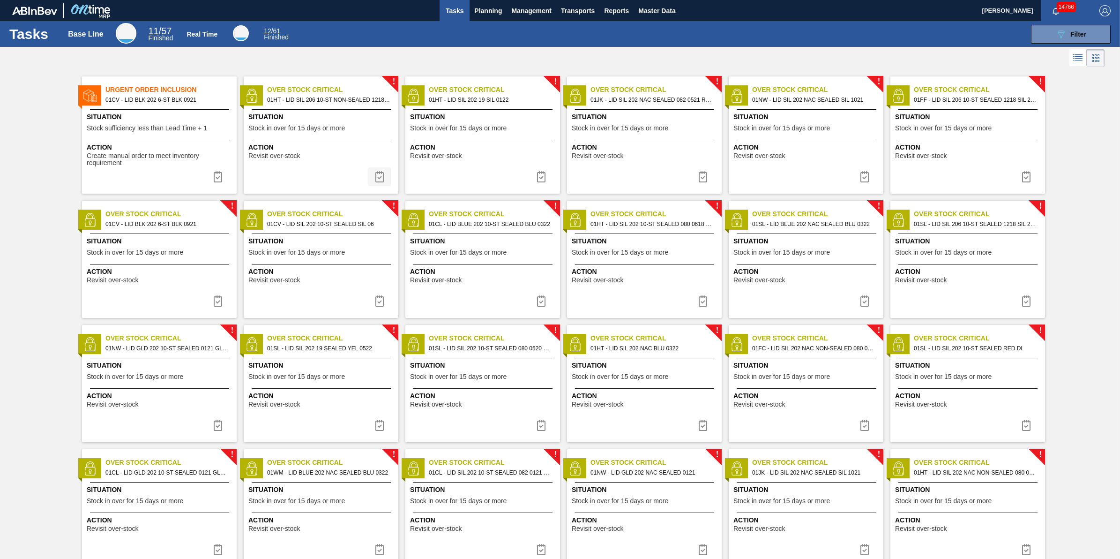
click at [380, 176] on img at bounding box center [379, 176] width 11 height 11
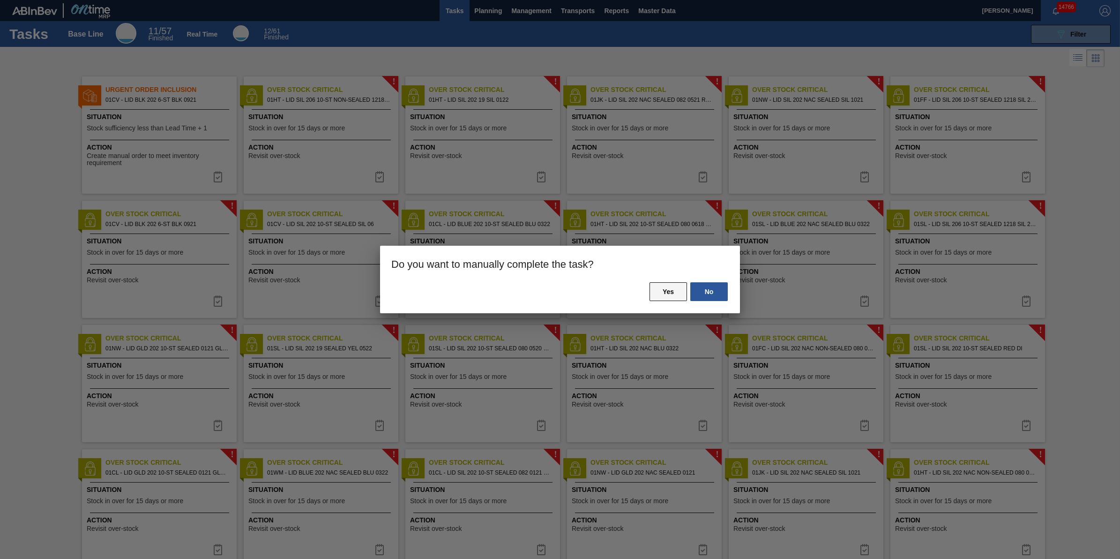
click at [668, 289] on button "Yes" at bounding box center [667, 291] width 37 height 19
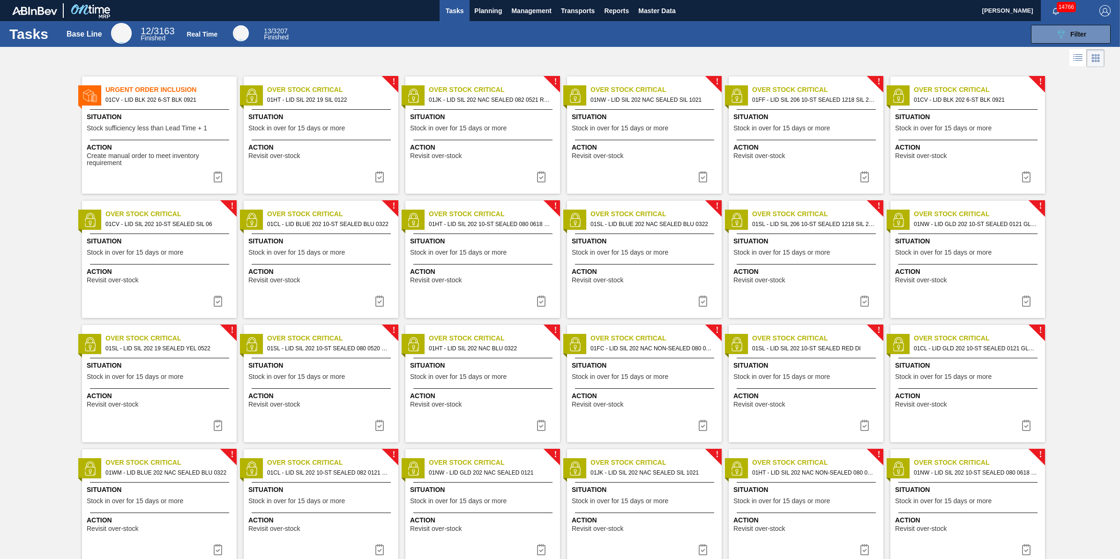
click at [385, 176] on button at bounding box center [379, 176] width 22 height 19
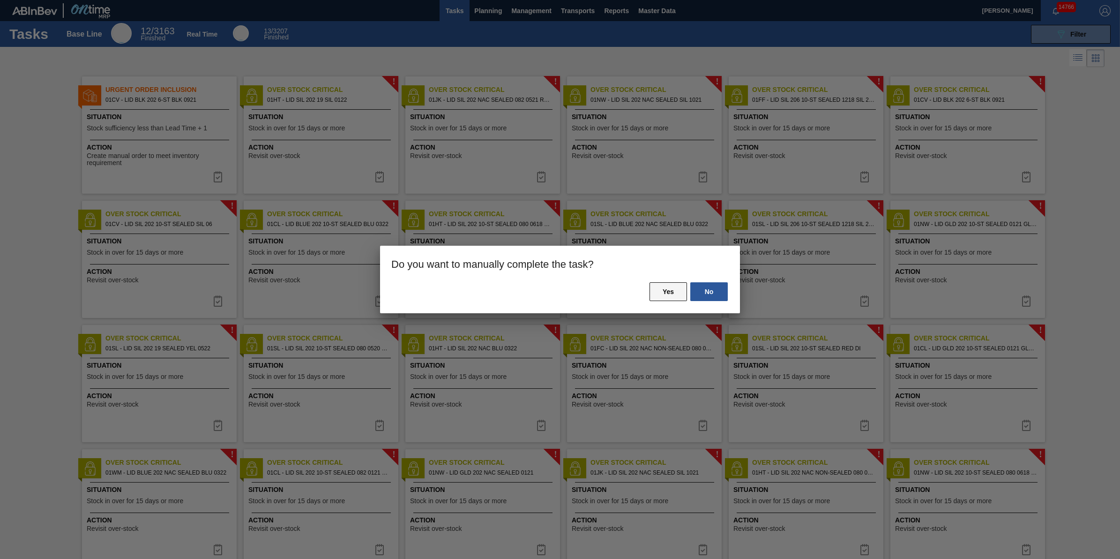
click at [666, 291] on button "Yes" at bounding box center [667, 291] width 37 height 19
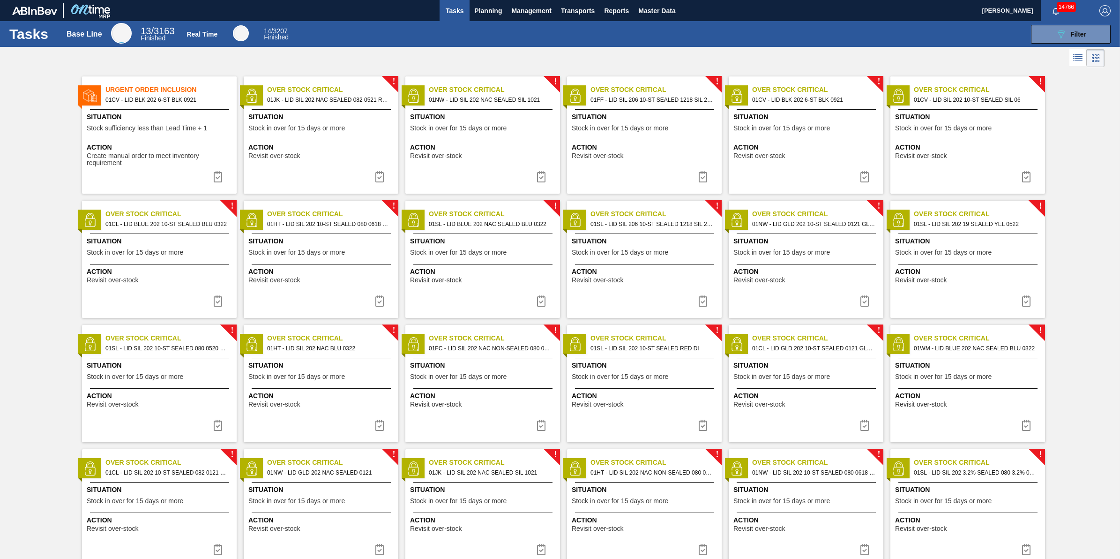
click at [380, 181] on img at bounding box center [379, 176] width 11 height 11
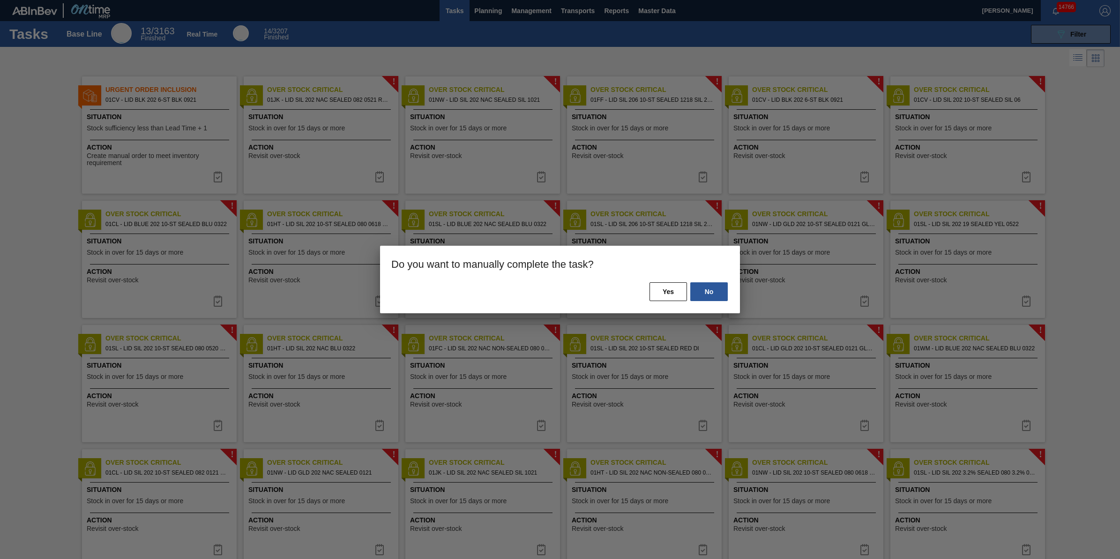
click at [661, 301] on div "No Yes" at bounding box center [560, 297] width 360 height 32
click at [662, 299] on button "Yes" at bounding box center [667, 291] width 37 height 19
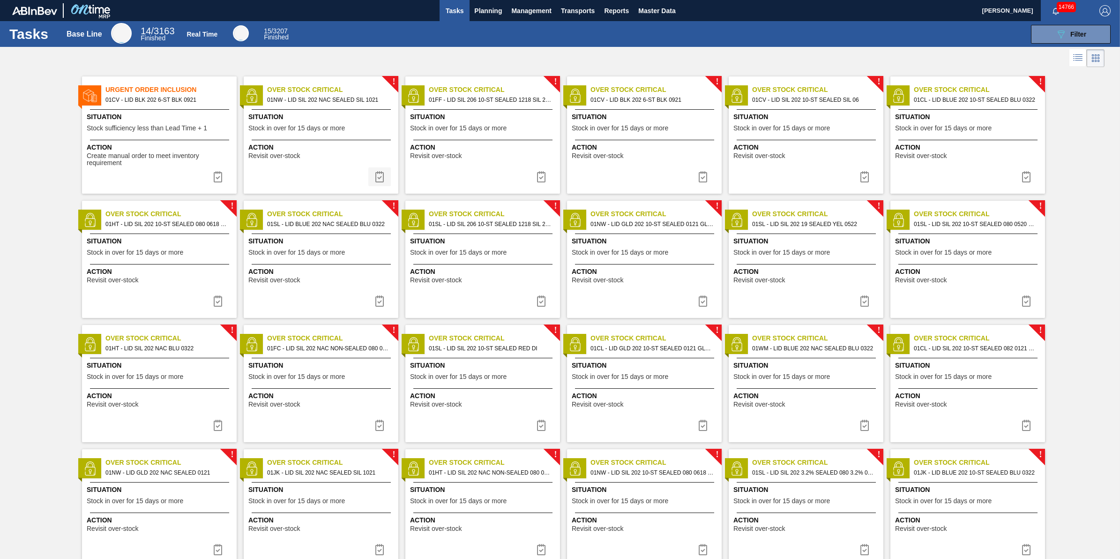
click at [377, 179] on img at bounding box center [379, 176] width 11 height 11
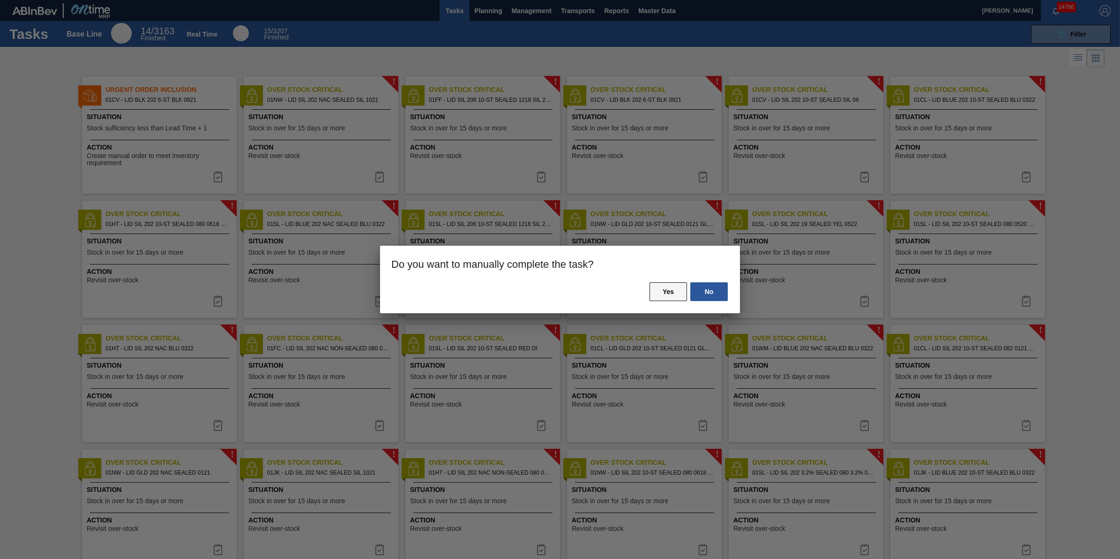
click at [666, 297] on button "Yes" at bounding box center [667, 291] width 37 height 19
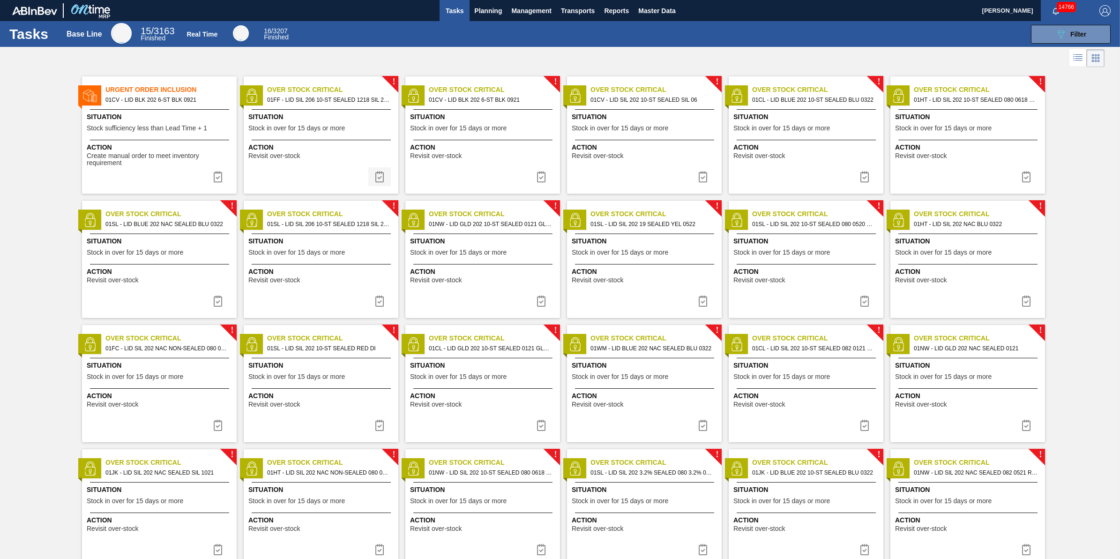
click at [382, 181] on img at bounding box center [379, 176] width 11 height 11
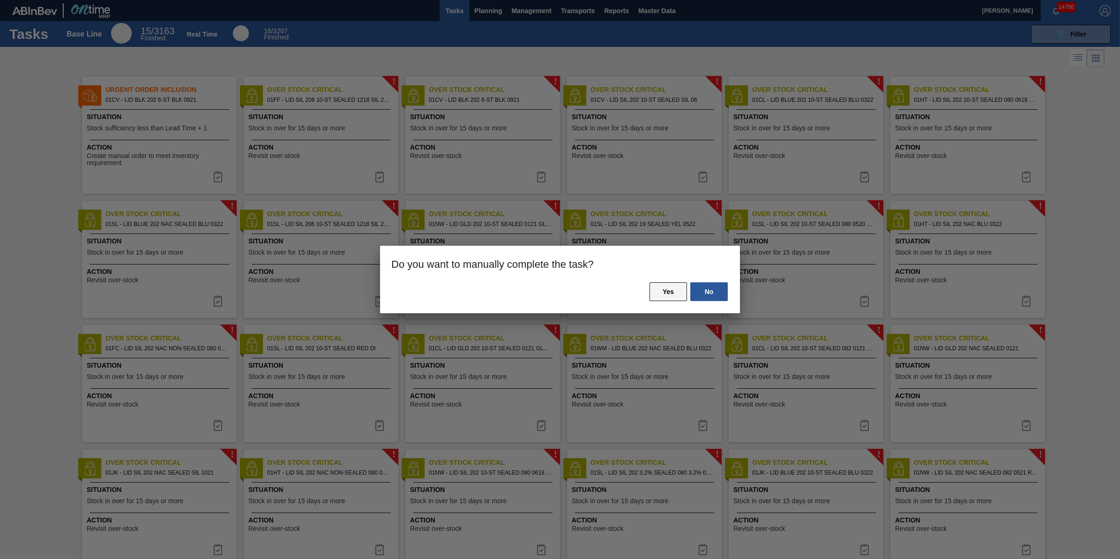
click at [663, 292] on button "Yes" at bounding box center [667, 291] width 37 height 19
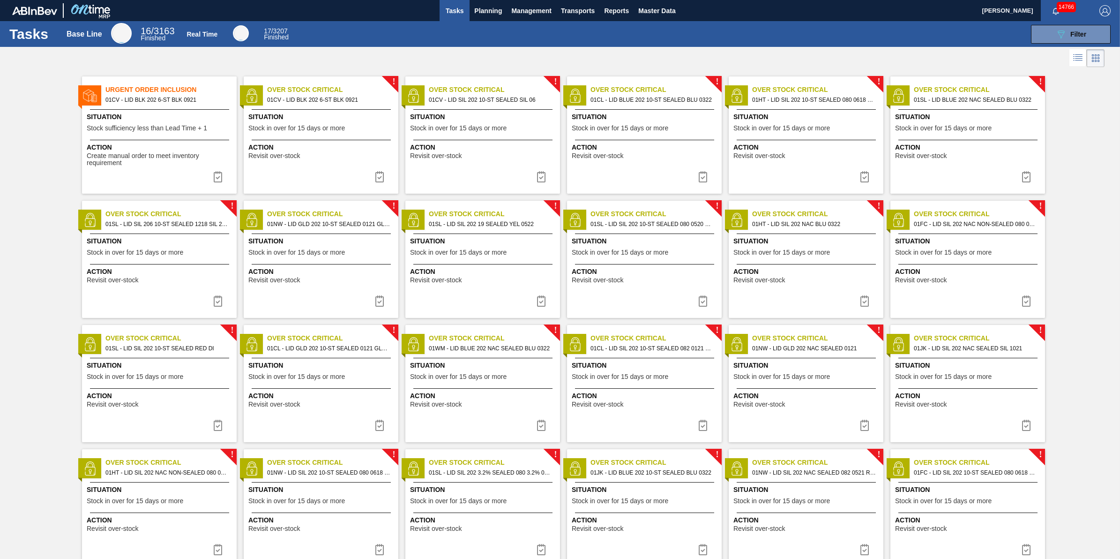
click at [379, 177] on img at bounding box center [379, 176] width 11 height 11
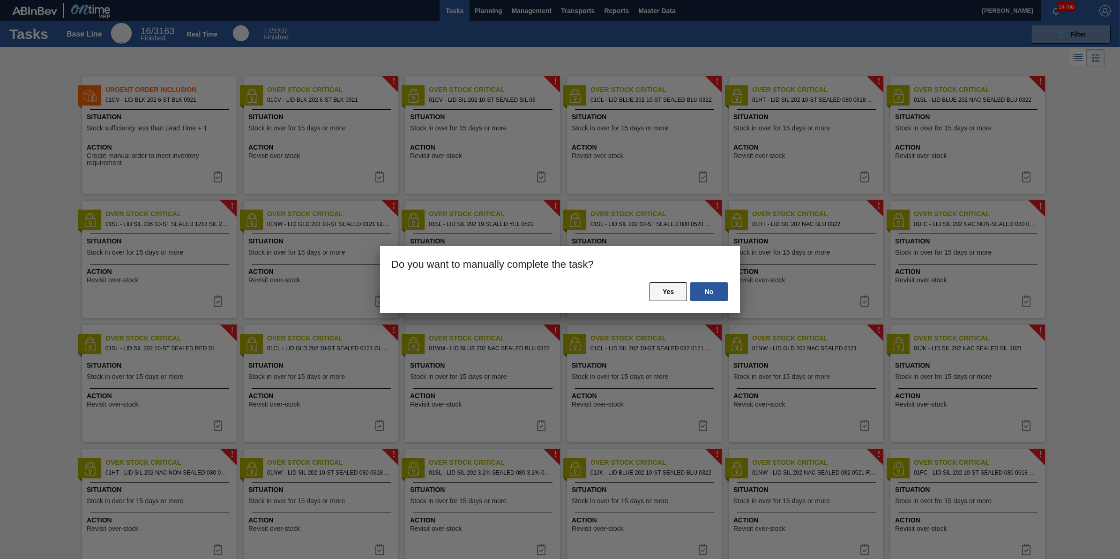
click at [657, 286] on button "Yes" at bounding box center [667, 291] width 37 height 19
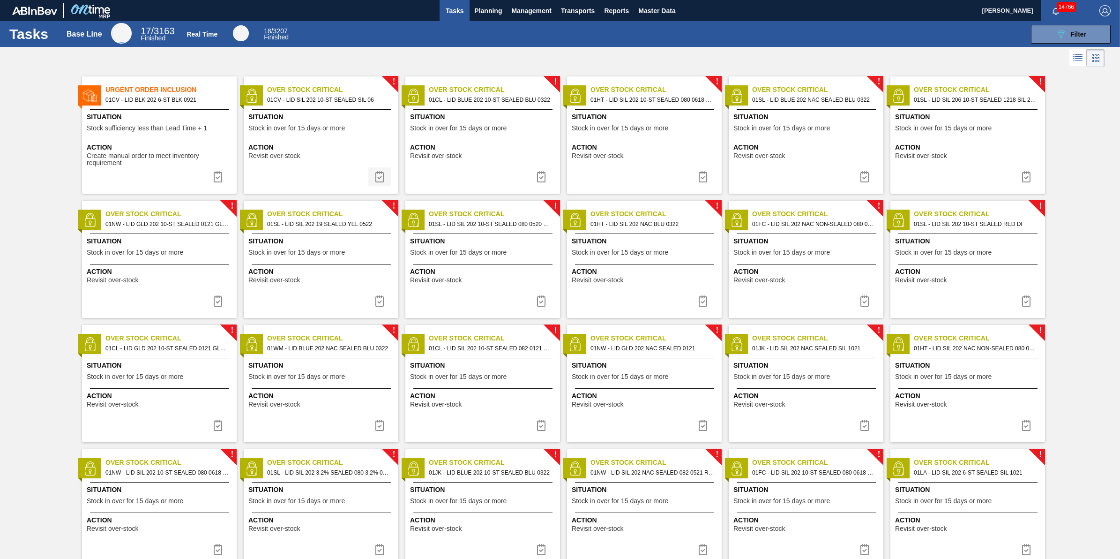
click at [379, 177] on img at bounding box center [379, 176] width 11 height 11
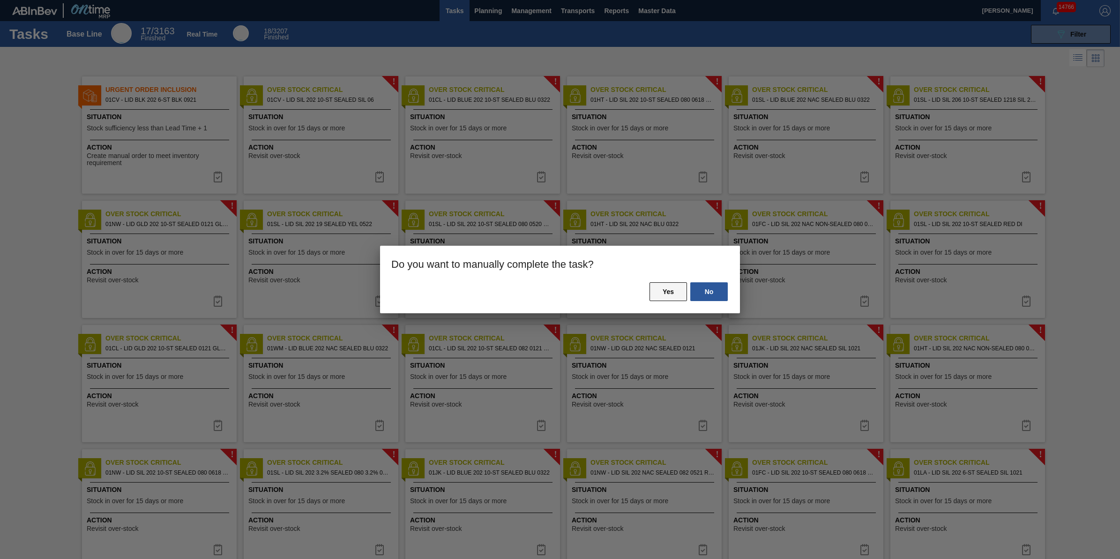
click at [654, 287] on button "Yes" at bounding box center [667, 291] width 37 height 19
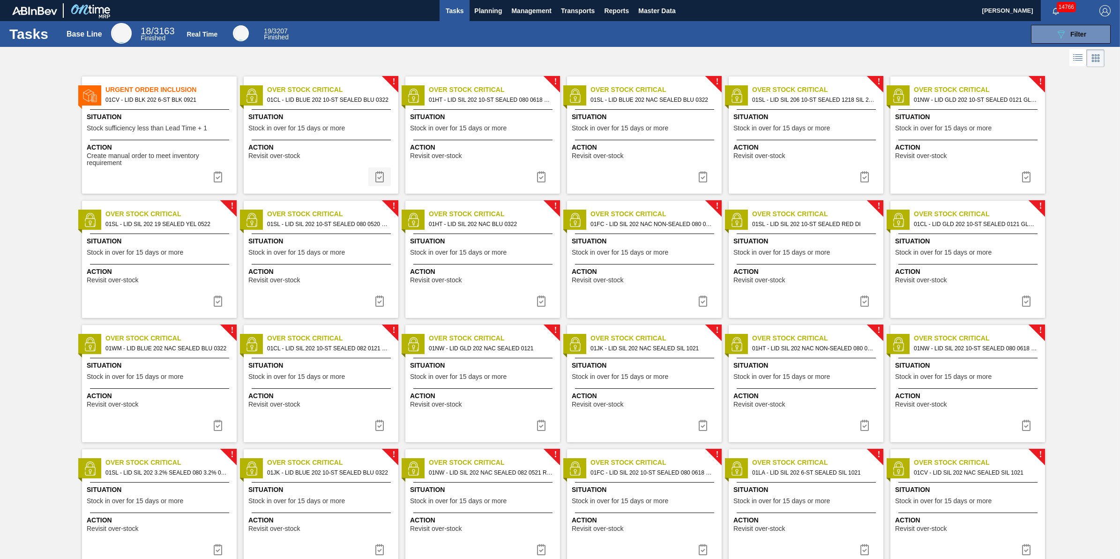
click at [380, 173] on img at bounding box center [379, 176] width 11 height 11
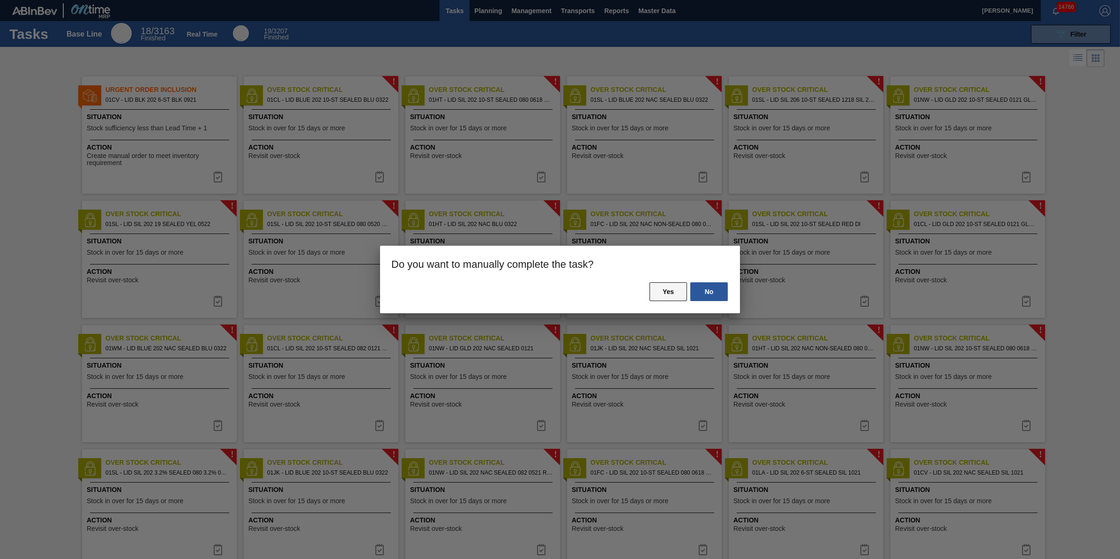
click at [671, 292] on button "Yes" at bounding box center [667, 291] width 37 height 19
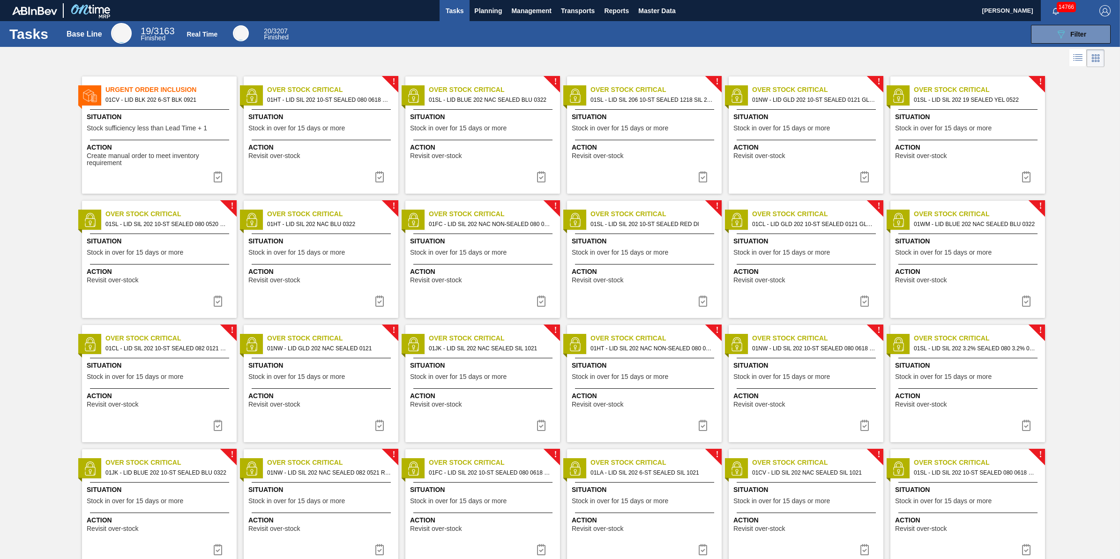
drag, startPoint x: 380, startPoint y: 183, endPoint x: 403, endPoint y: 185, distance: 23.5
click at [380, 183] on button at bounding box center [379, 176] width 22 height 19
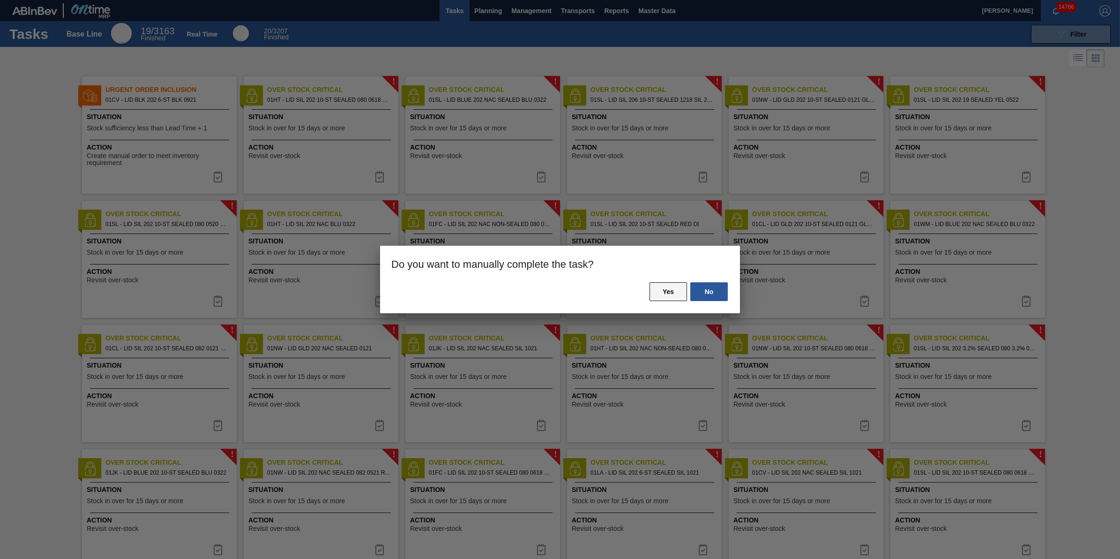
click at [661, 294] on button "Yes" at bounding box center [667, 291] width 37 height 19
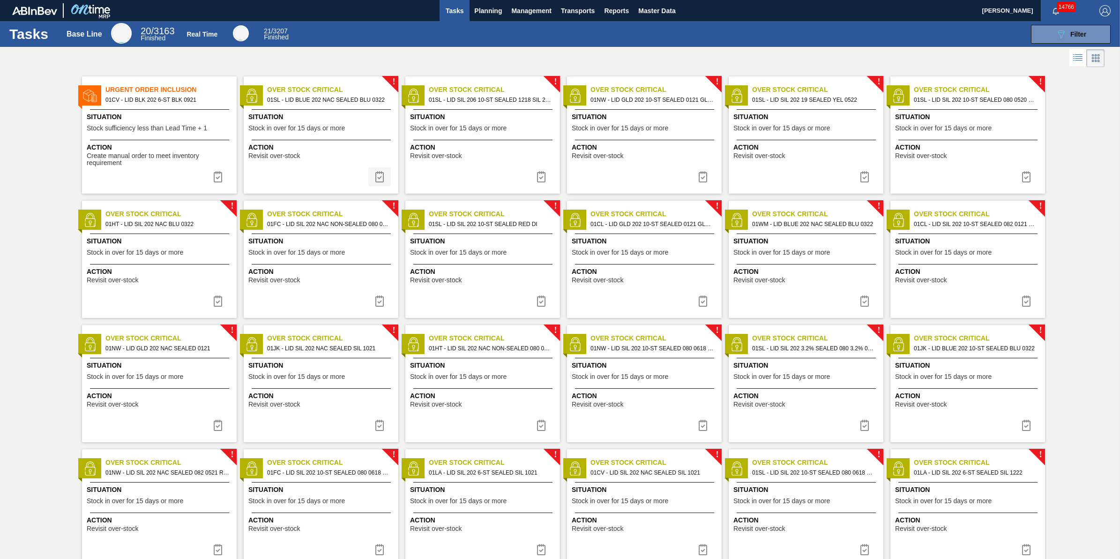
click at [380, 173] on img at bounding box center [379, 176] width 11 height 11
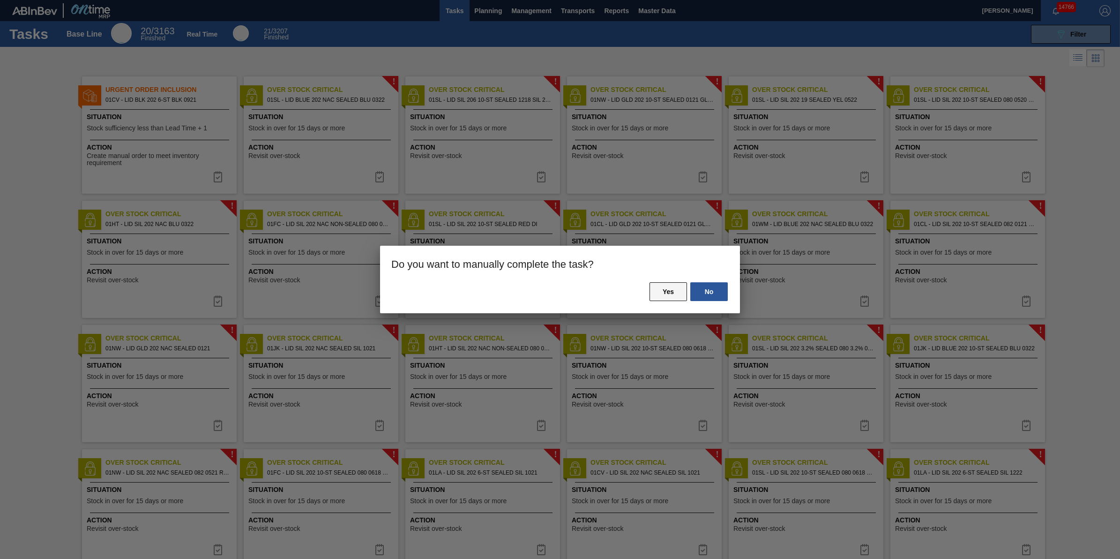
click at [661, 287] on button "Yes" at bounding box center [667, 291] width 37 height 19
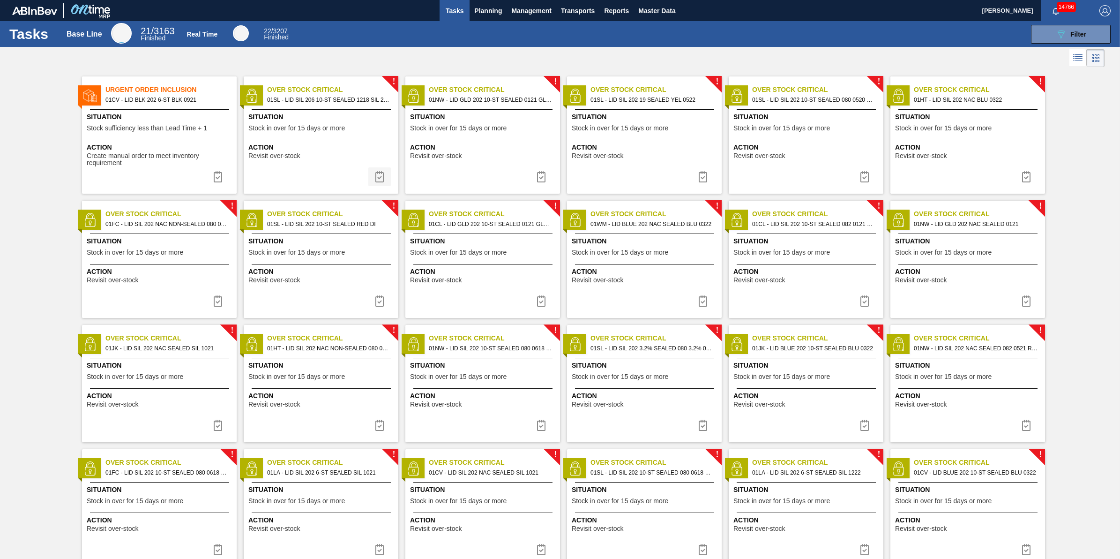
click at [383, 181] on img at bounding box center [379, 176] width 11 height 11
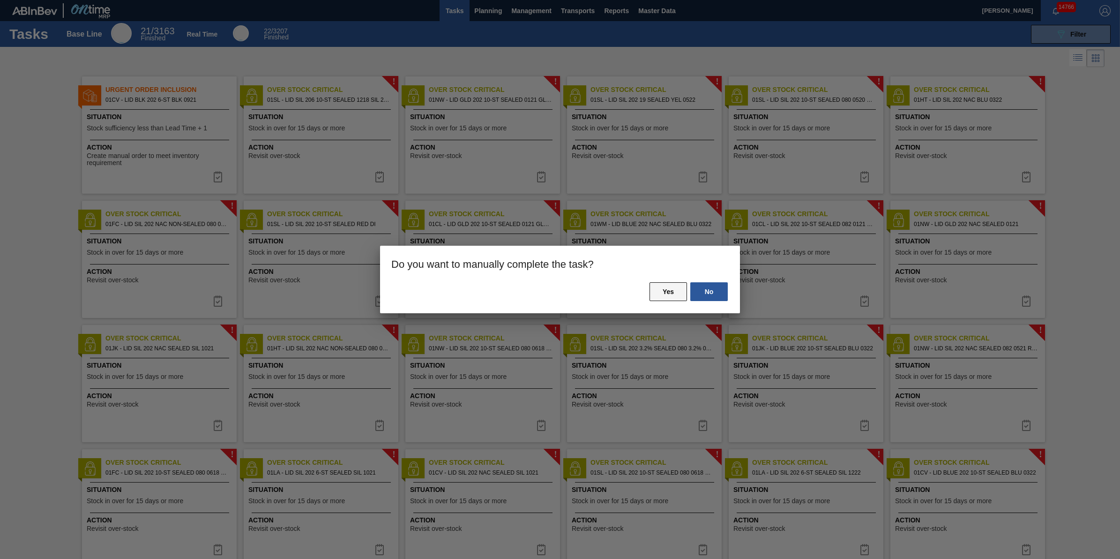
click at [671, 287] on button "Yes" at bounding box center [667, 291] width 37 height 19
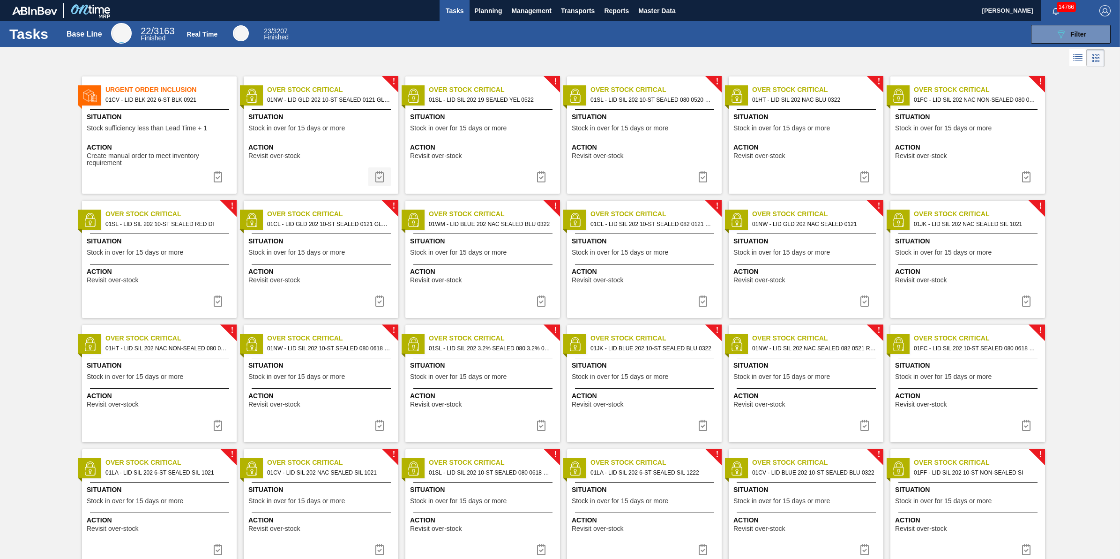
click at [374, 179] on img at bounding box center [379, 176] width 11 height 11
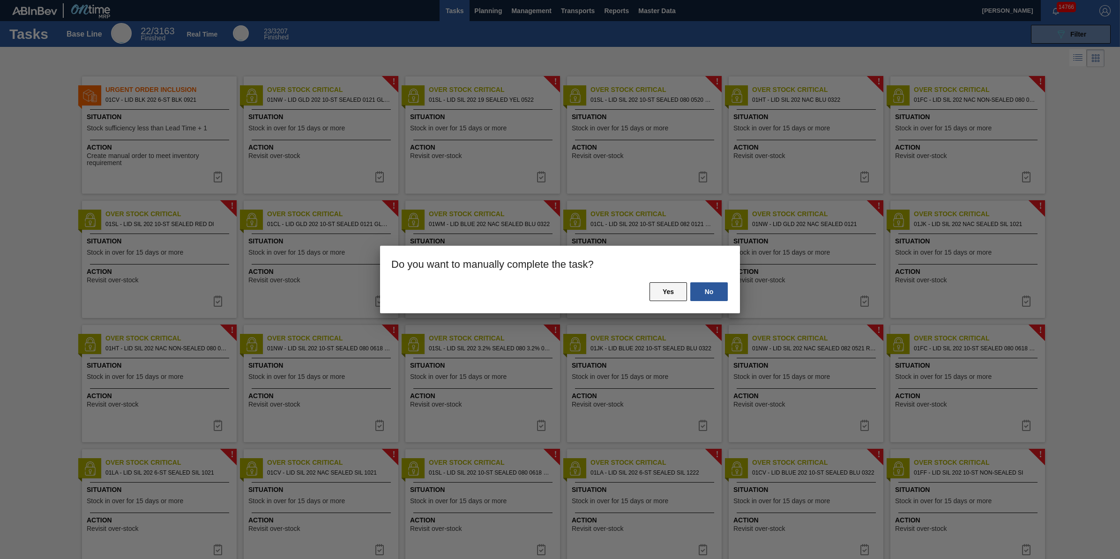
click at [658, 296] on button "Yes" at bounding box center [667, 291] width 37 height 19
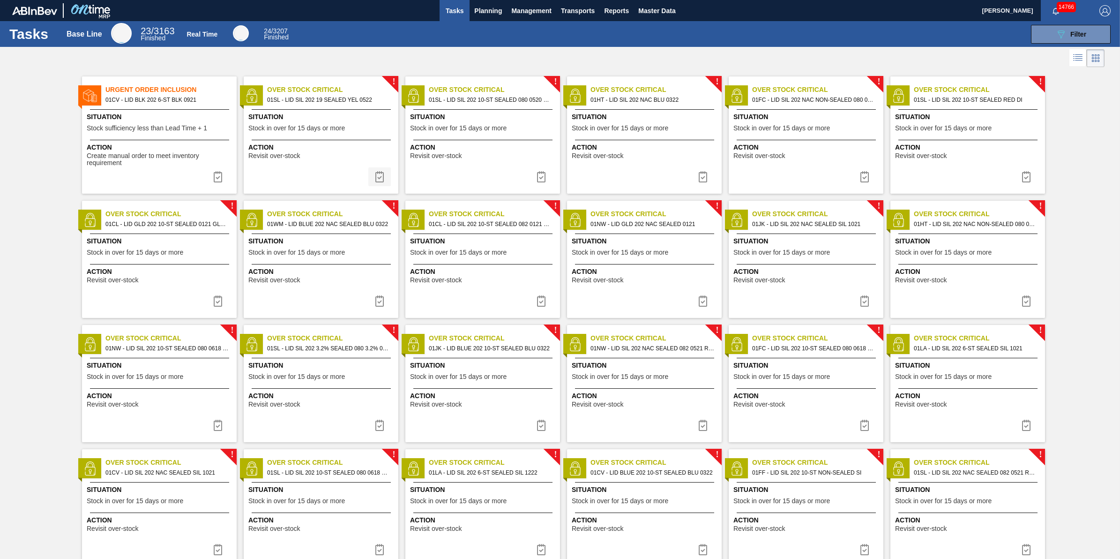
click at [382, 177] on img at bounding box center [379, 176] width 11 height 11
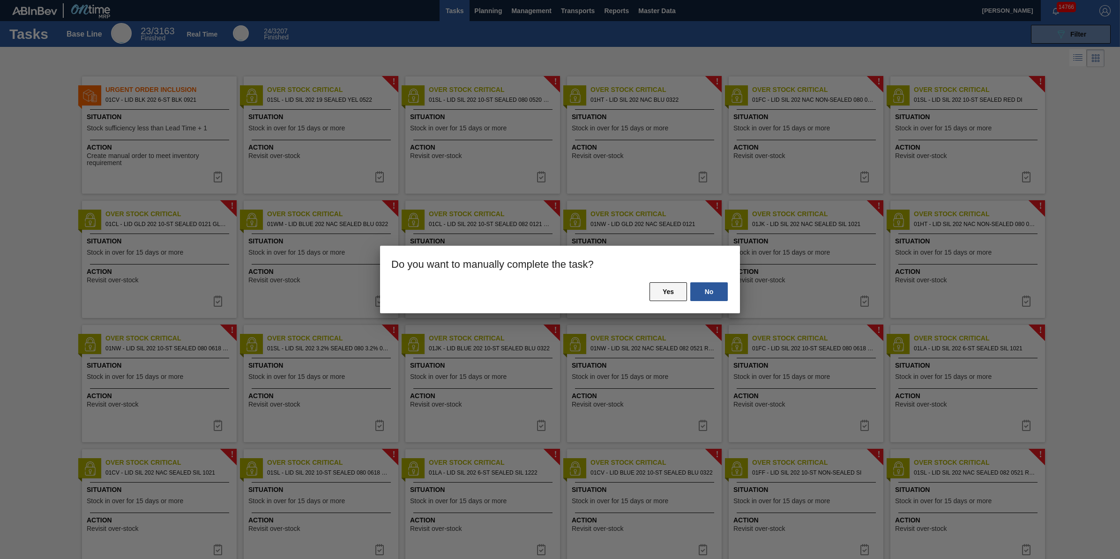
click at [671, 295] on button "Yes" at bounding box center [667, 291] width 37 height 19
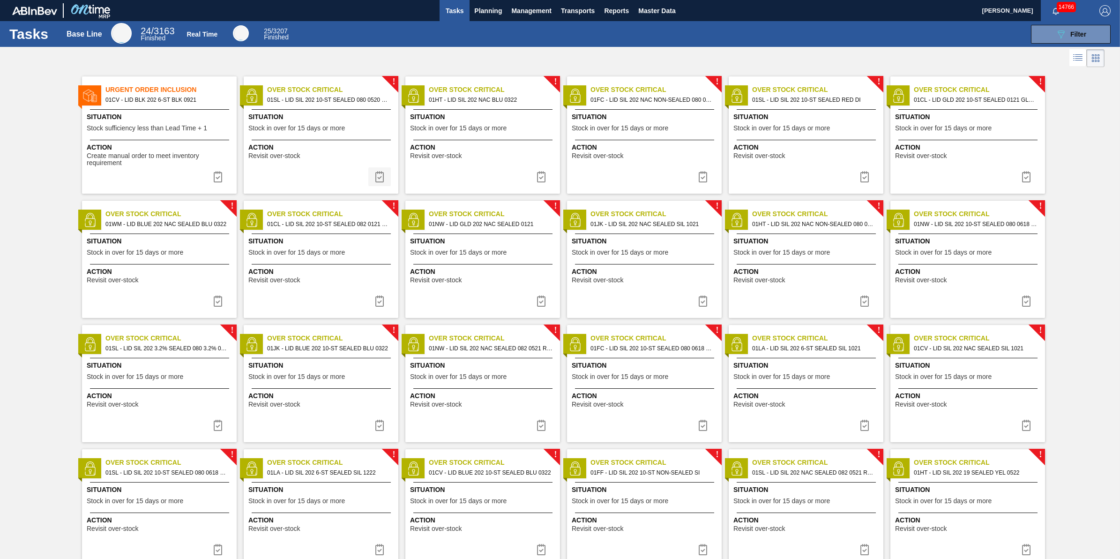
click at [376, 180] on img at bounding box center [379, 176] width 11 height 11
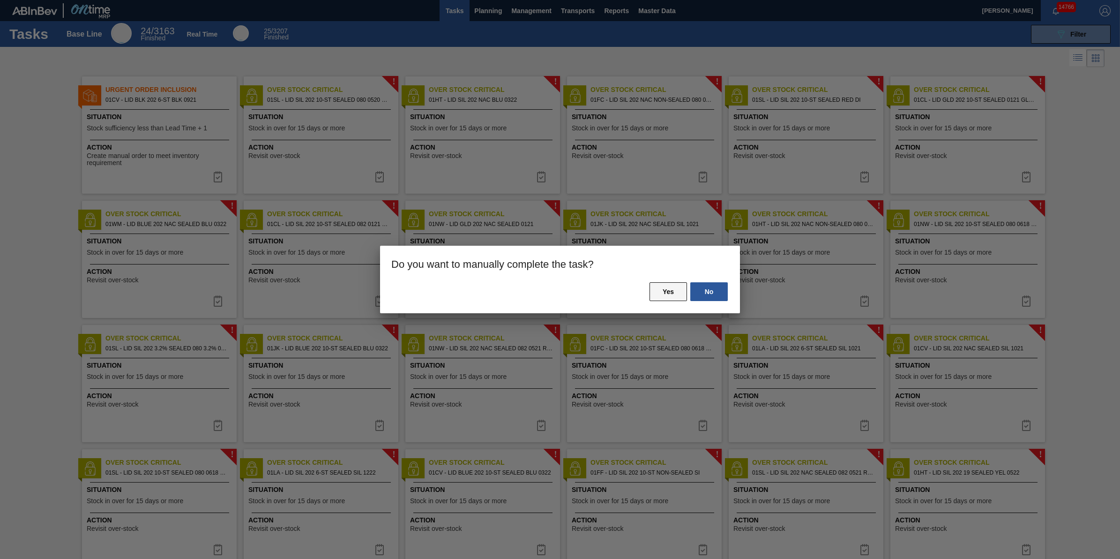
click at [662, 296] on button "Yes" at bounding box center [667, 291] width 37 height 19
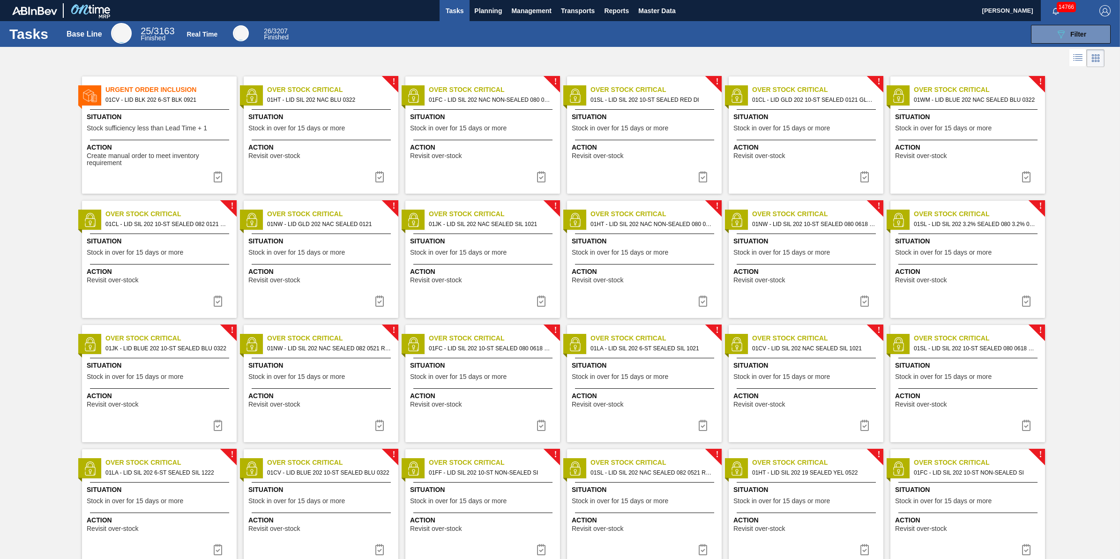
click at [374, 180] on img at bounding box center [379, 176] width 11 height 11
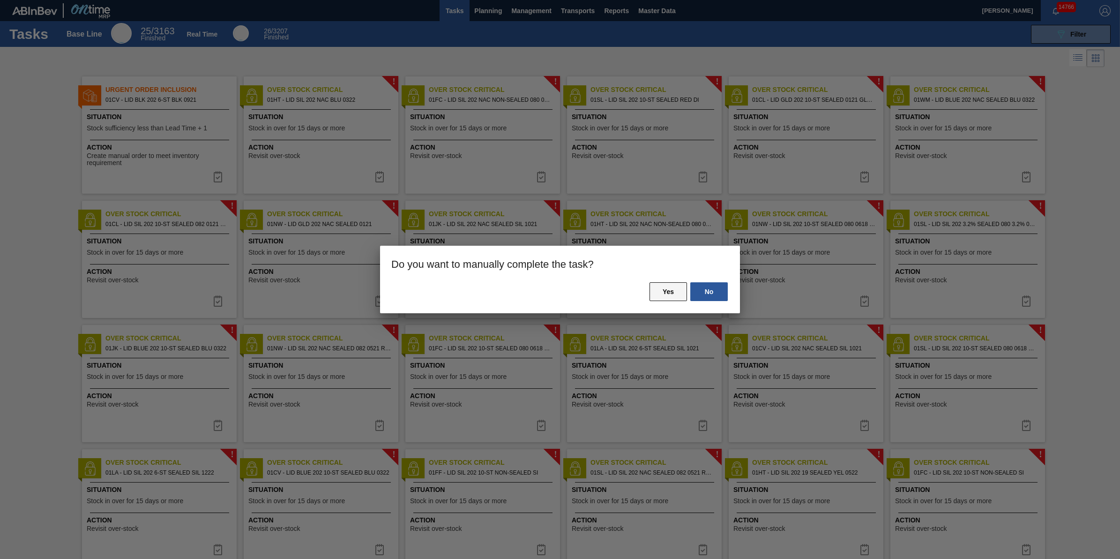
click at [666, 291] on button "Yes" at bounding box center [667, 291] width 37 height 19
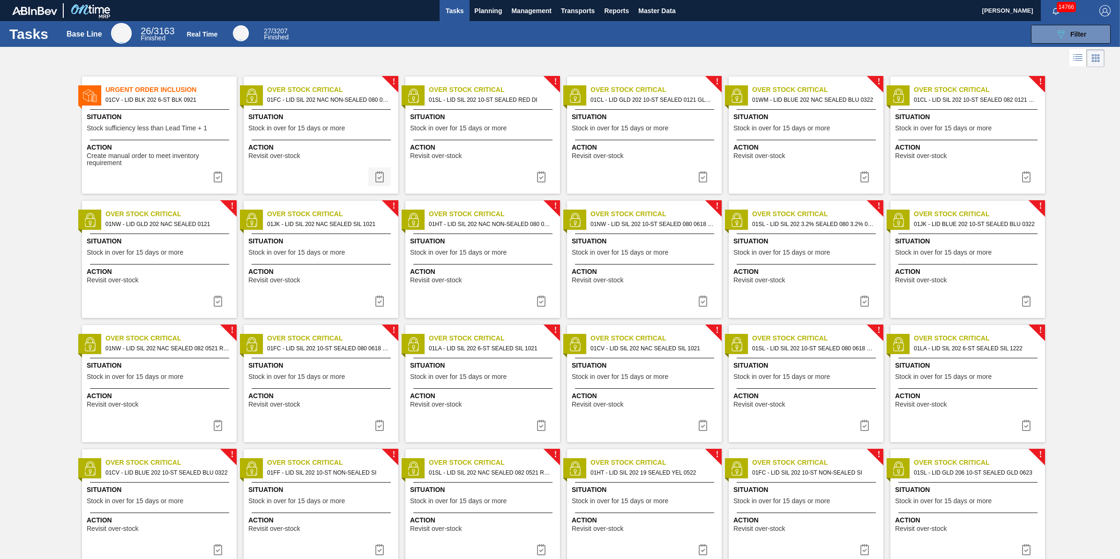
click at [383, 174] on img at bounding box center [379, 176] width 11 height 11
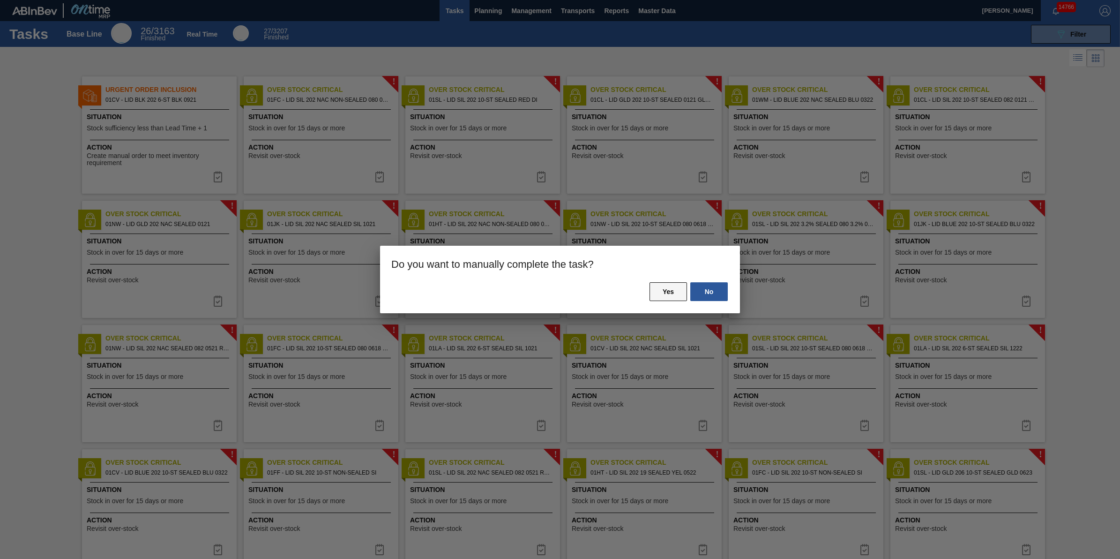
click at [662, 284] on button "Yes" at bounding box center [667, 291] width 37 height 19
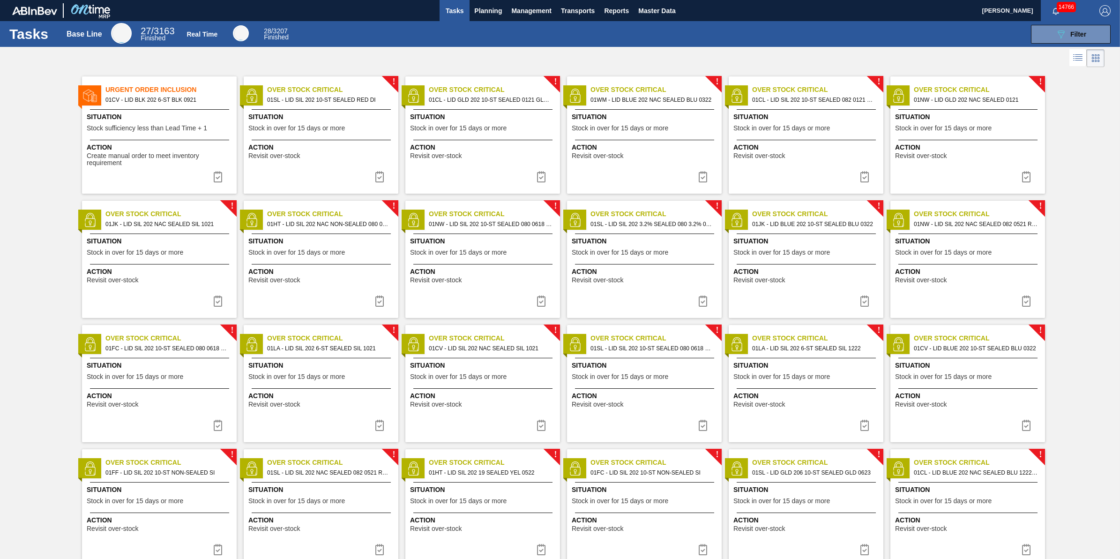
drag, startPoint x: 383, startPoint y: 175, endPoint x: 402, endPoint y: 177, distance: 18.9
click at [383, 176] on img at bounding box center [379, 176] width 11 height 11
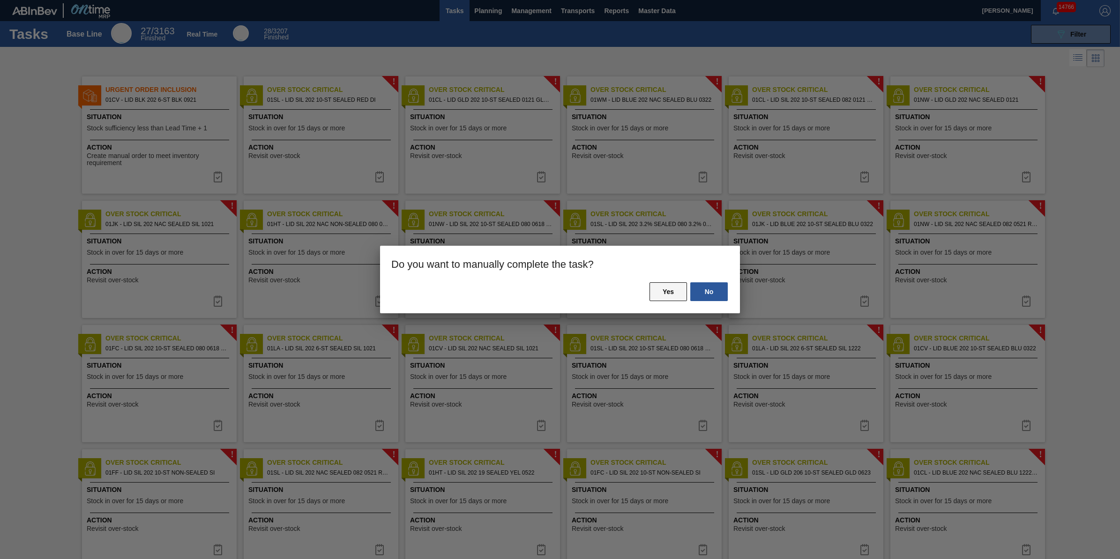
click at [653, 297] on button "Yes" at bounding box center [667, 291] width 37 height 19
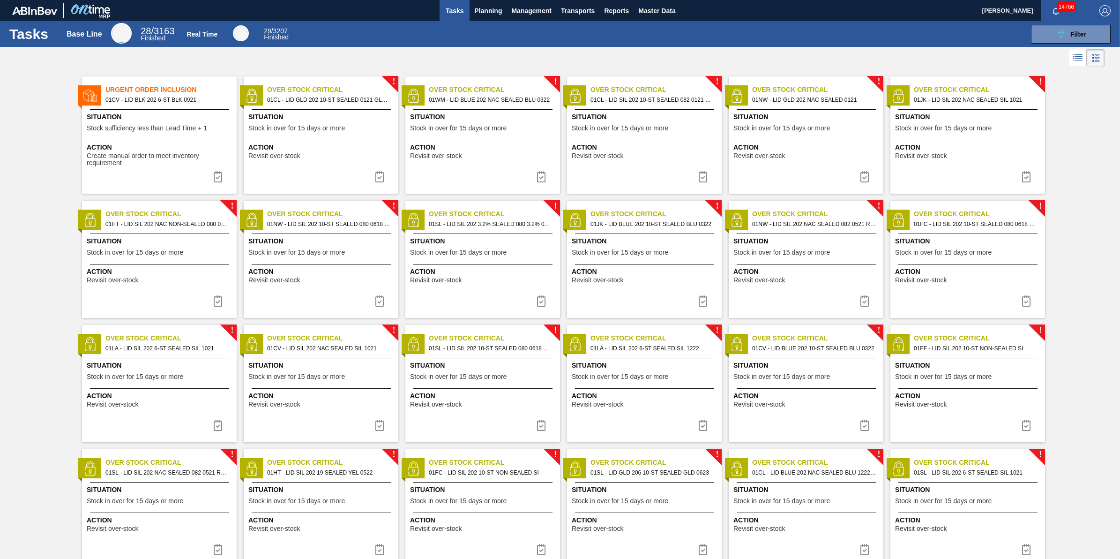
click at [379, 184] on button at bounding box center [379, 176] width 22 height 19
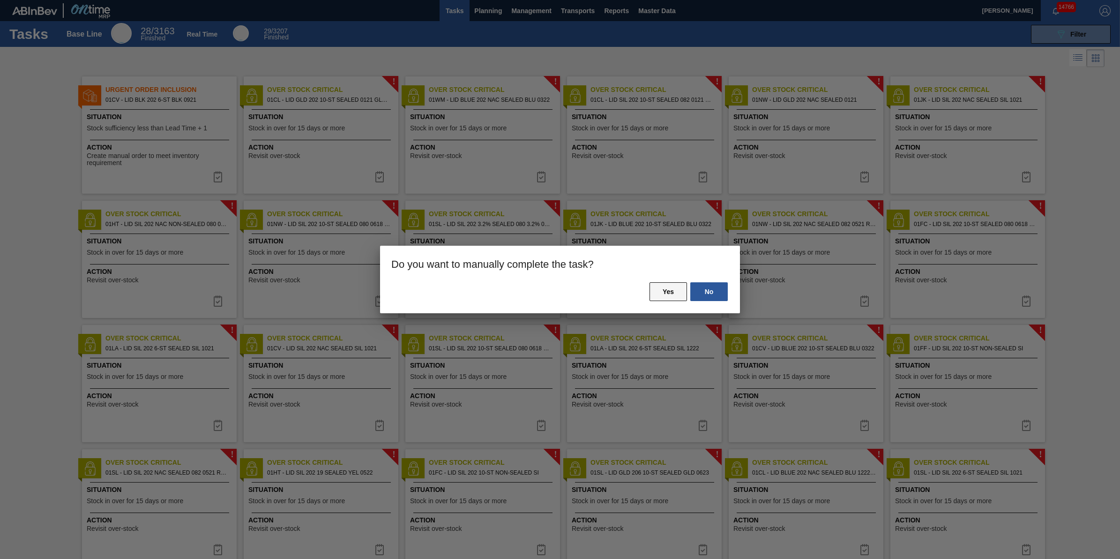
click at [654, 299] on button "Yes" at bounding box center [667, 291] width 37 height 19
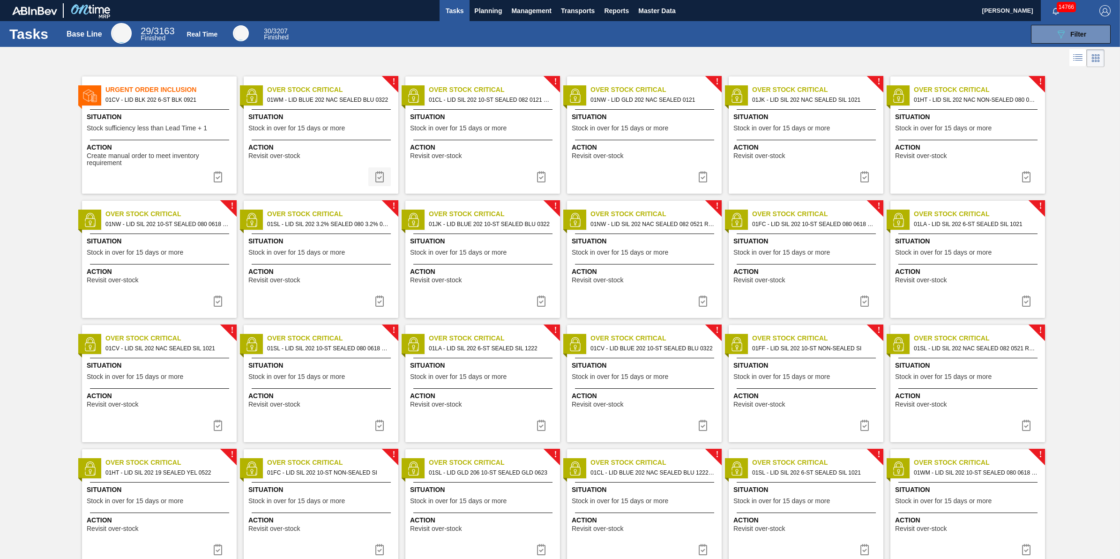
click at [377, 182] on img at bounding box center [379, 176] width 11 height 11
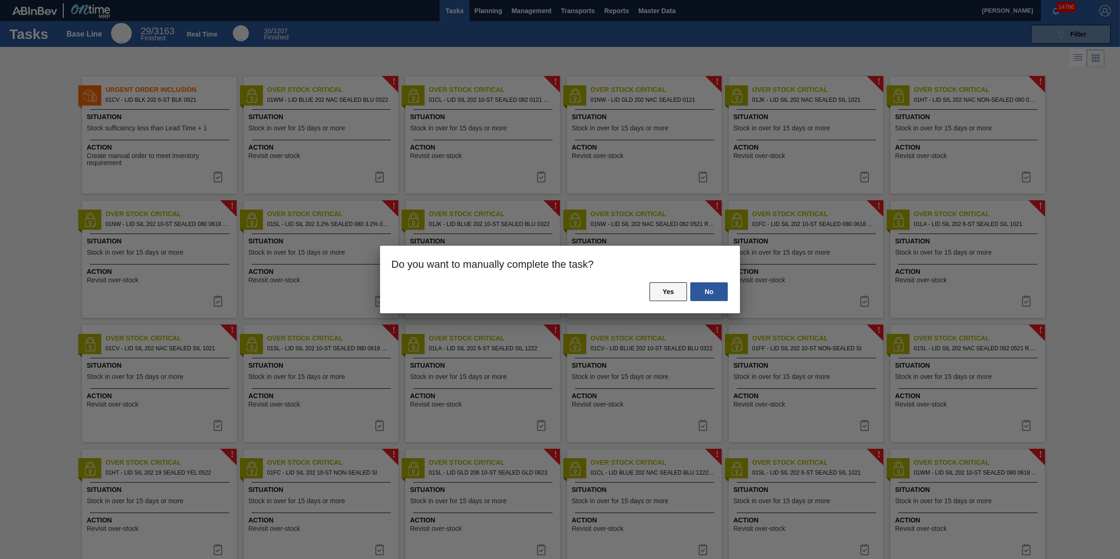
click at [673, 295] on button "Yes" at bounding box center [667, 291] width 37 height 19
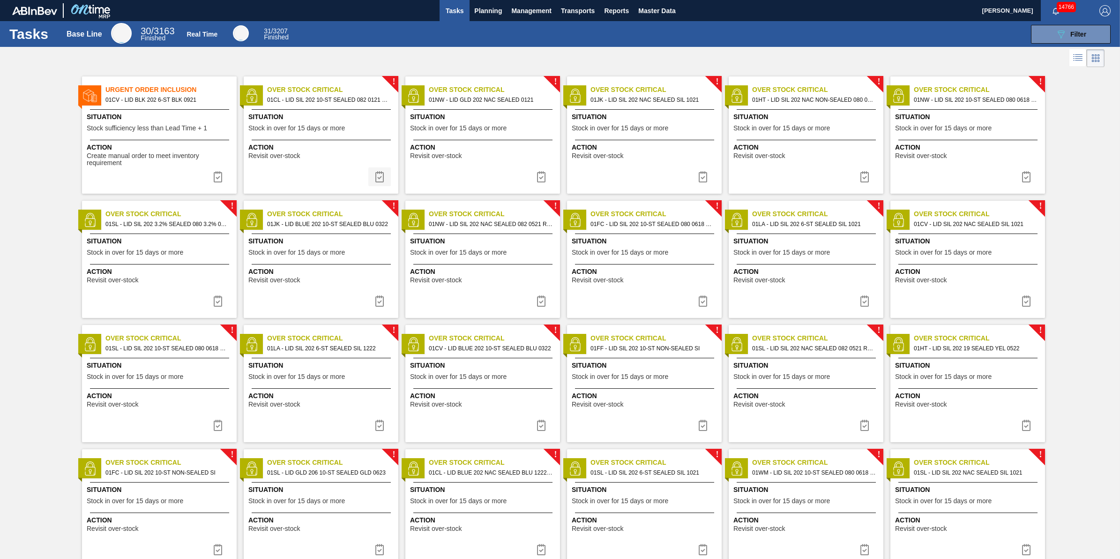
click at [377, 178] on img at bounding box center [379, 176] width 11 height 11
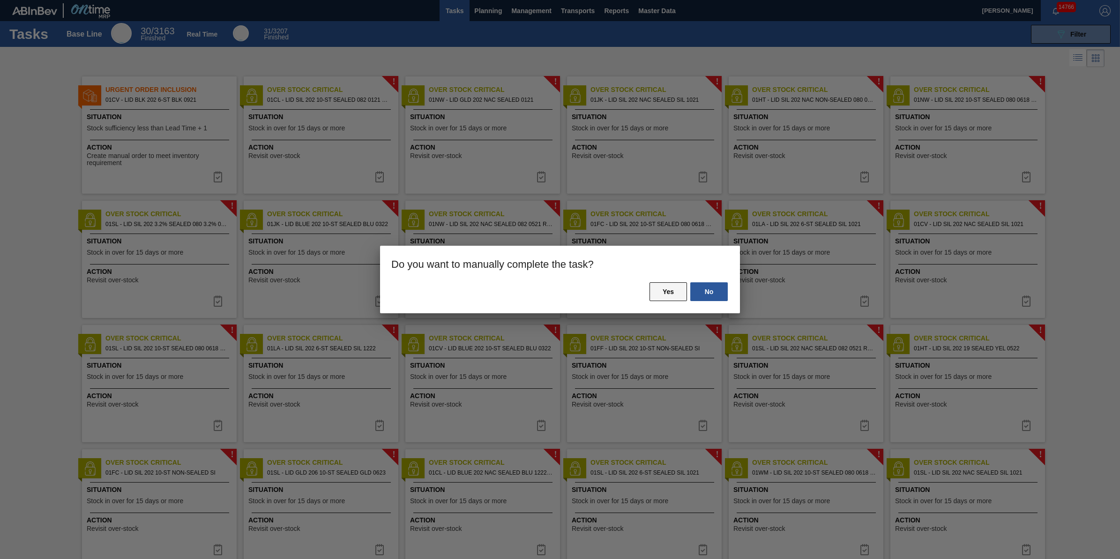
click at [651, 290] on button "Yes" at bounding box center [667, 291] width 37 height 19
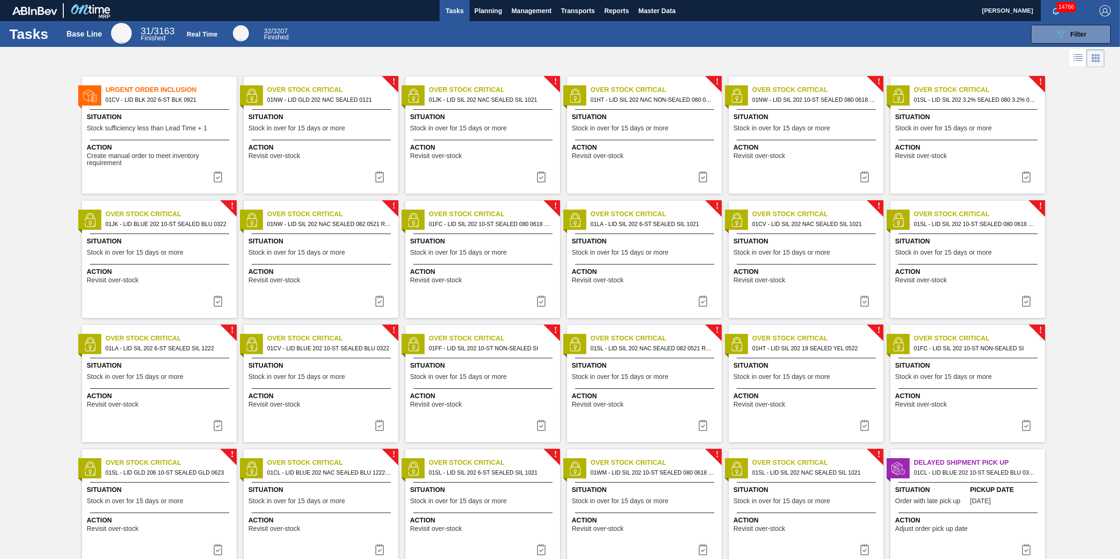
click at [388, 179] on button at bounding box center [379, 176] width 22 height 19
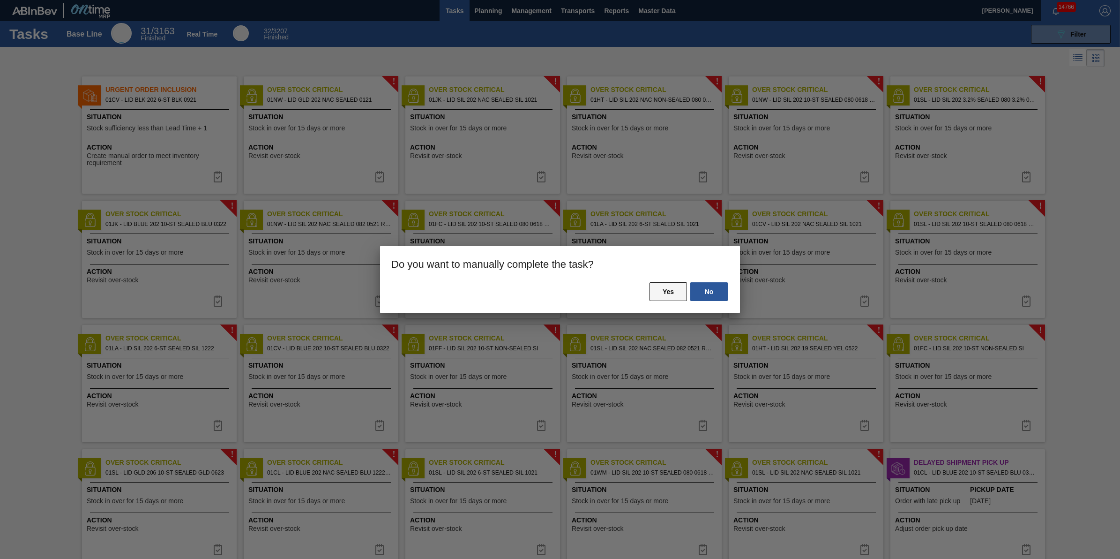
click at [661, 283] on button "Yes" at bounding box center [667, 291] width 37 height 19
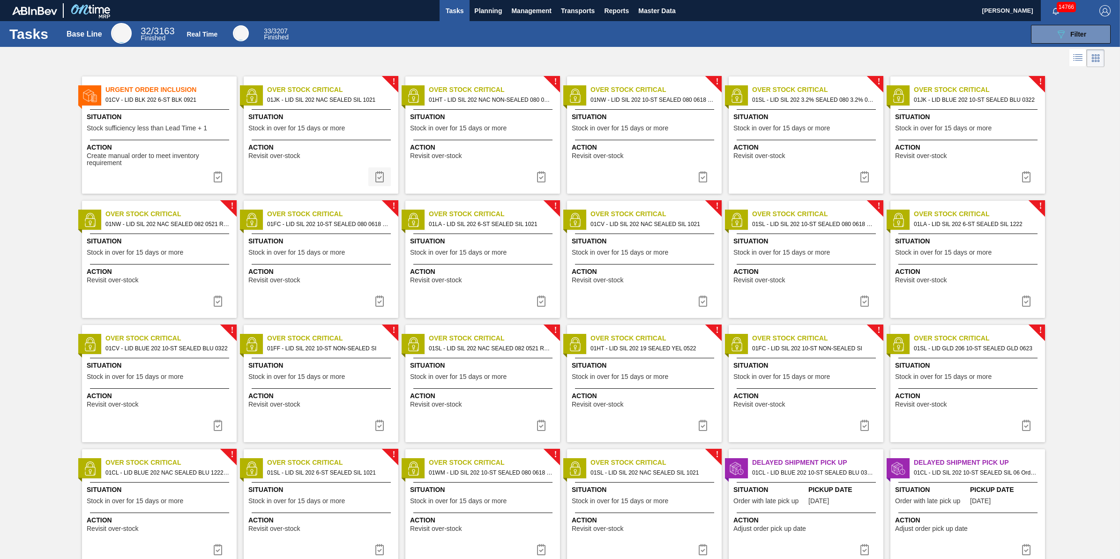
click at [379, 181] on img at bounding box center [379, 176] width 11 height 11
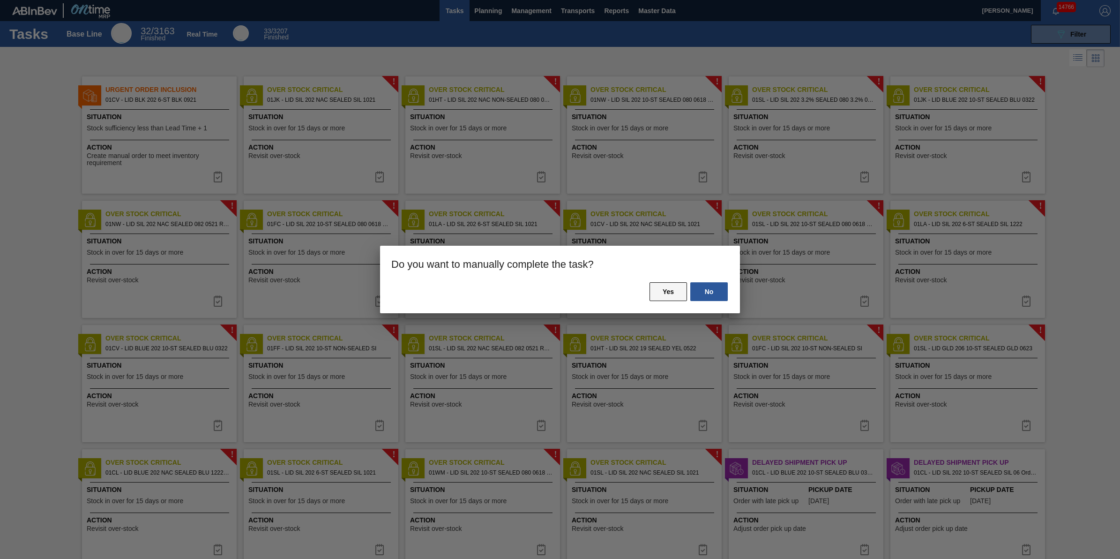
click at [661, 294] on button "Yes" at bounding box center [667, 291] width 37 height 19
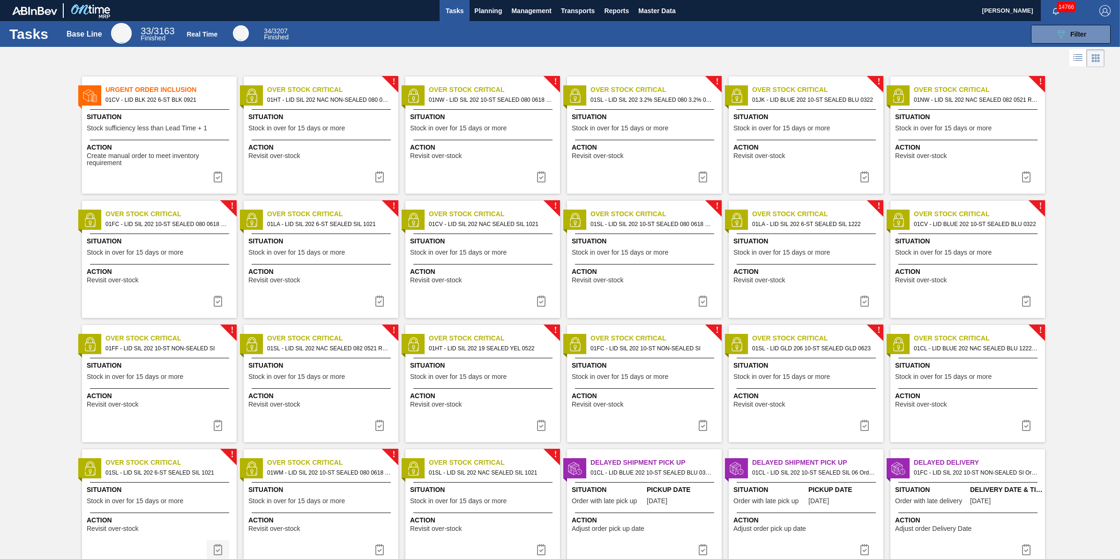
click at [224, 546] on button at bounding box center [218, 549] width 22 height 19
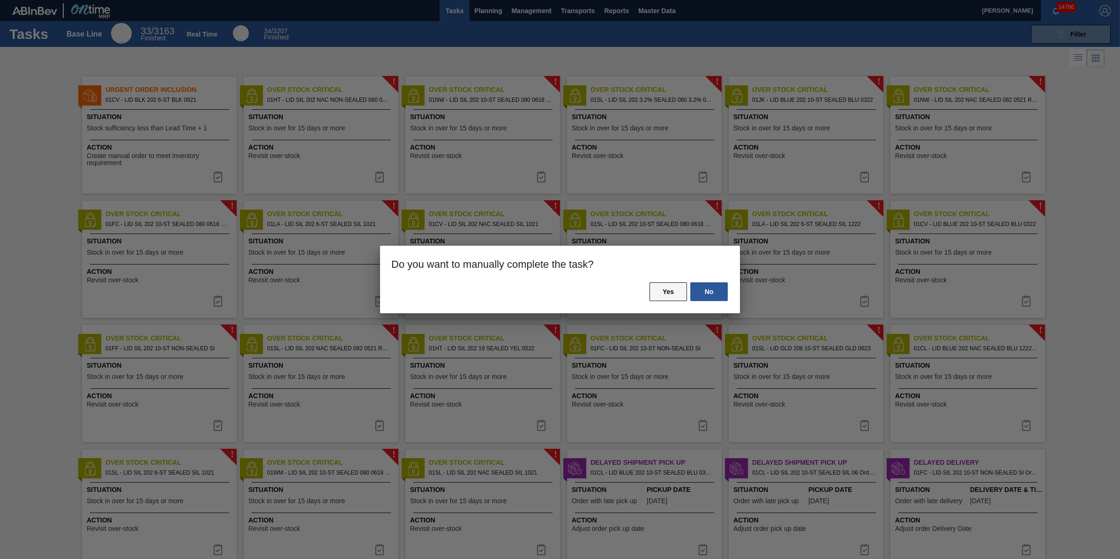
click at [668, 286] on button "Yes" at bounding box center [667, 291] width 37 height 19
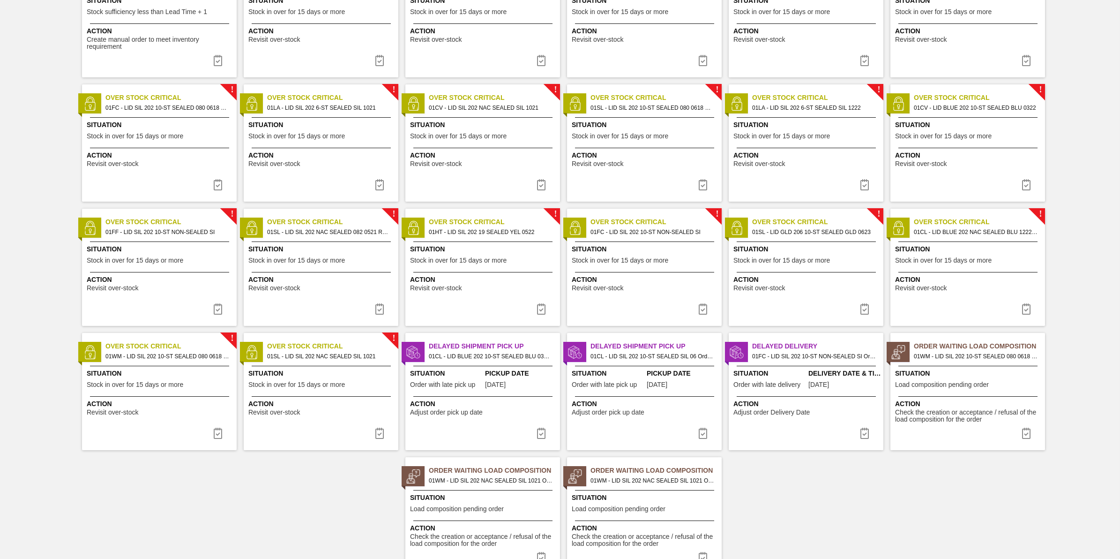
scroll to position [117, 0]
click at [223, 430] on button at bounding box center [218, 432] width 22 height 19
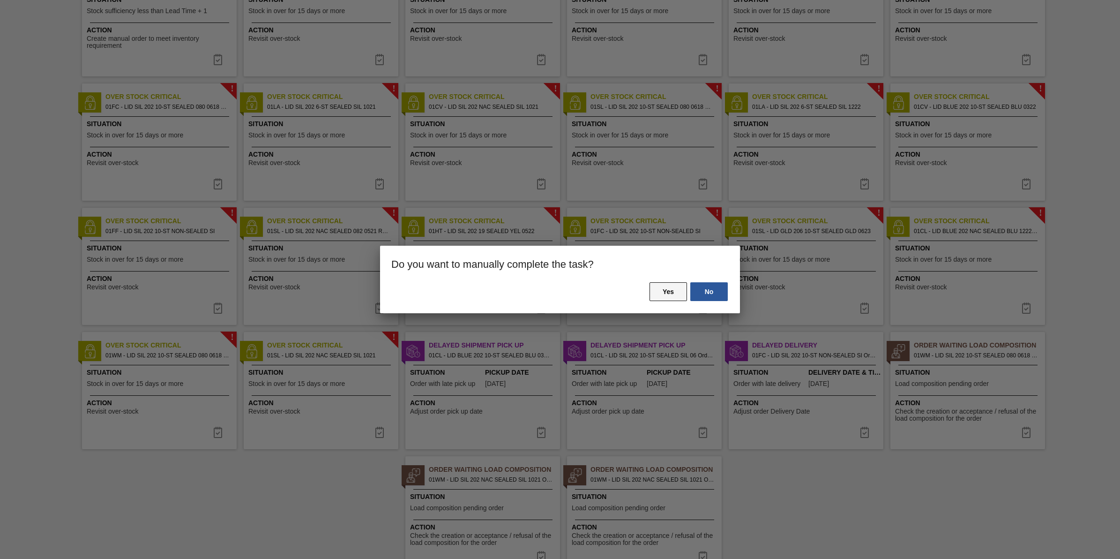
click at [678, 291] on button "Yes" at bounding box center [667, 291] width 37 height 19
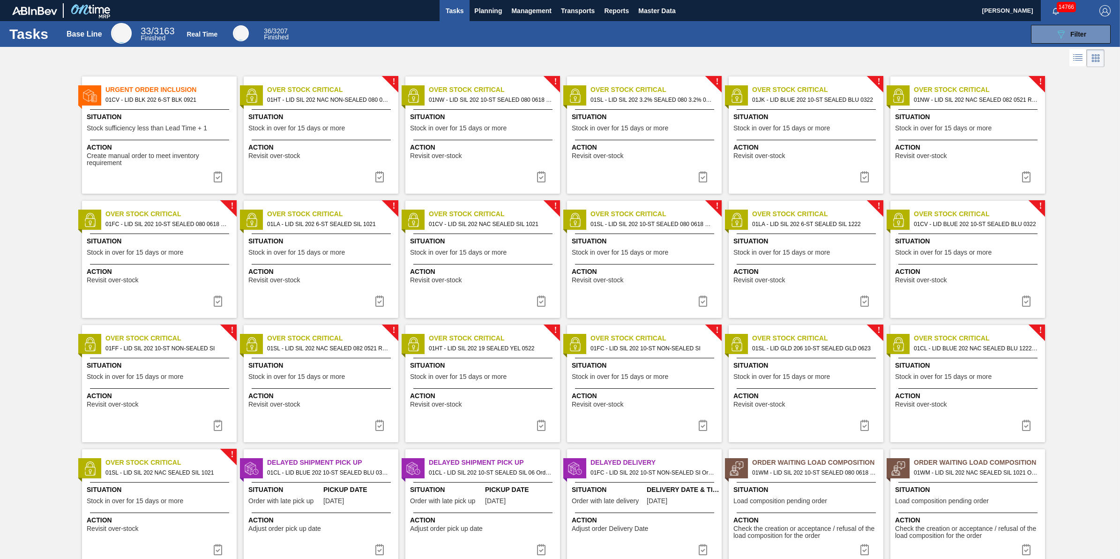
scroll to position [155, 0]
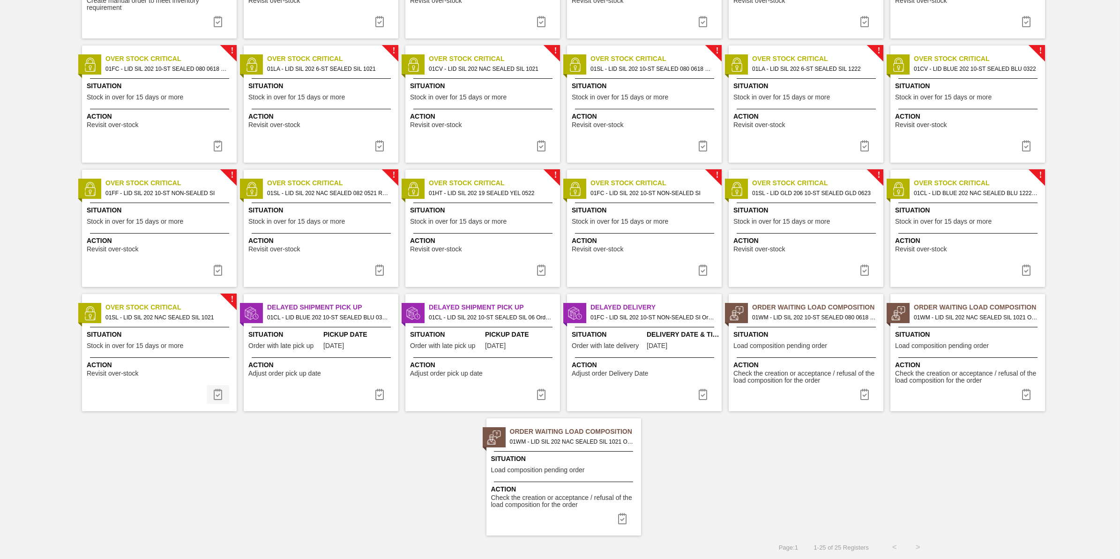
click at [219, 397] on img at bounding box center [217, 393] width 11 height 11
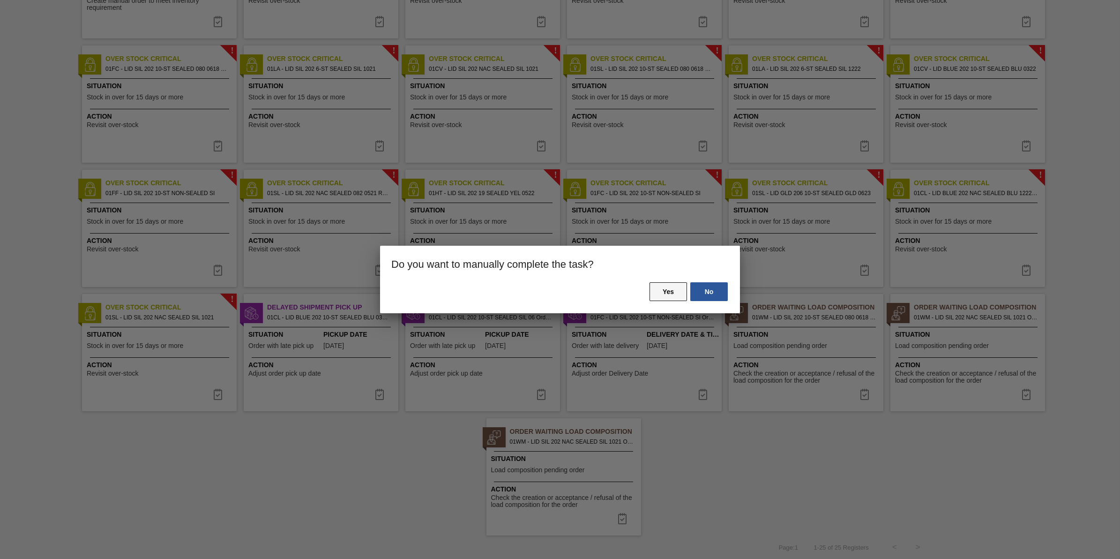
click at [654, 294] on button "Yes" at bounding box center [667, 291] width 37 height 19
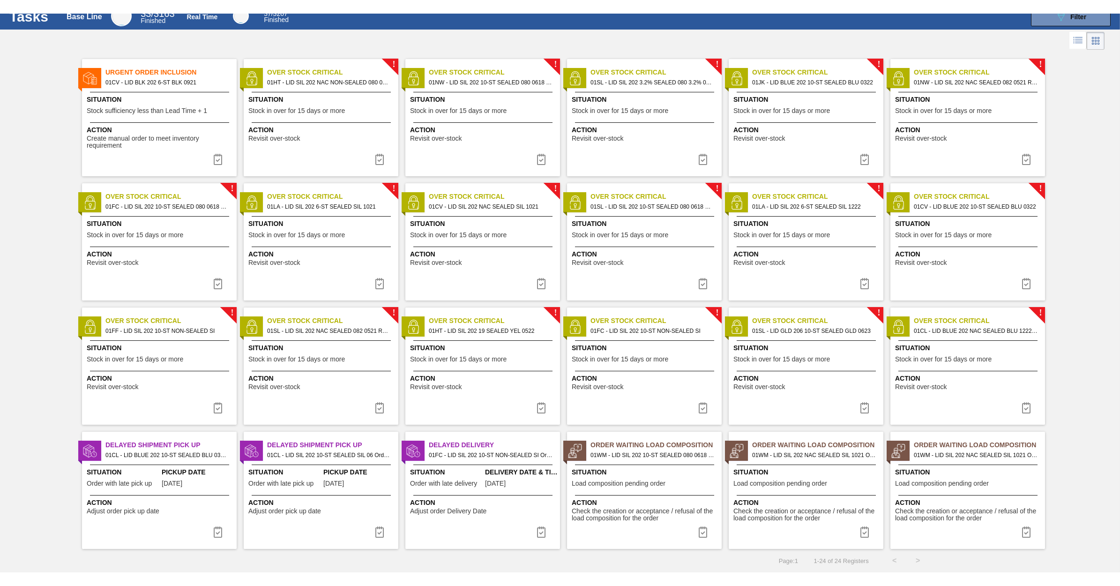
scroll to position [0, 0]
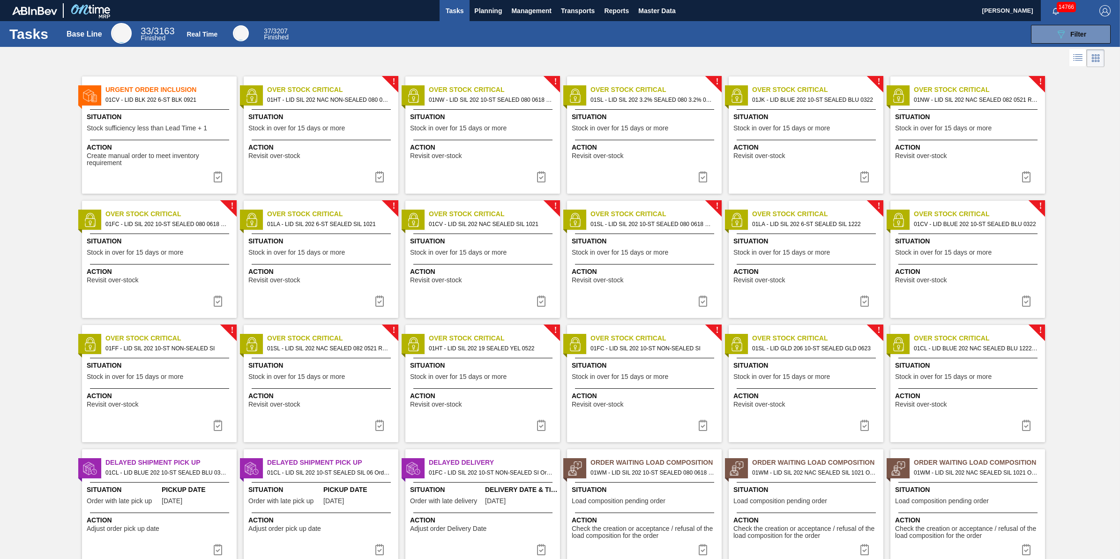
click at [218, 425] on img at bounding box center [217, 424] width 11 height 11
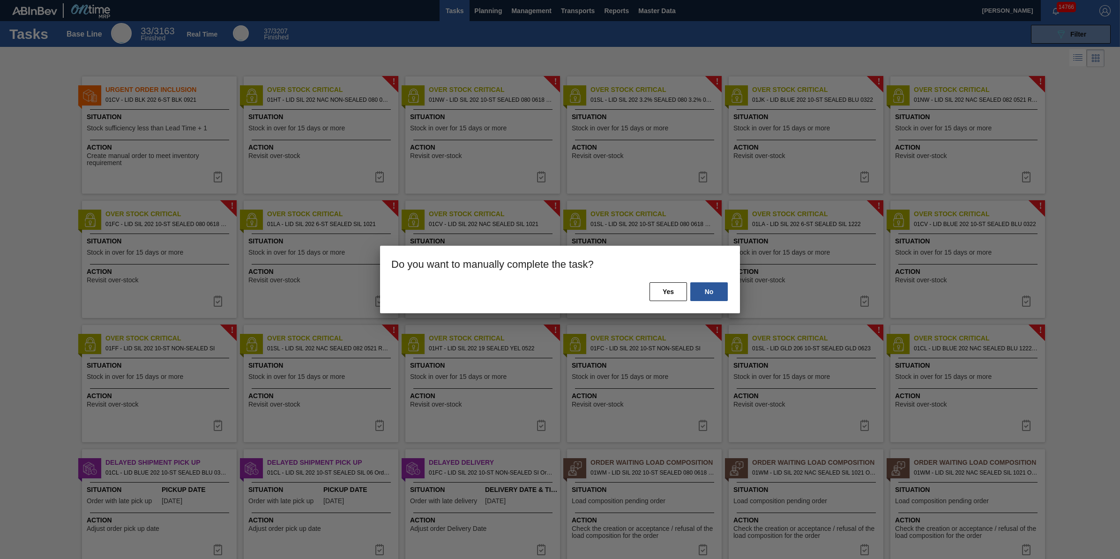
click at [656, 301] on div "No Yes" at bounding box center [560, 297] width 360 height 32
click at [659, 296] on button "Yes" at bounding box center [667, 291] width 37 height 19
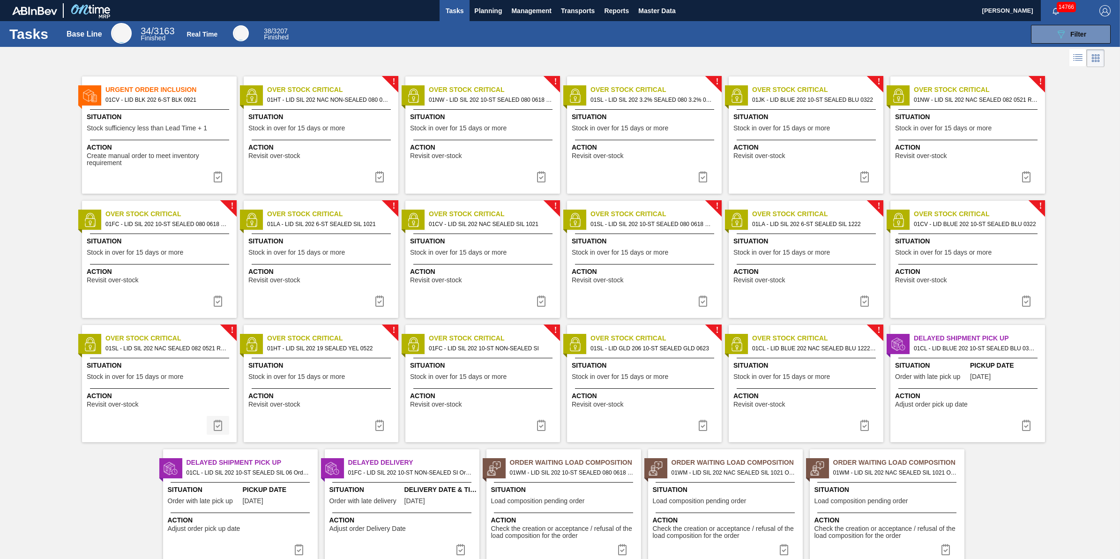
click at [221, 425] on img at bounding box center [217, 424] width 11 height 11
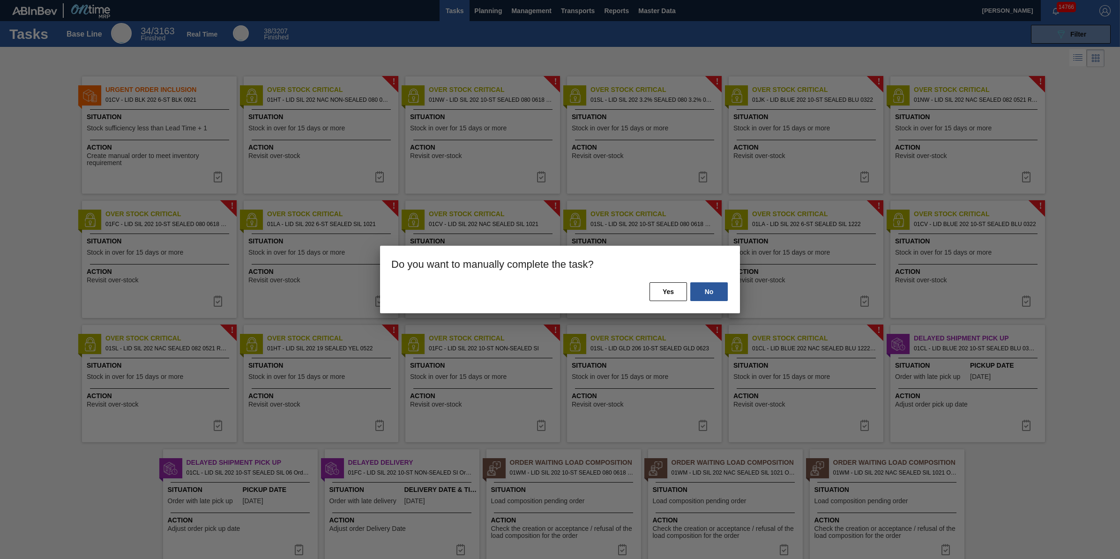
drag, startPoint x: 665, startPoint y: 291, endPoint x: 641, endPoint y: 300, distance: 26.3
click at [666, 290] on button "Yes" at bounding box center [667, 291] width 37 height 19
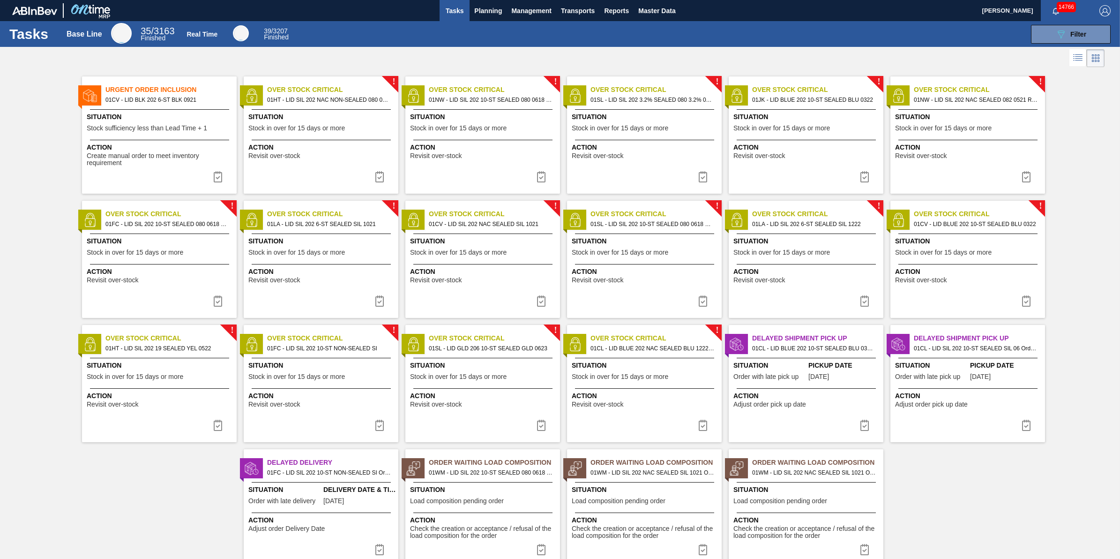
click at [214, 428] on img at bounding box center [217, 424] width 11 height 11
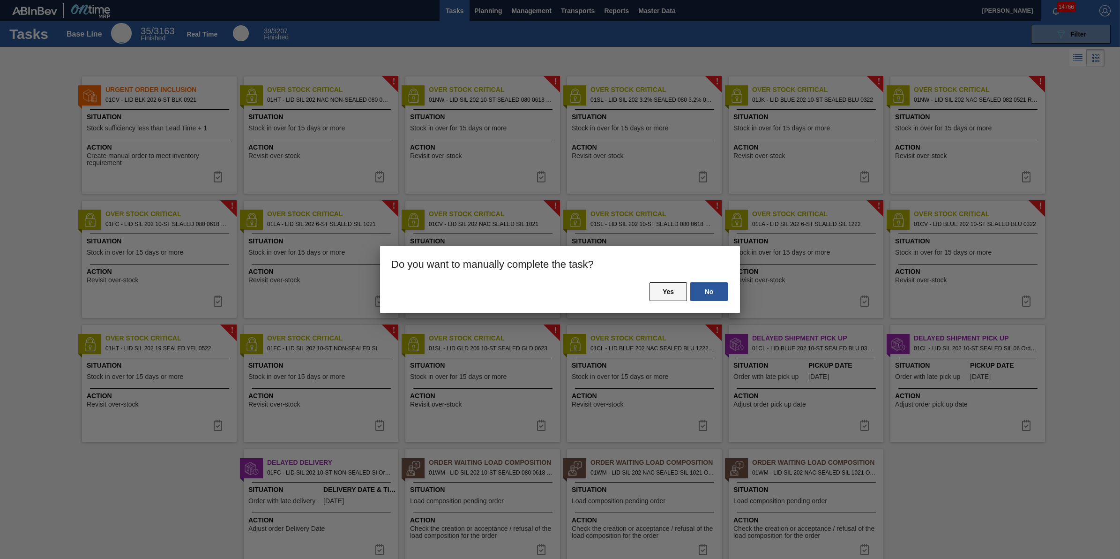
click at [664, 286] on button "Yes" at bounding box center [667, 291] width 37 height 19
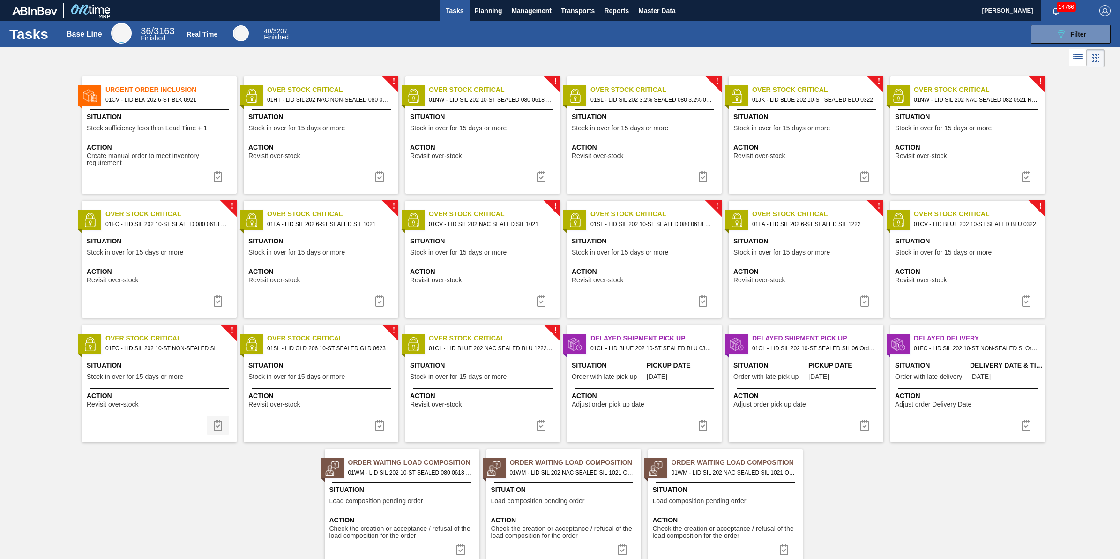
click at [218, 429] on img at bounding box center [217, 424] width 11 height 11
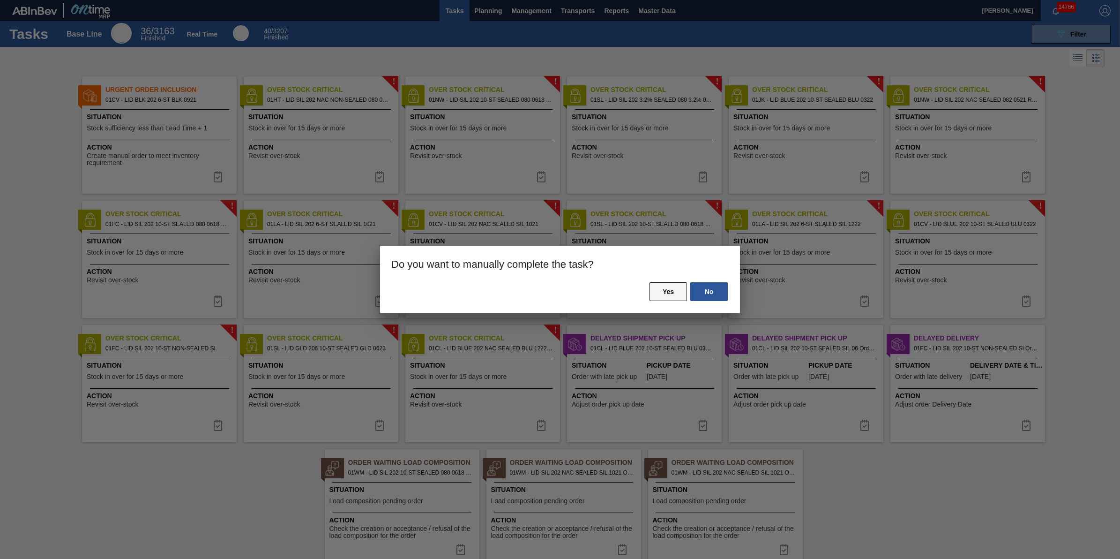
click at [654, 291] on button "Yes" at bounding box center [667, 291] width 37 height 19
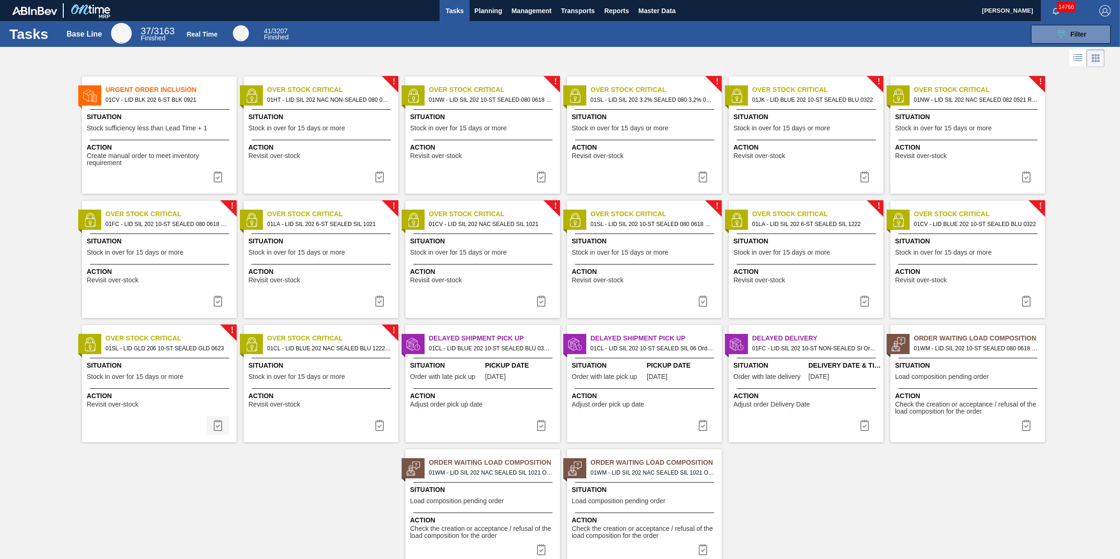
click at [219, 429] on img at bounding box center [217, 424] width 11 height 11
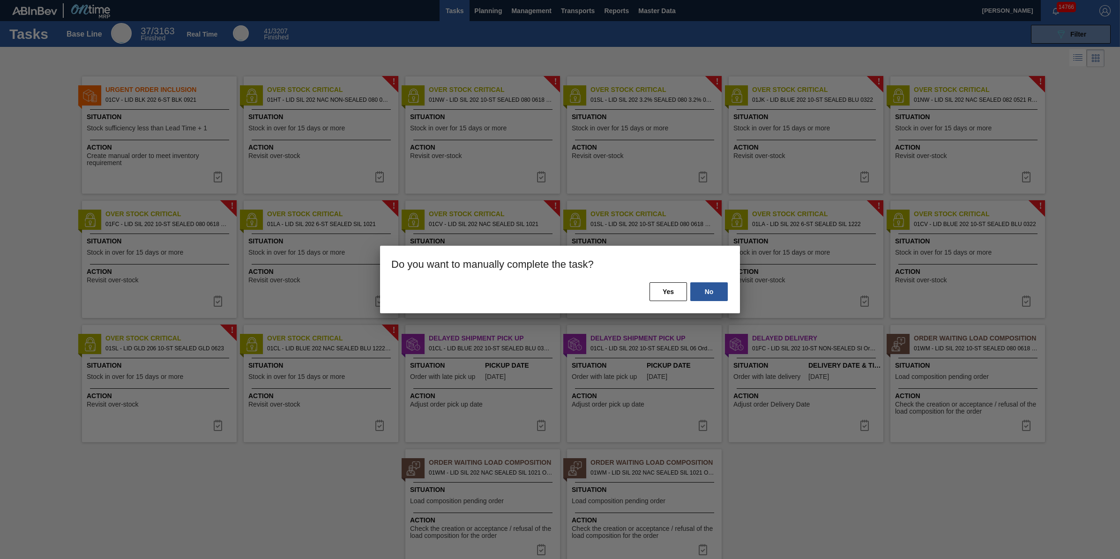
drag, startPoint x: 679, startPoint y: 289, endPoint x: 610, endPoint y: 314, distance: 74.0
click at [679, 287] on button "Yes" at bounding box center [667, 291] width 37 height 19
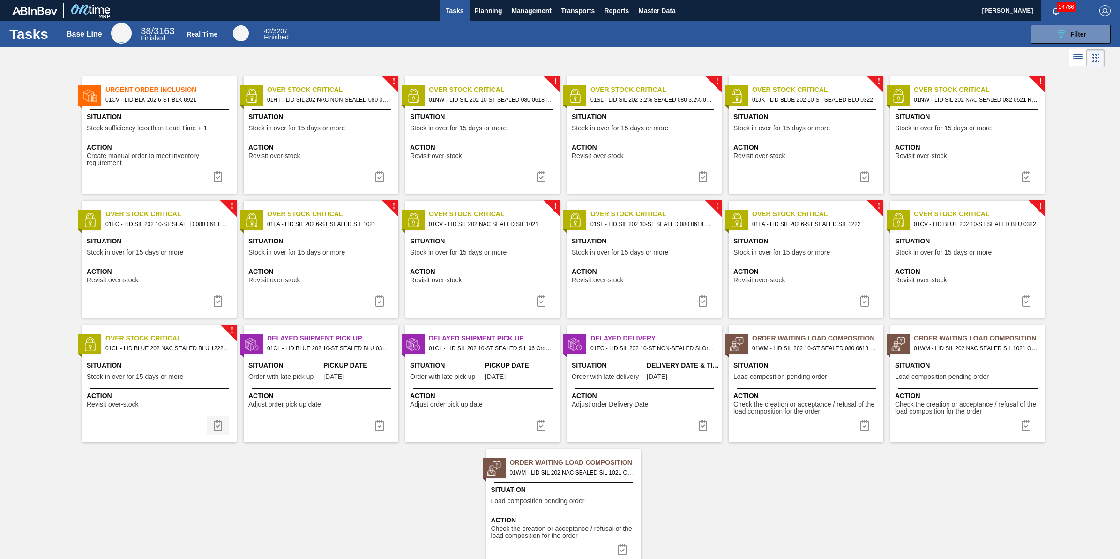
click at [224, 423] on button at bounding box center [218, 425] width 22 height 19
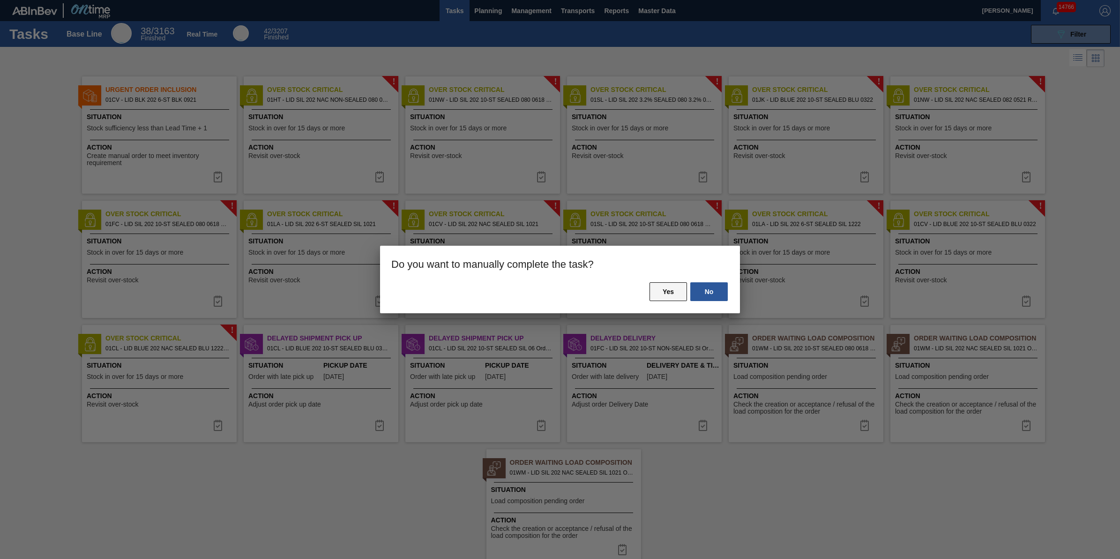
click at [654, 294] on button "Yes" at bounding box center [667, 291] width 37 height 19
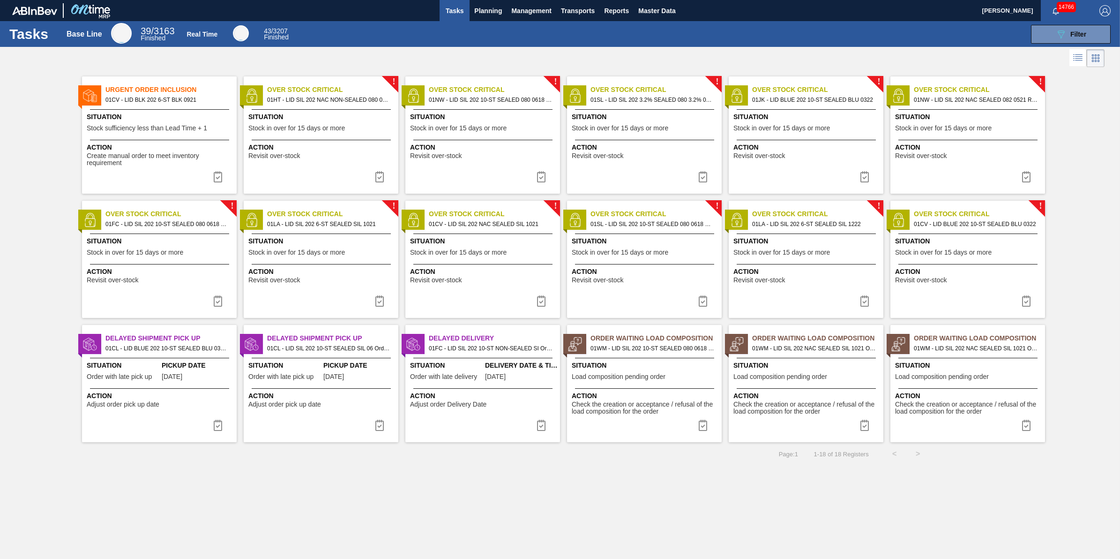
click at [211, 300] on button at bounding box center [218, 300] width 22 height 19
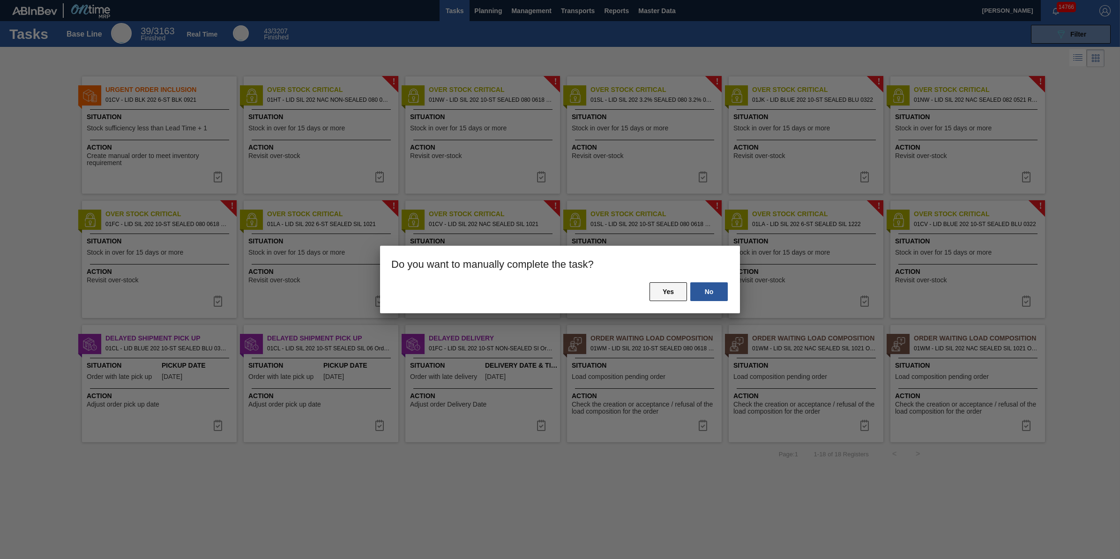
click at [669, 294] on button "Yes" at bounding box center [667, 291] width 37 height 19
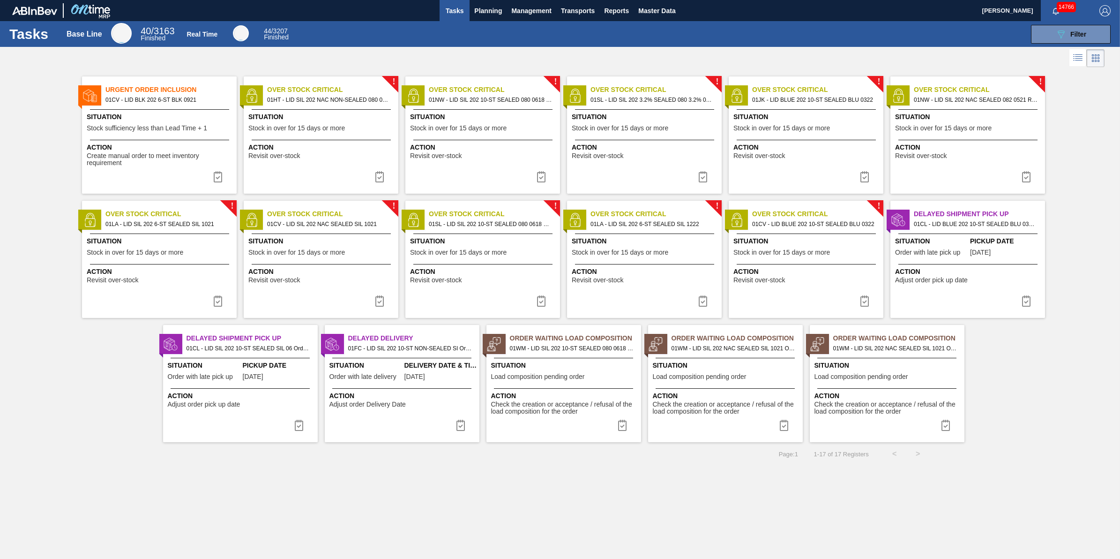
click at [214, 302] on img at bounding box center [217, 300] width 11 height 11
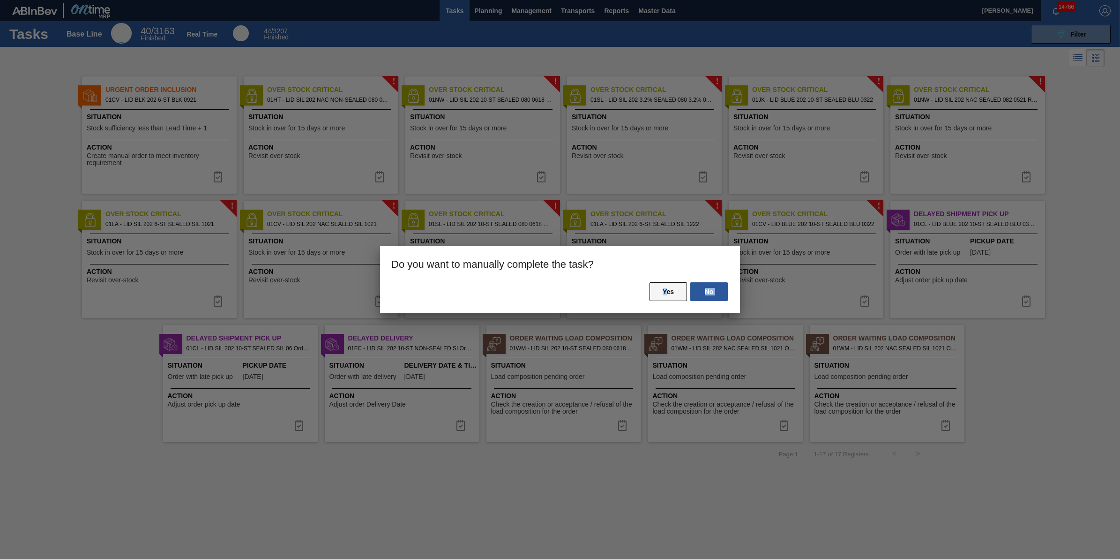
click at [666, 282] on div "No Yes" at bounding box center [560, 297] width 360 height 32
drag, startPoint x: 666, startPoint y: 282, endPoint x: 664, endPoint y: 298, distance: 16.0
click at [664, 298] on button "Yes" at bounding box center [667, 291] width 37 height 19
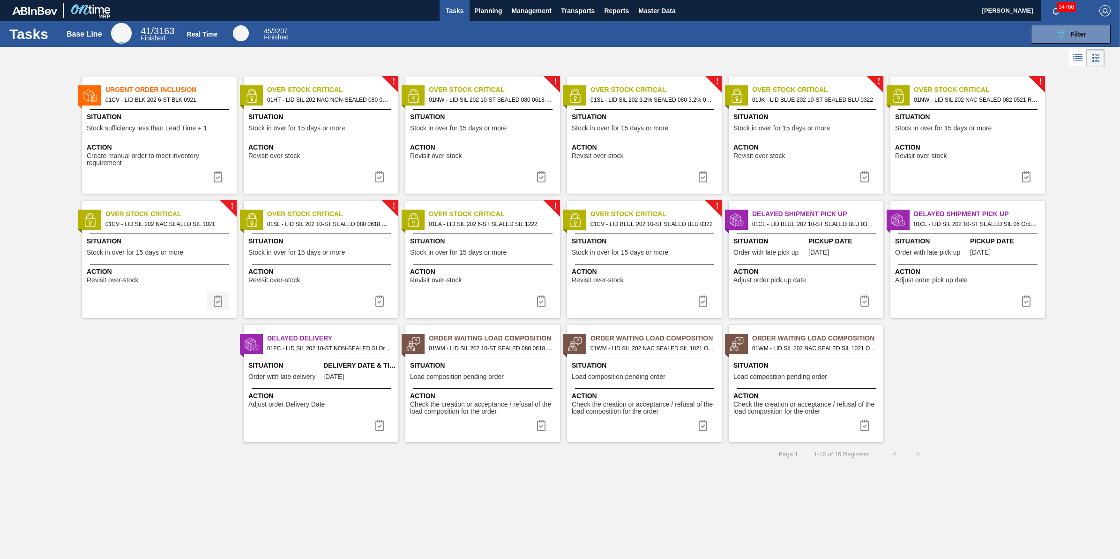
click at [219, 304] on img at bounding box center [217, 300] width 11 height 11
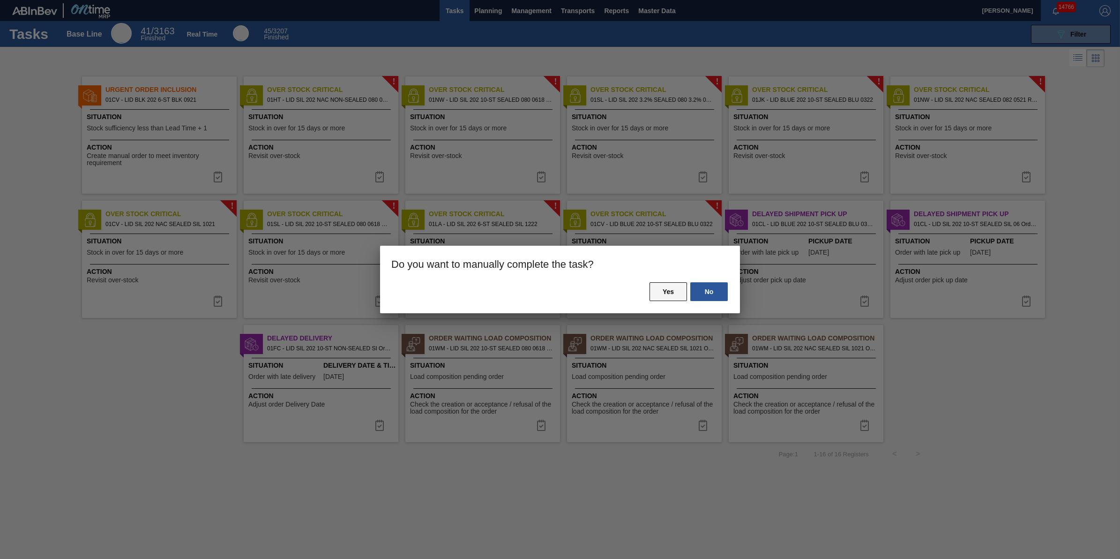
click at [659, 296] on button "Yes" at bounding box center [667, 291] width 37 height 19
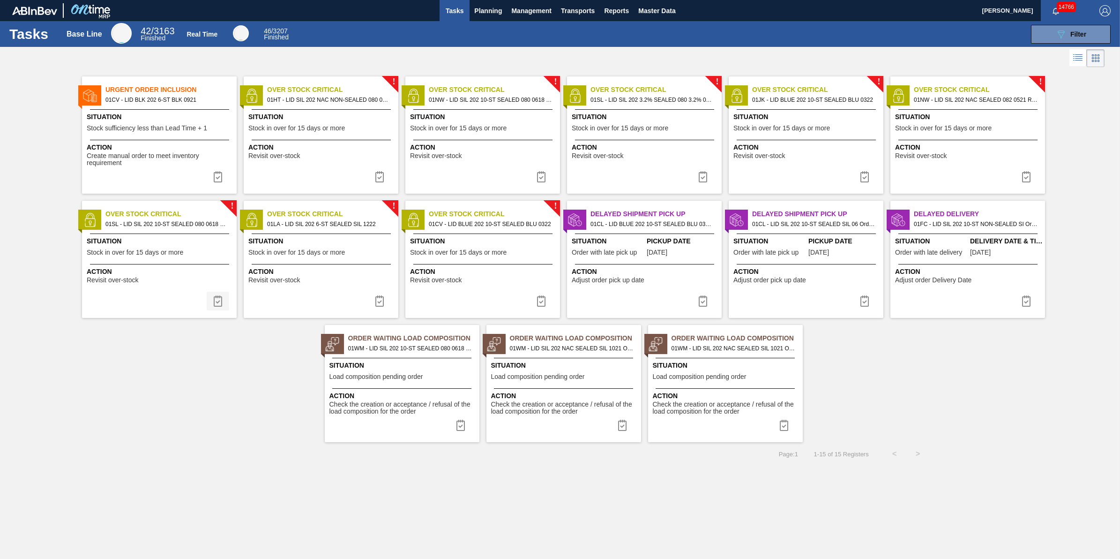
click at [219, 298] on img at bounding box center [217, 300] width 11 height 11
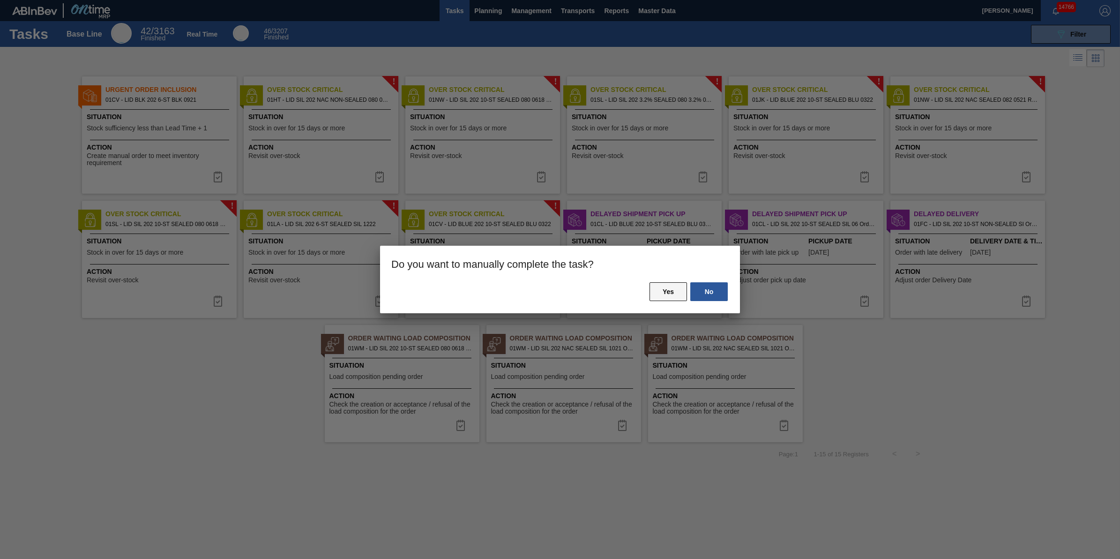
click at [660, 294] on button "Yes" at bounding box center [667, 291] width 37 height 19
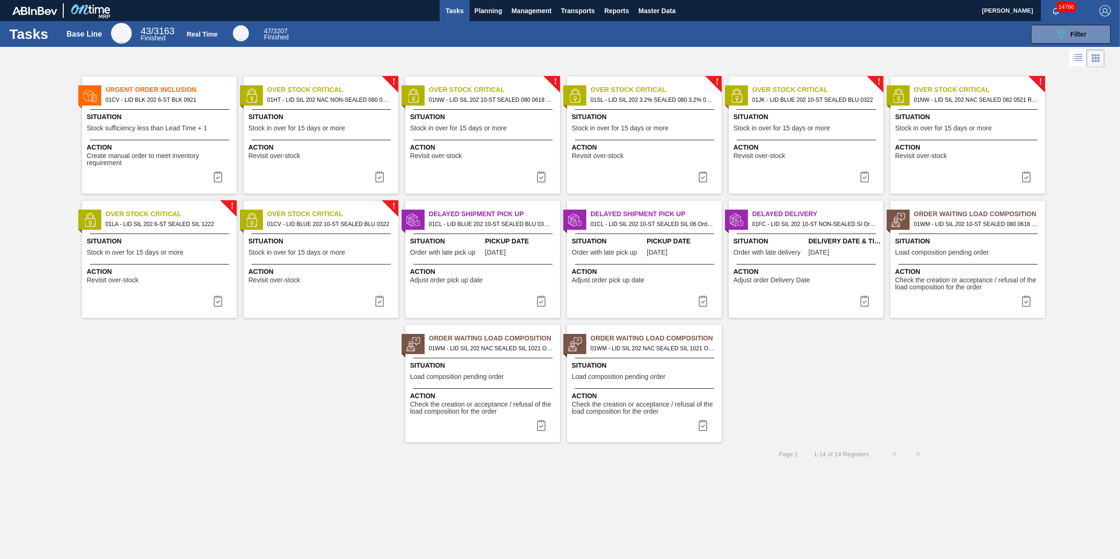
drag, startPoint x: 222, startPoint y: 301, endPoint x: 350, endPoint y: 299, distance: 128.9
click at [223, 300] on img at bounding box center [217, 300] width 11 height 11
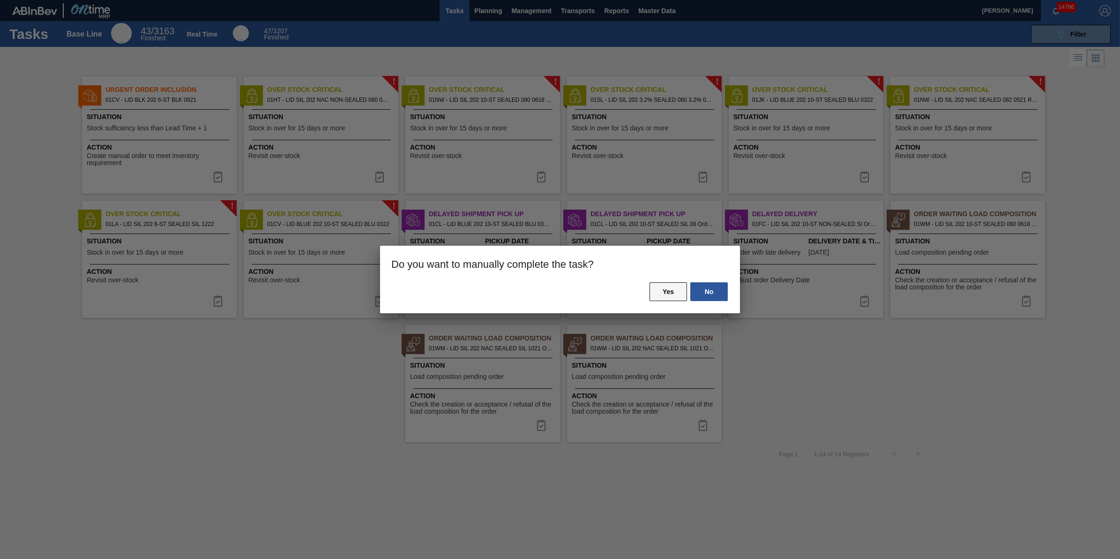
click at [674, 286] on button "Yes" at bounding box center [667, 291] width 37 height 19
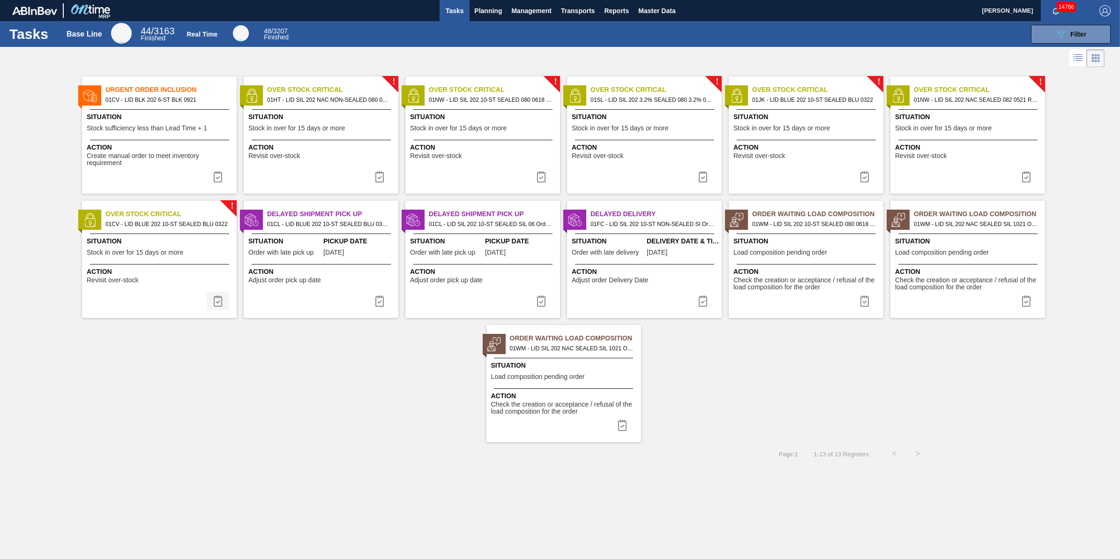
click at [223, 306] on img at bounding box center [217, 300] width 11 height 11
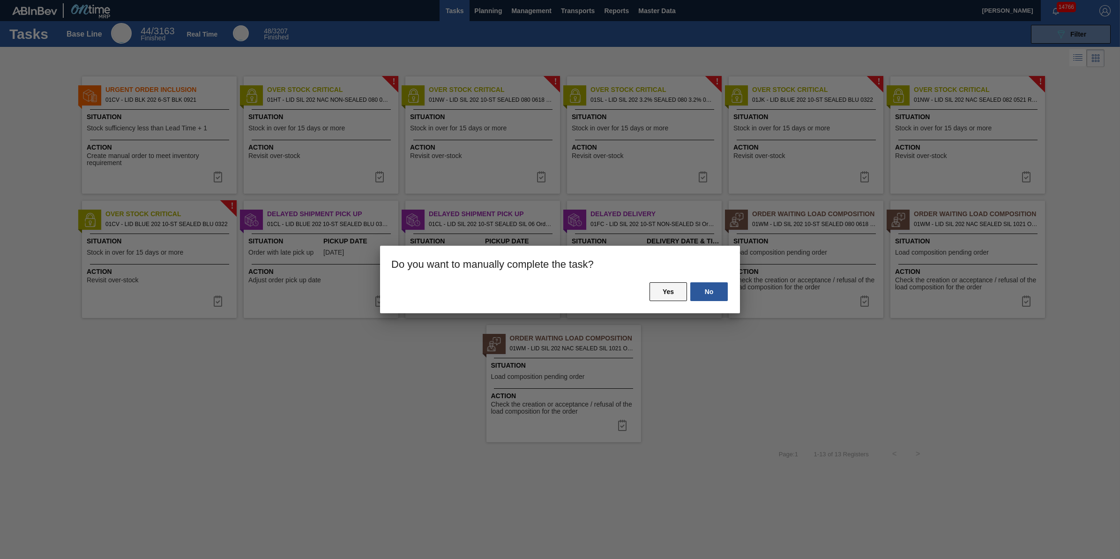
click at [671, 287] on button "Yes" at bounding box center [667, 291] width 37 height 19
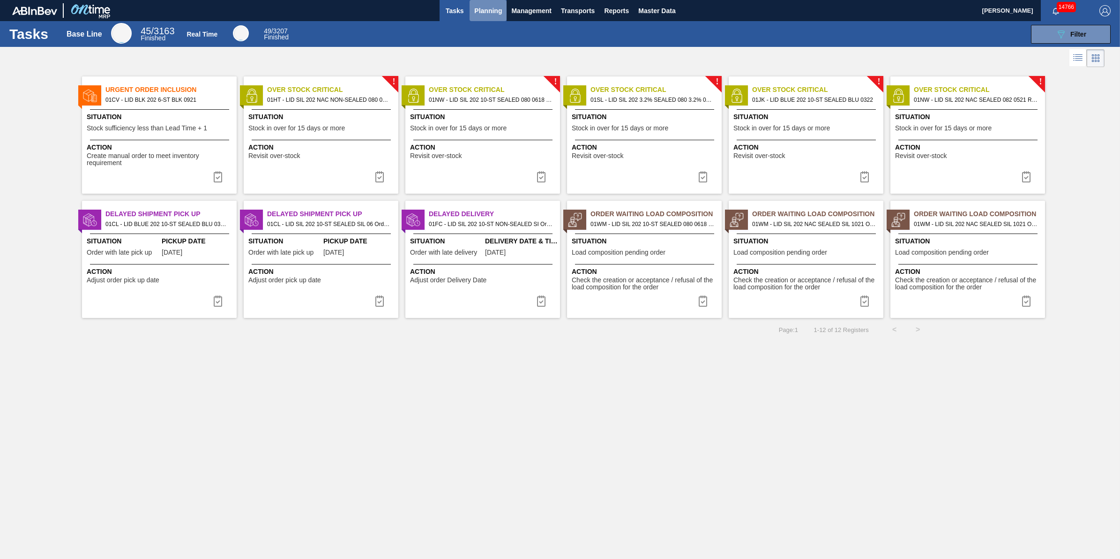
click at [499, 15] on span "Planning" at bounding box center [488, 10] width 28 height 11
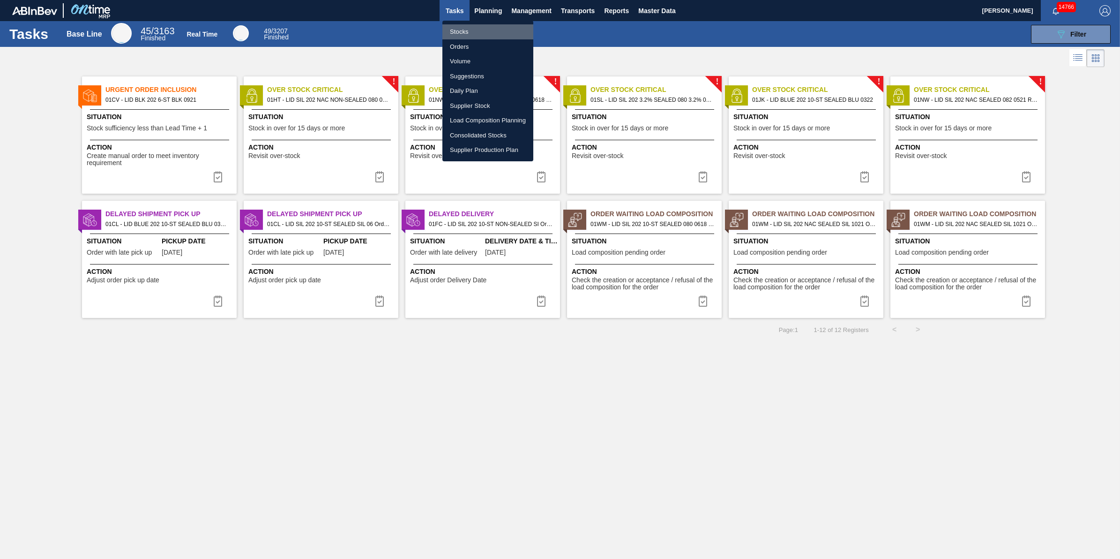
click at [490, 31] on li "Stocks" at bounding box center [487, 31] width 91 height 15
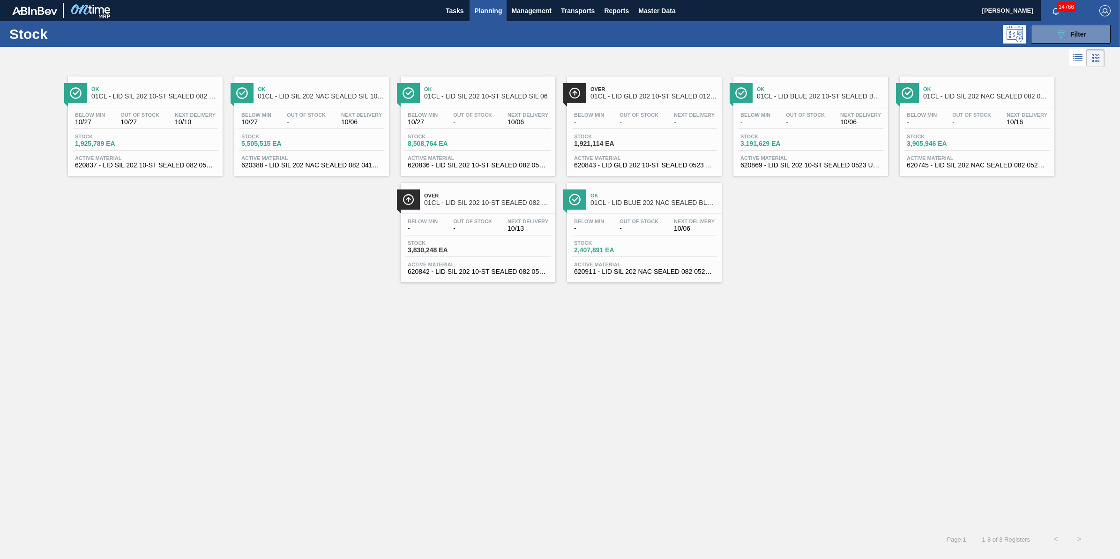
drag, startPoint x: 447, startPoint y: 17, endPoint x: 478, endPoint y: 17, distance: 30.9
click at [447, 17] on button "Tasks" at bounding box center [455, 10] width 30 height 21
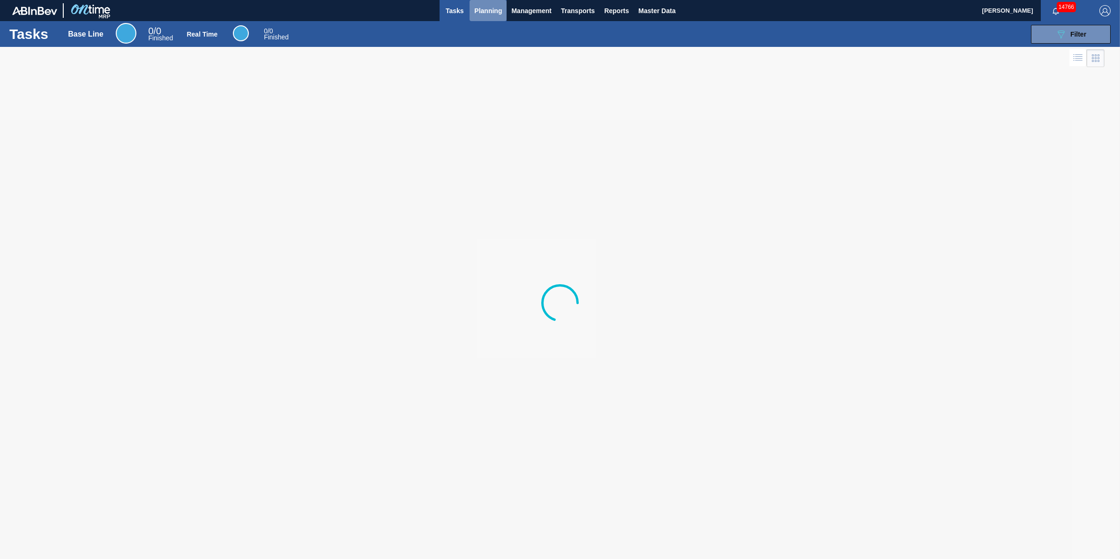
click at [481, 16] on button "Planning" at bounding box center [487, 10] width 37 height 21
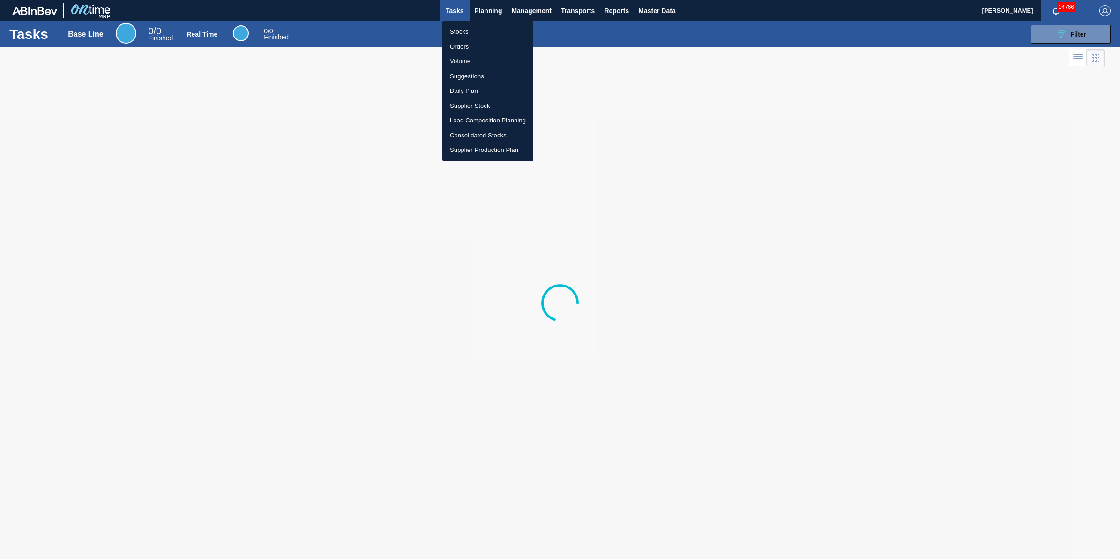
click at [473, 31] on li "Stocks" at bounding box center [487, 31] width 91 height 15
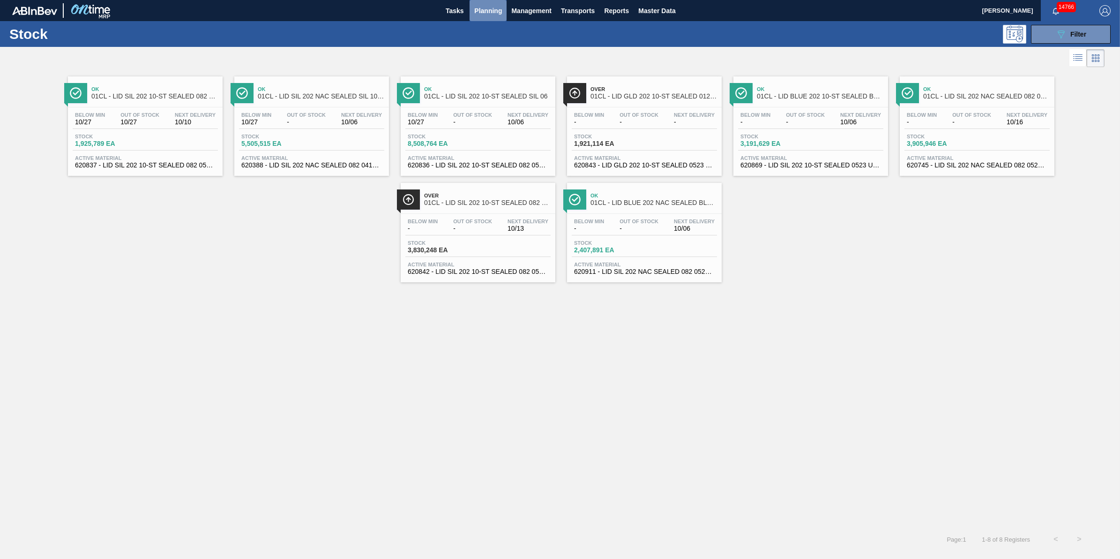
click at [500, 15] on span "Planning" at bounding box center [488, 10] width 28 height 11
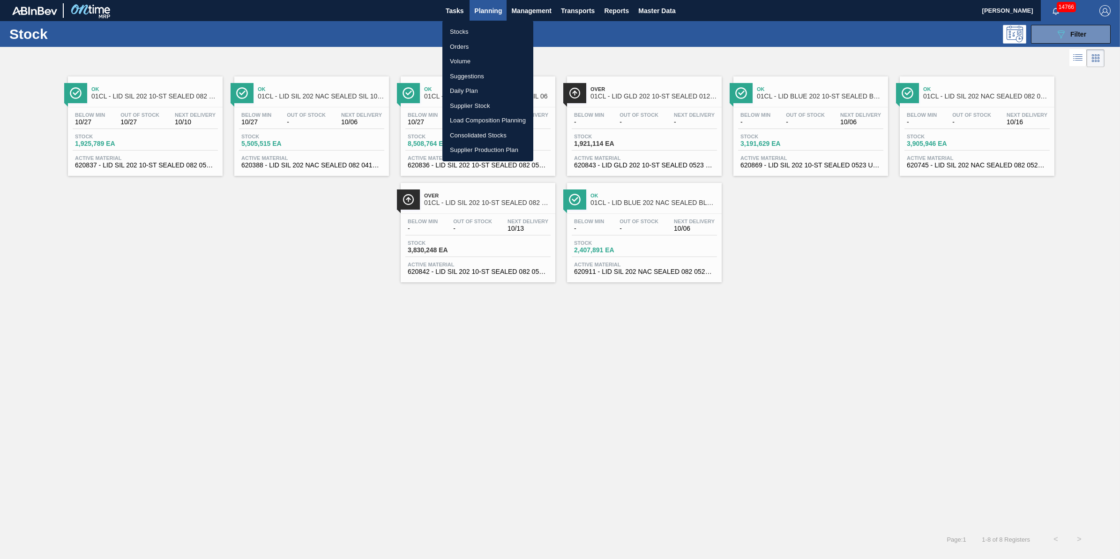
click at [494, 26] on li "Stocks" at bounding box center [487, 31] width 91 height 15
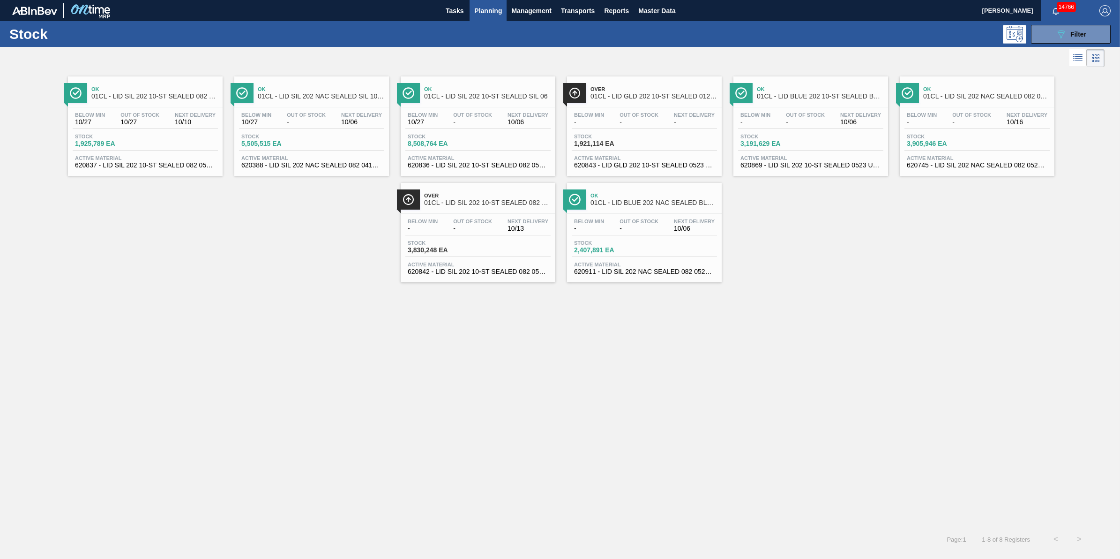
click at [469, 3] on button "Planning" at bounding box center [487, 10] width 37 height 21
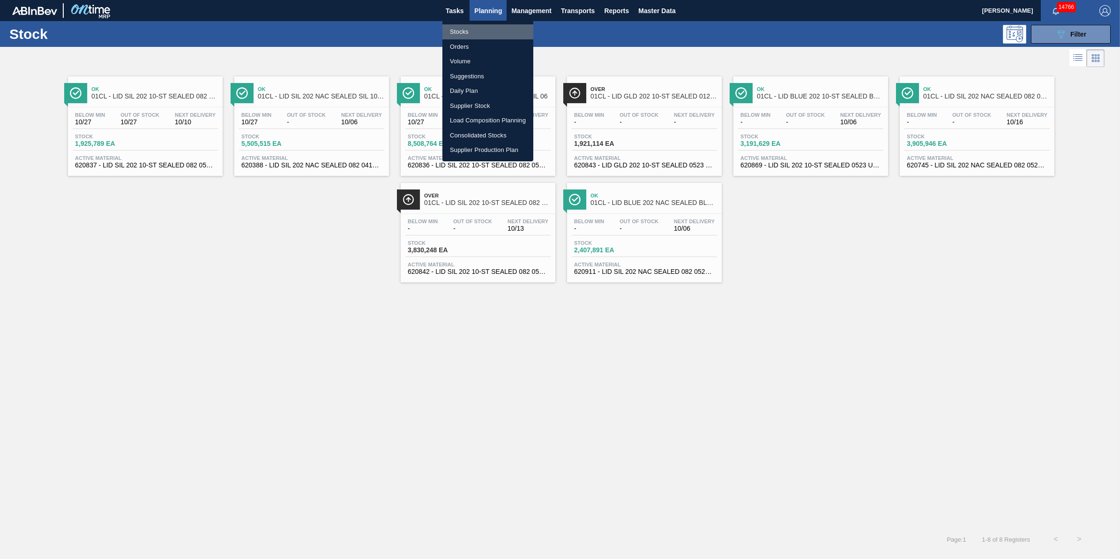
click at [474, 28] on li "Stocks" at bounding box center [487, 31] width 91 height 15
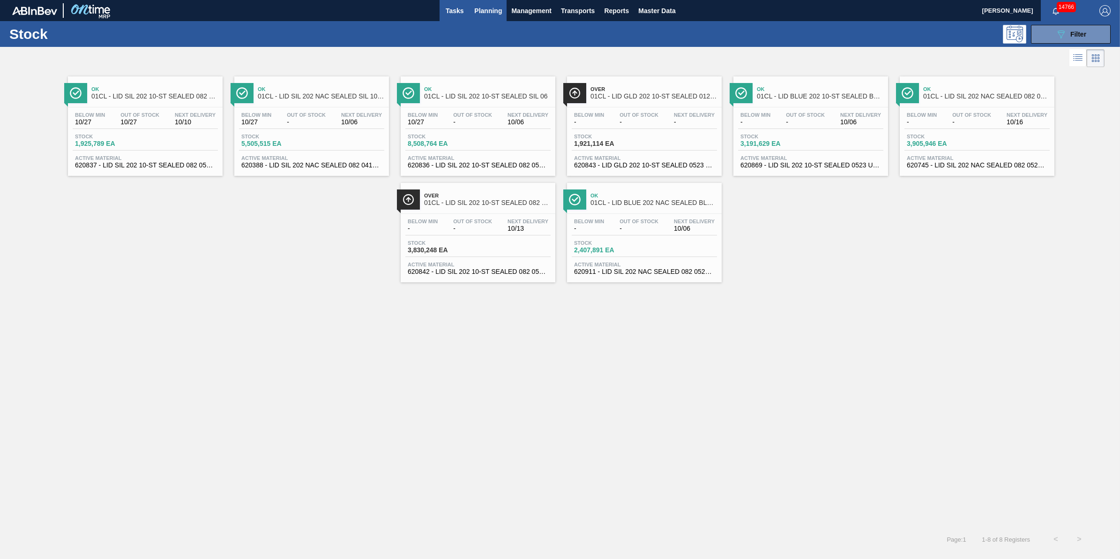
click at [455, 15] on span "Tasks" at bounding box center [454, 10] width 21 height 11
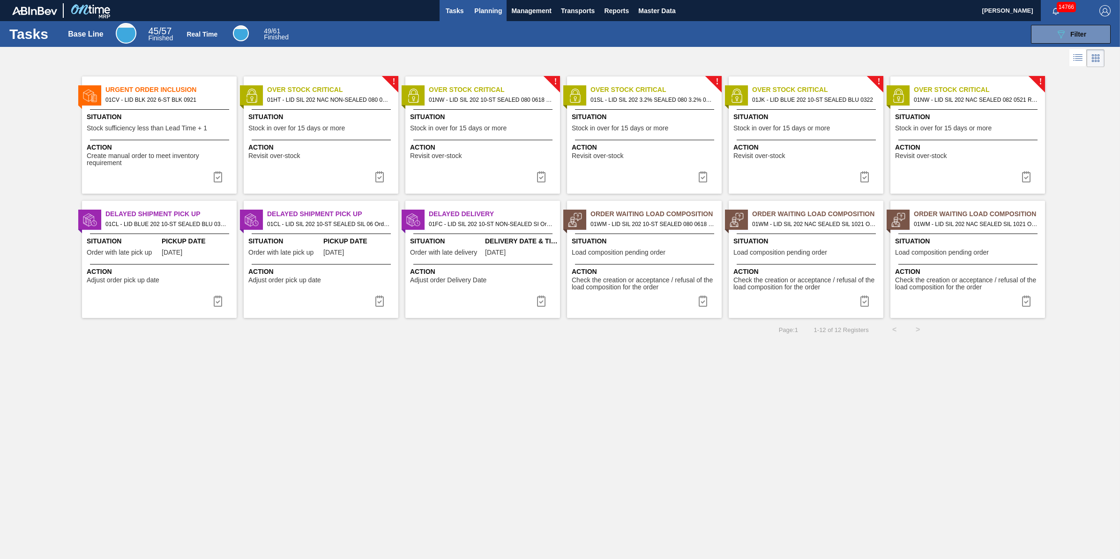
click at [490, 6] on span "Planning" at bounding box center [488, 10] width 28 height 11
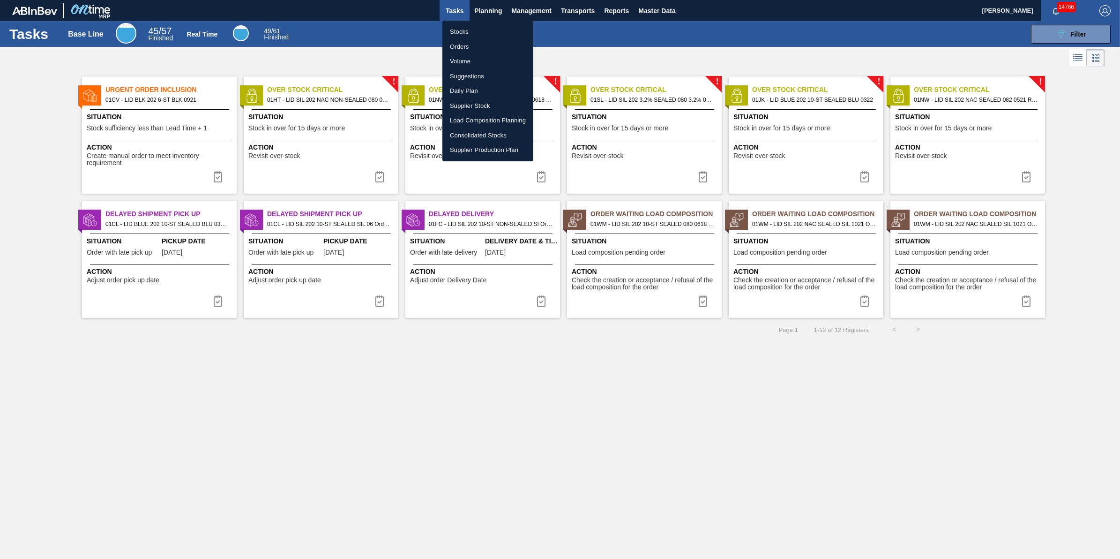
click at [494, 29] on li "Stocks" at bounding box center [487, 31] width 91 height 15
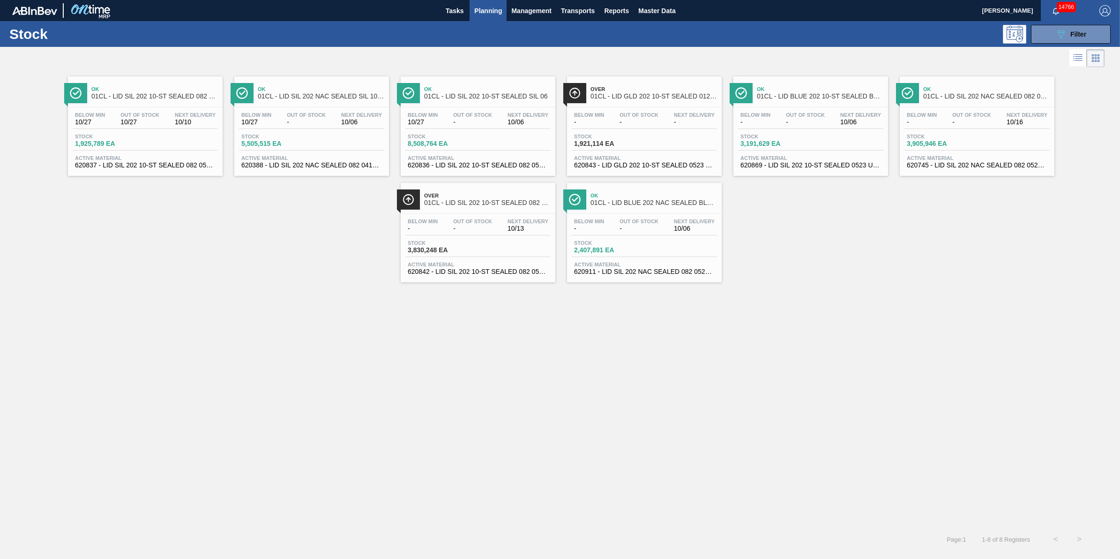
click at [497, 20] on button "Planning" at bounding box center [487, 10] width 37 height 21
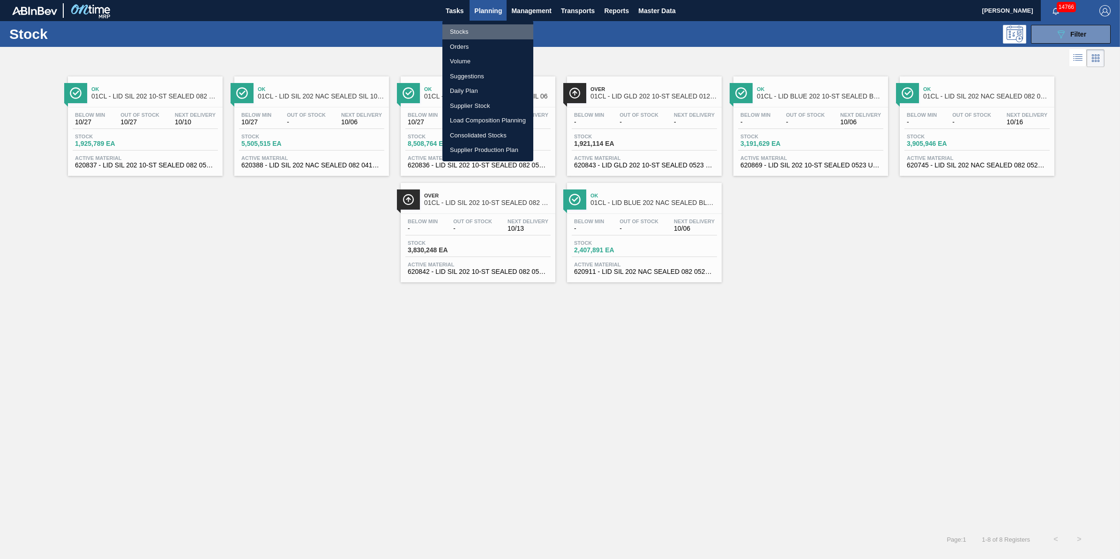
click at [491, 32] on li "Stocks" at bounding box center [487, 31] width 91 height 15
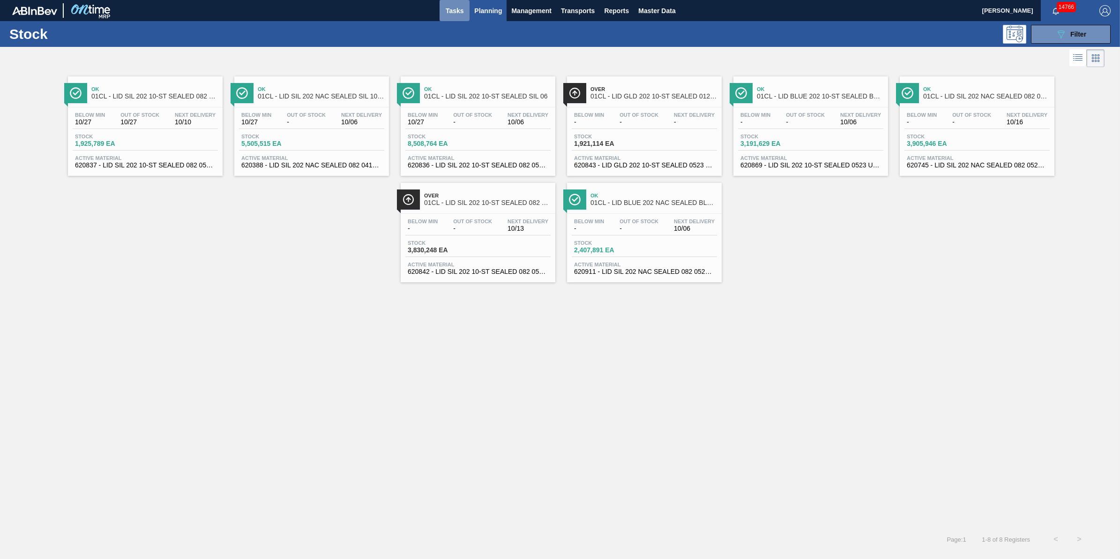
click at [466, 7] on button "Tasks" at bounding box center [455, 10] width 30 height 21
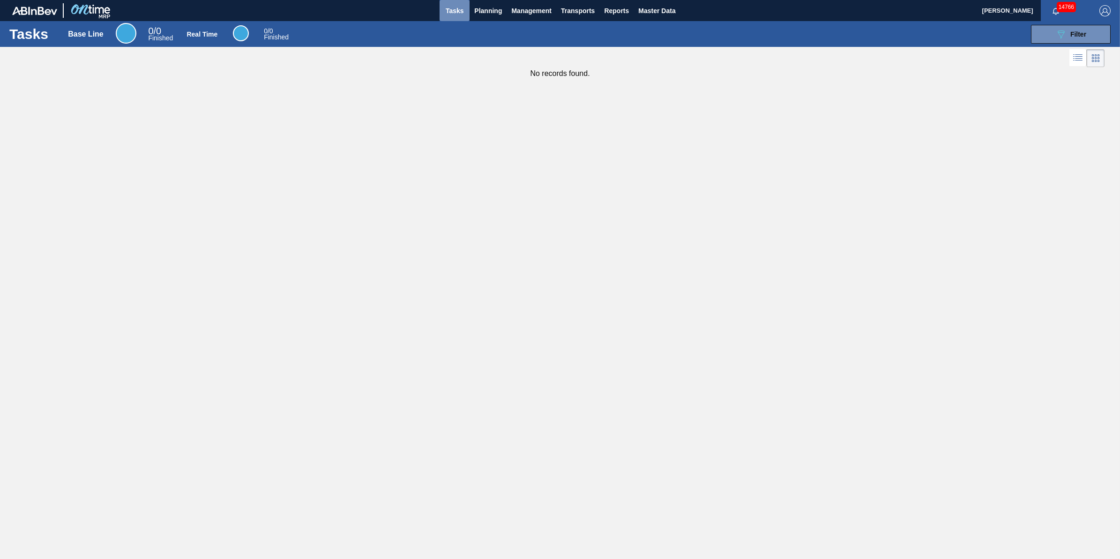
click at [453, 10] on span "Tasks" at bounding box center [454, 10] width 21 height 11
click at [476, 5] on span "Planning" at bounding box center [488, 10] width 28 height 11
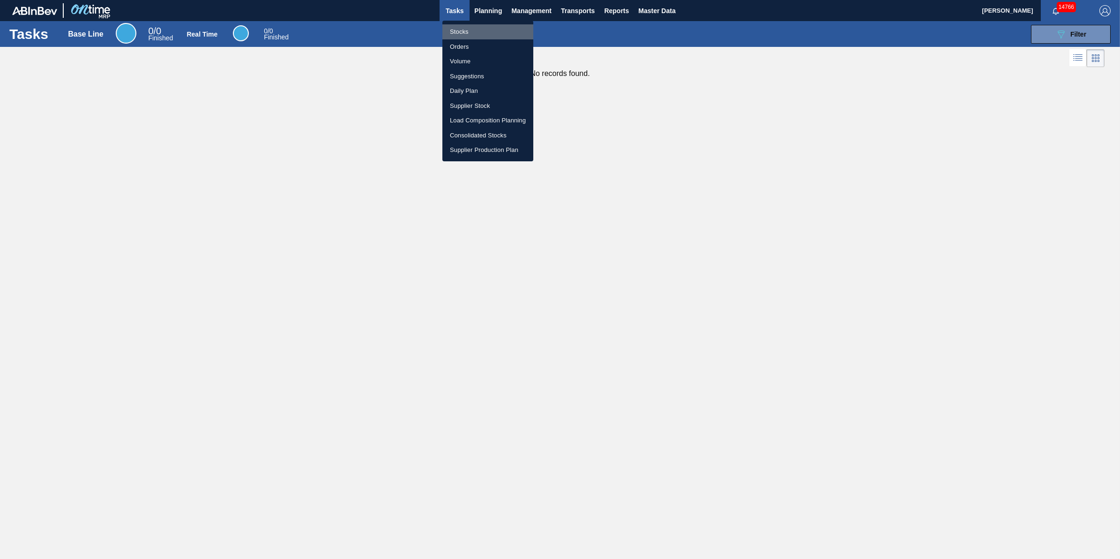
click at [484, 27] on li "Stocks" at bounding box center [487, 31] width 91 height 15
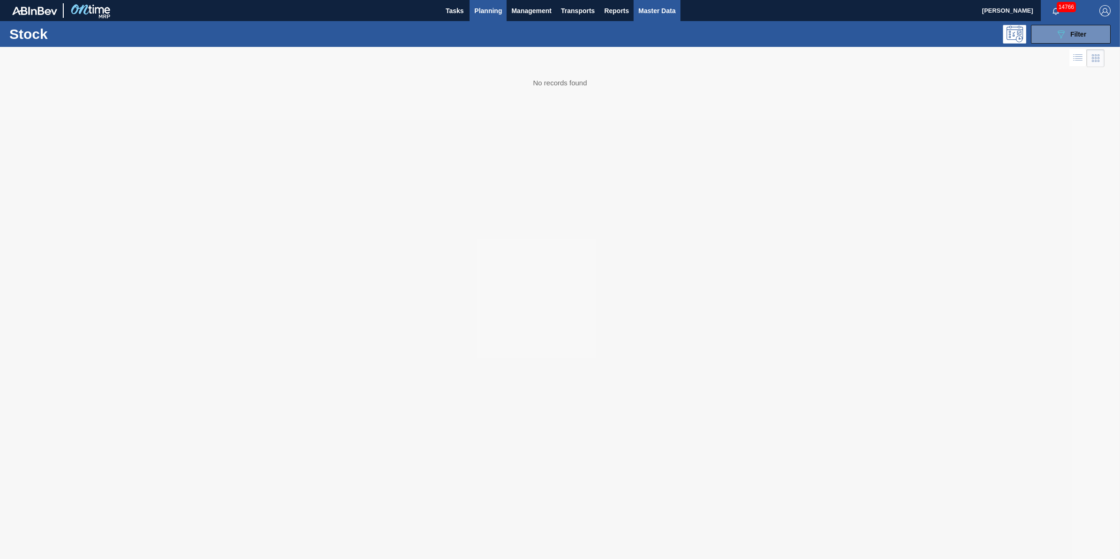
click at [666, 13] on span "Master Data" at bounding box center [656, 10] width 37 height 11
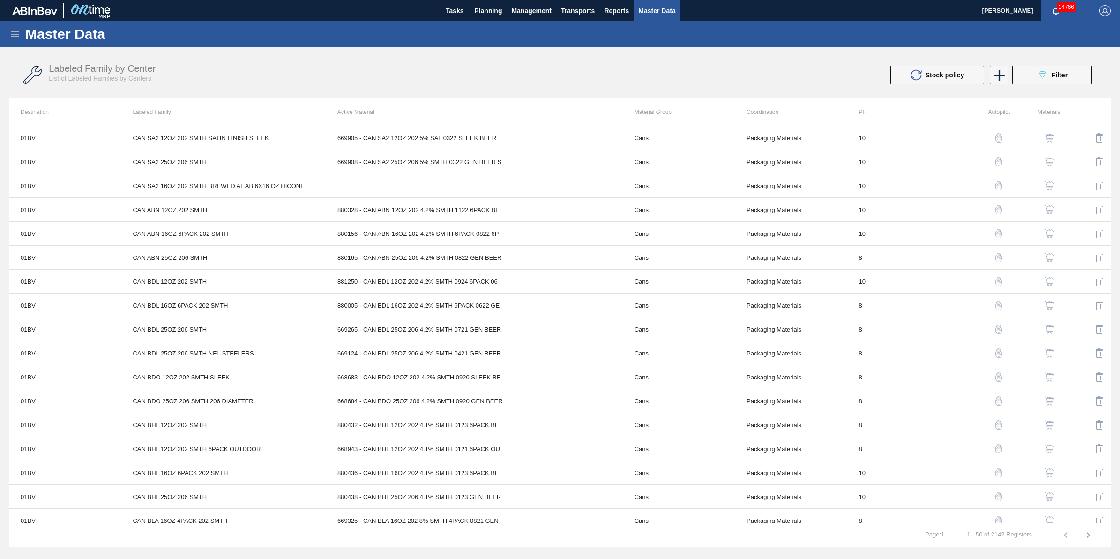
click at [16, 36] on icon at bounding box center [14, 34] width 11 height 11
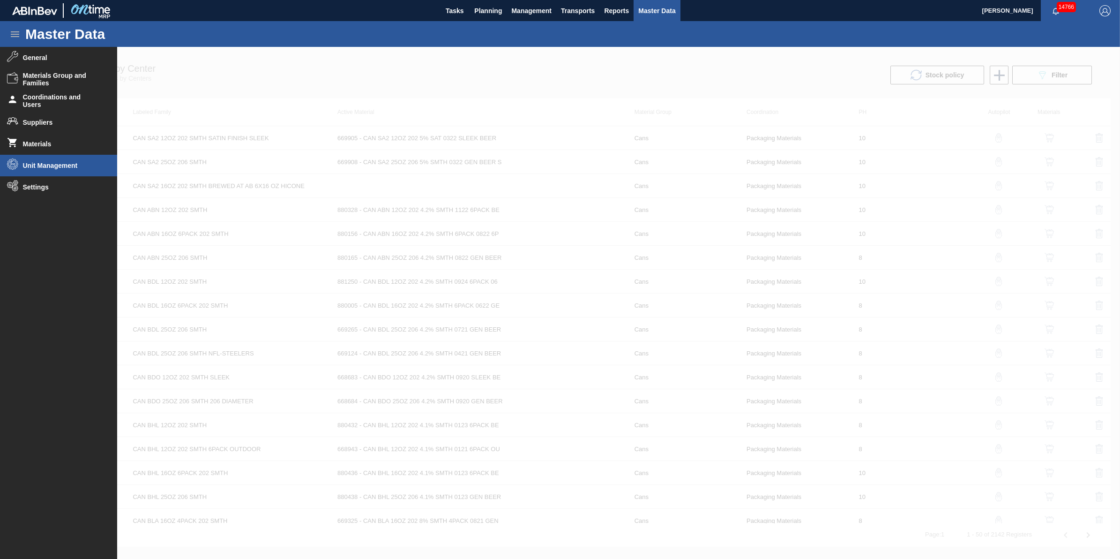
click at [49, 165] on span "Unit Management" at bounding box center [61, 165] width 77 height 7
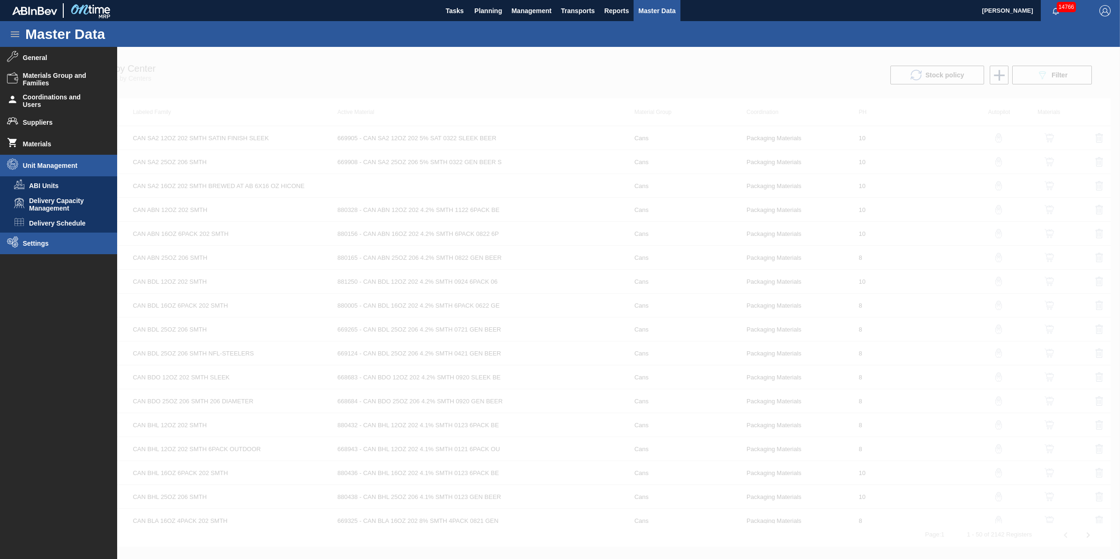
click at [40, 242] on span "Settings" at bounding box center [61, 242] width 77 height 7
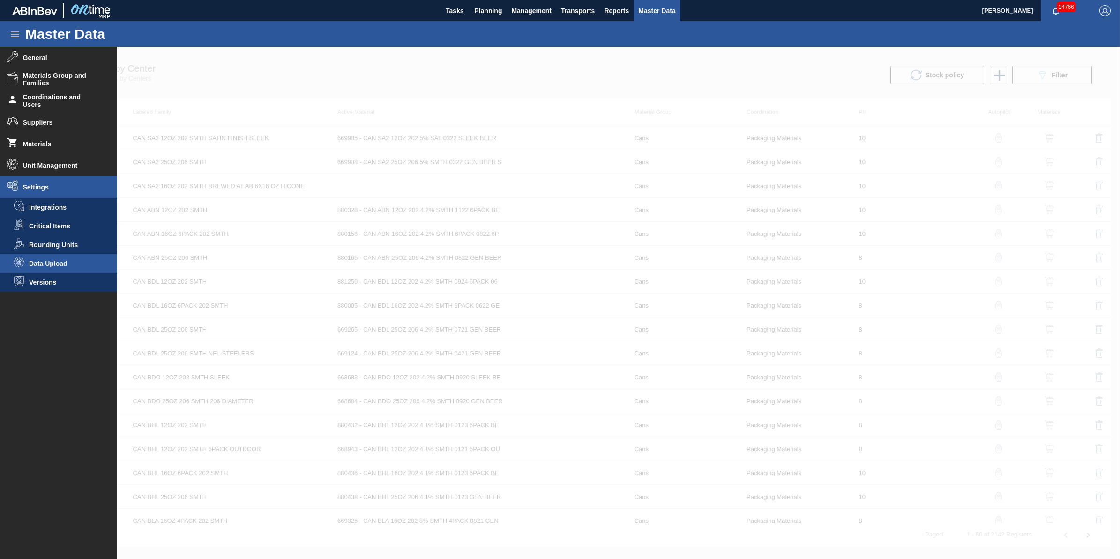
click at [51, 267] on li "Data Upload" at bounding box center [58, 263] width 117 height 19
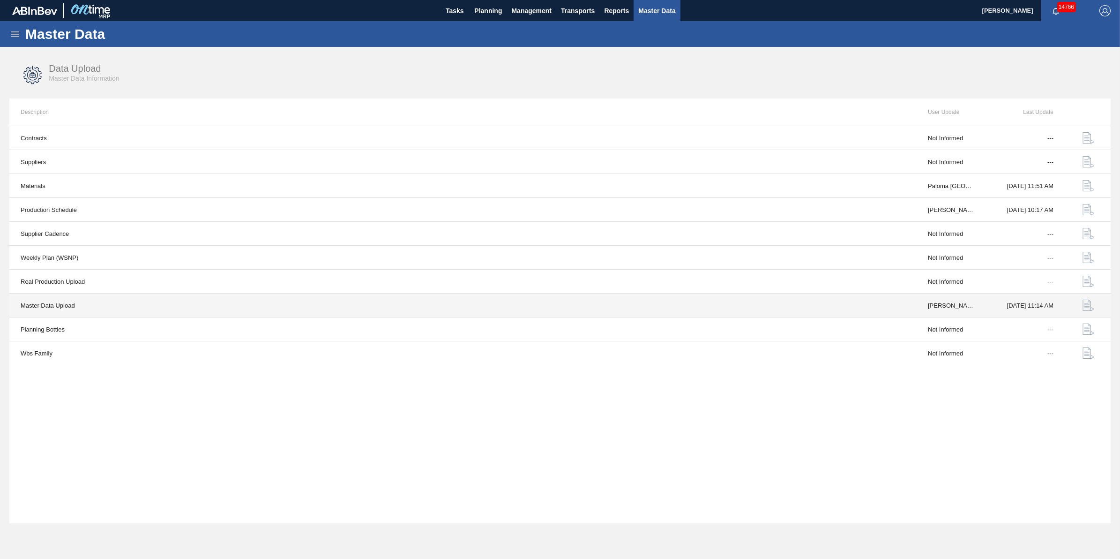
click at [1026, 308] on td "10/03/2025 11:14 AM" at bounding box center [1025, 305] width 79 height 24
click at [1081, 304] on button "button" at bounding box center [1088, 305] width 22 height 22
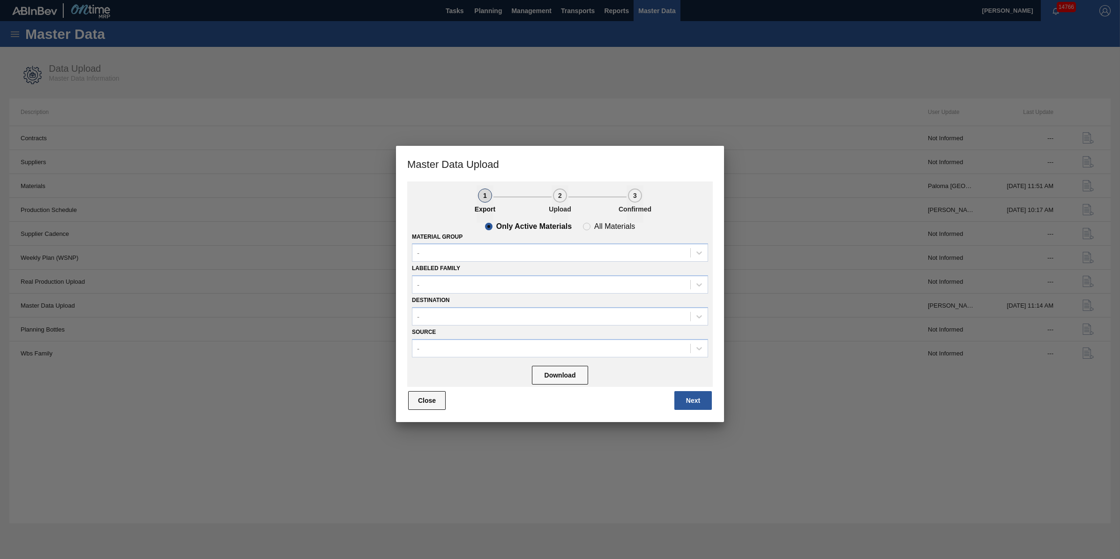
click at [408, 398] on button "Close" at bounding box center [426, 400] width 37 height 19
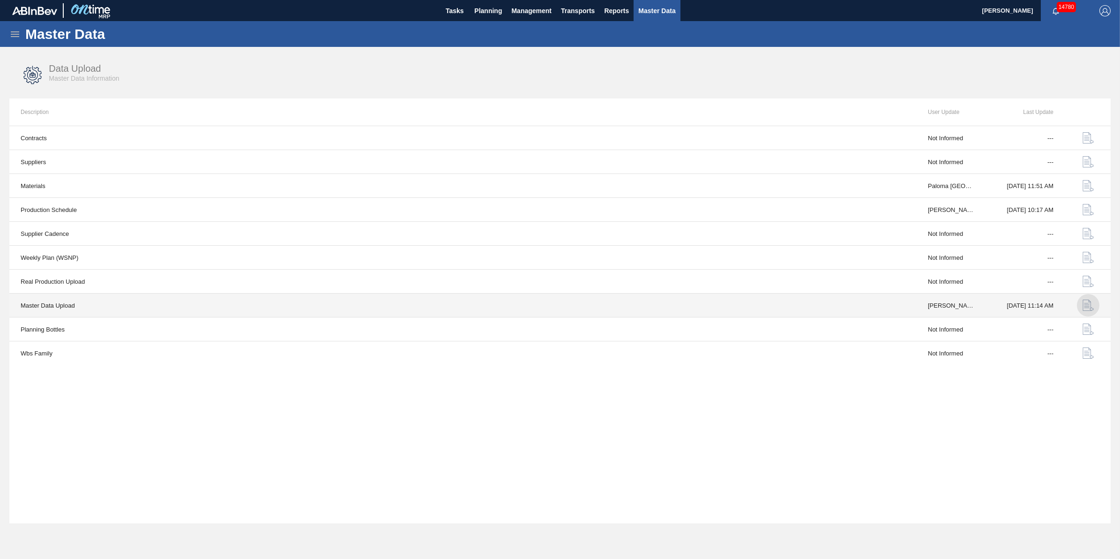
click at [1083, 305] on img "button" at bounding box center [1087, 304] width 11 height 11
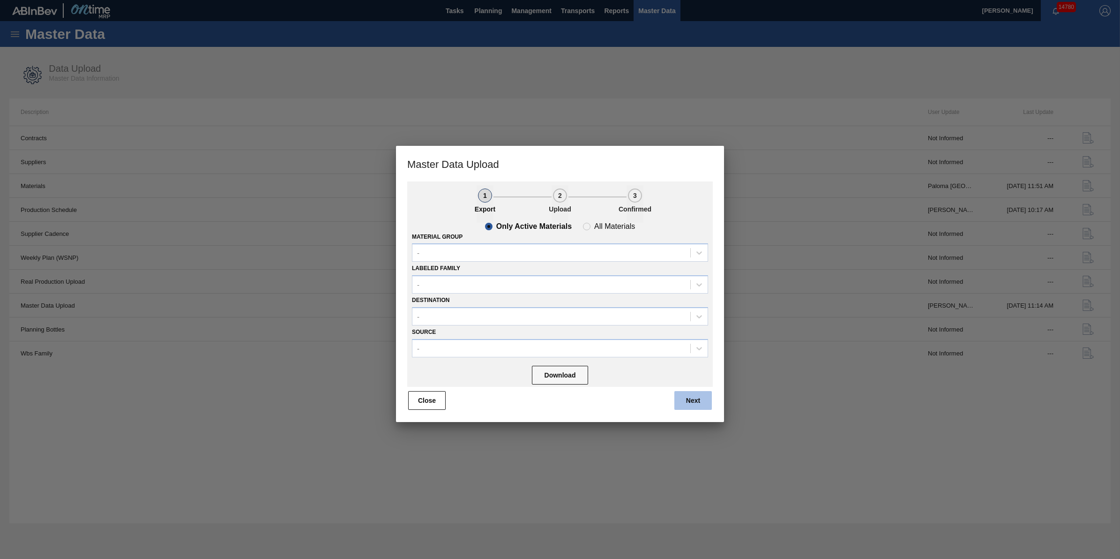
click at [700, 397] on button "Next" at bounding box center [692, 400] width 37 height 19
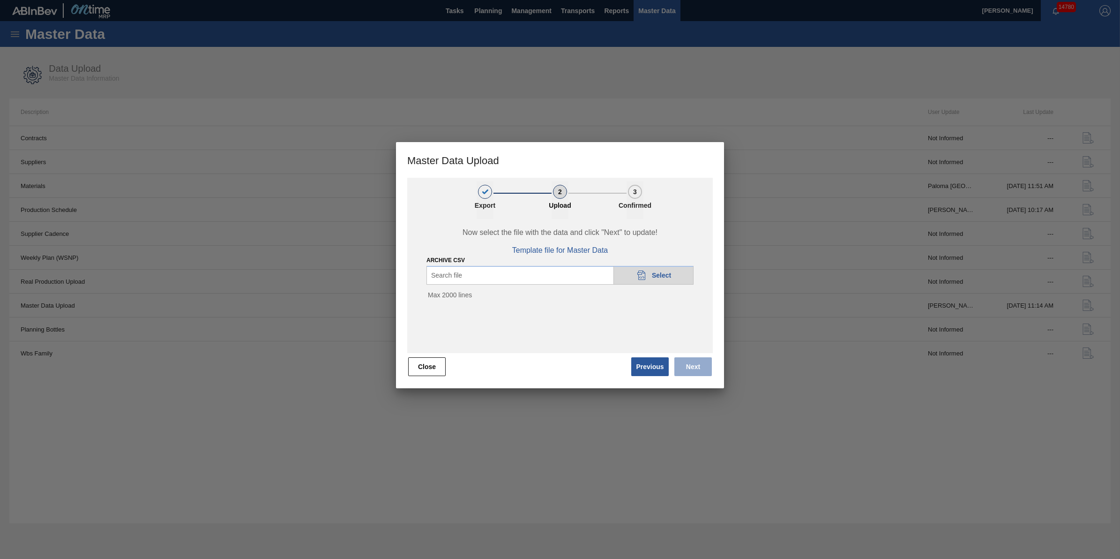
click at [555, 276] on div "Search file 20DAD902-3625-4257-8FDA-0C0CB19E2A3D Select" at bounding box center [559, 275] width 267 height 19
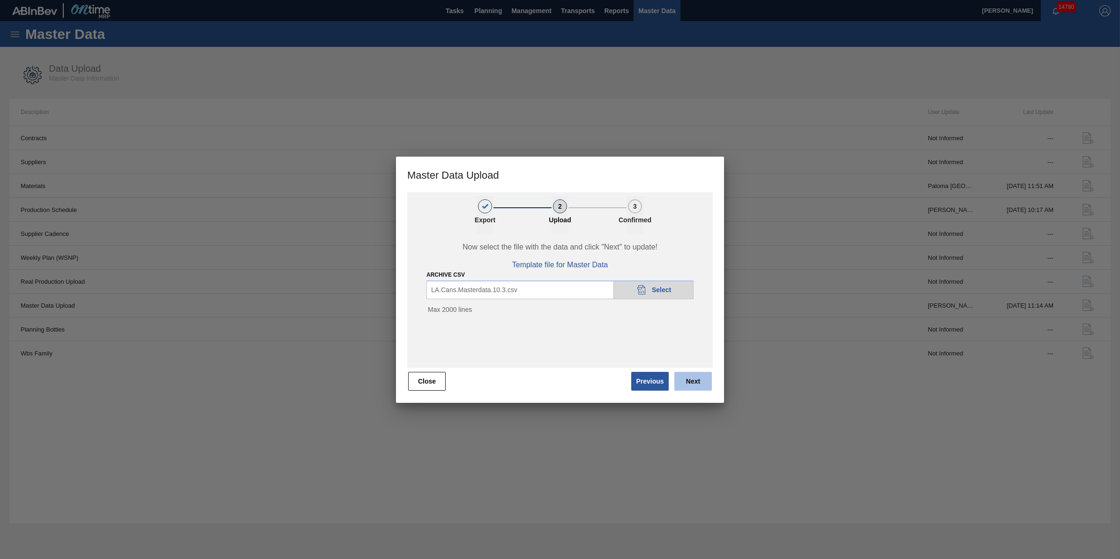
click at [687, 376] on button "Next" at bounding box center [692, 381] width 37 height 19
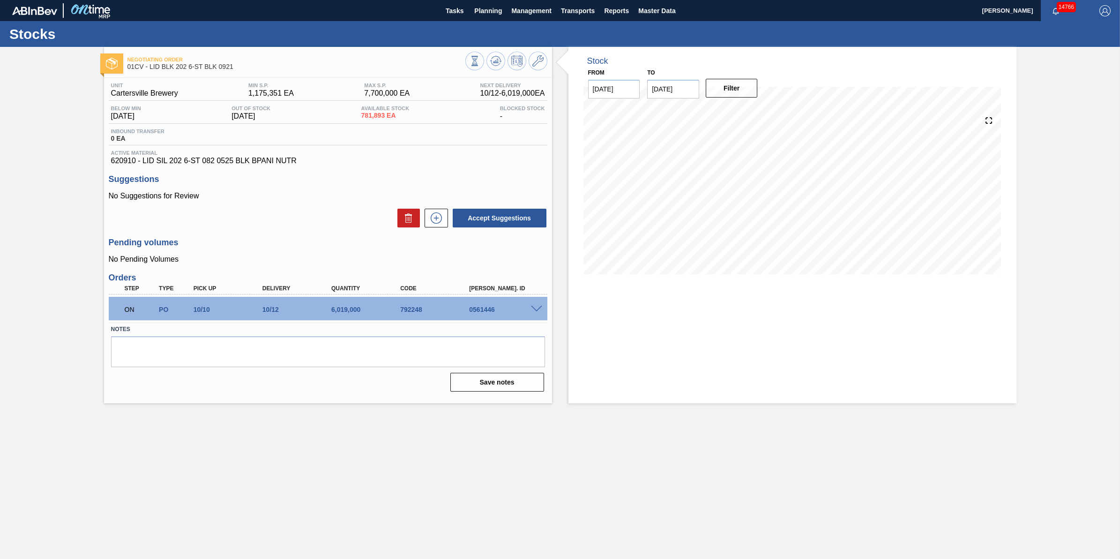
drag, startPoint x: 480, startPoint y: 12, endPoint x: 482, endPoint y: 30, distance: 17.4
click at [481, 15] on span "Planning" at bounding box center [488, 10] width 28 height 11
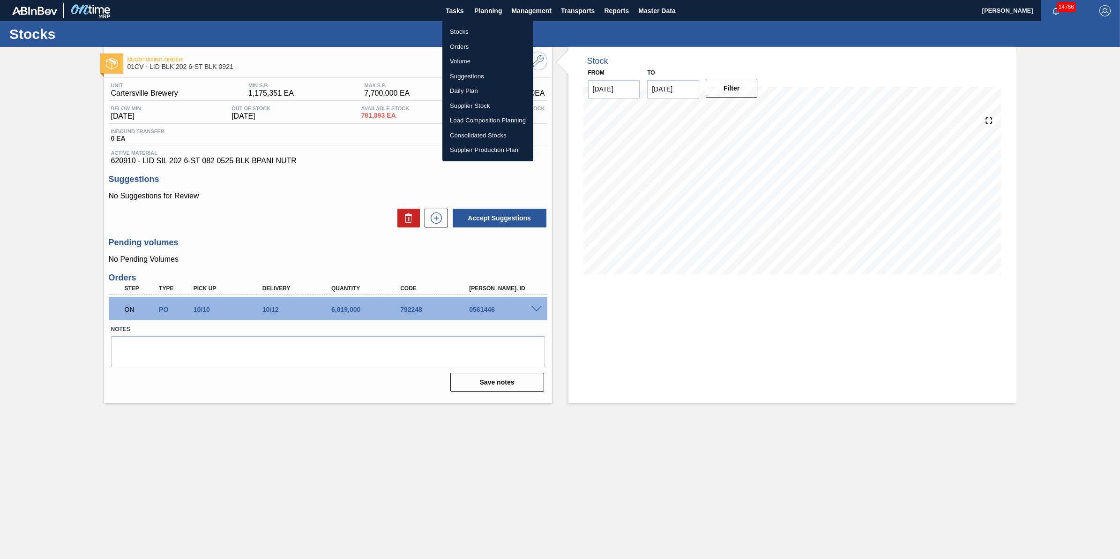
click at [481, 36] on li "Stocks" at bounding box center [487, 31] width 91 height 15
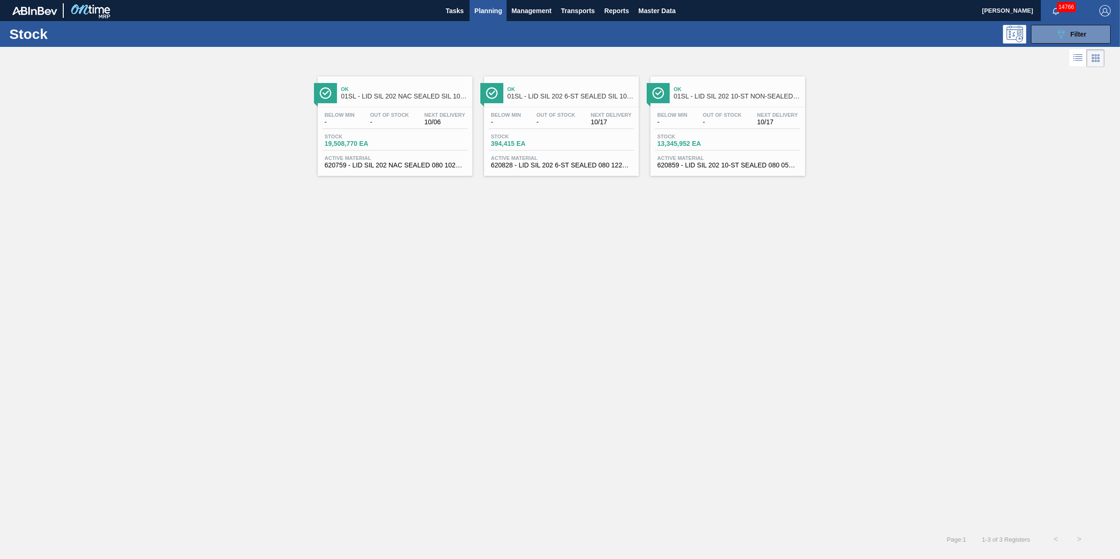
click at [392, 127] on div "Below Min - Out Of Stock - Next Delivery 10/06" at bounding box center [394, 120] width 145 height 17
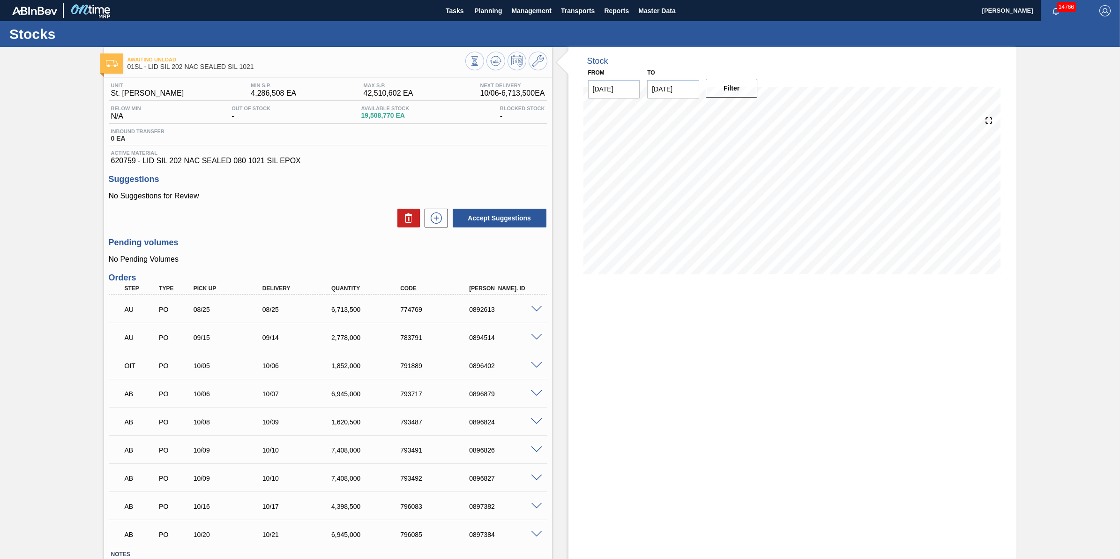
click at [487, 66] on button at bounding box center [495, 61] width 19 height 19
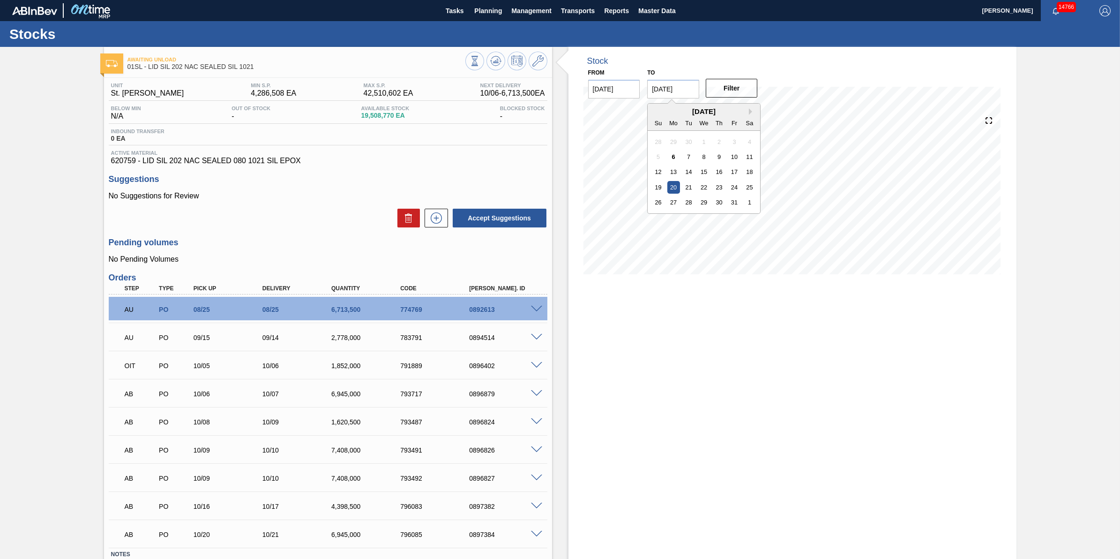
click at [689, 97] on input "[DATE]" at bounding box center [673, 89] width 52 height 19
click at [752, 200] on div "1" at bounding box center [749, 202] width 13 height 13
type input "11/01/2025"
click at [737, 90] on button "Filter" at bounding box center [732, 88] width 52 height 19
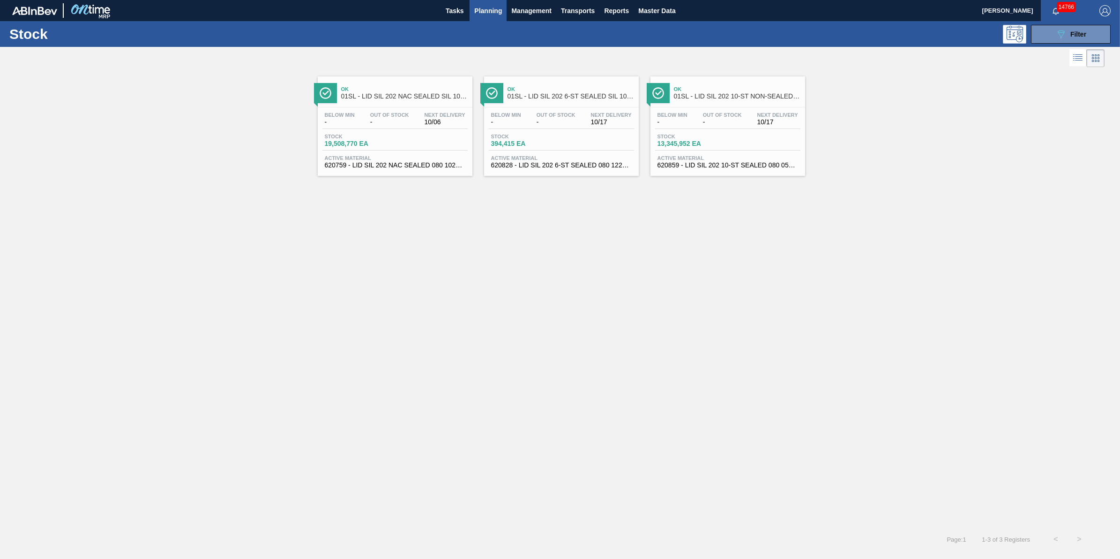
click at [541, 147] on span "394,415 EA" at bounding box center [524, 143] width 66 height 7
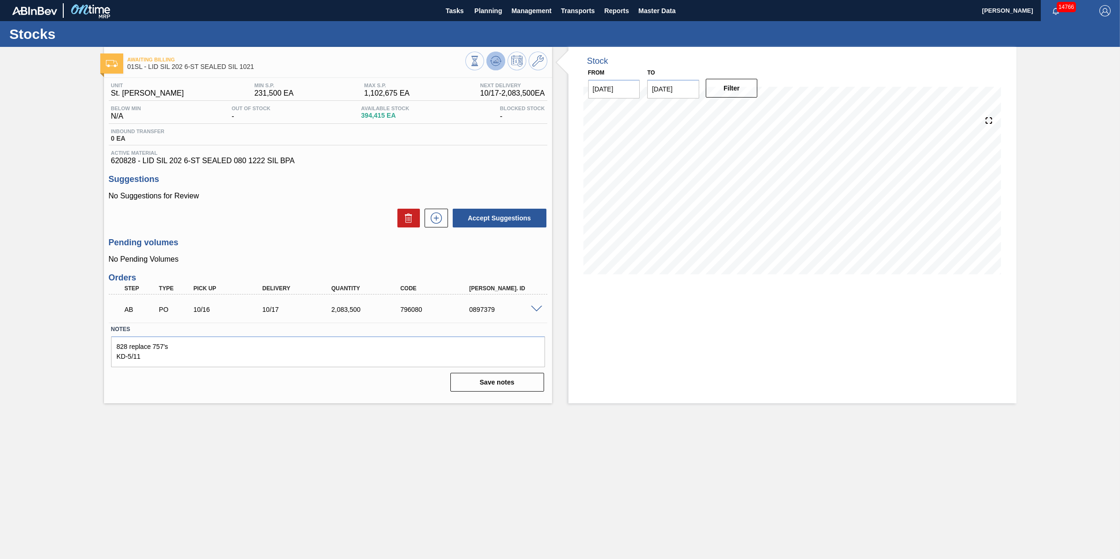
click at [497, 62] on icon at bounding box center [495, 61] width 6 height 4
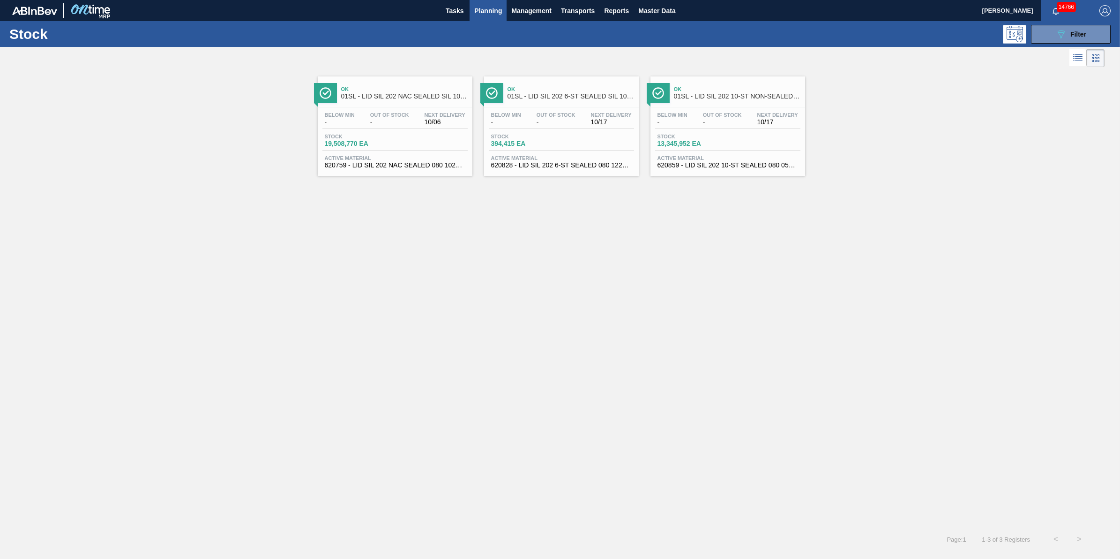
click at [730, 123] on span "-" at bounding box center [722, 122] width 39 height 7
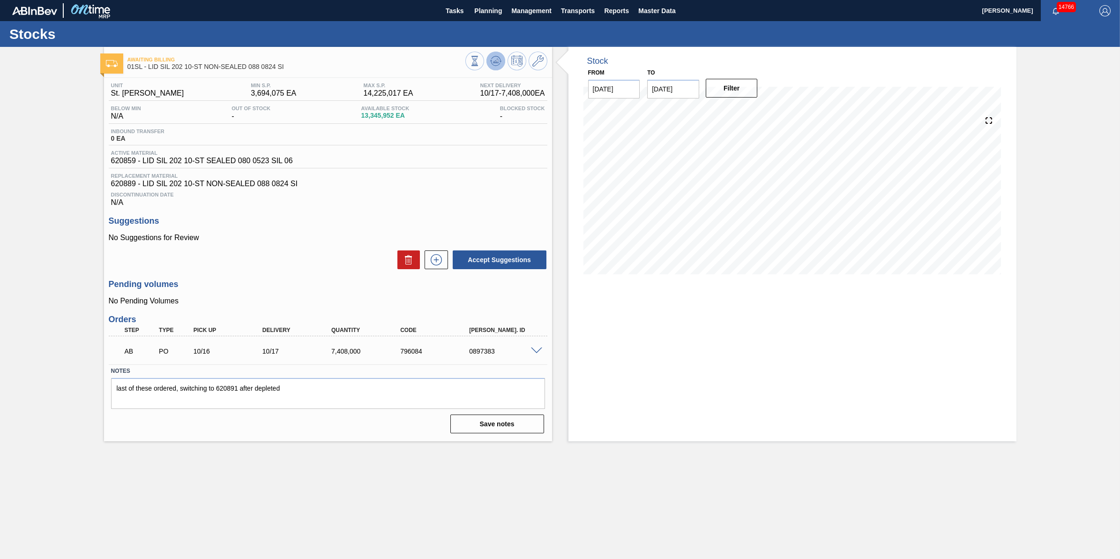
click at [499, 64] on icon at bounding box center [495, 60] width 11 height 11
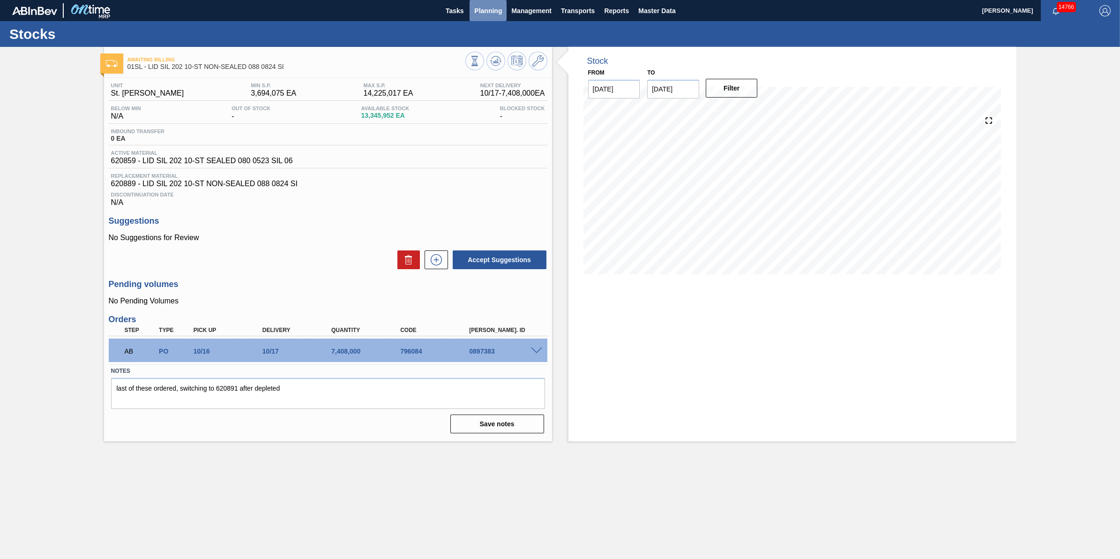
click at [477, 12] on span "Planning" at bounding box center [488, 10] width 28 height 11
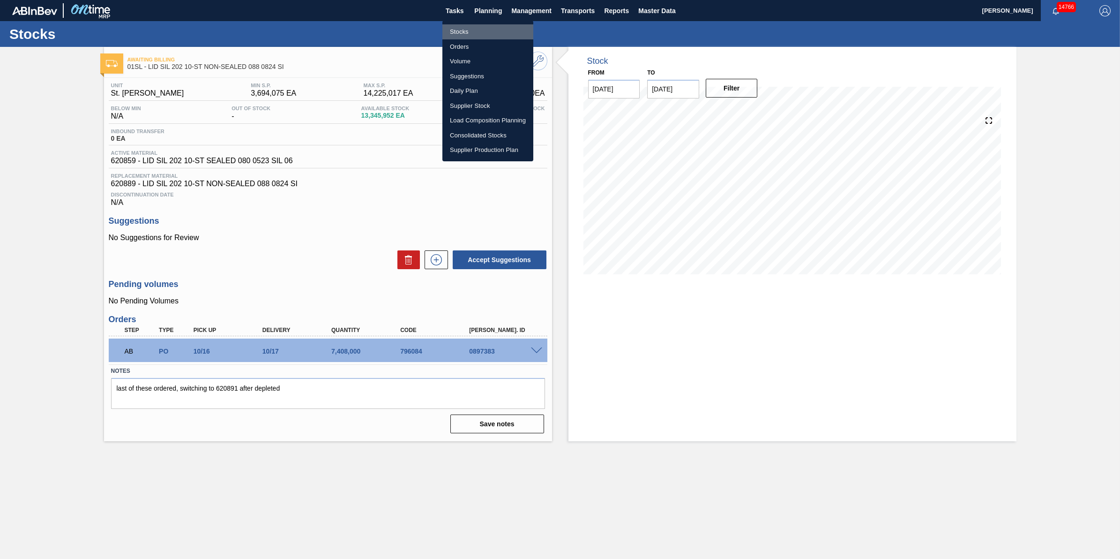
click at [477, 25] on li "Stocks" at bounding box center [487, 31] width 91 height 15
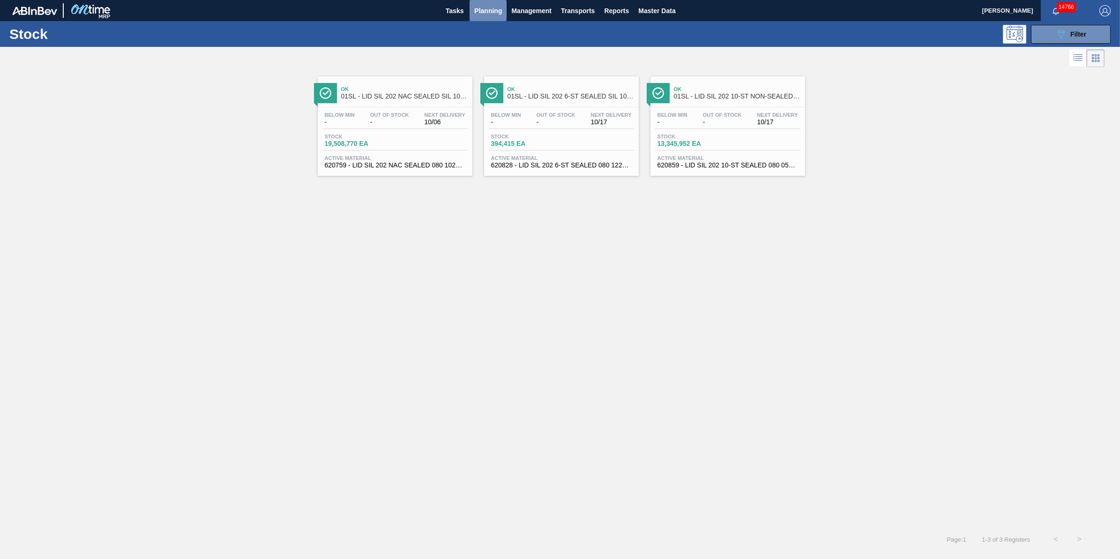
click at [484, 12] on span "Planning" at bounding box center [488, 10] width 28 height 11
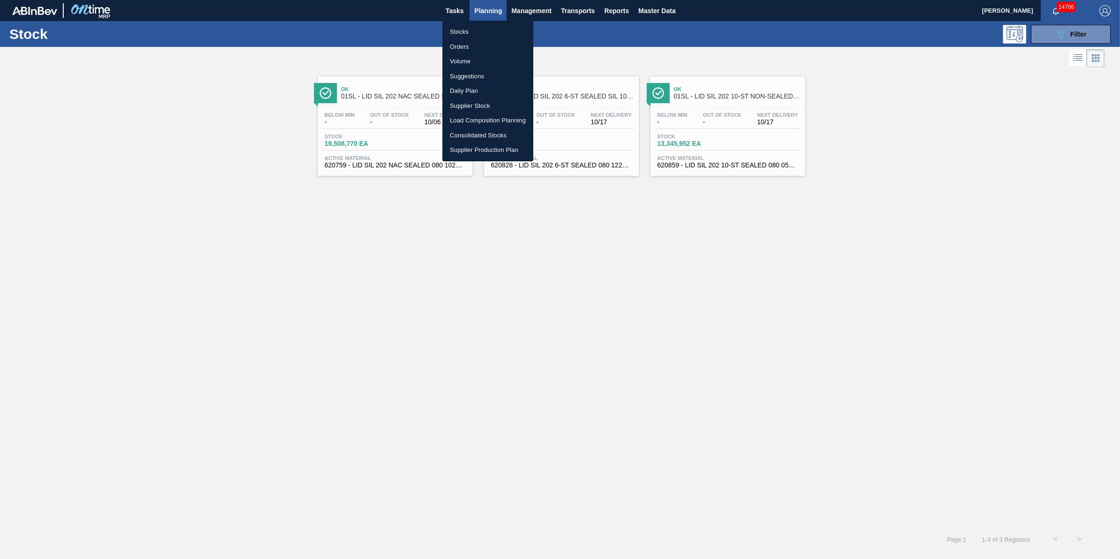
click at [485, 22] on ul "Stocks Orders Volume Suggestions Daily Plan Supplier Stock Load Composition Pla…" at bounding box center [487, 91] width 91 height 141
click at [485, 27] on li "Stocks" at bounding box center [487, 31] width 91 height 15
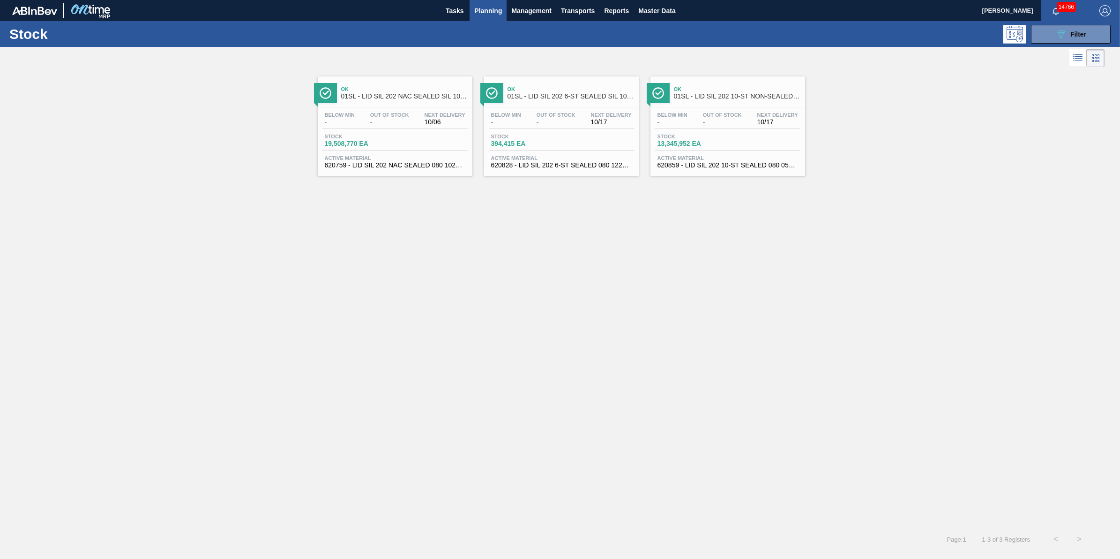
click at [481, 20] on button "Planning" at bounding box center [487, 10] width 37 height 21
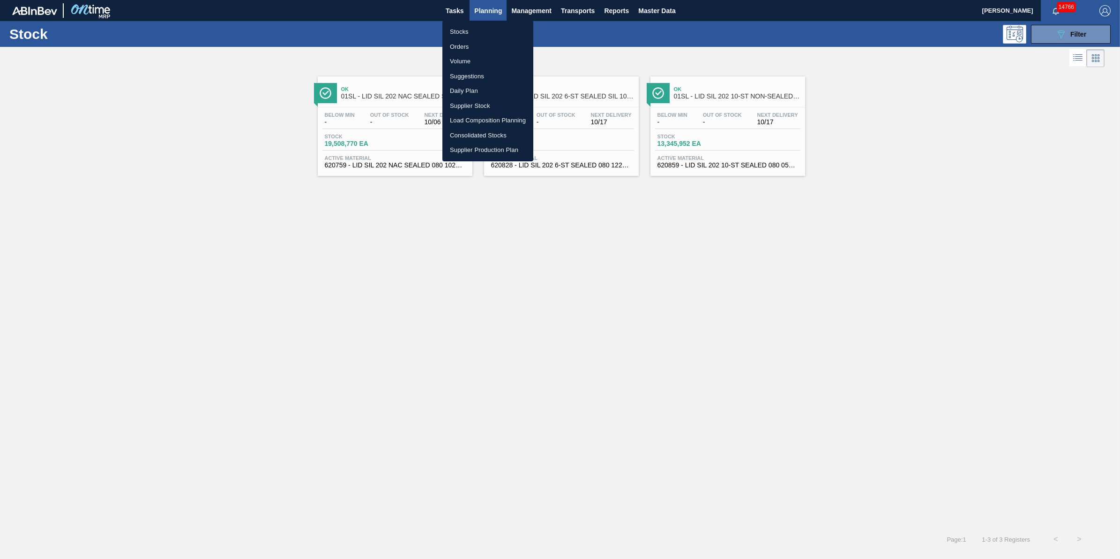
click at [481, 32] on li "Stocks" at bounding box center [487, 31] width 91 height 15
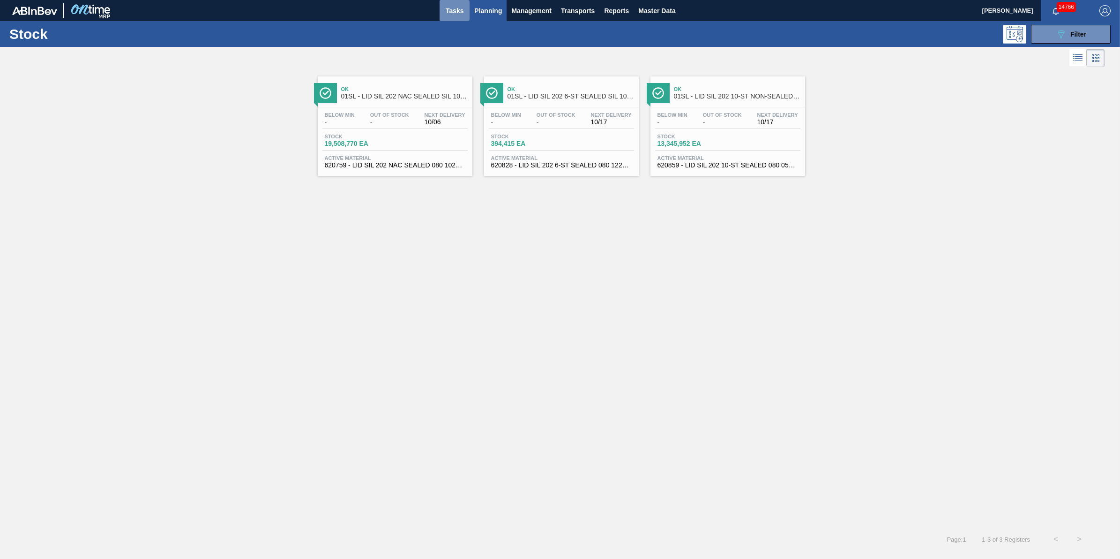
click at [450, 20] on button "Tasks" at bounding box center [455, 10] width 30 height 21
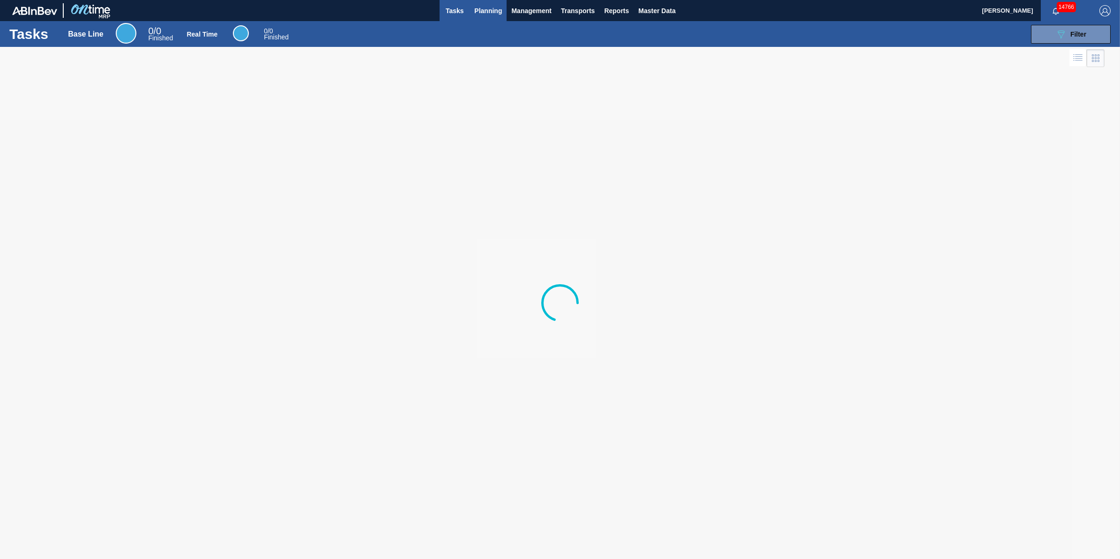
click at [497, 10] on span "Planning" at bounding box center [488, 10] width 28 height 11
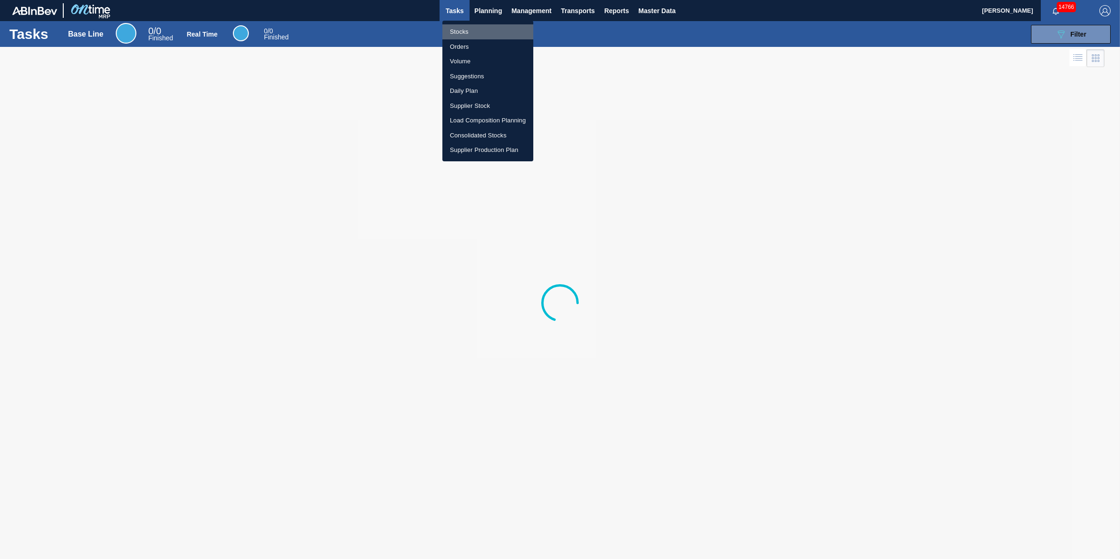
click at [497, 29] on li "Stocks" at bounding box center [487, 31] width 91 height 15
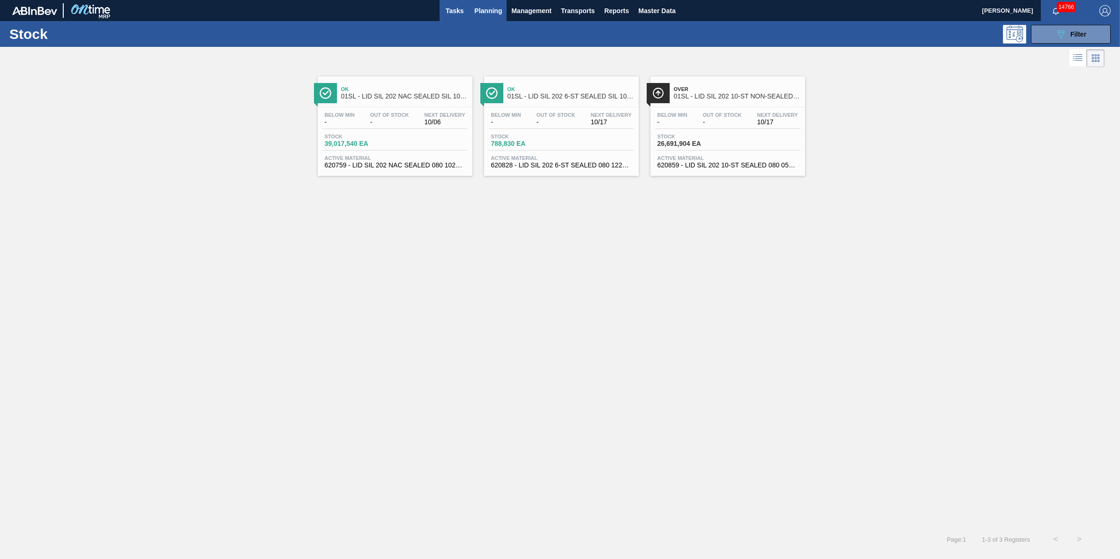
click at [448, 2] on button "Tasks" at bounding box center [455, 10] width 30 height 21
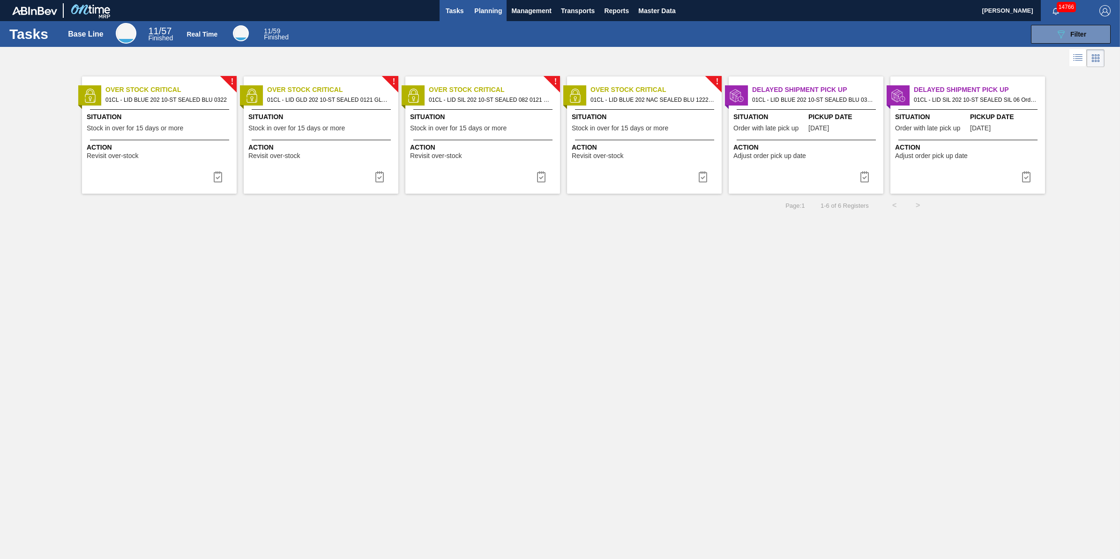
click at [497, 17] on button "Planning" at bounding box center [487, 10] width 37 height 21
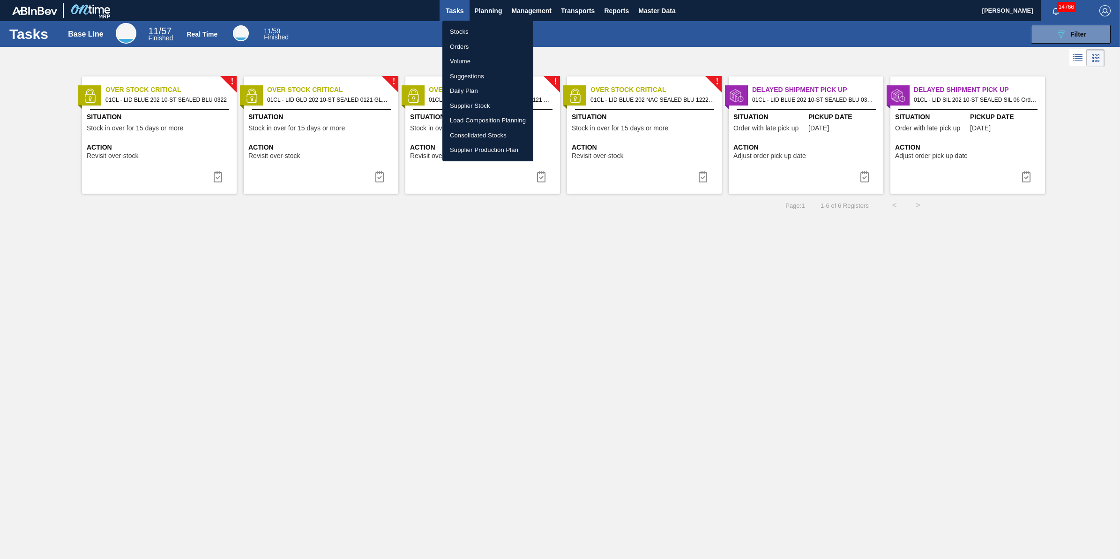
click at [497, 34] on li "Stocks" at bounding box center [487, 31] width 91 height 15
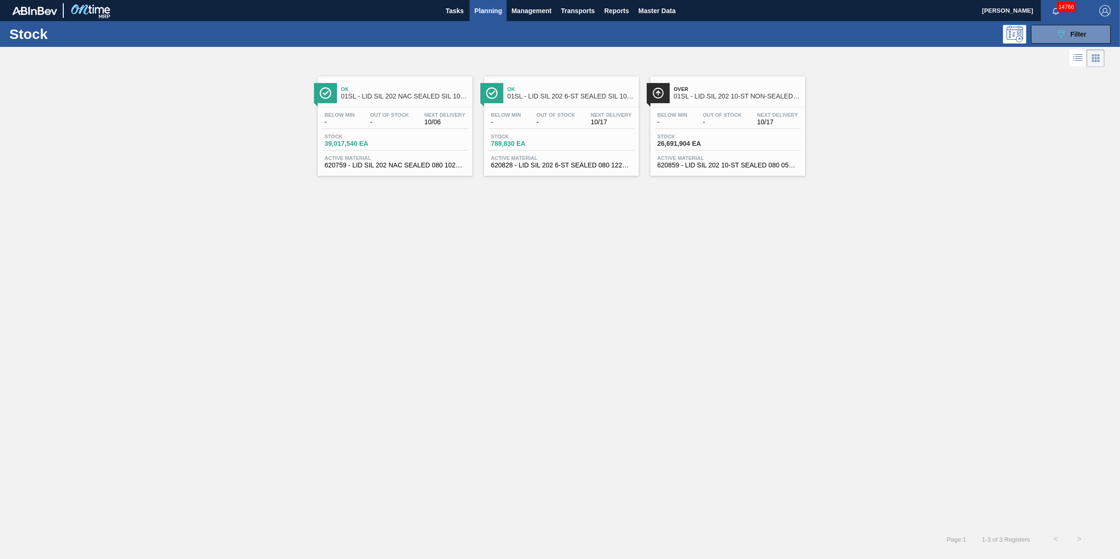
click at [494, 8] on span "Planning" at bounding box center [488, 10] width 28 height 11
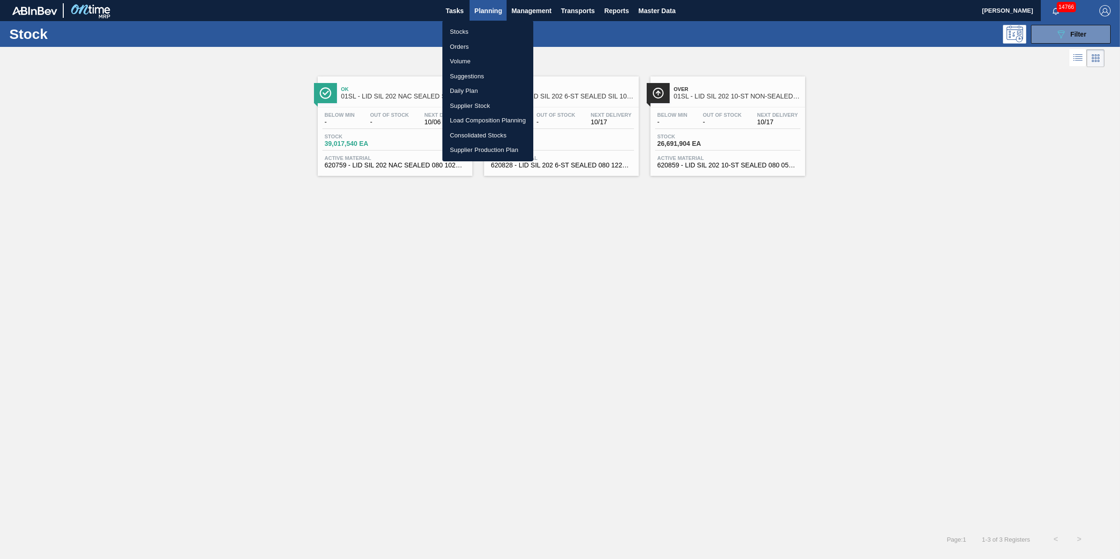
click at [486, 22] on ul "Stocks Orders Volume Suggestions Daily Plan Supplier Stock Load Composition Pla…" at bounding box center [487, 91] width 91 height 141
click at [486, 31] on li "Stocks" at bounding box center [487, 31] width 91 height 15
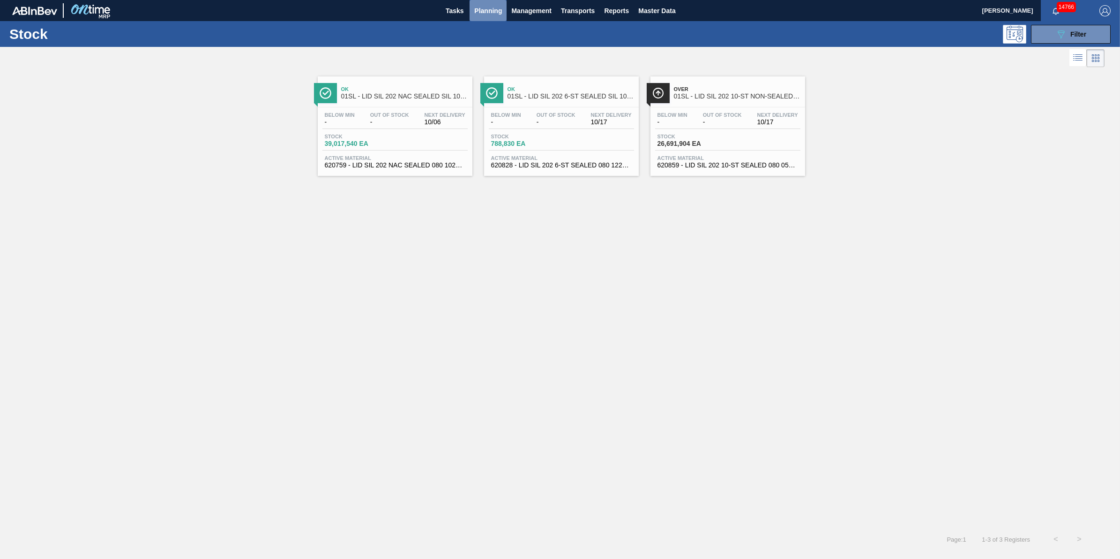
click at [489, 10] on span "Planning" at bounding box center [488, 10] width 28 height 11
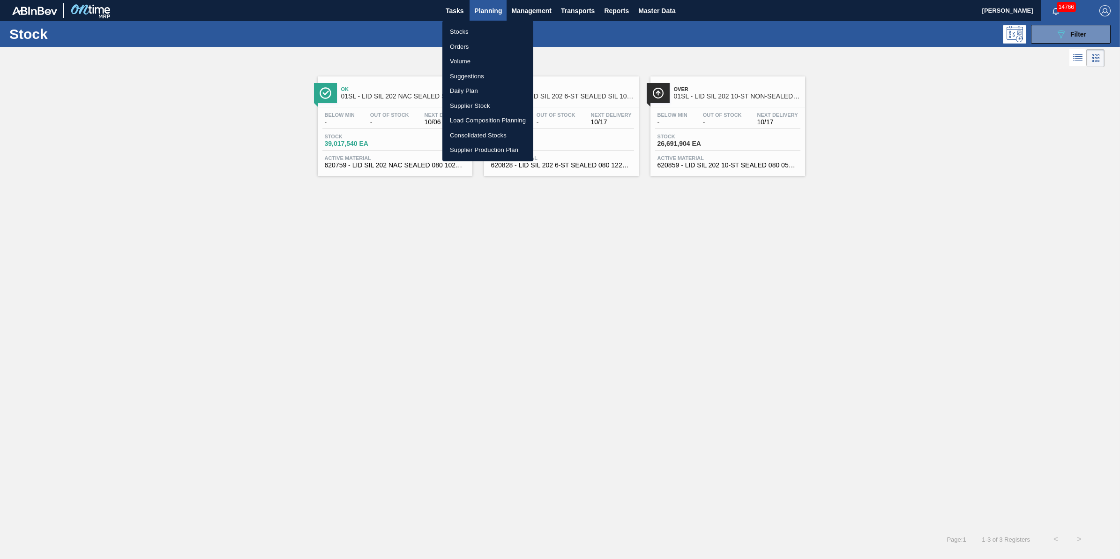
click at [484, 26] on li "Stocks" at bounding box center [487, 31] width 91 height 15
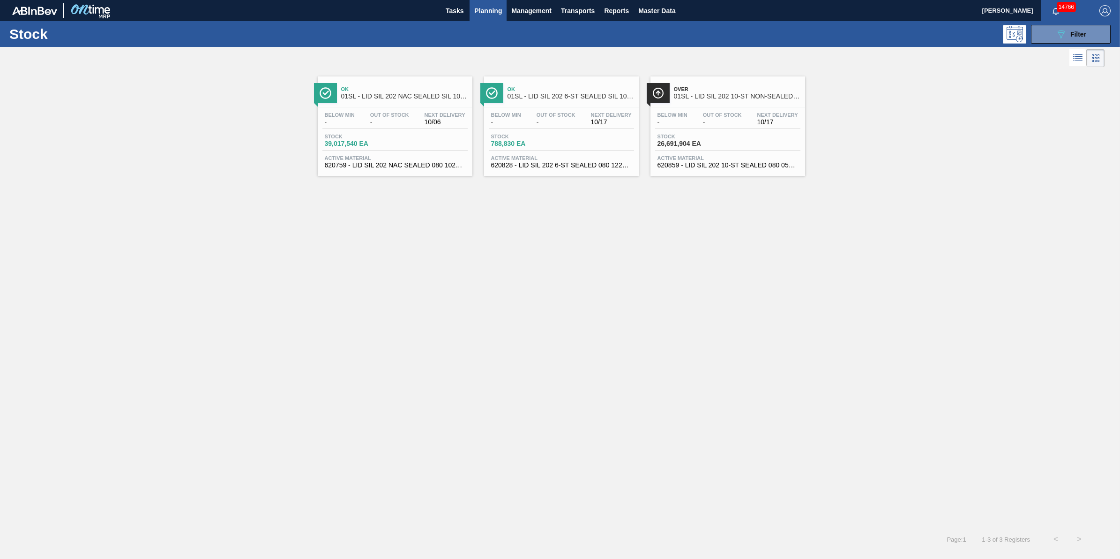
click at [471, 19] on button "Planning" at bounding box center [487, 10] width 37 height 21
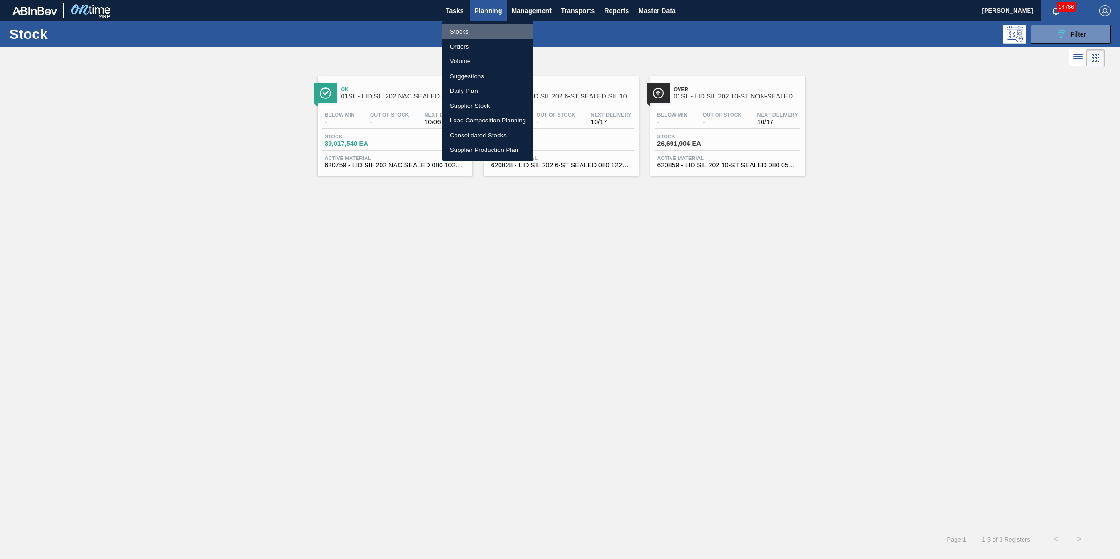
click at [470, 33] on li "Stocks" at bounding box center [487, 31] width 91 height 15
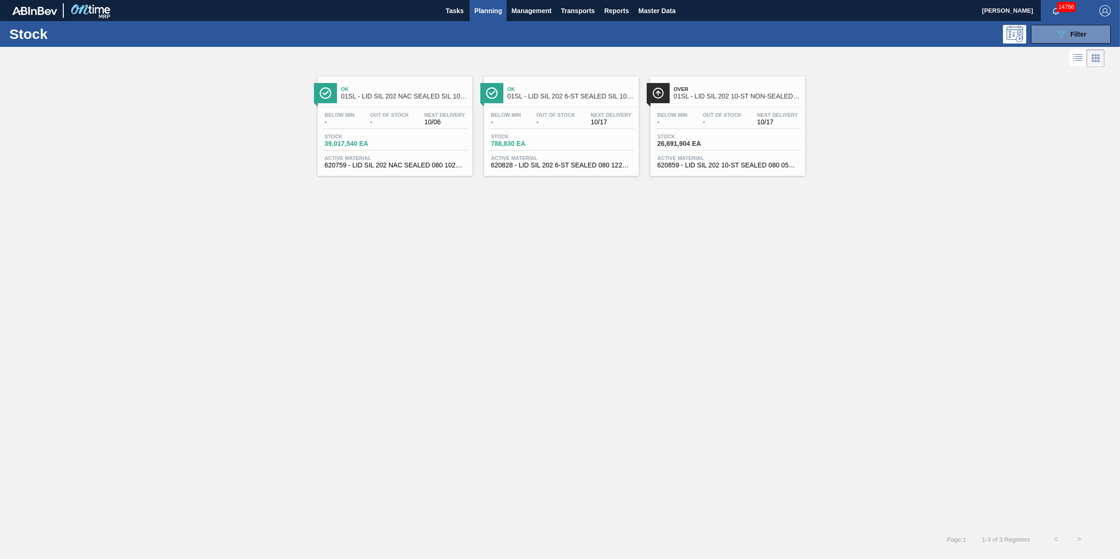
click at [487, 20] on button "Planning" at bounding box center [487, 10] width 37 height 21
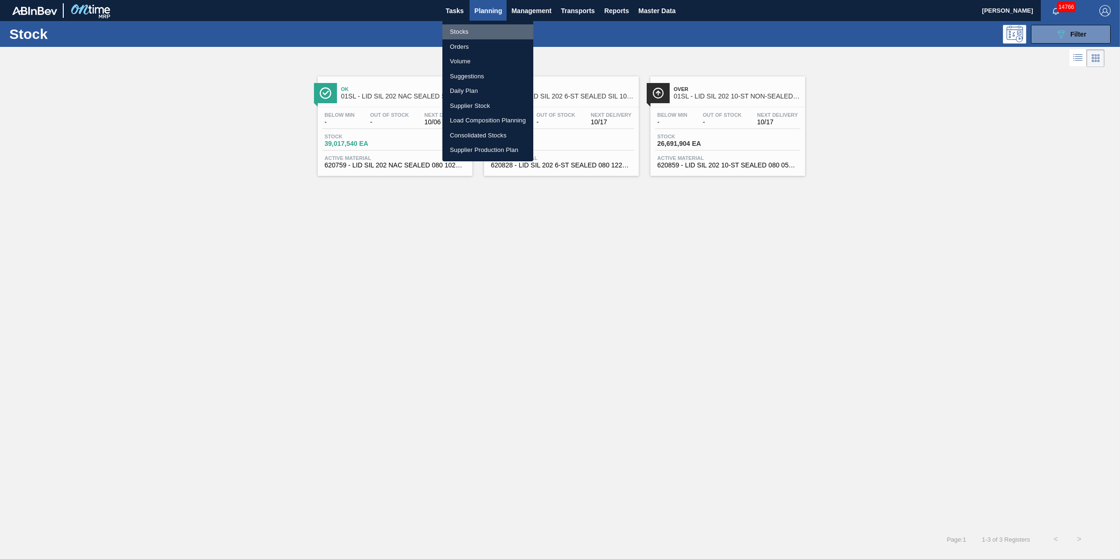
click at [488, 30] on li "Stocks" at bounding box center [487, 31] width 91 height 15
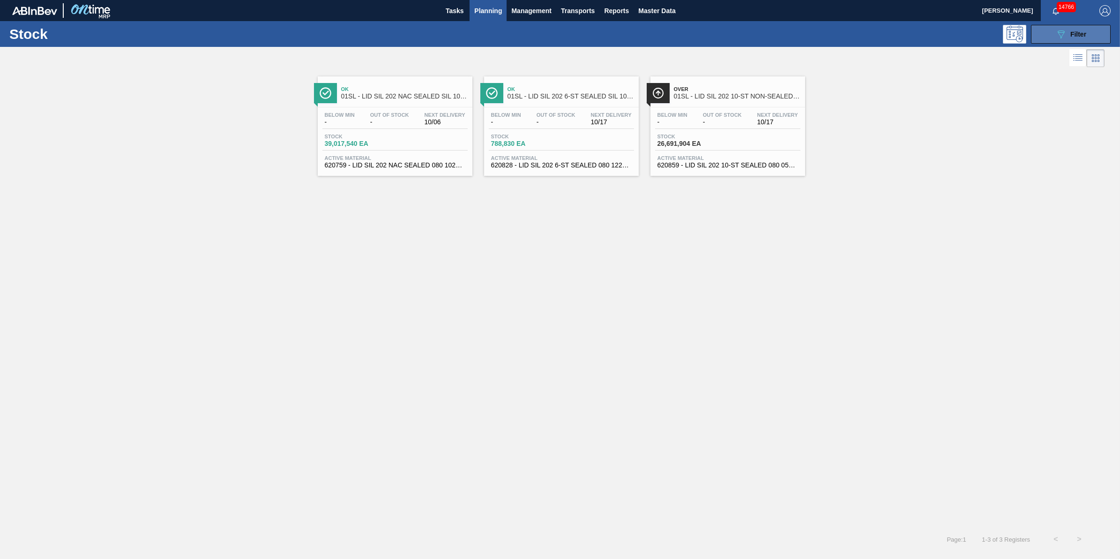
click at [1076, 29] on div "089F7B8B-B2A5-4AFE-B5C0-19BA573D28AC Filter" at bounding box center [1070, 34] width 31 height 11
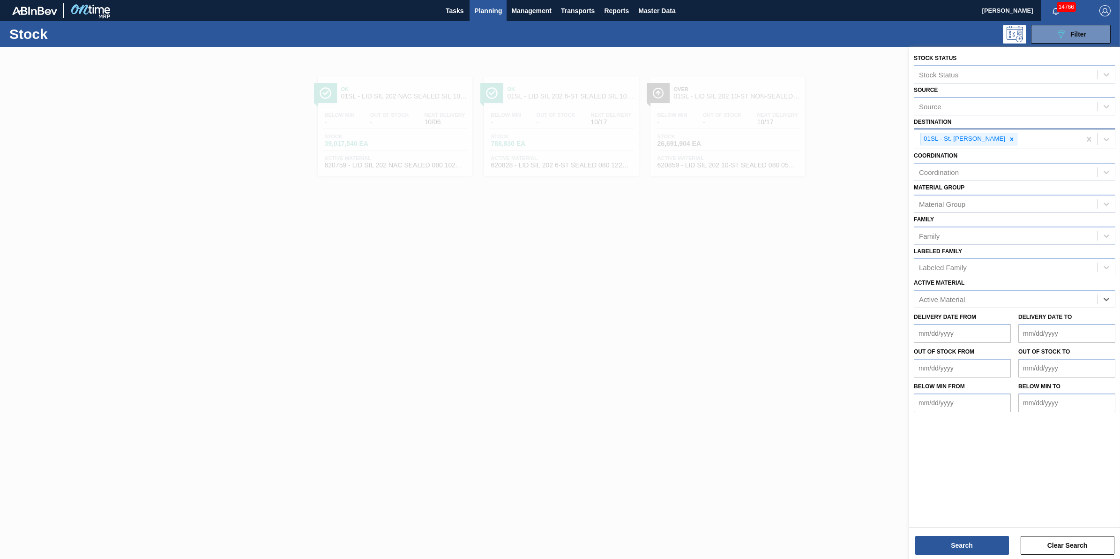
click at [1006, 141] on div at bounding box center [1011, 139] width 10 height 12
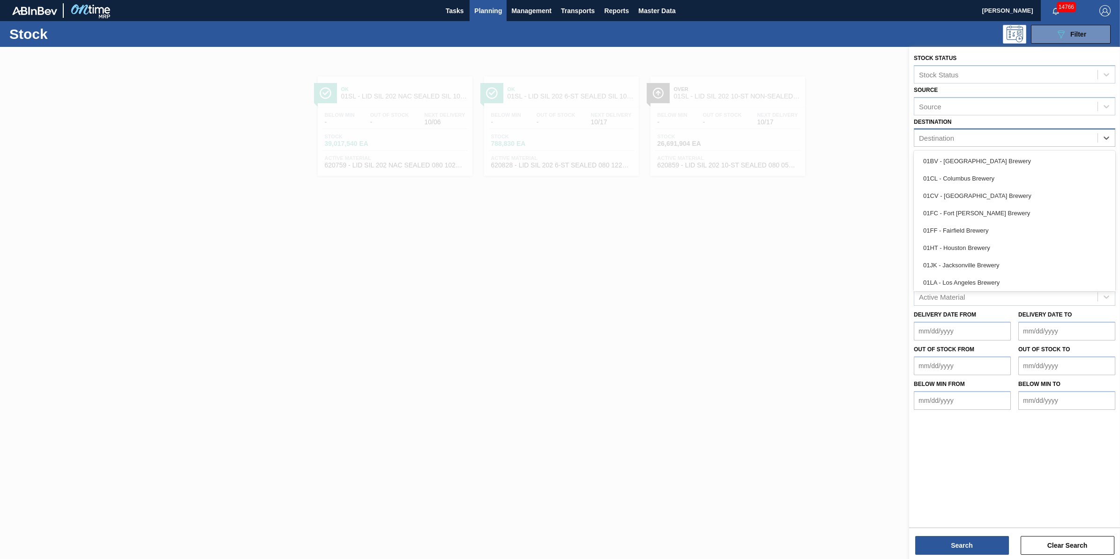
click at [1002, 141] on div "Destination" at bounding box center [1005, 138] width 183 height 14
click at [993, 178] on div "01CL - Columbus Brewery" at bounding box center [1014, 178] width 201 height 17
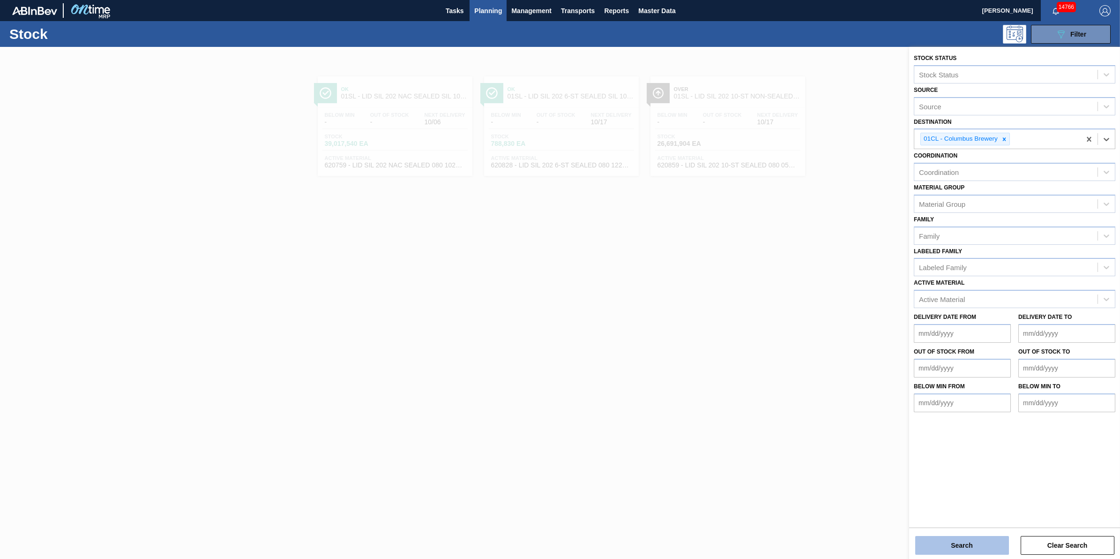
click at [938, 537] on button "Search" at bounding box center [962, 545] width 94 height 19
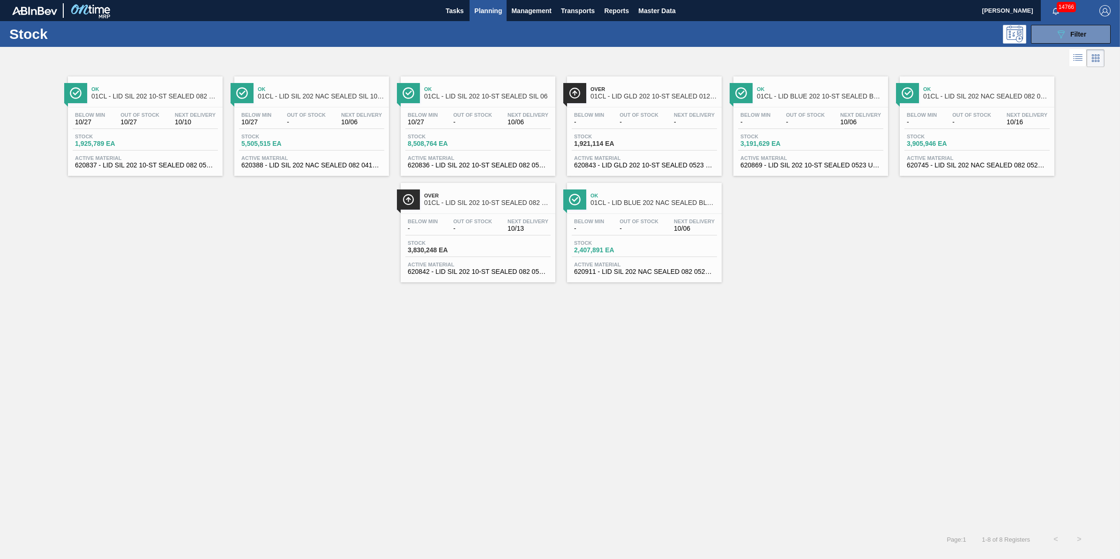
click at [954, 126] on span "-" at bounding box center [971, 122] width 39 height 7
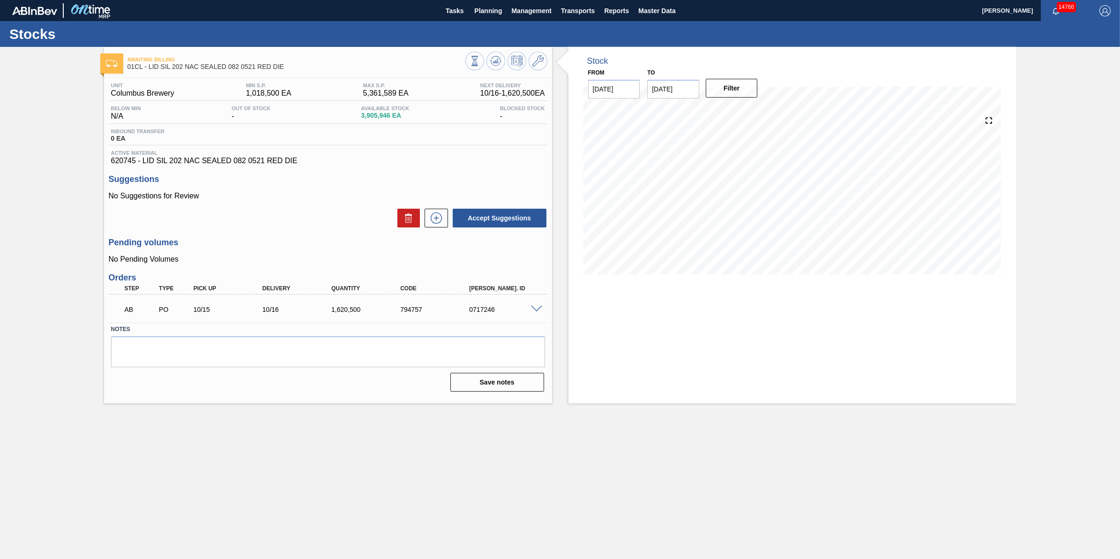
click at [532, 313] on span at bounding box center [536, 309] width 11 height 7
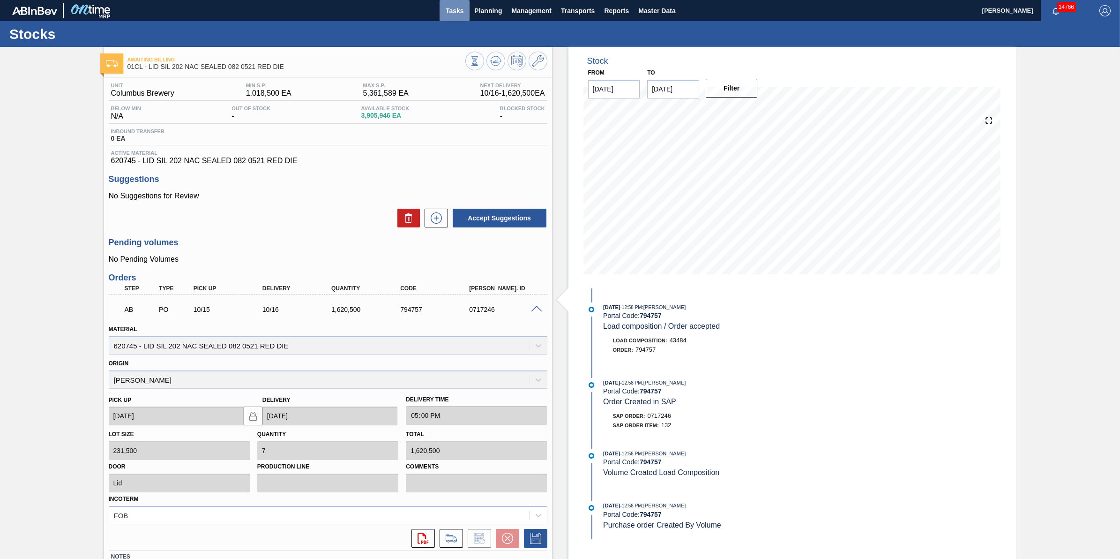
click at [464, 7] on button "Tasks" at bounding box center [455, 10] width 30 height 21
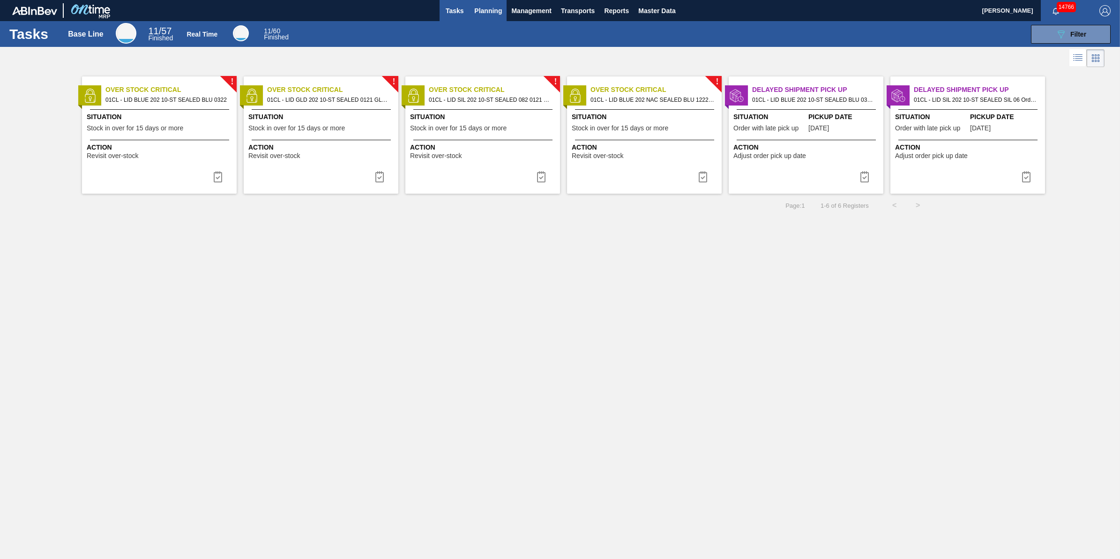
click at [477, 16] on button "Planning" at bounding box center [487, 10] width 37 height 21
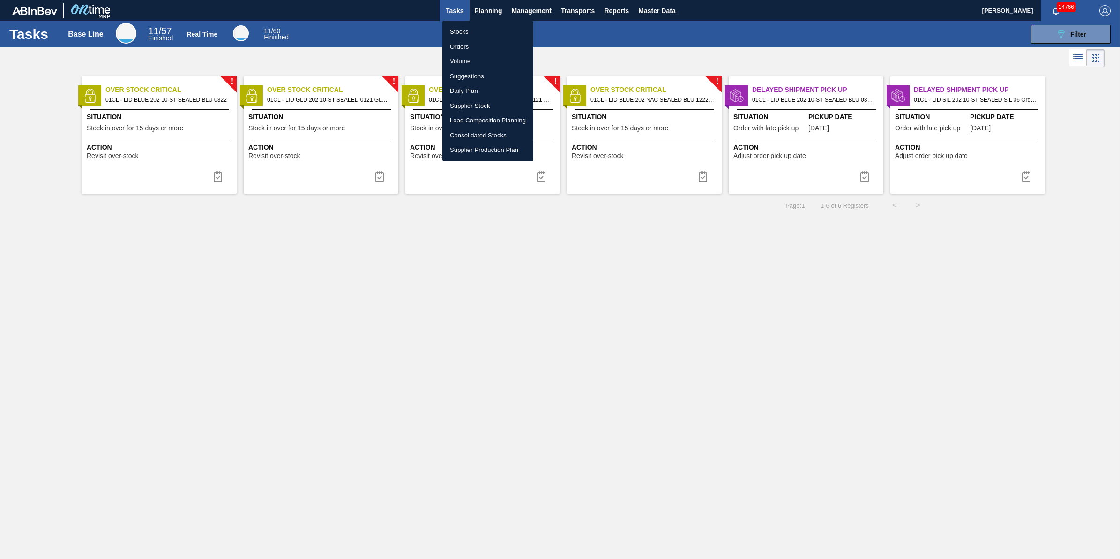
click at [477, 24] on li "Stocks" at bounding box center [487, 31] width 91 height 15
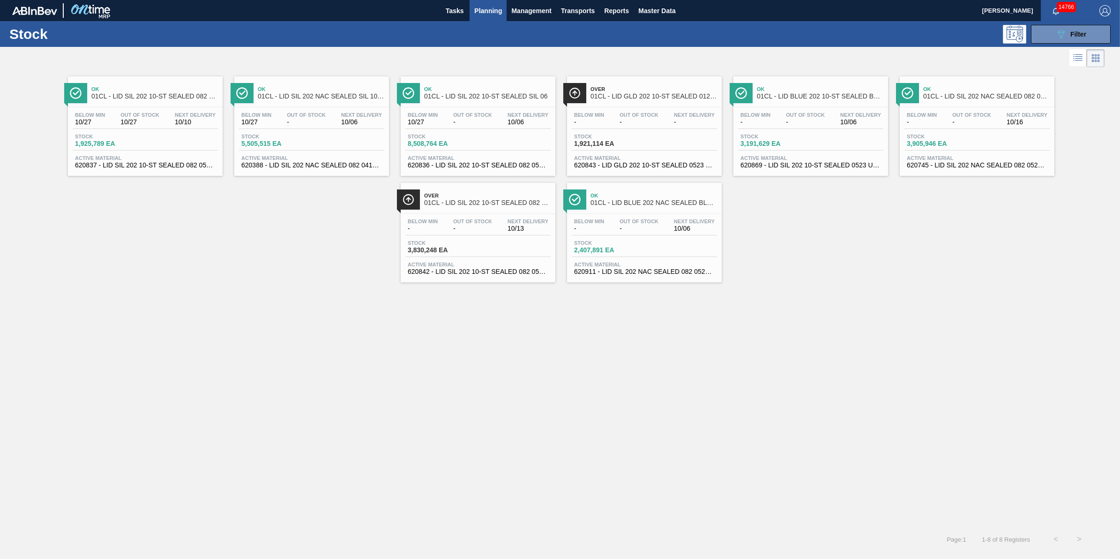
click at [490, 11] on span "Planning" at bounding box center [488, 10] width 28 height 11
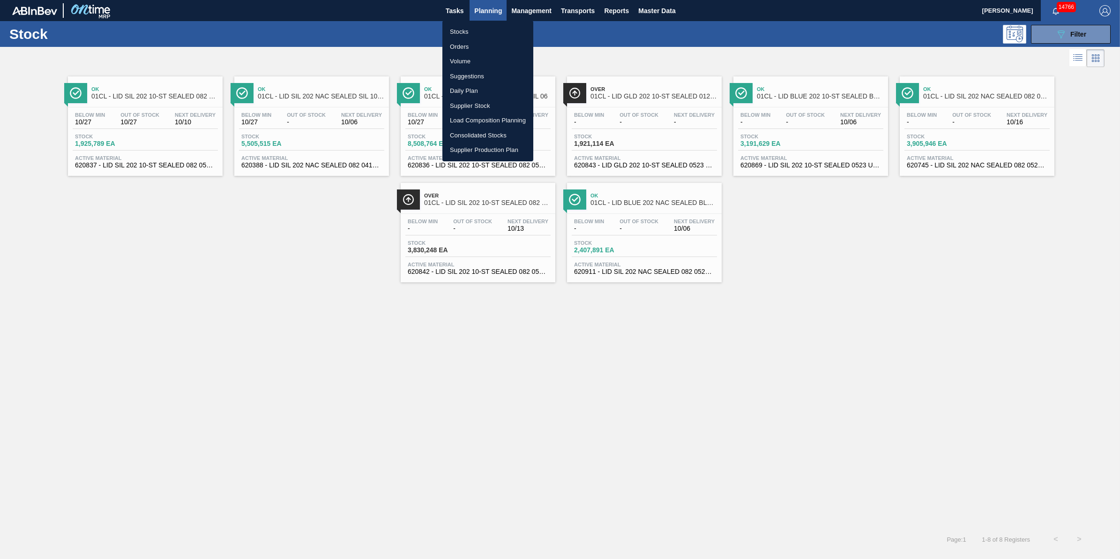
click at [481, 119] on li "Load Composition Planning" at bounding box center [487, 120] width 91 height 15
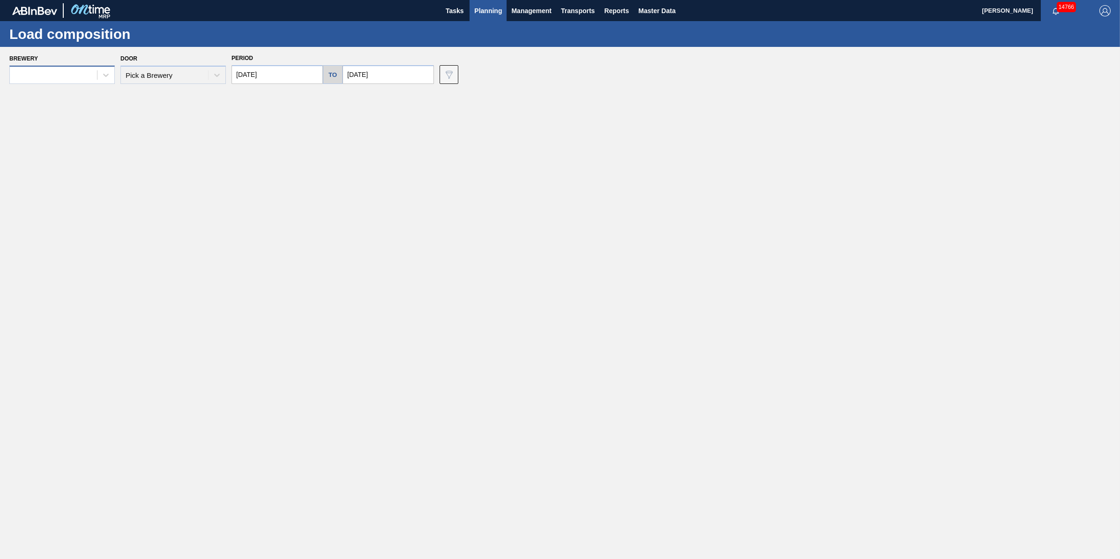
click at [87, 75] on div at bounding box center [53, 75] width 87 height 14
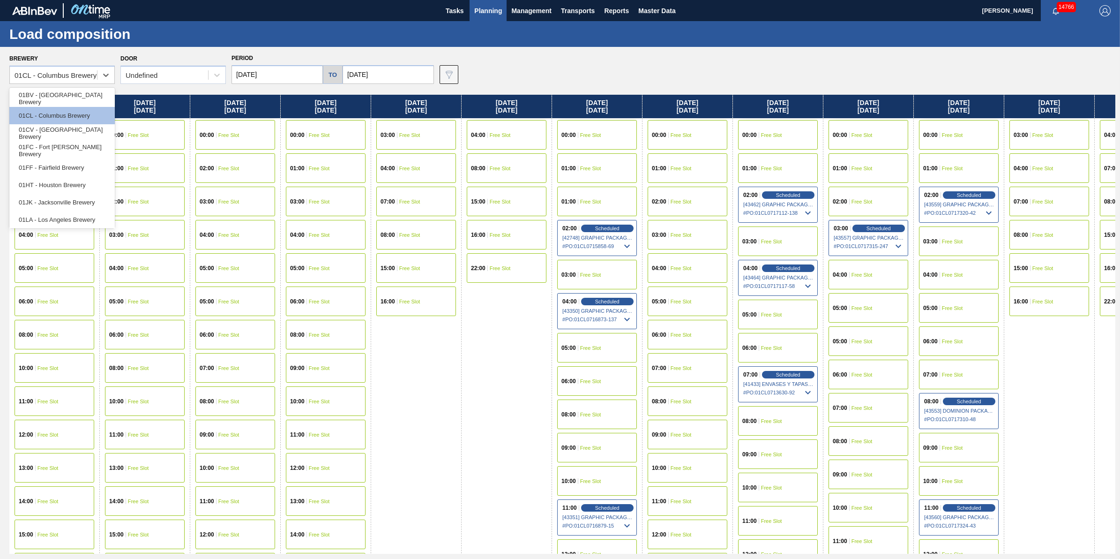
scroll to position [71, 0]
click at [74, 226] on div "01BV - Baldwinsville Brewery 01CL - Columbus Brewery 01CV - Cartersville Brewer…" at bounding box center [61, 158] width 105 height 141
click at [76, 218] on div "01WM - Williamsburg Brewery" at bounding box center [61, 217] width 105 height 17
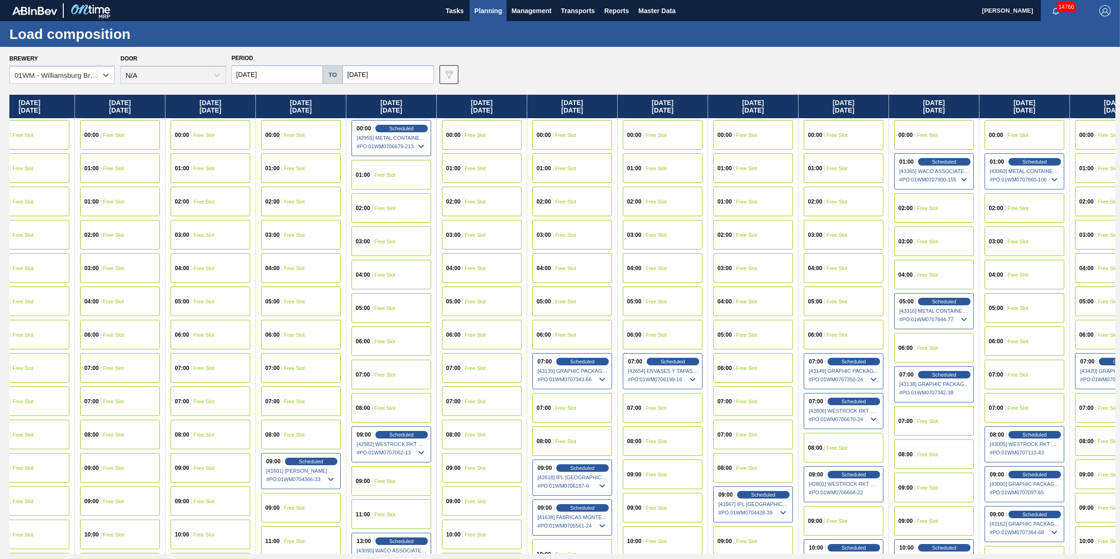
scroll to position [0, 26]
drag, startPoint x: 452, startPoint y: 241, endPoint x: 484, endPoint y: 301, distance: 67.5
click at [484, 301] on div "Tuesday 09/30/2025 00:00 Free Slot 01:00 Free Slot 02:00 Free Slot 03:00 Free S…" at bounding box center [562, 324] width 1106 height 459
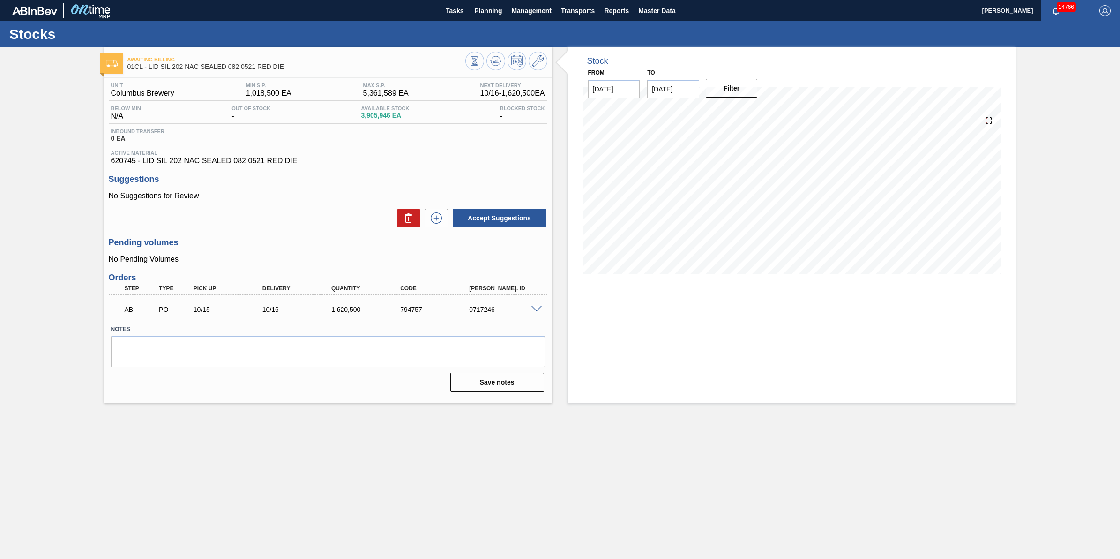
drag, startPoint x: 474, startPoint y: 16, endPoint x: 474, endPoint y: 26, distance: 9.4
click at [474, 17] on button "Planning" at bounding box center [487, 10] width 37 height 21
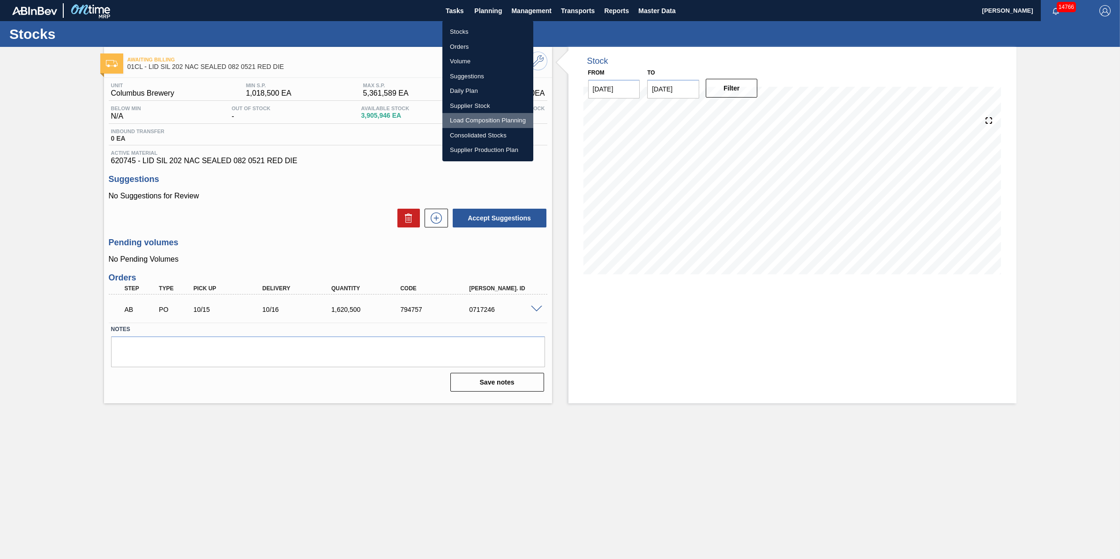
click at [483, 119] on li "Load Composition Planning" at bounding box center [487, 120] width 91 height 15
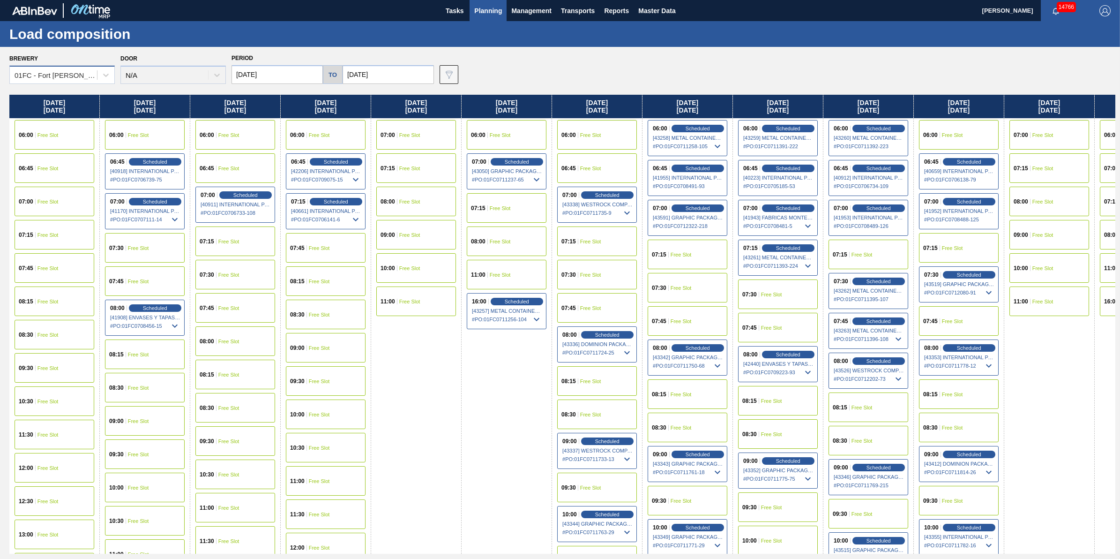
click at [87, 77] on div "01FC - Fort [PERSON_NAME] Brewery" at bounding box center [56, 75] width 83 height 8
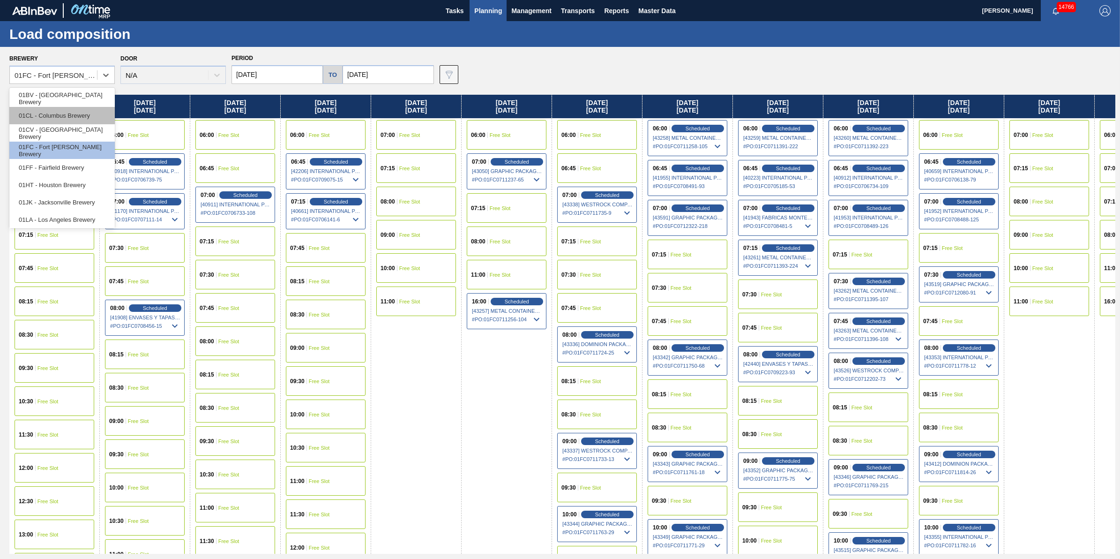
click at [90, 120] on div "01CL - Columbus Brewery" at bounding box center [61, 115] width 105 height 17
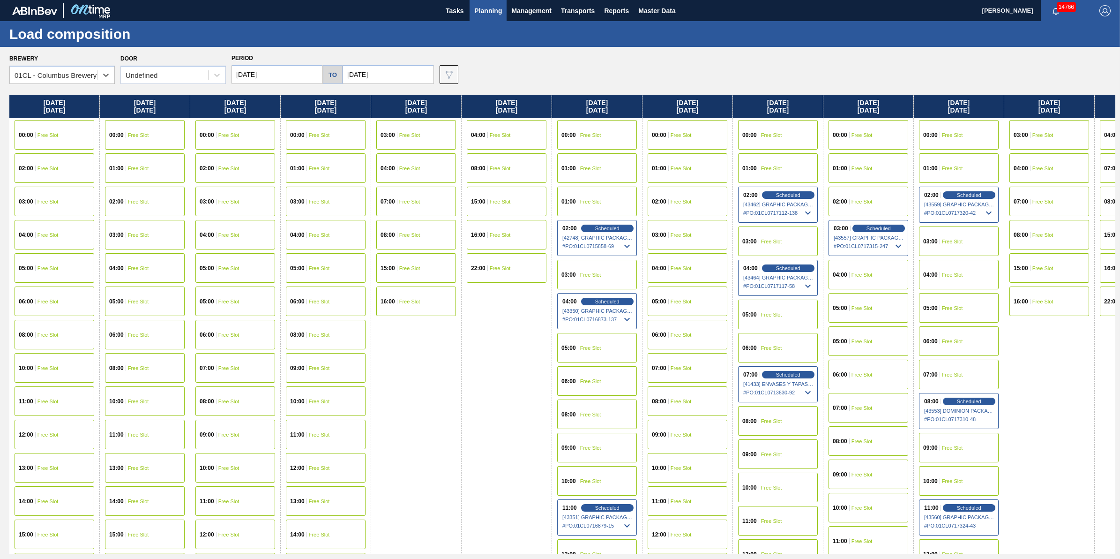
click at [666, 366] on span "07:00" at bounding box center [659, 368] width 15 height 6
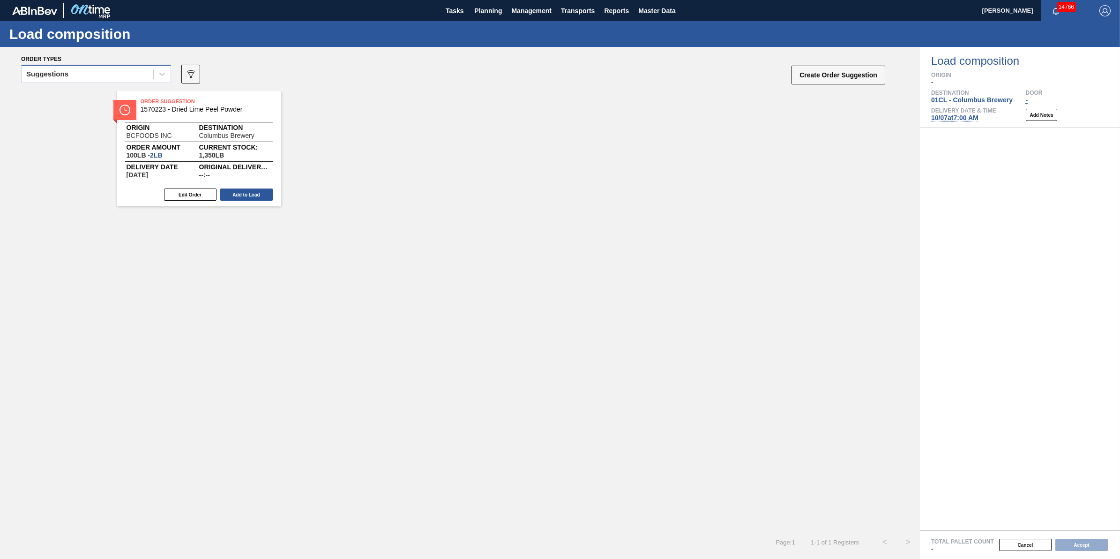
click at [142, 75] on div "Suggestions" at bounding box center [88, 74] width 132 height 14
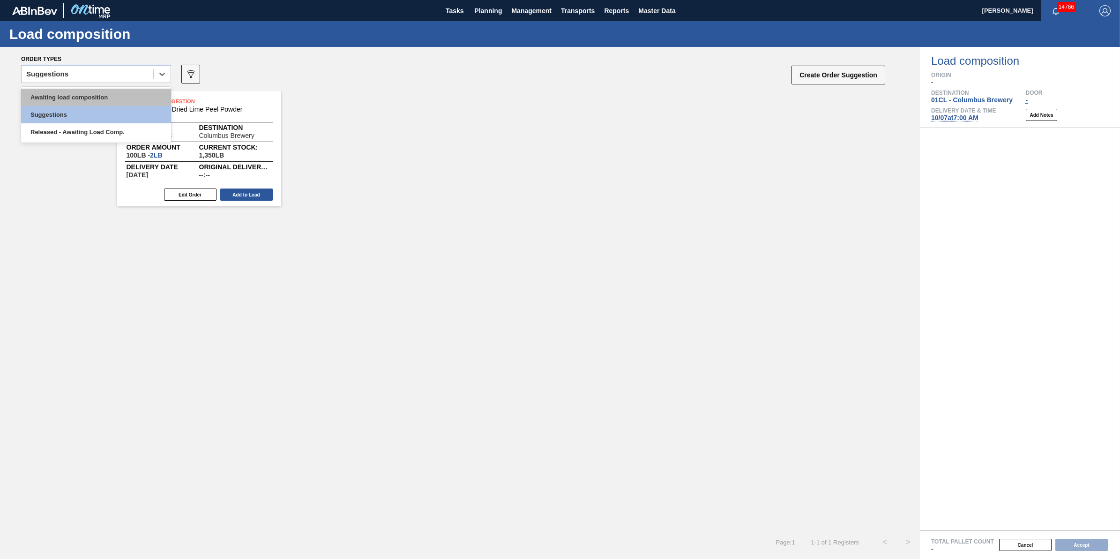
click at [137, 94] on div "Awaiting load composition" at bounding box center [96, 97] width 150 height 17
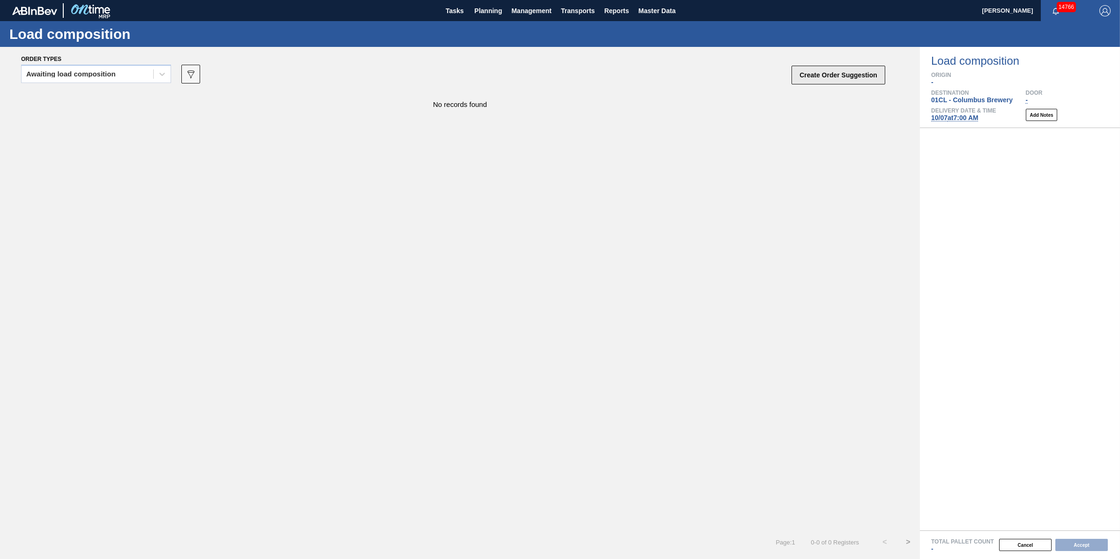
click at [813, 76] on button "Create Order Suggestion" at bounding box center [838, 75] width 94 height 19
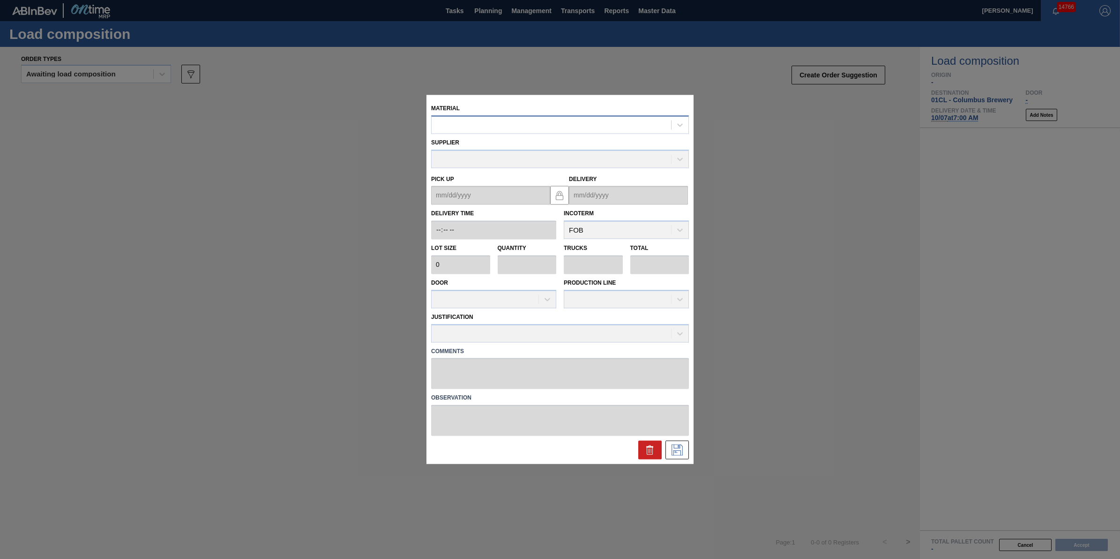
click at [597, 122] on div at bounding box center [551, 125] width 239 height 14
type input "620912"
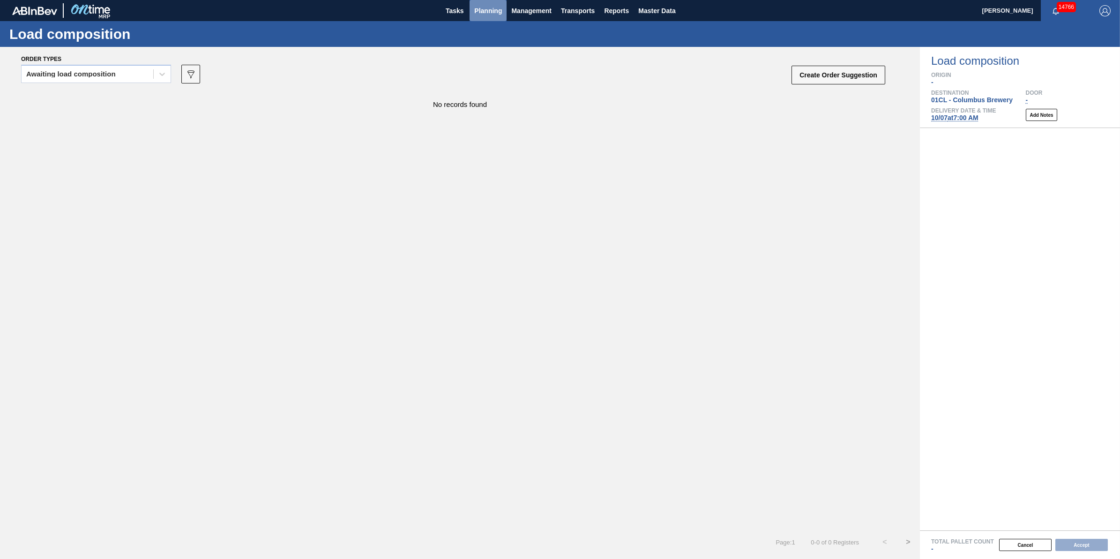
click at [498, 10] on span "Planning" at bounding box center [488, 10] width 28 height 11
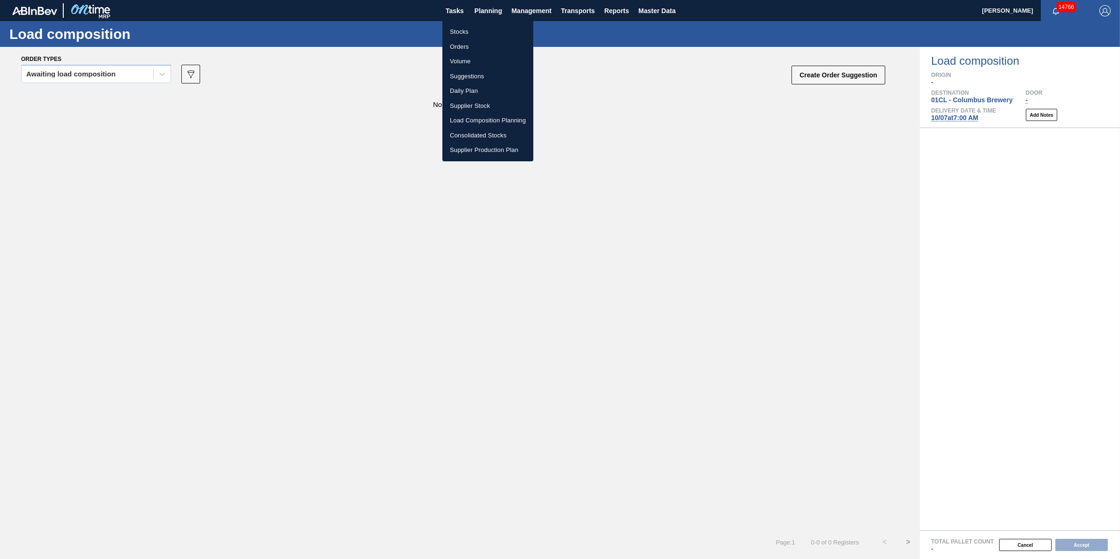
drag, startPoint x: 492, startPoint y: 29, endPoint x: 498, endPoint y: 26, distance: 6.1
click at [492, 29] on li "Stocks" at bounding box center [487, 31] width 91 height 15
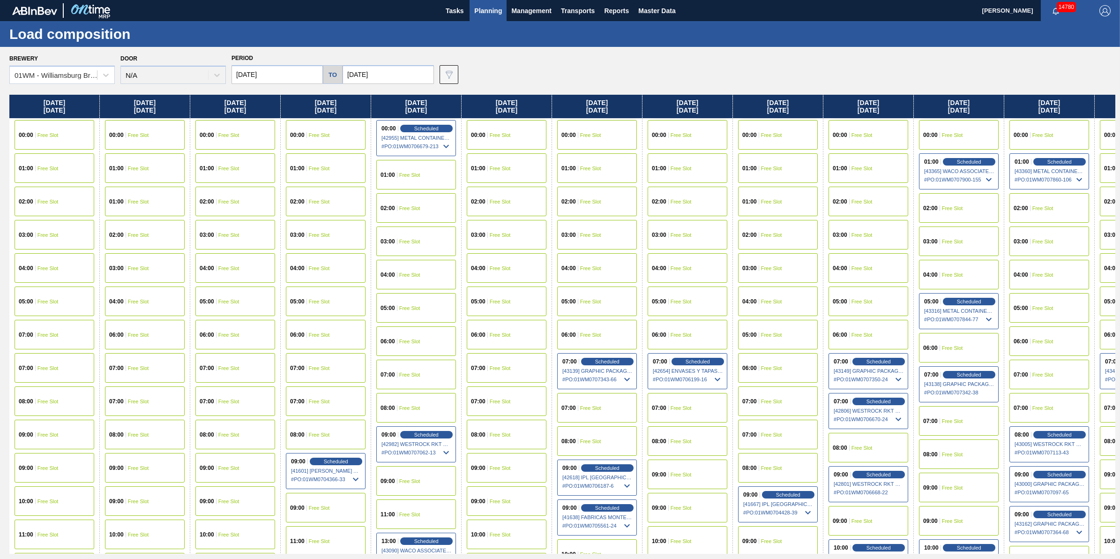
scroll to position [0, 26]
